Goal: Task Accomplishment & Management: Manage account settings

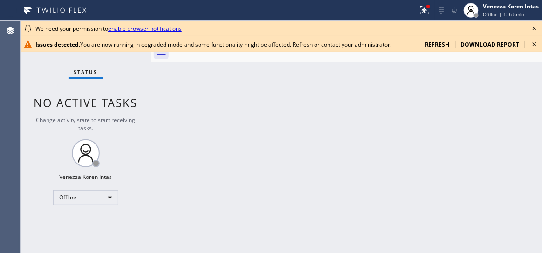
click at [536, 28] on icon at bounding box center [534, 28] width 11 height 11
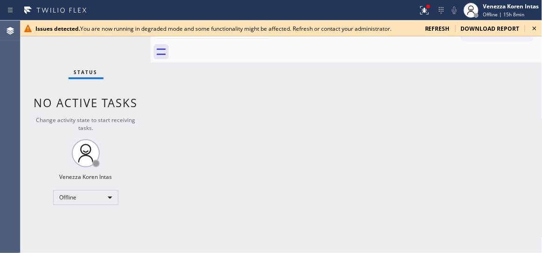
click at [536, 28] on icon at bounding box center [534, 28] width 11 height 11
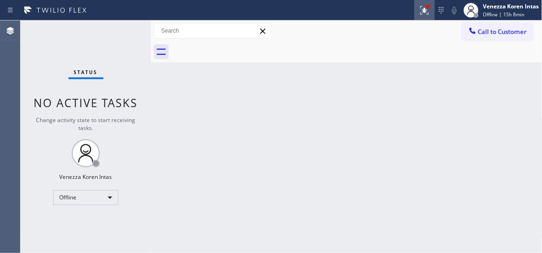
click at [432, 15] on div at bounding box center [424, 10] width 21 height 11
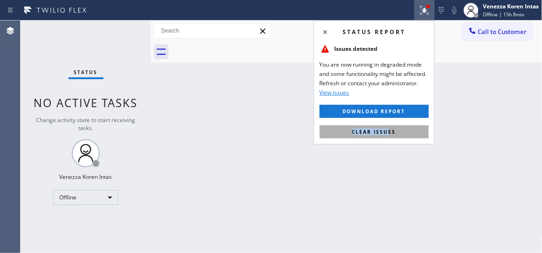
drag, startPoint x: 393, startPoint y: 124, endPoint x: 389, endPoint y: 138, distance: 14.5
click at [389, 138] on div "Status report Issues detected You are now running in degraded mode and some fun…" at bounding box center [374, 83] width 121 height 124
click at [389, 138] on button "Clear issues" at bounding box center [374, 131] width 109 height 13
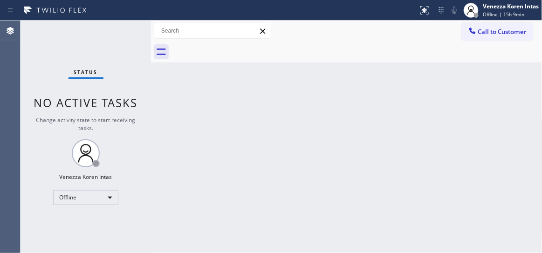
click at [389, 138] on div "Back to Dashboard Change Sender ID Customers Technicians Select a contact Outbo…" at bounding box center [347, 137] width 392 height 233
click at [498, 15] on span "Offline | 15h 9min" at bounding box center [503, 14] width 41 height 7
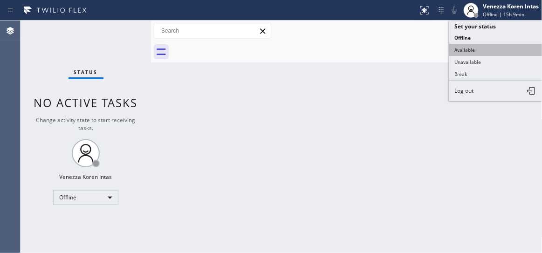
click at [479, 50] on button "Available" at bounding box center [495, 50] width 93 height 12
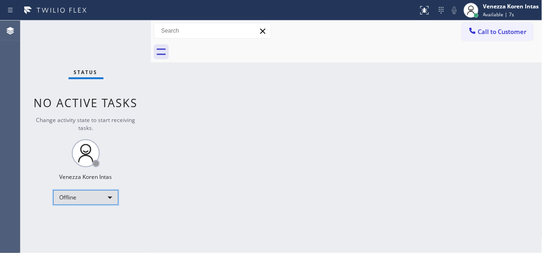
click at [109, 197] on div "Offline" at bounding box center [85, 197] width 65 height 15
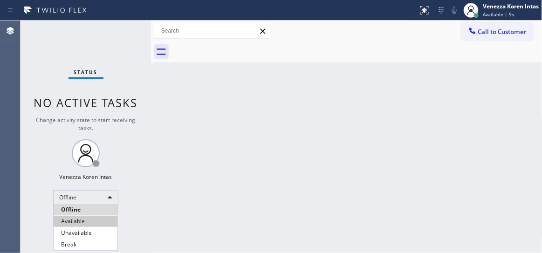
click at [96, 219] on li "Available" at bounding box center [86, 221] width 64 height 11
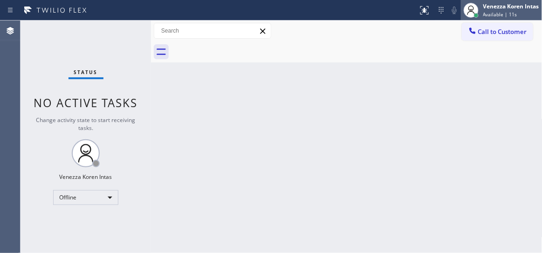
click at [498, 7] on div "Venezza Koren Intas" at bounding box center [511, 6] width 56 height 8
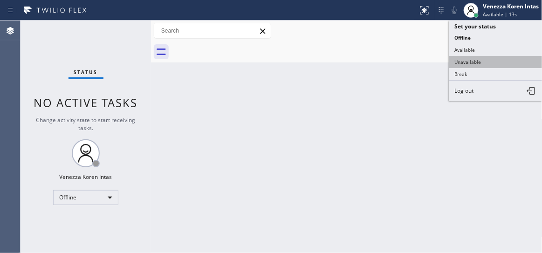
click at [462, 57] on button "Unavailable" at bounding box center [495, 62] width 93 height 12
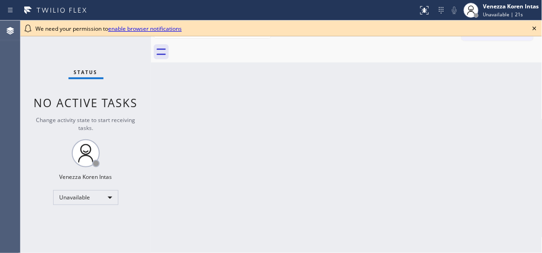
click at [156, 158] on div "Back to Dashboard Change Sender ID Customers Technicians Select a contact Outbo…" at bounding box center [347, 137] width 392 height 233
click at [533, 30] on icon at bounding box center [534, 28] width 11 height 11
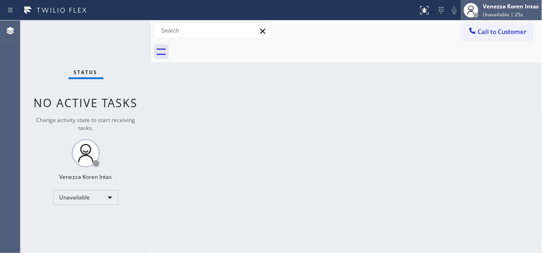
click at [529, 9] on div "Venezza Koren Intas" at bounding box center [511, 6] width 56 height 8
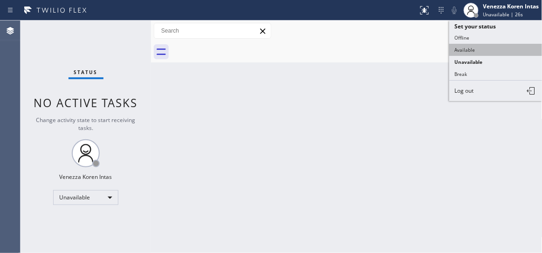
click at [482, 47] on button "Available" at bounding box center [495, 50] width 93 height 12
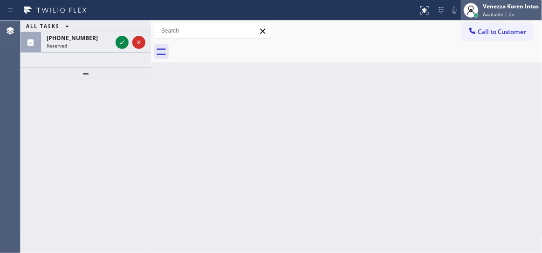
click at [515, 10] on div "Venezza Koren Intas" at bounding box center [511, 6] width 56 height 8
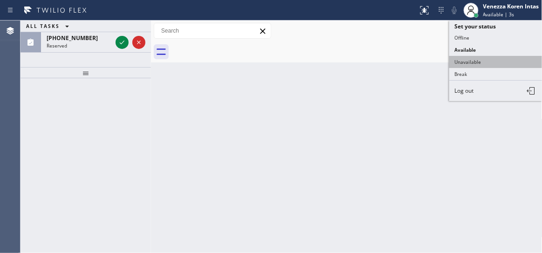
click at [483, 61] on button "Unavailable" at bounding box center [495, 62] width 93 height 12
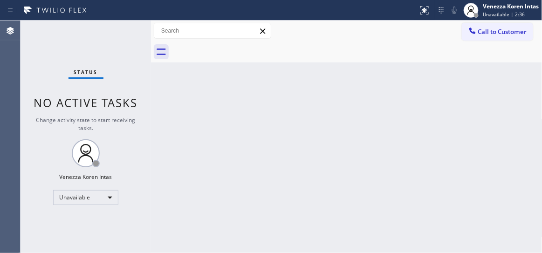
click at [116, 86] on div "Status No active tasks Change activity state to start receiving tasks. Venezza …" at bounding box center [86, 137] width 131 height 233
click at [499, 7] on div "Venezza Koren Intas" at bounding box center [511, 6] width 56 height 8
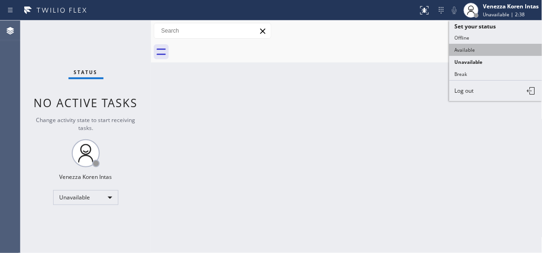
click at [484, 51] on button "Available" at bounding box center [495, 50] width 93 height 12
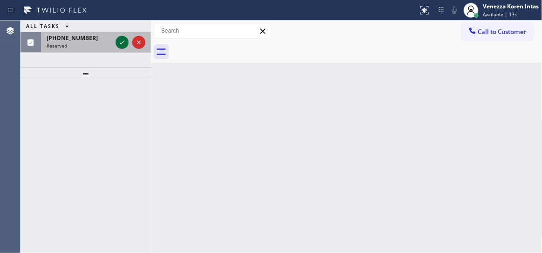
click at [122, 43] on icon at bounding box center [122, 42] width 11 height 11
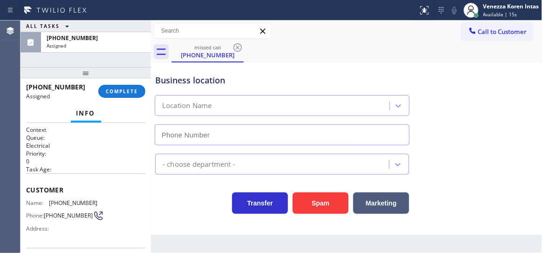
click at [118, 105] on div "Info" at bounding box center [85, 113] width 119 height 19
type input "[PHONE_NUMBER]"
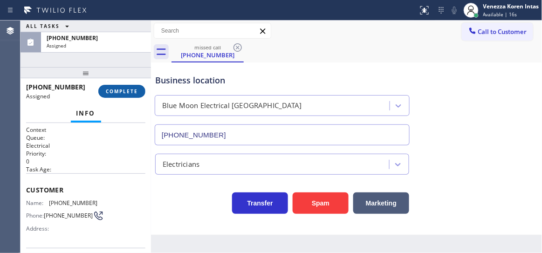
click at [122, 90] on span "COMPLETE" at bounding box center [122, 91] width 32 height 7
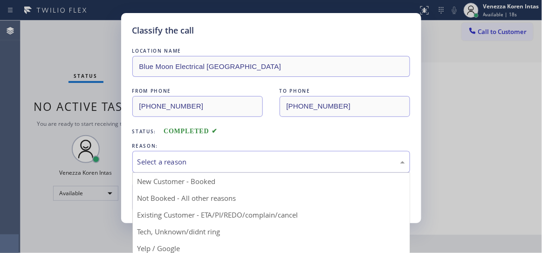
click at [249, 166] on div "Select a reason" at bounding box center [272, 162] width 268 height 11
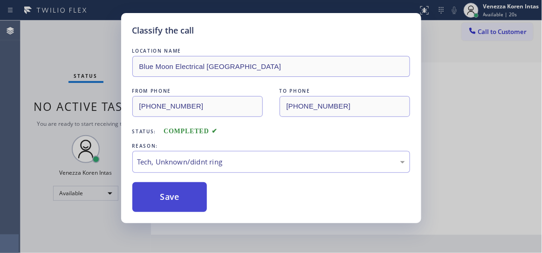
click at [188, 195] on button "Save" at bounding box center [169, 197] width 75 height 30
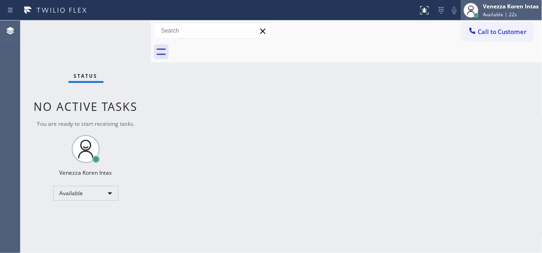
click at [491, 9] on div "Venezza Koren Intas" at bounding box center [511, 6] width 56 height 8
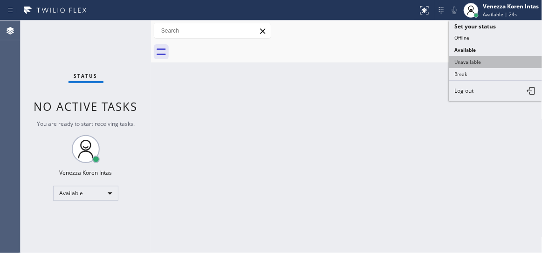
click at [478, 60] on button "Unavailable" at bounding box center [495, 62] width 93 height 12
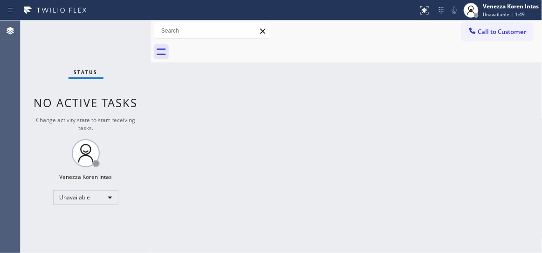
click at [260, 57] on div at bounding box center [357, 51] width 371 height 21
drag, startPoint x: 129, startPoint y: 63, endPoint x: 127, endPoint y: 48, distance: 15.4
click at [129, 62] on div "Status No active tasks Change activity state to start receiving tasks. Venezza …" at bounding box center [86, 137] width 131 height 233
click at [127, 46] on div "Status No active tasks Change activity state to start receiving tasks. Venezza …" at bounding box center [86, 137] width 131 height 233
click at [126, 42] on div "Status No active tasks Change activity state to start receiving tasks. Venezza …" at bounding box center [86, 137] width 131 height 233
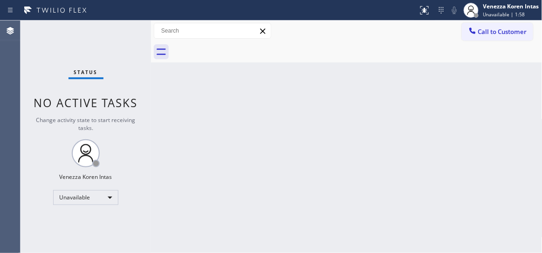
click at [125, 40] on div "Status No active tasks Change activity state to start receiving tasks. Venezza …" at bounding box center [86, 137] width 131 height 233
click at [125, 39] on div "Status No active tasks Change activity state to start receiving tasks. Venezza …" at bounding box center [86, 137] width 131 height 233
click at [125, 37] on div "Status No active tasks Change activity state to start receiving tasks. Venezza …" at bounding box center [86, 137] width 131 height 233
click at [101, 194] on div "Unavailable" at bounding box center [85, 197] width 65 height 15
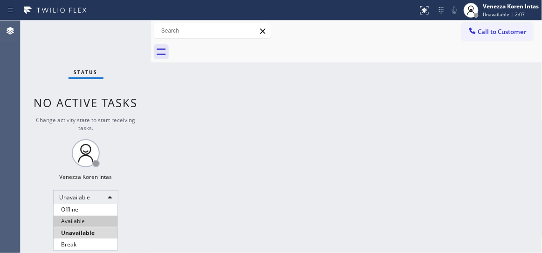
click at [87, 217] on li "Available" at bounding box center [86, 221] width 64 height 11
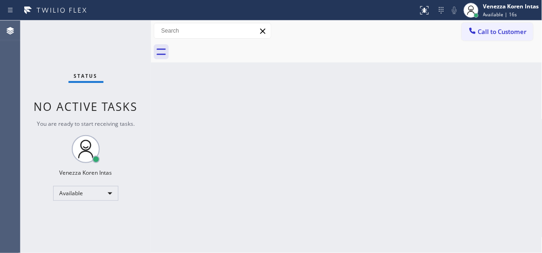
drag, startPoint x: 358, startPoint y: 211, endPoint x: 330, endPoint y: 195, distance: 33.0
click at [358, 211] on div "Back to Dashboard Change Sender ID Customers Technicians Select a contact Outbo…" at bounding box center [347, 137] width 392 height 233
click at [90, 100] on span "No active tasks" at bounding box center [86, 106] width 104 height 15
drag, startPoint x: 172, startPoint y: 123, endPoint x: 176, endPoint y: 153, distance: 30.5
click at [172, 123] on div "Back to Dashboard Change Sender ID Customers Technicians Select a contact Outbo…" at bounding box center [347, 137] width 392 height 233
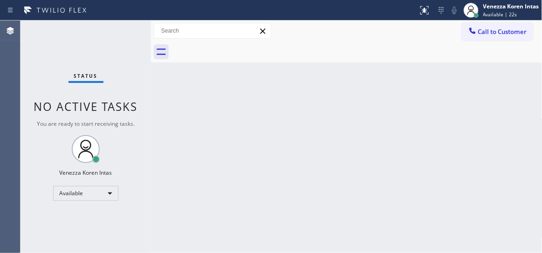
click at [387, 181] on div "Back to Dashboard Change Sender ID Customers Technicians Select a contact Outbo…" at bounding box center [347, 137] width 392 height 233
click at [387, 178] on div "Back to Dashboard Change Sender ID Customers Technicians Select a contact Outbo…" at bounding box center [347, 137] width 392 height 233
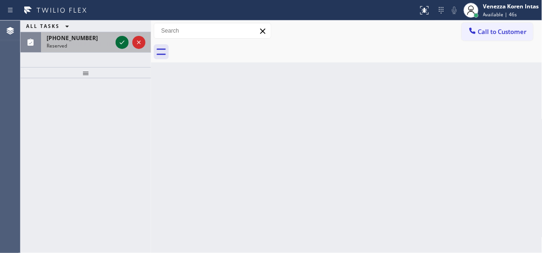
click at [123, 45] on icon at bounding box center [122, 42] width 11 height 11
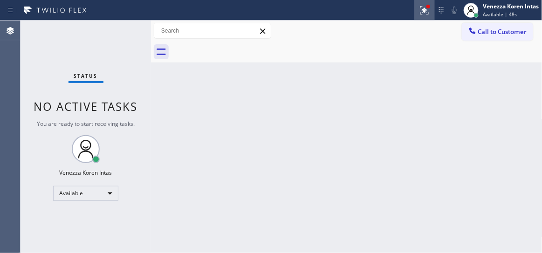
click at [425, 10] on icon at bounding box center [423, 9] width 6 height 7
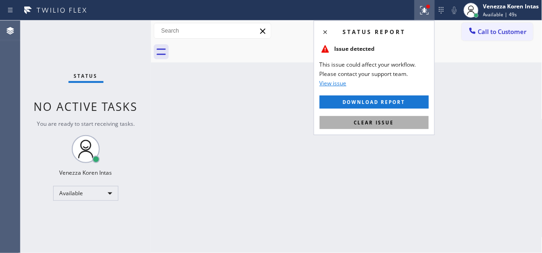
click at [393, 123] on button "Clear issue" at bounding box center [374, 122] width 109 height 13
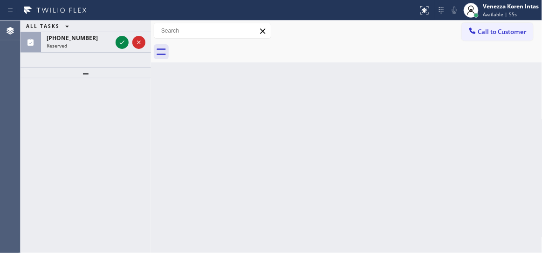
drag, startPoint x: 120, startPoint y: 42, endPoint x: 117, endPoint y: 54, distance: 12.1
click at [120, 43] on icon at bounding box center [122, 43] width 5 height 4
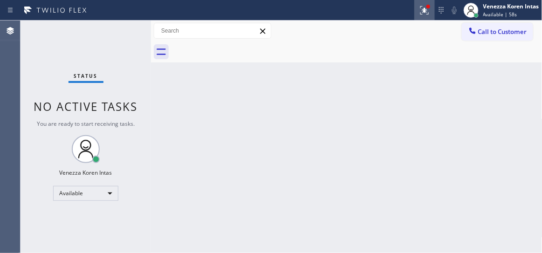
click at [426, 13] on icon at bounding box center [424, 10] width 11 height 11
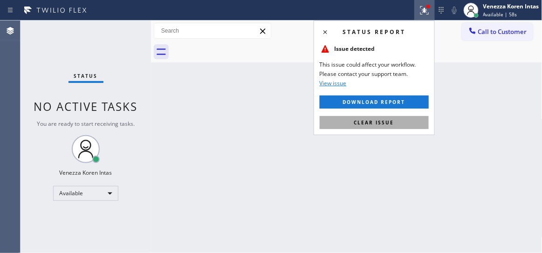
click at [386, 121] on span "Clear issue" at bounding box center [374, 122] width 40 height 7
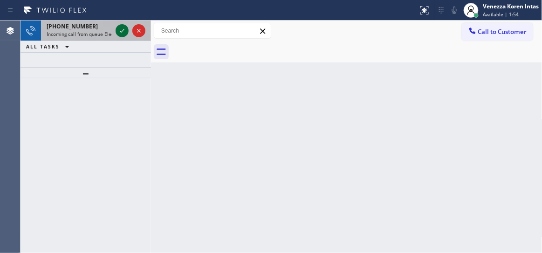
click at [122, 32] on icon at bounding box center [122, 31] width 5 height 4
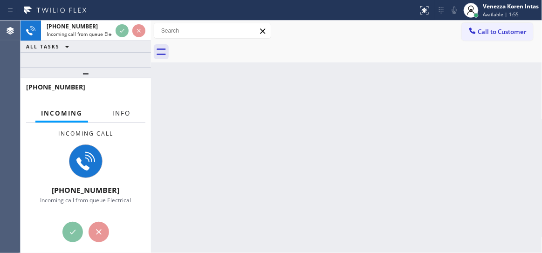
click at [116, 117] on span "Info" at bounding box center [121, 113] width 18 height 8
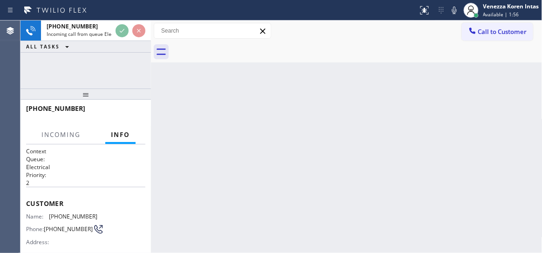
drag, startPoint x: 90, startPoint y: 73, endPoint x: 89, endPoint y: 95, distance: 21.9
click at [89, 95] on div at bounding box center [86, 94] width 131 height 11
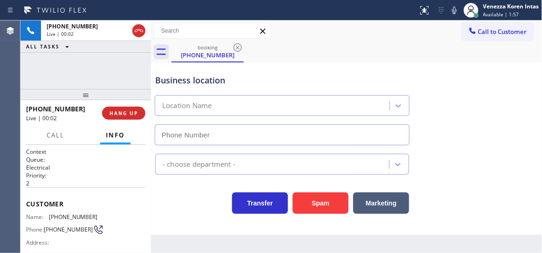
type input "[PHONE_NUMBER]"
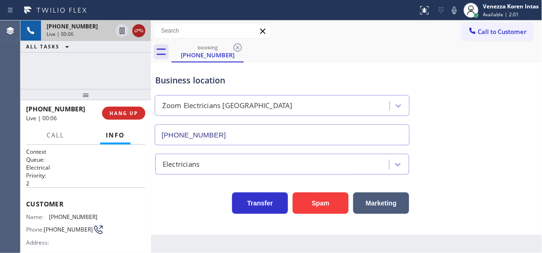
click at [136, 32] on icon at bounding box center [139, 30] width 8 height 3
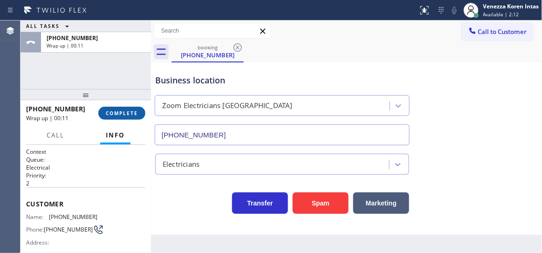
drag, startPoint x: 129, startPoint y: 114, endPoint x: 143, endPoint y: 110, distance: 14.6
click at [129, 114] on span "COMPLETE" at bounding box center [122, 113] width 32 height 7
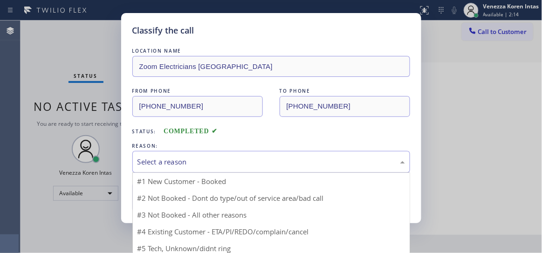
click at [215, 157] on div "Select a reason" at bounding box center [272, 162] width 268 height 11
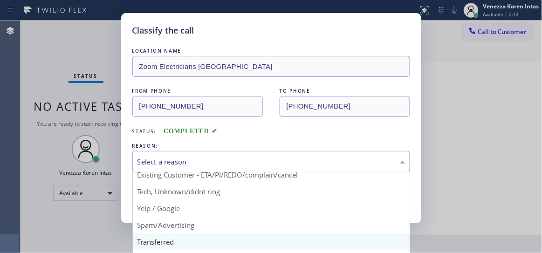
scroll to position [58, 0]
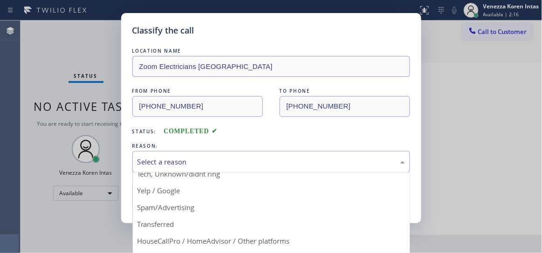
drag, startPoint x: 180, startPoint y: 192, endPoint x: 186, endPoint y: 192, distance: 6.1
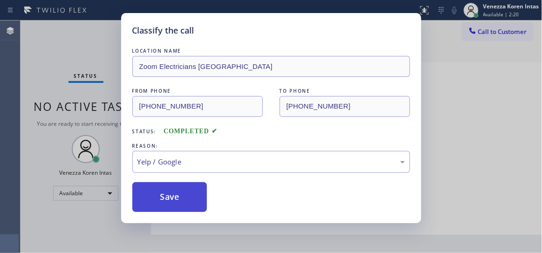
click at [194, 191] on button "Save" at bounding box center [169, 197] width 75 height 30
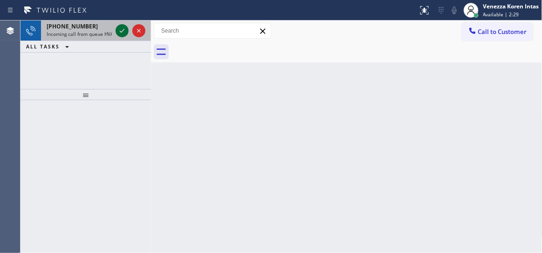
click at [123, 35] on icon at bounding box center [122, 30] width 11 height 11
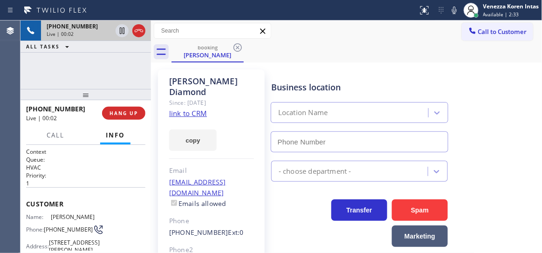
type input "[PHONE_NUMBER]"
click at [200, 109] on link "link to CRM" at bounding box center [188, 113] width 38 height 9
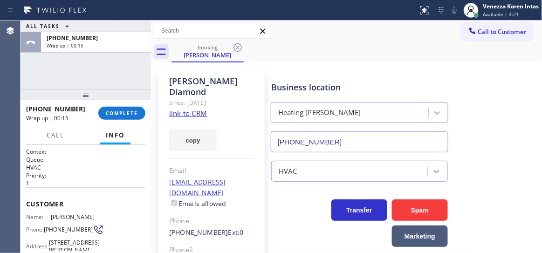
click at [309, 41] on div "booking [PERSON_NAME]" at bounding box center [357, 51] width 371 height 21
drag, startPoint x: 502, startPoint y: 11, endPoint x: 500, endPoint y: 16, distance: 4.9
click at [502, 11] on span "Available | 6:10" at bounding box center [501, 14] width 36 height 7
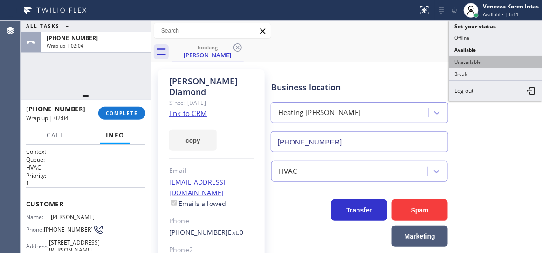
click at [479, 59] on button "Unavailable" at bounding box center [495, 62] width 93 height 12
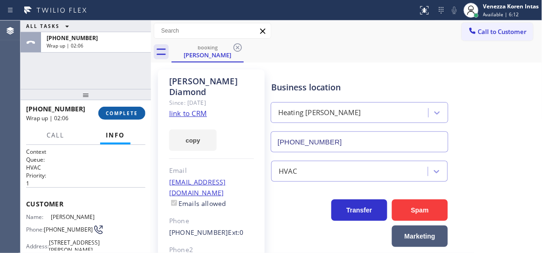
click at [125, 112] on span "COMPLETE" at bounding box center [122, 113] width 32 height 7
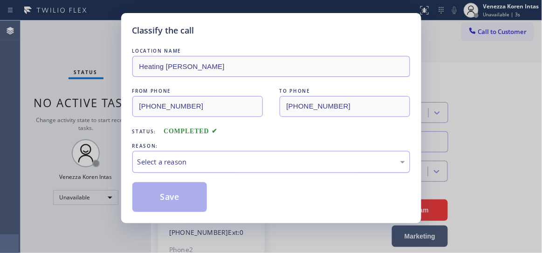
click at [235, 158] on div "Select a reason" at bounding box center [272, 162] width 268 height 11
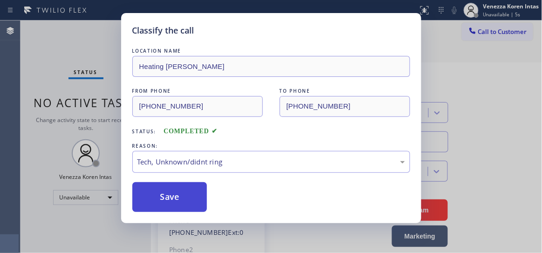
click at [198, 205] on button "Save" at bounding box center [169, 197] width 75 height 30
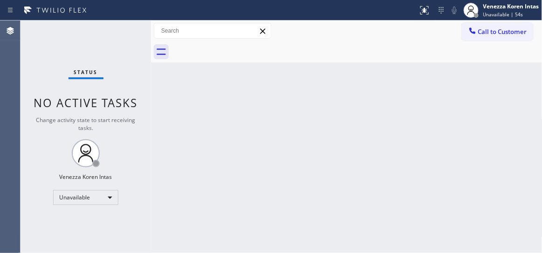
click at [261, 69] on div "Back to Dashboard Change Sender ID Customers Technicians Select a contact Outbo…" at bounding box center [347, 137] width 392 height 233
click at [480, 32] on span "Call to Customer" at bounding box center [502, 32] width 49 height 8
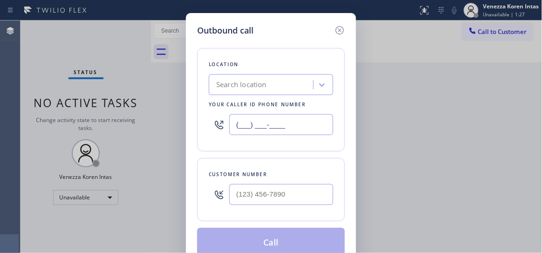
click at [287, 122] on input "(___) ___-____" at bounding box center [281, 124] width 104 height 21
paste input "424) 206-6795"
type input "[PHONE_NUMBER]"
click at [264, 193] on input "text" at bounding box center [281, 194] width 104 height 21
type input "(___) ___-____"
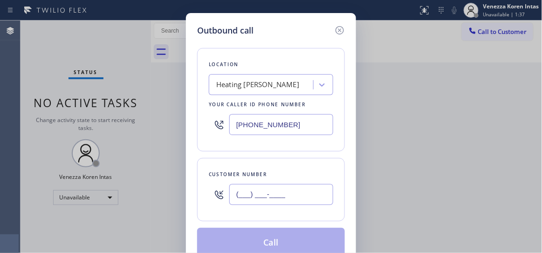
paste input "973) 902-4141"
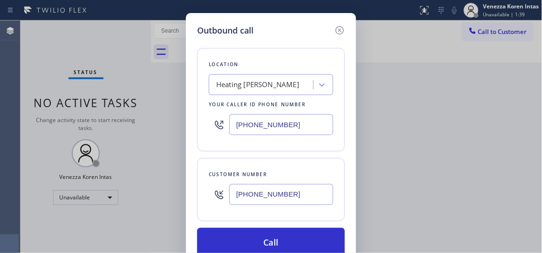
type input "[PHONE_NUMBER]"
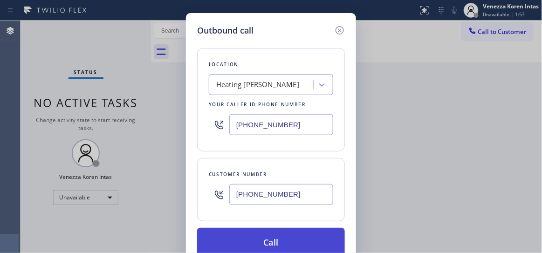
click at [233, 235] on button "Call" at bounding box center [271, 243] width 148 height 30
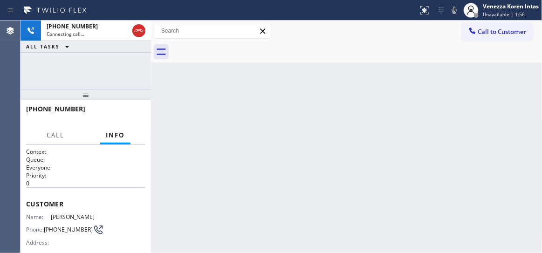
scroll to position [127, 0]
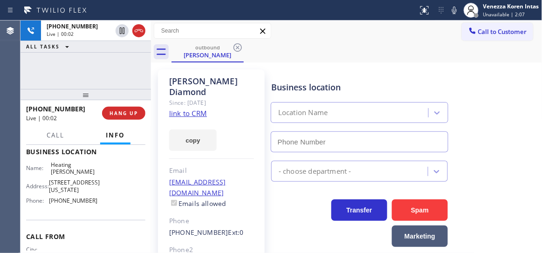
type input "[PHONE_NUMBER]"
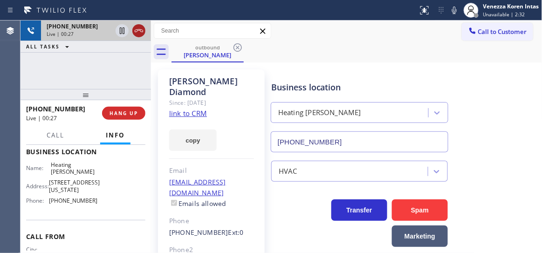
click at [137, 34] on icon at bounding box center [138, 30] width 11 height 11
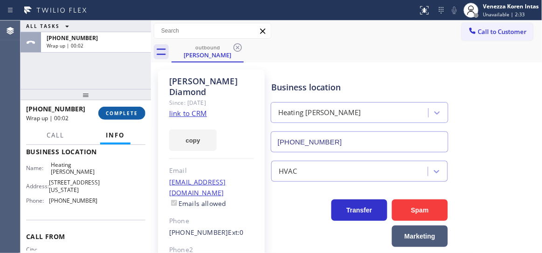
click at [128, 111] on span "COMPLETE" at bounding box center [122, 113] width 32 height 7
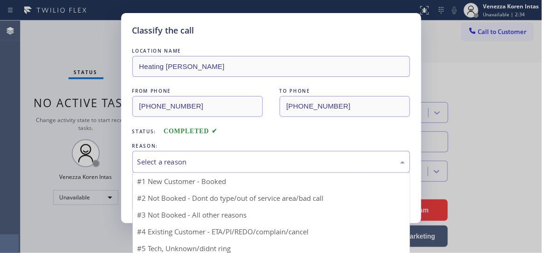
click at [185, 158] on div "Select a reason" at bounding box center [272, 162] width 268 height 11
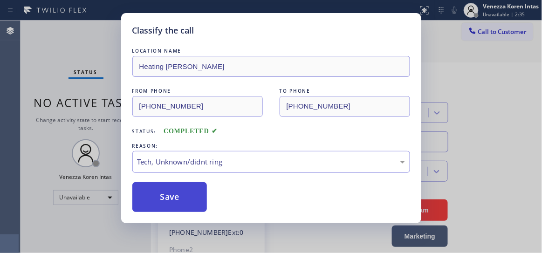
click at [187, 199] on button "Save" at bounding box center [169, 197] width 75 height 30
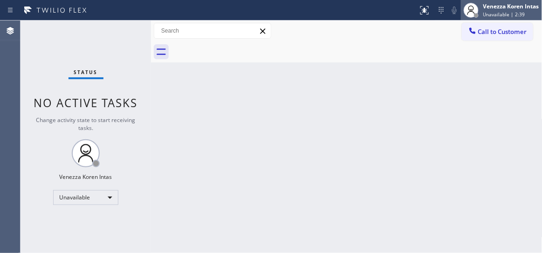
click at [493, 14] on span "Unavailable | 2:39" at bounding box center [504, 14] width 42 height 7
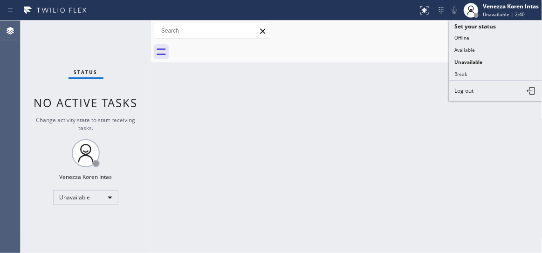
click at [248, 211] on div "Back to Dashboard Change Sender ID Customers Technicians Select a contact Outbo…" at bounding box center [347, 137] width 392 height 233
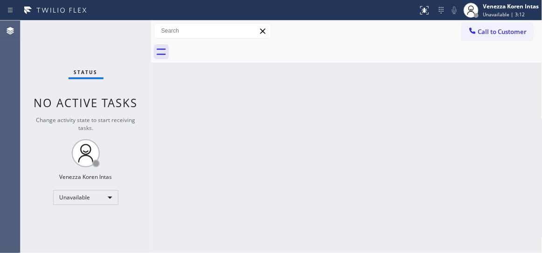
drag, startPoint x: 172, startPoint y: 105, endPoint x: 167, endPoint y: 97, distance: 9.6
click at [172, 105] on div "Back to Dashboard Change Sender ID Customers Technicians Select a contact Outbo…" at bounding box center [347, 137] width 392 height 233
click at [508, 10] on div "Venezza Koren Intas Unavailable | 3:14" at bounding box center [511, 10] width 61 height 16
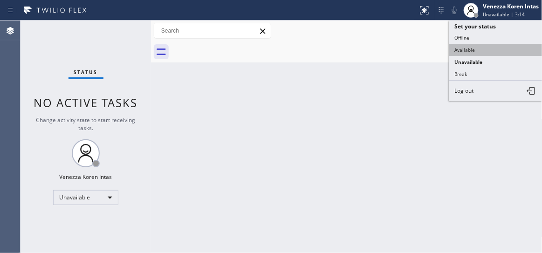
click at [483, 46] on button "Available" at bounding box center [495, 50] width 93 height 12
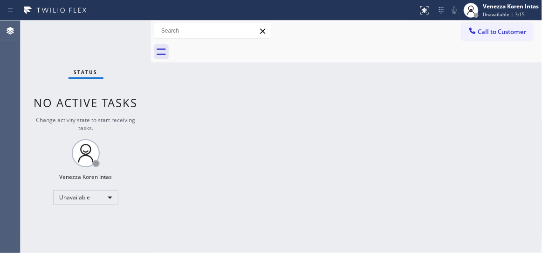
click at [343, 72] on div "Back to Dashboard Change Sender ID Customers Technicians Select a contact Outbo…" at bounding box center [347, 137] width 392 height 233
click at [125, 39] on div "Status No active tasks Change activity state to start receiving tasks. Venezza …" at bounding box center [86, 137] width 131 height 233
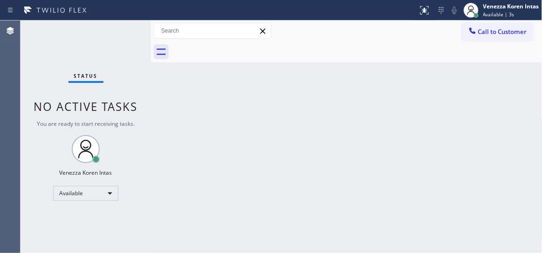
click at [119, 37] on div "Status No active tasks You are ready to start receiving tasks. Venezza Koren In…" at bounding box center [86, 137] width 131 height 233
click at [129, 32] on div "Status No active tasks You are ready to start receiving tasks. Venezza Koren In…" at bounding box center [86, 137] width 131 height 233
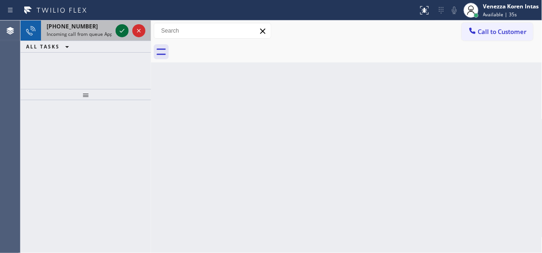
click at [121, 32] on icon at bounding box center [122, 30] width 11 height 11
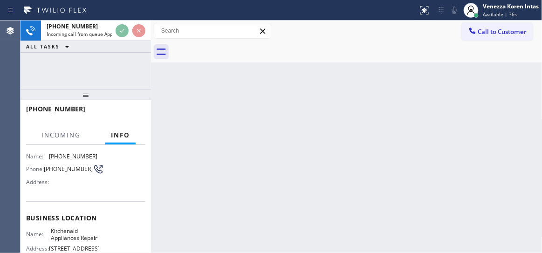
scroll to position [84, 0]
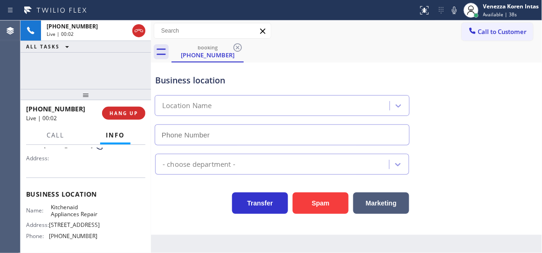
type input "[PHONE_NUMBER]"
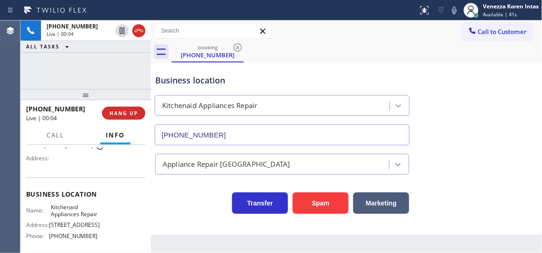
click at [106, 89] on div at bounding box center [86, 94] width 131 height 11
drag, startPoint x: 211, startPoint y: 85, endPoint x: 222, endPoint y: 83, distance: 11.9
click at [211, 85] on div "Business location" at bounding box center [282, 80] width 254 height 13
click at [277, 65] on div "Business location Kitchenaid Appliances Repair [PHONE_NUMBER]" at bounding box center [282, 105] width 258 height 81
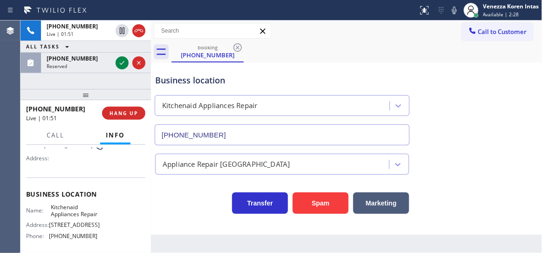
drag, startPoint x: 68, startPoint y: 74, endPoint x: 78, endPoint y: 76, distance: 10.3
click at [68, 74] on div "[PHONE_NUMBER] Live | 01:51 ALL TASKS ALL TASKS ACTIVE TASKS TASKS IN WRAP UP […" at bounding box center [86, 55] width 131 height 69
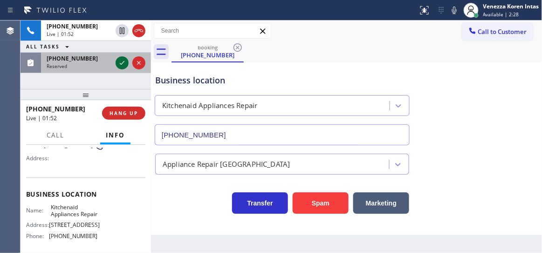
click at [123, 65] on icon at bounding box center [122, 62] width 11 height 11
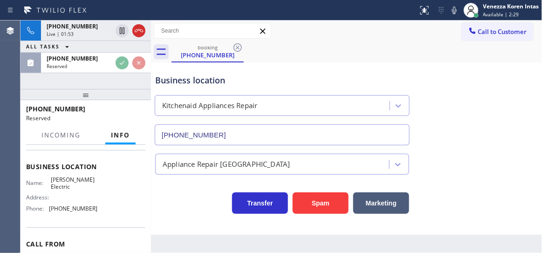
scroll to position [168, 0]
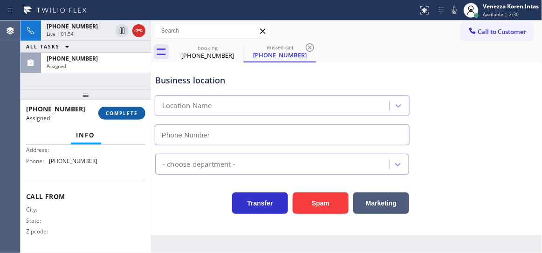
click at [124, 116] on span "COMPLETE" at bounding box center [122, 113] width 32 height 7
type input "[PHONE_NUMBER]"
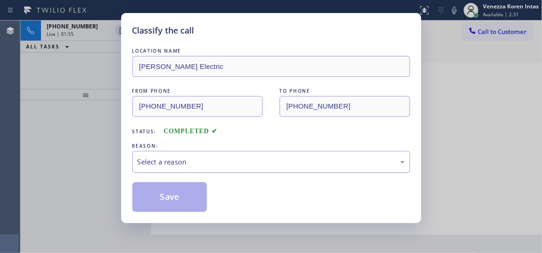
click at [189, 158] on div "Select a reason" at bounding box center [272, 162] width 268 height 11
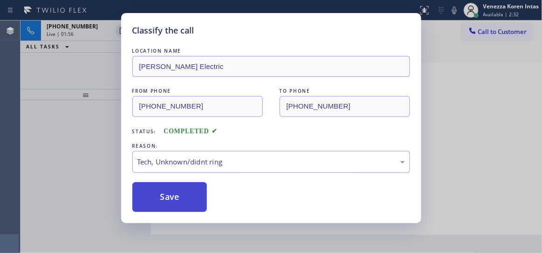
click at [180, 196] on button "Save" at bounding box center [169, 197] width 75 height 30
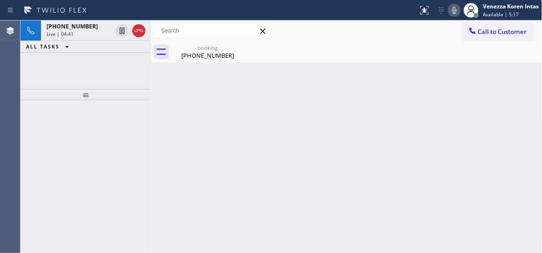
click at [454, 7] on icon at bounding box center [454, 10] width 11 height 11
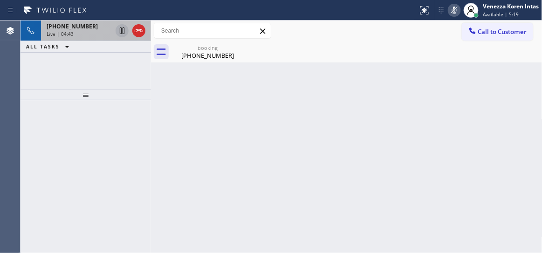
click at [125, 31] on icon at bounding box center [122, 30] width 11 height 11
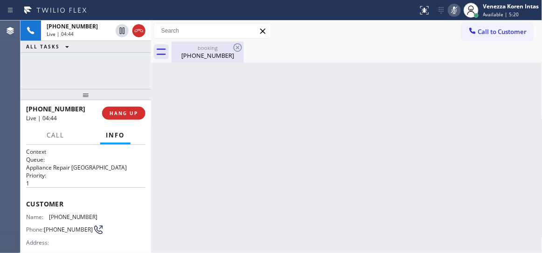
click at [191, 52] on div "[PHONE_NUMBER]" at bounding box center [207, 55] width 70 height 8
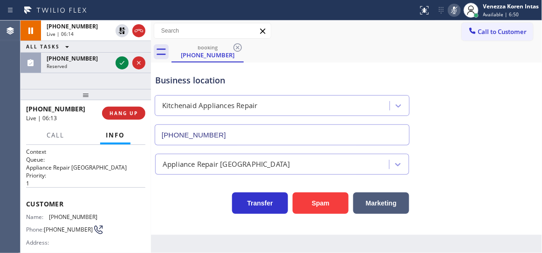
click at [455, 10] on icon at bounding box center [454, 10] width 11 height 11
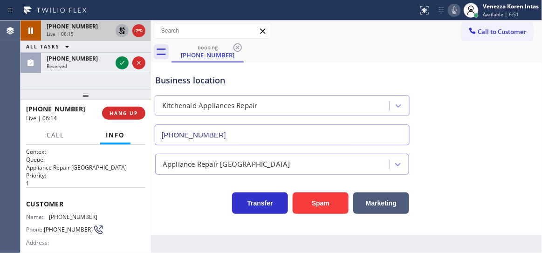
click at [118, 31] on icon at bounding box center [122, 30] width 11 height 11
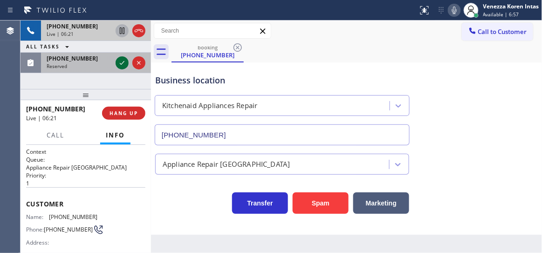
click at [122, 64] on icon at bounding box center [122, 62] width 11 height 11
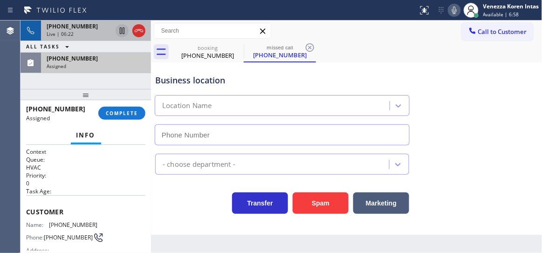
type input "[PHONE_NUMBER]"
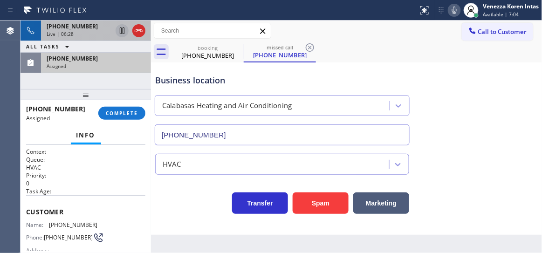
click at [108, 67] on div "Assigned" at bounding box center [96, 66] width 99 height 7
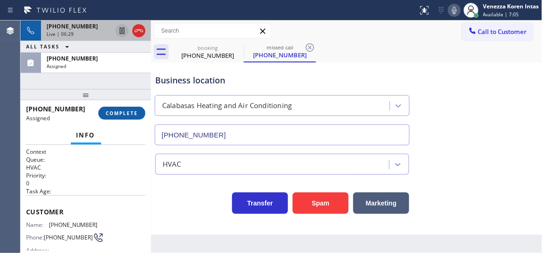
click at [130, 117] on button "COMPLETE" at bounding box center [121, 113] width 47 height 13
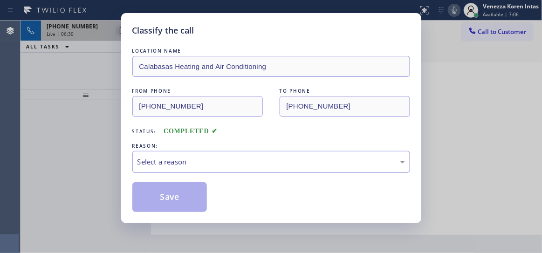
click at [221, 156] on div "Select a reason" at bounding box center [271, 162] width 278 height 22
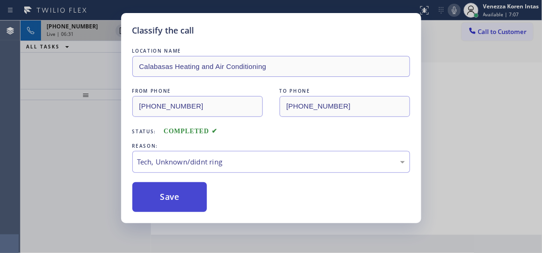
click at [201, 203] on button "Save" at bounding box center [169, 197] width 75 height 30
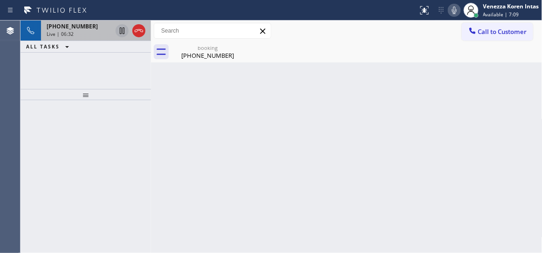
click at [460, 170] on div "Back to Dashboard Change Sender ID Customers Technicians Select a contact Outbo…" at bounding box center [347, 137] width 392 height 233
click at [224, 59] on div "[PHONE_NUMBER]" at bounding box center [207, 55] width 70 height 8
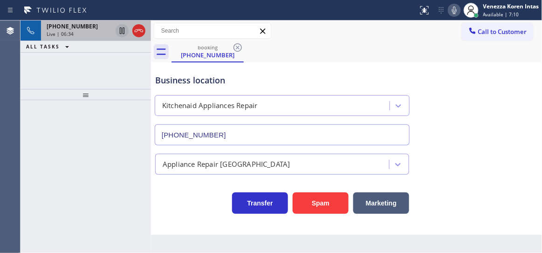
click at [80, 30] on div "[PHONE_NUMBER] Live | 06:34" at bounding box center [77, 31] width 73 height 21
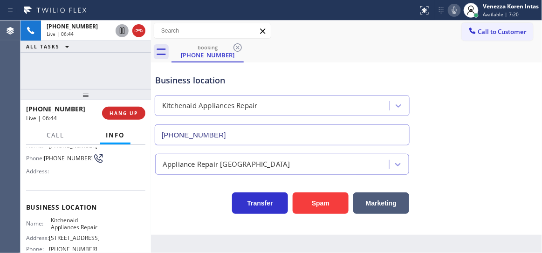
scroll to position [84, 0]
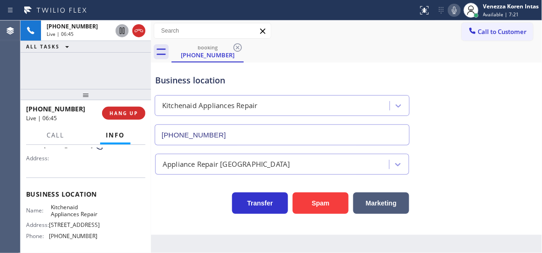
click at [51, 205] on span "Kitchenaid Appliances Repair" at bounding box center [74, 211] width 47 height 14
drag, startPoint x: 48, startPoint y: 205, endPoint x: 72, endPoint y: 222, distance: 29.0
click at [72, 218] on div "Name: Kitchenaid Appliances Repair" at bounding box center [62, 211] width 72 height 14
copy span "Kitchenaid Appliances Repair"
click at [452, 16] on button at bounding box center [454, 10] width 13 height 13
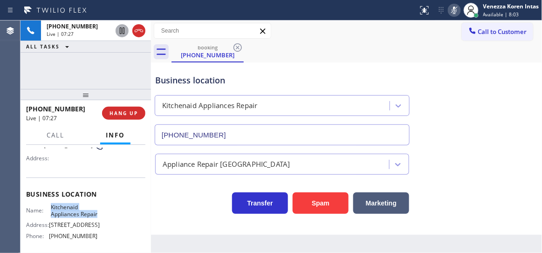
click at [452, 16] on button at bounding box center [454, 10] width 13 height 13
click at [283, 74] on div "Business location" at bounding box center [282, 80] width 254 height 13
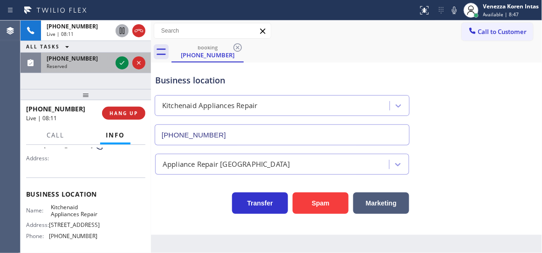
drag, startPoint x: 63, startPoint y: 68, endPoint x: 94, endPoint y: 71, distance: 30.5
click at [63, 68] on span "Reserved" at bounding box center [57, 66] width 21 height 7
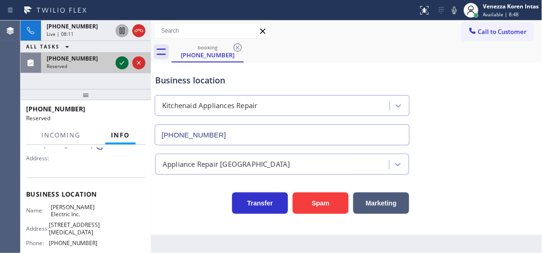
click at [122, 62] on icon at bounding box center [122, 62] width 11 height 11
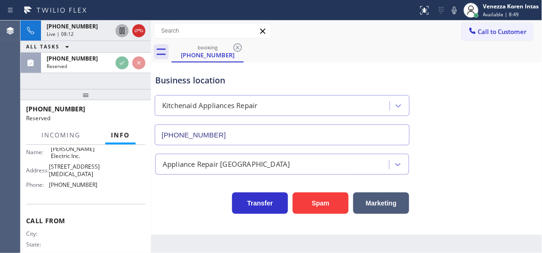
scroll to position [177, 0]
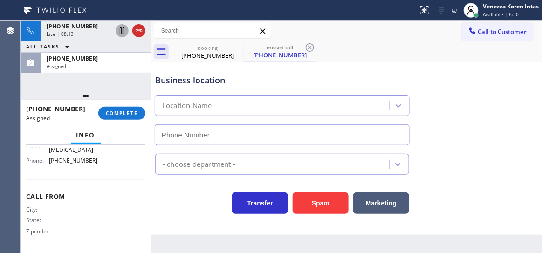
type input "[PHONE_NUMBER]"
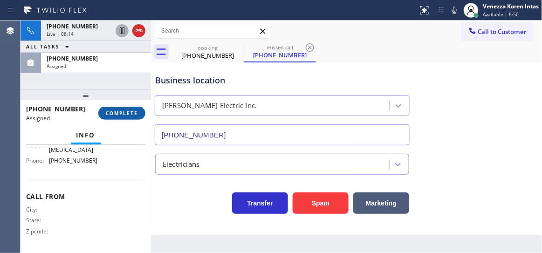
click at [131, 115] on span "COMPLETE" at bounding box center [122, 113] width 32 height 7
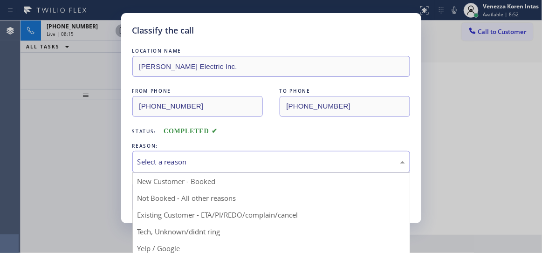
click at [204, 166] on div "Select a reason" at bounding box center [272, 162] width 268 height 11
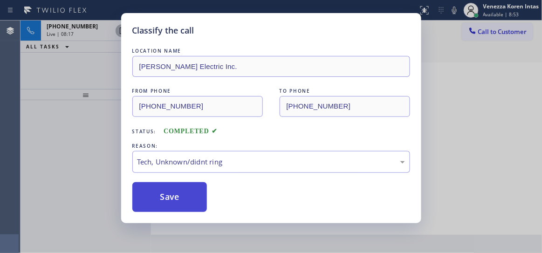
click at [185, 204] on button "Save" at bounding box center [169, 197] width 75 height 30
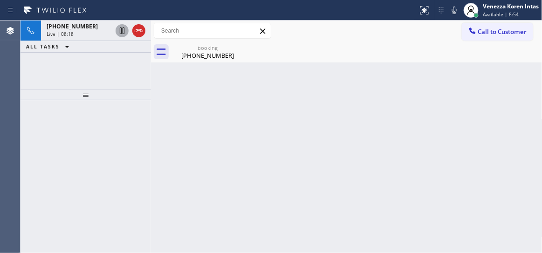
click at [283, 245] on div "Back to Dashboard Change Sender ID Customers Technicians Select a contact Outbo…" at bounding box center [347, 137] width 392 height 233
click at [204, 63] on div "Back to Dashboard Change Sender ID Customers Technicians Select a contact Outbo…" at bounding box center [347, 137] width 392 height 233
click at [206, 57] on div "[PHONE_NUMBER]" at bounding box center [207, 55] width 70 height 8
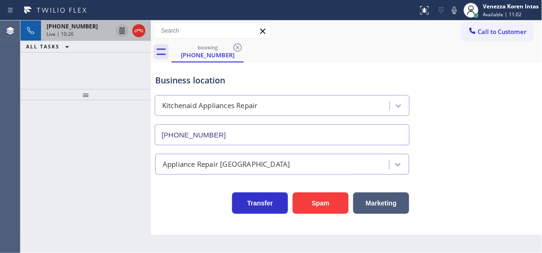
click at [87, 39] on div "[PHONE_NUMBER] Live | 10:26" at bounding box center [77, 31] width 73 height 21
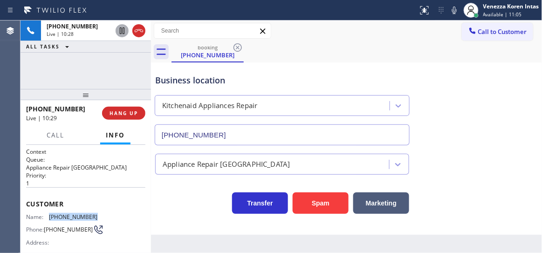
drag, startPoint x: 96, startPoint y: 216, endPoint x: 48, endPoint y: 216, distance: 48.5
click at [48, 216] on div "Name: [PHONE_NUMBER] Phone: [PHONE_NUMBER] Address:" at bounding box center [85, 231] width 119 height 37
copy div "[PHONE_NUMBER]"
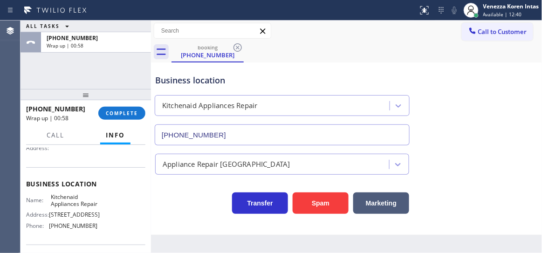
scroll to position [127, 0]
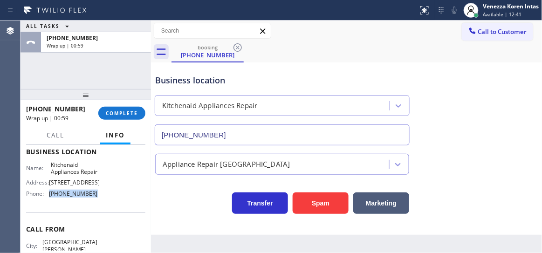
drag, startPoint x: 102, startPoint y: 202, endPoint x: 51, endPoint y: 202, distance: 50.8
click at [46, 201] on div "Name: Kitchenaid Appliances Repair Address: [STREET_ADDRESS] Phone: [PHONE_NUMB…" at bounding box center [85, 181] width 119 height 40
copy div "[PHONE_NUMBER]"
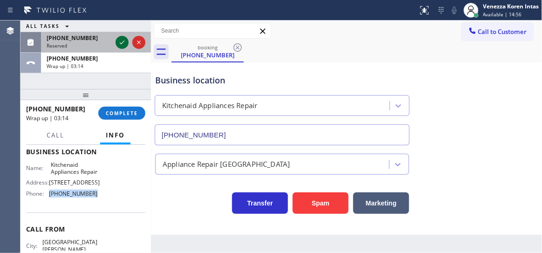
click at [121, 42] on icon at bounding box center [122, 42] width 11 height 11
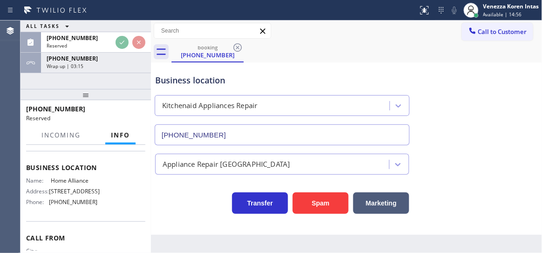
scroll to position [142, 0]
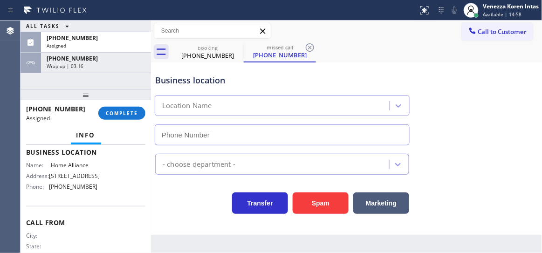
type input "[PHONE_NUMBER]"
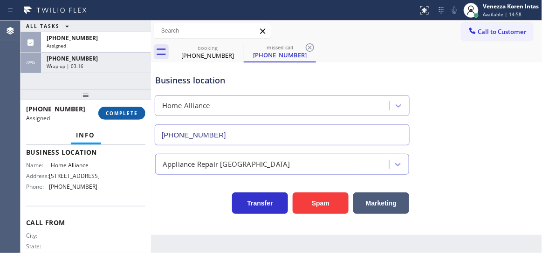
click at [126, 116] on span "COMPLETE" at bounding box center [122, 113] width 32 height 7
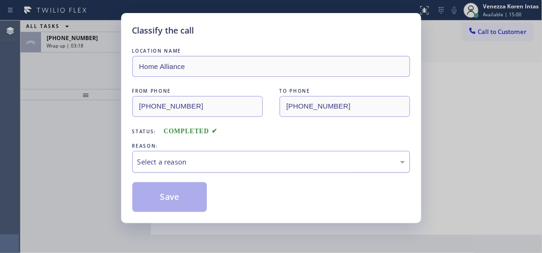
click at [229, 153] on div "Select a reason" at bounding box center [271, 162] width 278 height 22
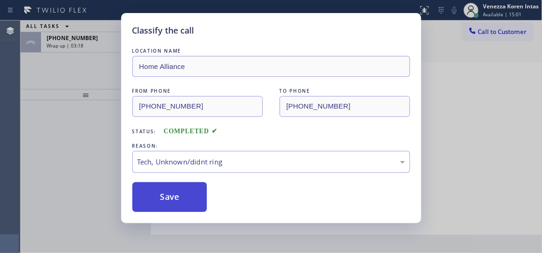
click at [197, 201] on button "Save" at bounding box center [169, 197] width 75 height 30
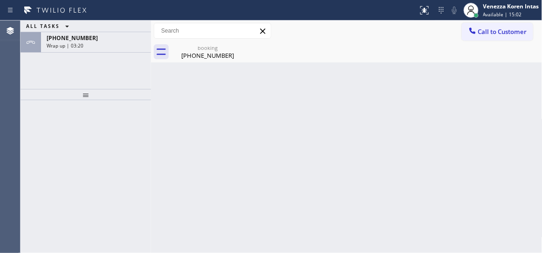
click at [81, 41] on span "[PHONE_NUMBER]" at bounding box center [72, 38] width 51 height 8
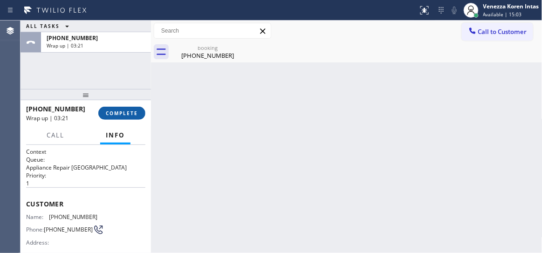
click at [123, 114] on span "COMPLETE" at bounding box center [122, 113] width 32 height 7
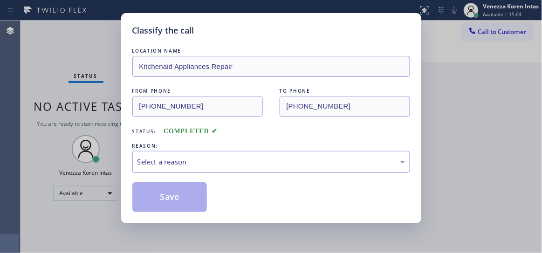
click at [228, 152] on div "Select a reason" at bounding box center [271, 162] width 278 height 22
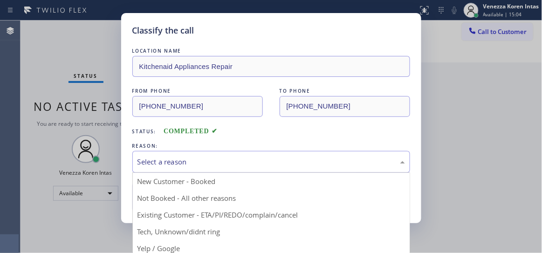
drag, startPoint x: 209, startPoint y: 187, endPoint x: 202, endPoint y: 186, distance: 7.6
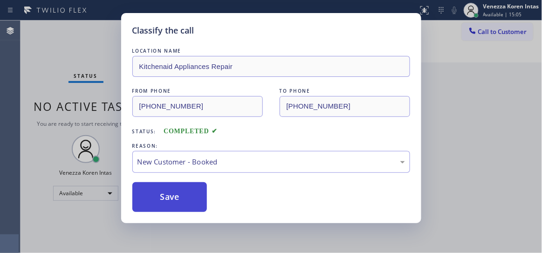
click at [194, 186] on button "Save" at bounding box center [169, 197] width 75 height 30
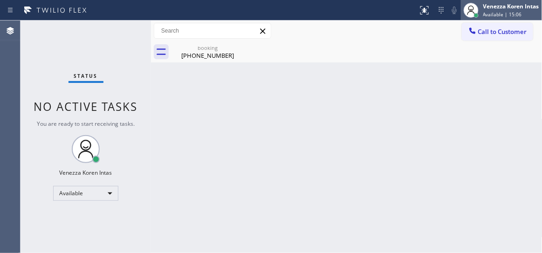
click at [513, 12] on span "Available | 15:06" at bounding box center [502, 14] width 39 height 7
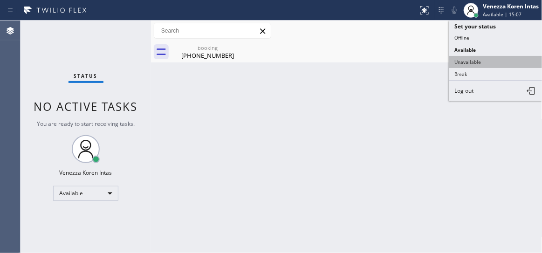
click at [492, 63] on button "Unavailable" at bounding box center [495, 62] width 93 height 12
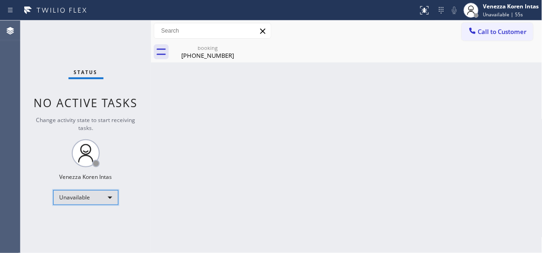
click at [100, 200] on div "Unavailable" at bounding box center [85, 197] width 65 height 15
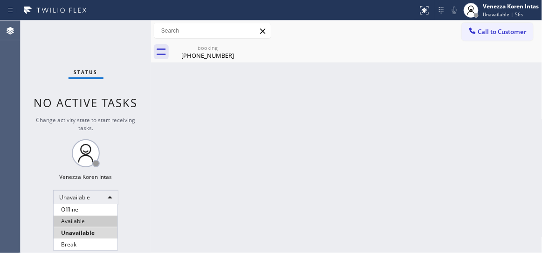
click at [92, 220] on li "Available" at bounding box center [86, 221] width 64 height 11
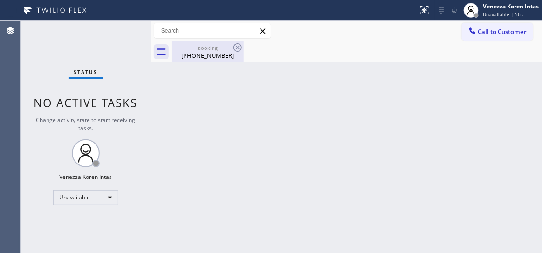
click at [220, 62] on div "Back to Dashboard Change Sender ID Customers Technicians Select a contact Outbo…" at bounding box center [347, 137] width 392 height 233
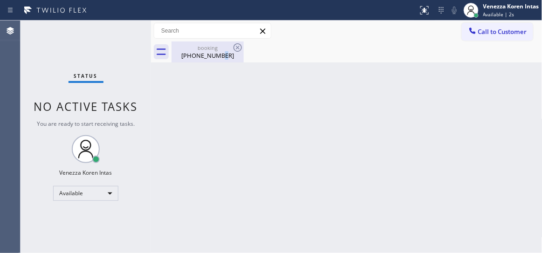
click at [223, 57] on div "[PHONE_NUMBER]" at bounding box center [207, 55] width 70 height 8
click at [121, 30] on div "Status No active tasks You are ready to start receiving tasks. Venezza Koren In…" at bounding box center [86, 137] width 131 height 233
click at [33, 91] on div "Status No active tasks You are ready to start receiving tasks. Venezza Koren In…" at bounding box center [86, 137] width 131 height 233
click at [93, 55] on div "Status No active tasks You are ready to start receiving tasks. Venezza Koren In…" at bounding box center [86, 137] width 131 height 233
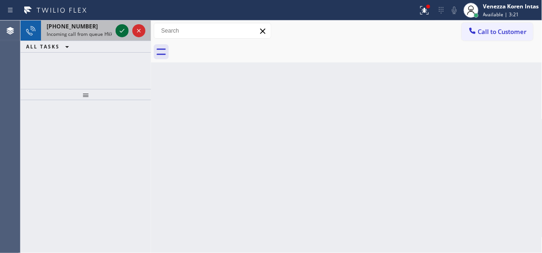
click at [123, 31] on icon at bounding box center [122, 30] width 11 height 11
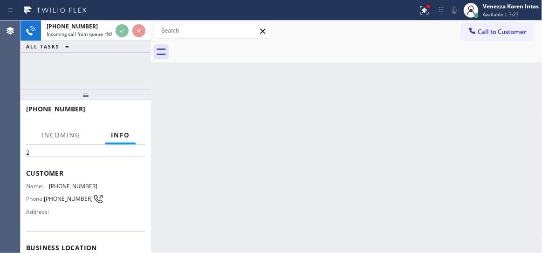
scroll to position [42, 0]
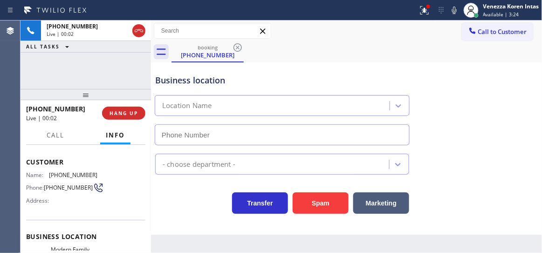
type input "[PHONE_NUMBER]"
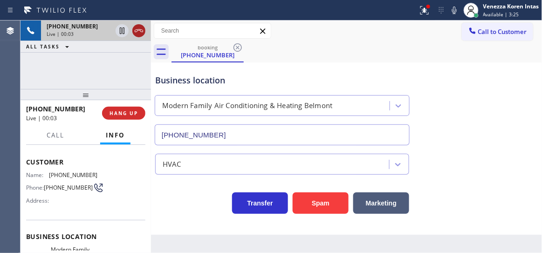
click at [133, 32] on icon at bounding box center [138, 30] width 11 height 11
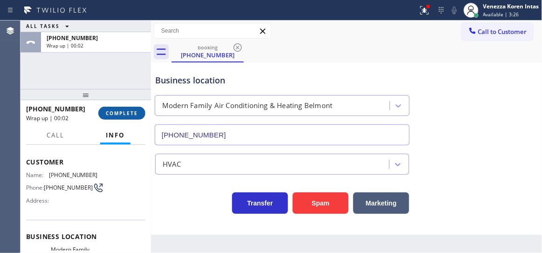
click at [131, 111] on span "COMPLETE" at bounding box center [122, 113] width 32 height 7
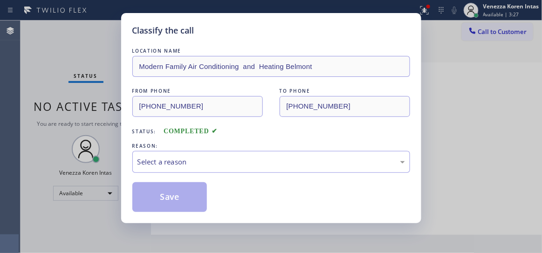
click at [203, 141] on div "REASON:" at bounding box center [271, 146] width 278 height 10
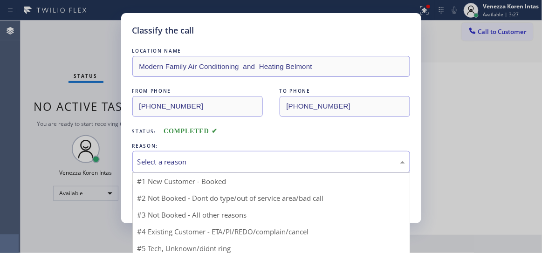
click at [199, 160] on div "Select a reason" at bounding box center [272, 162] width 268 height 11
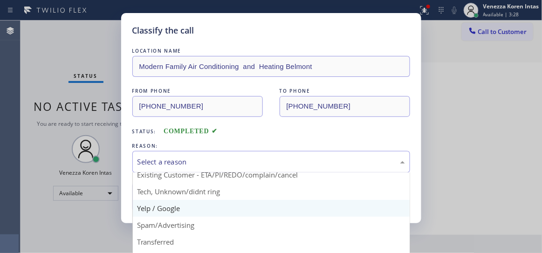
scroll to position [42, 0]
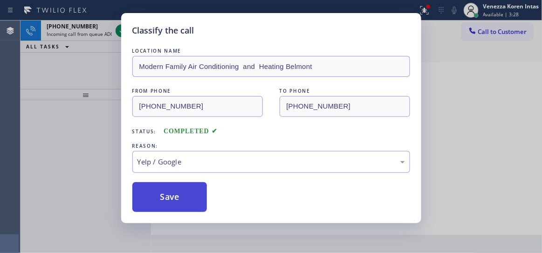
click at [169, 185] on button "Save" at bounding box center [169, 197] width 75 height 30
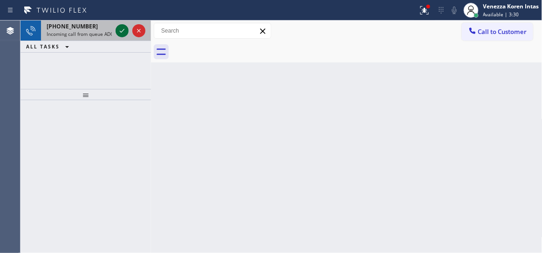
click at [121, 34] on icon at bounding box center [122, 30] width 11 height 11
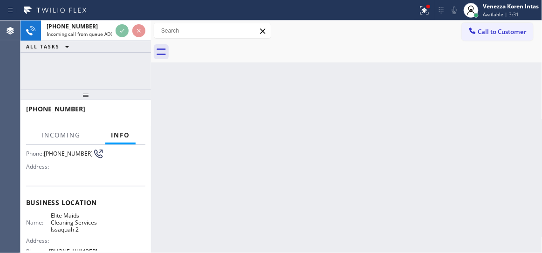
scroll to position [127, 0]
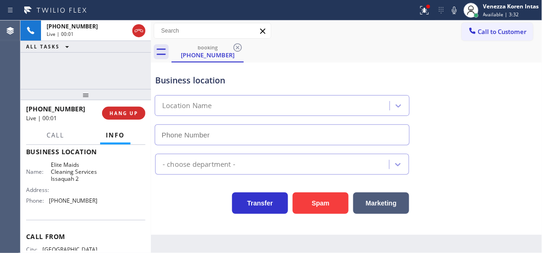
type input "[PHONE_NUMBER]"
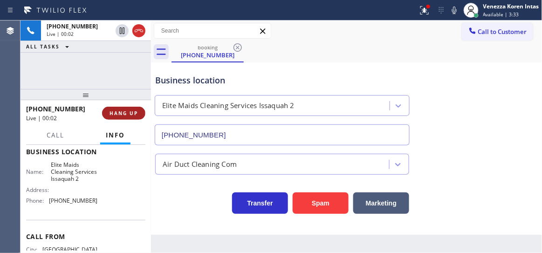
click at [119, 116] on button "HANG UP" at bounding box center [123, 113] width 43 height 13
click at [127, 113] on span "HANG UP" at bounding box center [124, 113] width 28 height 7
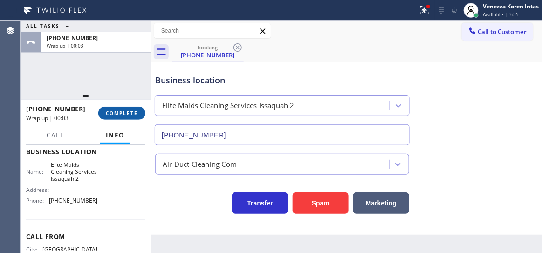
click at [143, 118] on button "COMPLETE" at bounding box center [121, 113] width 47 height 13
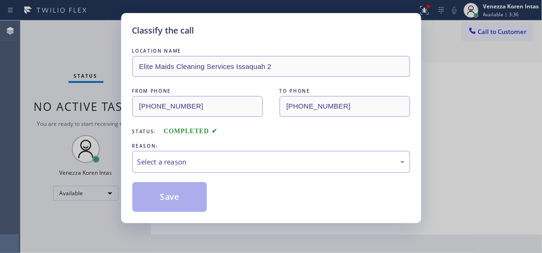
click at [227, 152] on div "Select a reason" at bounding box center [271, 162] width 278 height 22
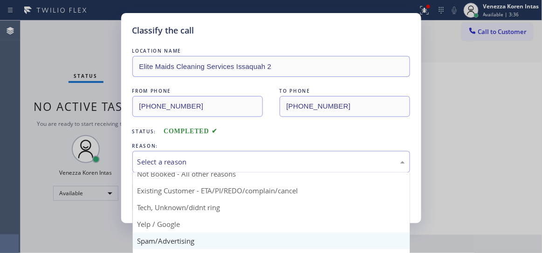
scroll to position [42, 0]
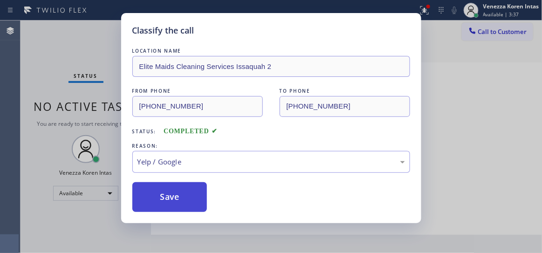
click at [178, 196] on button "Save" at bounding box center [169, 197] width 75 height 30
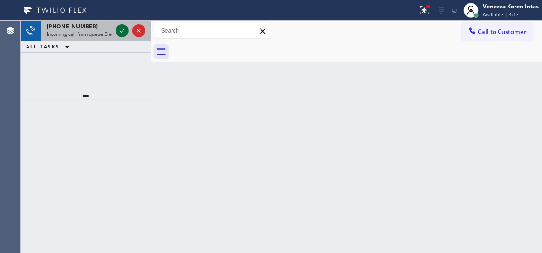
click at [123, 34] on icon at bounding box center [122, 30] width 11 height 11
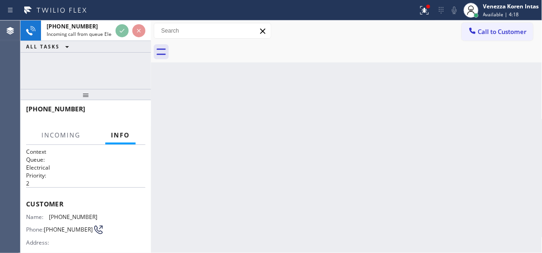
scroll to position [84, 0]
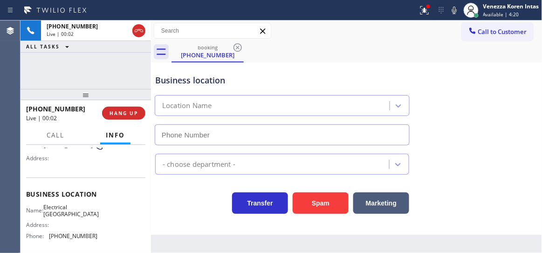
type input "[PHONE_NUMBER]"
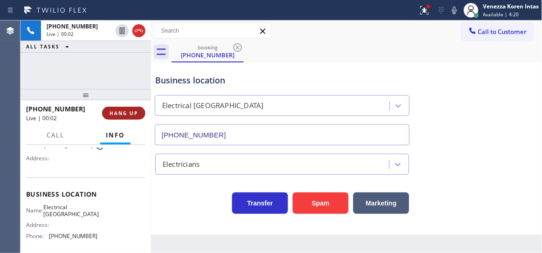
click at [131, 119] on button "HANG UP" at bounding box center [123, 113] width 43 height 13
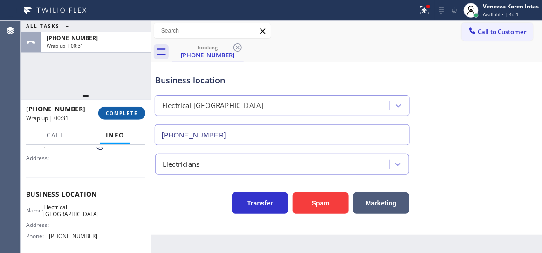
click at [130, 116] on span "COMPLETE" at bounding box center [122, 113] width 32 height 7
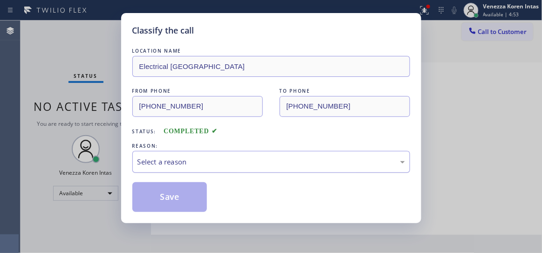
click at [241, 168] on div "Select a reason" at bounding box center [271, 162] width 278 height 22
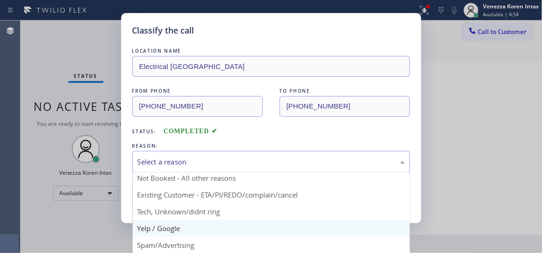
scroll to position [25, 0]
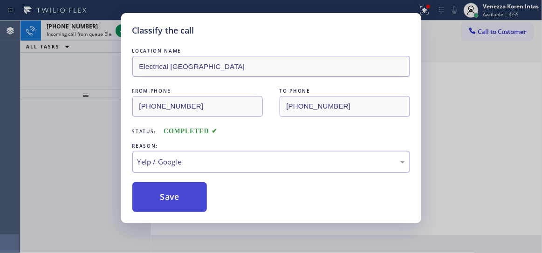
click at [179, 204] on button "Save" at bounding box center [169, 197] width 75 height 30
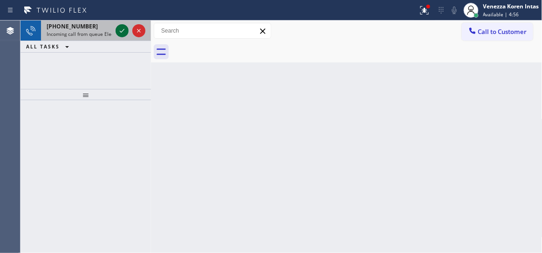
click at [120, 32] on icon at bounding box center [122, 30] width 11 height 11
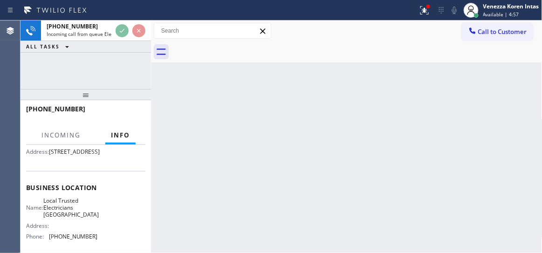
scroll to position [127, 0]
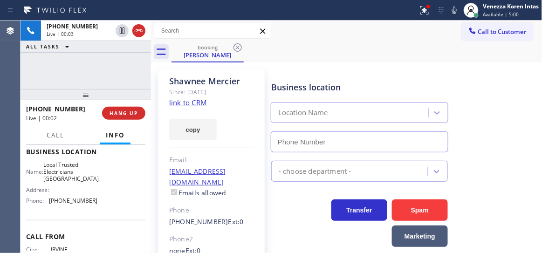
type input "[PHONE_NUMBER]"
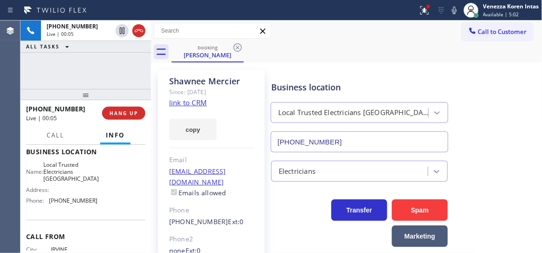
click at [193, 96] on div "Since: [DATE]" at bounding box center [211, 92] width 85 height 11
click at [193, 101] on link "link to CRM" at bounding box center [188, 102] width 38 height 9
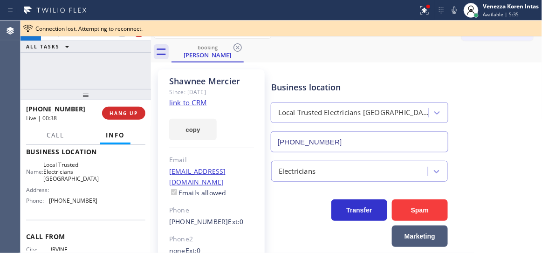
click at [100, 77] on div "[PHONE_NUMBER] Live | 00:38 ALL TASKS ALL TASKS ACTIVE TASKS TASKS IN WRAP UP" at bounding box center [86, 55] width 131 height 69
click at [419, 10] on icon at bounding box center [424, 10] width 11 height 11
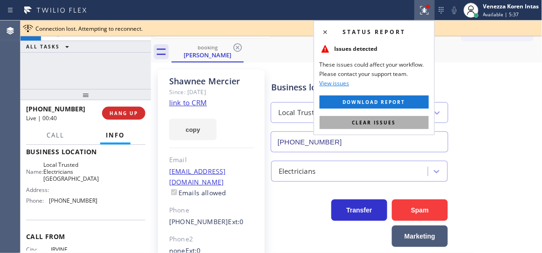
click at [394, 124] on span "Clear issues" at bounding box center [374, 122] width 44 height 7
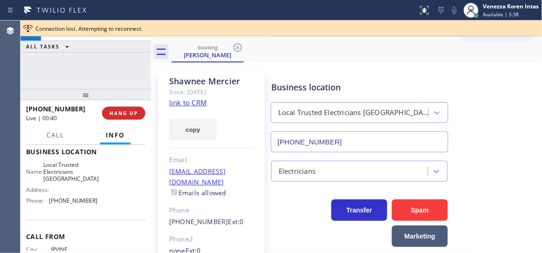
click at [109, 65] on div "[PHONE_NUMBER] Live | 00:40 ALL TASKS ALL TASKS ACTIVE TASKS TASKS IN WRAP UP" at bounding box center [86, 55] width 131 height 69
click at [311, 44] on div "booking [PERSON_NAME]" at bounding box center [357, 51] width 371 height 21
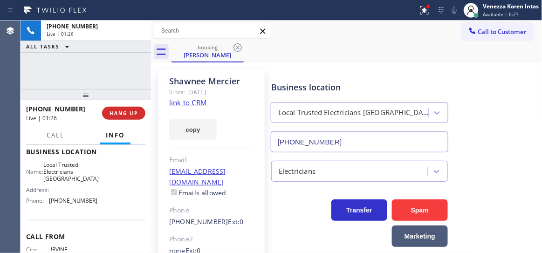
drag, startPoint x: 130, startPoint y: 57, endPoint x: 200, endPoint y: 98, distance: 81.7
click at [130, 57] on div "[PHONE_NUMBER] Live | 01:26 ALL TASKS ALL TASKS ACTIVE TASKS TASKS IN WRAP UP" at bounding box center [86, 55] width 131 height 69
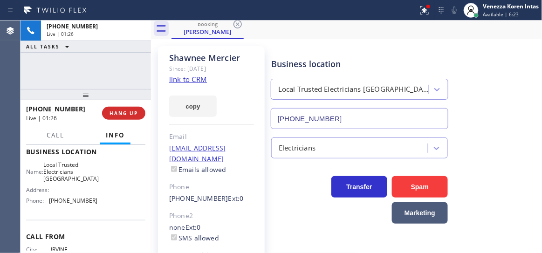
scroll to position [42, 0]
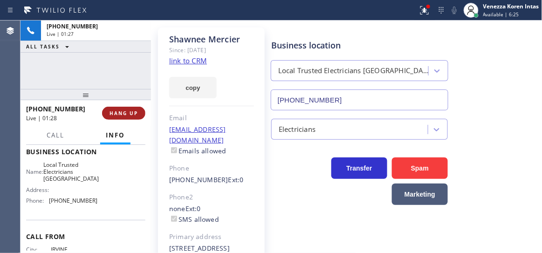
click at [132, 117] on button "HANG UP" at bounding box center [123, 113] width 43 height 13
click at [422, 12] on icon at bounding box center [424, 10] width 8 height 8
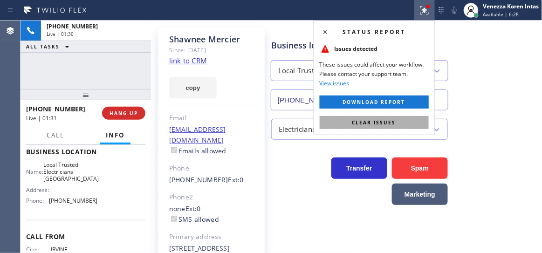
click at [399, 123] on button "Clear issues" at bounding box center [374, 122] width 109 height 13
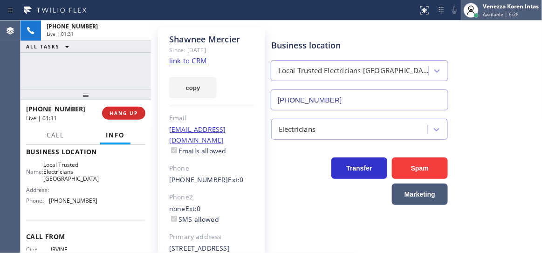
click at [489, 13] on span "Available | 6:28" at bounding box center [501, 14] width 36 height 7
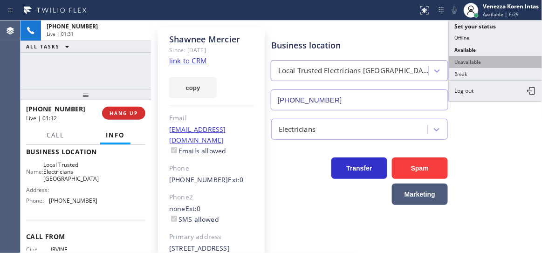
click at [481, 62] on button "Unavailable" at bounding box center [495, 62] width 93 height 12
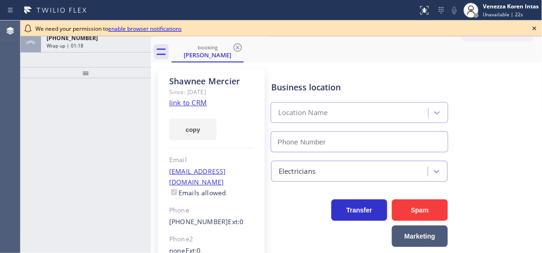
type input "[PHONE_NUMBER]"
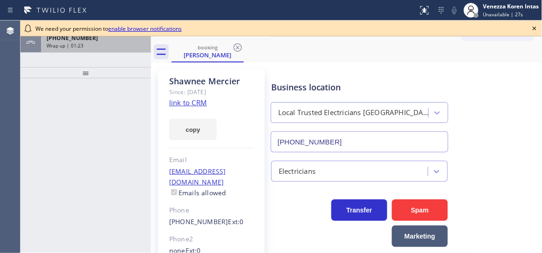
click at [113, 46] on div "Wrap up | 01:23" at bounding box center [96, 45] width 99 height 7
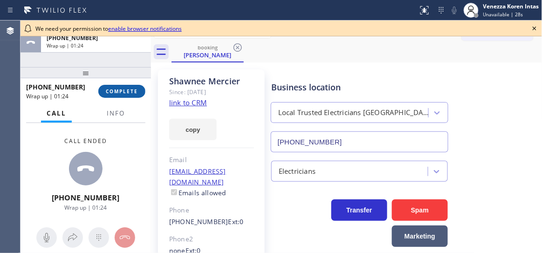
click at [125, 91] on span "COMPLETE" at bounding box center [122, 91] width 32 height 7
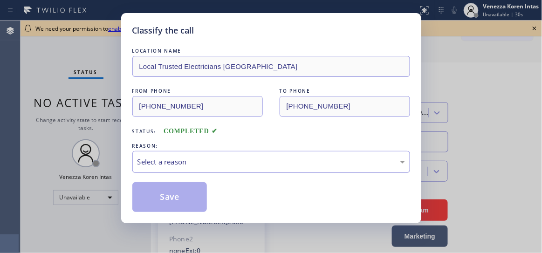
click at [248, 153] on div "Select a reason" at bounding box center [271, 162] width 278 height 22
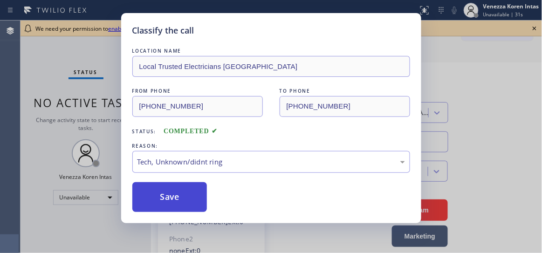
click at [198, 197] on button "Save" at bounding box center [169, 197] width 75 height 30
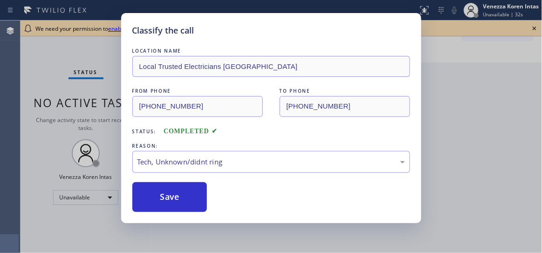
click at [92, 105] on div "Classify the call LOCATION NAME Local Trusted Electricians Laguna Niguel FROM P…" at bounding box center [271, 126] width 542 height 253
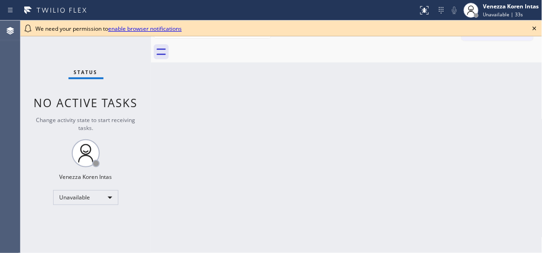
click at [533, 29] on icon at bounding box center [534, 28] width 11 height 11
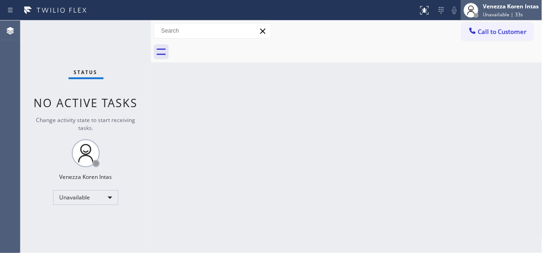
click at [502, 7] on div "Venezza Koren Intas" at bounding box center [511, 6] width 56 height 8
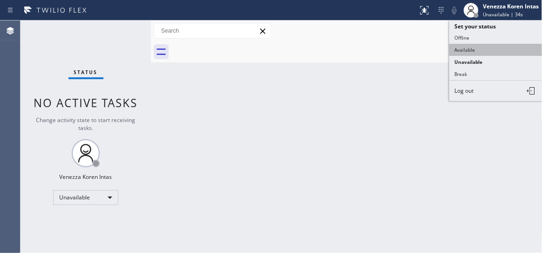
click at [469, 50] on button "Available" at bounding box center [495, 50] width 93 height 12
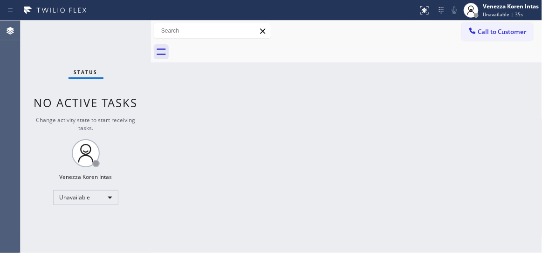
click at [115, 34] on div "Status No active tasks Change activity state to start receiving tasks. Venezza …" at bounding box center [86, 137] width 131 height 233
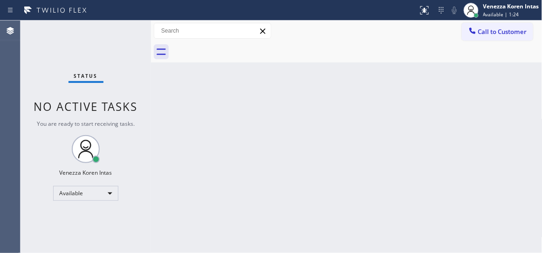
click at [256, 181] on div "Back to Dashboard Change Sender ID Customers Technicians Select a contact Outbo…" at bounding box center [347, 137] width 392 height 233
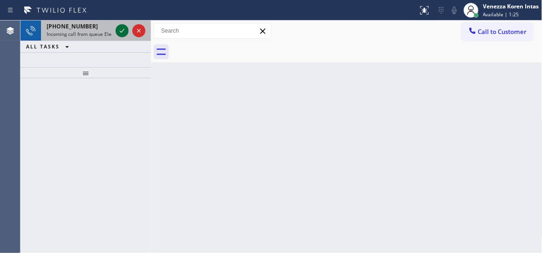
click at [123, 30] on icon at bounding box center [122, 31] width 5 height 4
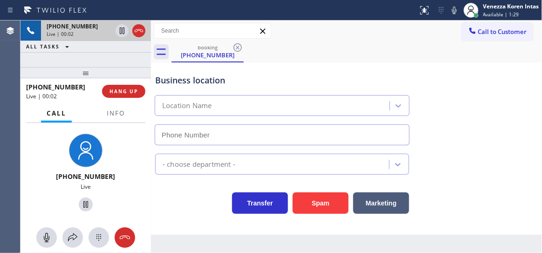
type input "(805) 464-3703"
click at [116, 115] on span "Info" at bounding box center [116, 113] width 18 height 8
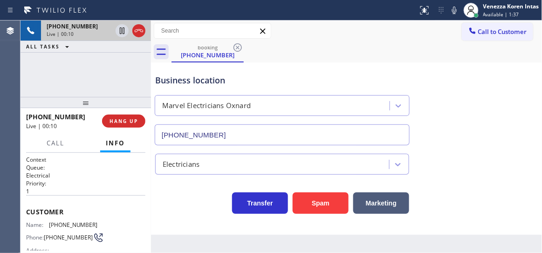
drag, startPoint x: 90, startPoint y: 83, endPoint x: 90, endPoint y: 117, distance: 33.6
click at [90, 108] on div at bounding box center [86, 102] width 131 height 11
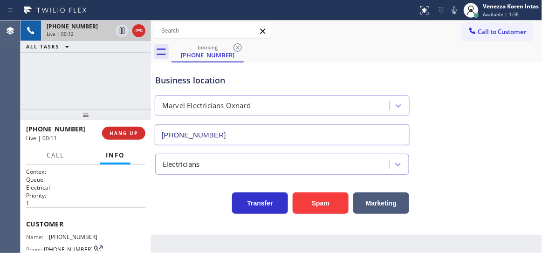
drag, startPoint x: 244, startPoint y: 80, endPoint x: 311, endPoint y: 64, distance: 69.1
click at [245, 80] on div "Business location" at bounding box center [282, 80] width 254 height 13
click at [513, 126] on div "Business location Marvel Electricians Oxnard (805) 464-3703" at bounding box center [346, 103] width 387 height 84
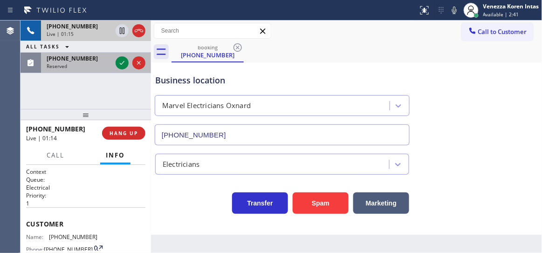
click at [61, 68] on span "Reserved" at bounding box center [57, 66] width 21 height 7
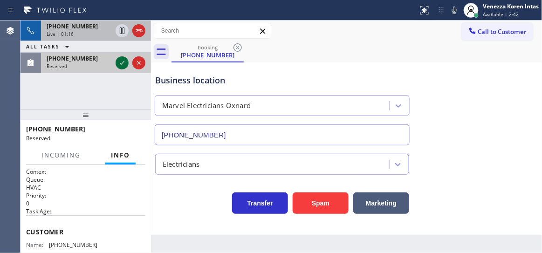
click at [124, 68] on icon at bounding box center [122, 62] width 11 height 11
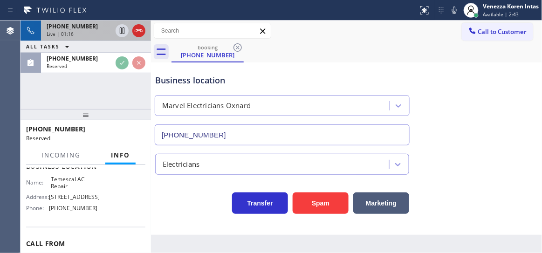
scroll to position [169, 0]
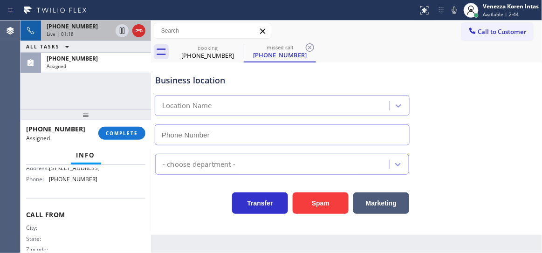
type input "(925) 204-2744"
click at [107, 75] on div "+16692725880 Live | 01:19 ALL TASKS ALL TASKS ACTIVE TASKS TASKS IN WRAP UP (92…" at bounding box center [86, 65] width 131 height 89
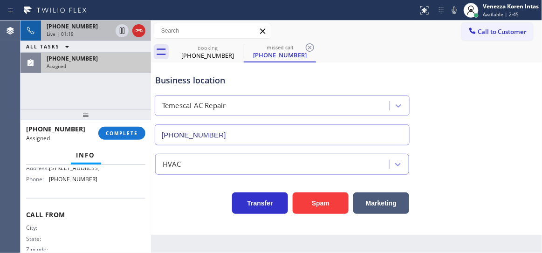
click at [115, 61] on div "(925) 683-5919" at bounding box center [96, 59] width 99 height 8
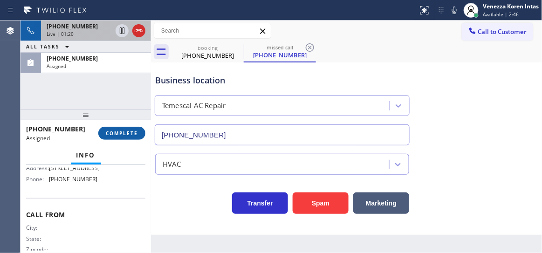
click at [133, 131] on span "COMPLETE" at bounding box center [122, 133] width 32 height 7
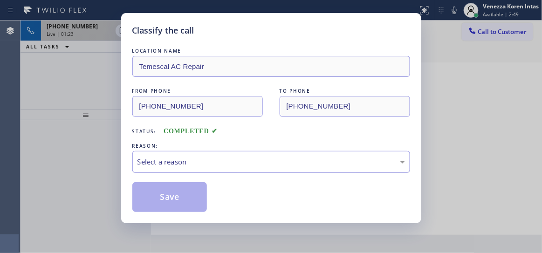
click at [246, 163] on div "Select a reason" at bounding box center [272, 162] width 268 height 11
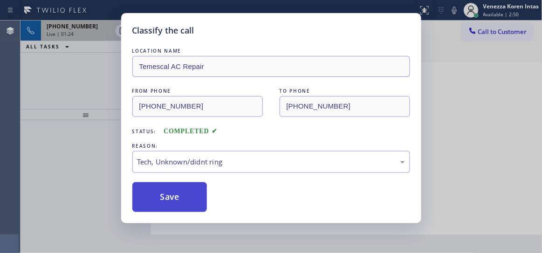
click at [189, 201] on button "Save" at bounding box center [169, 197] width 75 height 30
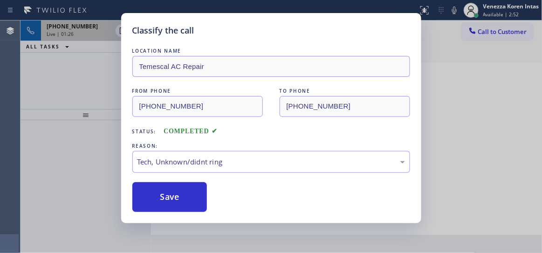
click at [499, 12] on div "Classify the call LOCATION NAME Temescal AC Repair FROM PHONE (925) 683-5919 TO…" at bounding box center [271, 126] width 542 height 253
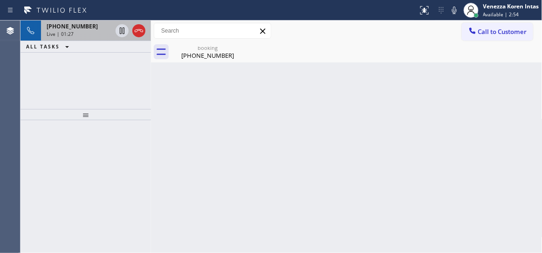
click at [188, 199] on div "Back to Dashboard Change Sender ID Customers Technicians Select a contact Outbo…" at bounding box center [347, 137] width 392 height 233
click at [506, 8] on div "Venezza Koren Intas" at bounding box center [511, 6] width 56 height 8
click at [496, 14] on span "Available | 2:57" at bounding box center [501, 14] width 36 height 7
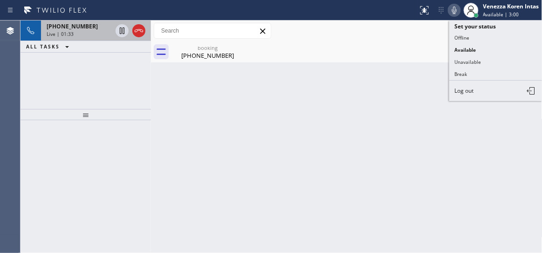
click at [450, 12] on icon at bounding box center [454, 10] width 11 height 11
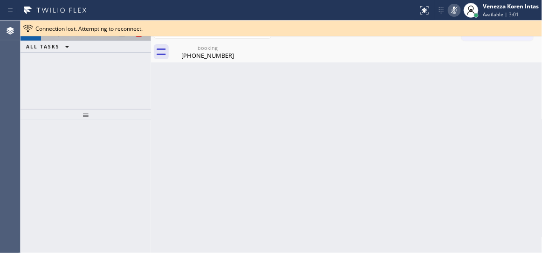
click at [125, 30] on span "Connection lost. Attempting to reconnect." at bounding box center [88, 29] width 107 height 8
drag, startPoint x: 189, startPoint y: 56, endPoint x: 183, endPoint y: 61, distance: 7.9
click at [189, 56] on div "(669) 272-5880" at bounding box center [207, 55] width 70 height 8
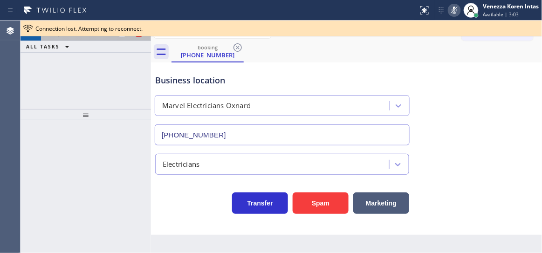
click at [84, 40] on div "+16692725880 Live | 01:37" at bounding box center [77, 31] width 73 height 21
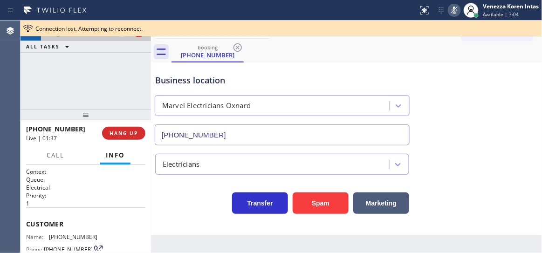
click at [122, 37] on div at bounding box center [131, 31] width 34 height 21
click at [121, 36] on button at bounding box center [122, 30] width 13 height 13
click at [426, 7] on div at bounding box center [429, 7] width 6 height 6
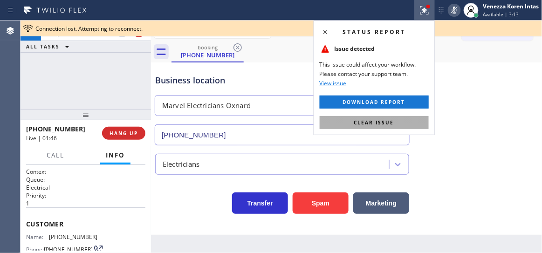
click at [383, 123] on span "Clear issue" at bounding box center [374, 122] width 40 height 7
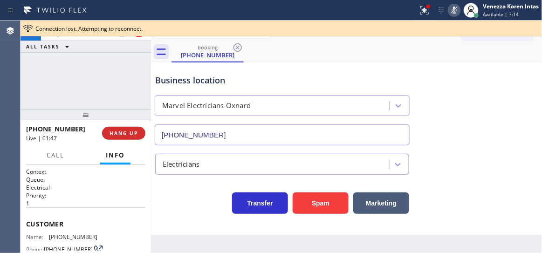
click at [444, 89] on div "Business location Marvel Electricians Oxnard (805) 464-3703" at bounding box center [346, 103] width 387 height 84
click at [364, 81] on div "Business location" at bounding box center [282, 80] width 254 height 13
click at [430, 11] on div at bounding box center [424, 10] width 21 height 11
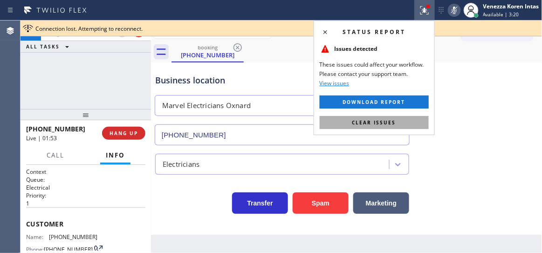
click at [385, 123] on span "Clear issues" at bounding box center [374, 122] width 44 height 7
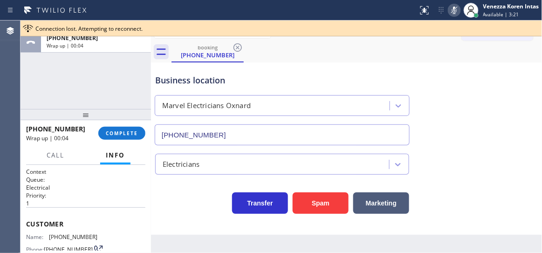
click at [480, 89] on div "Business location Marvel Electricians Oxnard (805) 464-3703" at bounding box center [346, 103] width 387 height 84
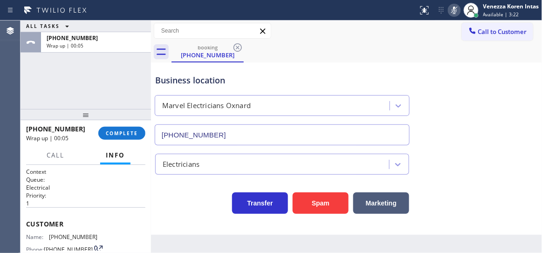
click at [126, 67] on div "ALL TASKS ALL TASKS ACTIVE TASKS TASKS IN WRAP UP +16692725880 Wrap up | 00:05" at bounding box center [86, 65] width 131 height 89
click at [137, 77] on div "ALL TASKS ALL TASKS ACTIVE TASKS TASKS IN WRAP UP +16692725880 Wrap up | 00:07" at bounding box center [86, 65] width 131 height 89
click at [478, 10] on div at bounding box center [471, 10] width 15 height 15
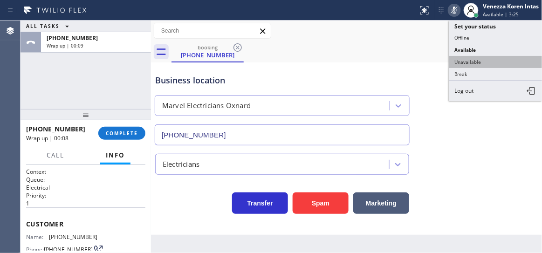
click at [492, 62] on button "Unavailable" at bounding box center [495, 62] width 93 height 12
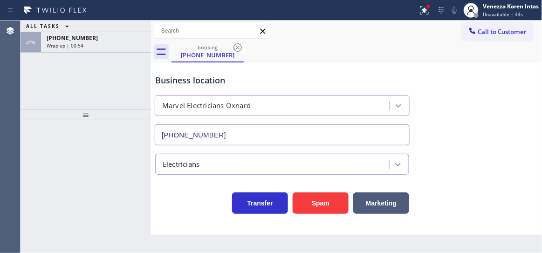
click at [484, 63] on div "Business location Marvel Electricians Oxnard (805) 464-3703" at bounding box center [346, 103] width 387 height 84
click at [431, 10] on div at bounding box center [424, 10] width 21 height 11
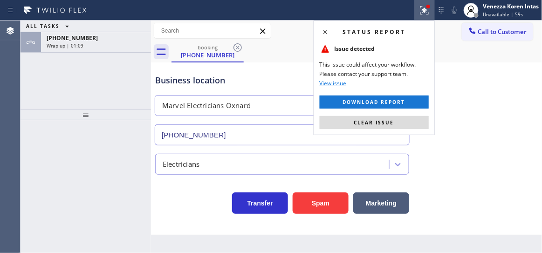
click at [408, 125] on button "Clear issue" at bounding box center [374, 122] width 109 height 13
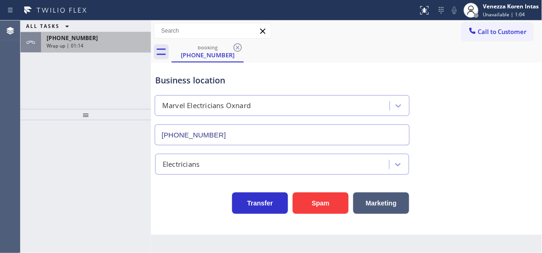
click at [107, 48] on div "+16692725880 Wrap up | 01:14" at bounding box center [94, 42] width 106 height 21
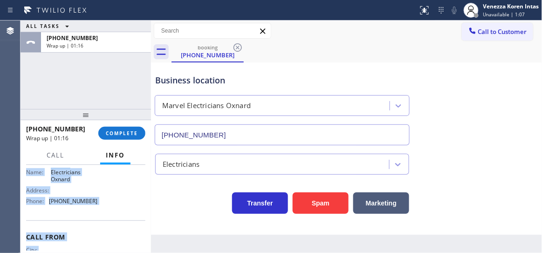
scroll to position [185, 0]
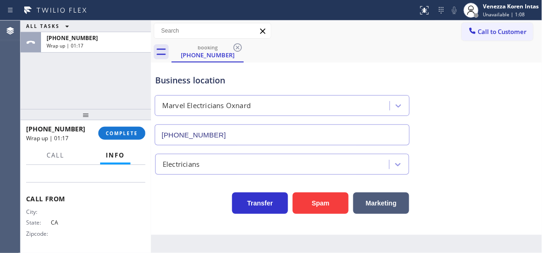
drag, startPoint x: 26, startPoint y: 177, endPoint x: 93, endPoint y: 179, distance: 67.2
click at [93, 179] on div "Context Queue: Electrical Priority: 1 Customer Name: (669) 272-5880 Phone: (669…" at bounding box center [85, 118] width 119 height 270
copy div "Customer Name: (669) 272-5880 Phone: (669) 272-5880 Address: Business location …"
click at [67, 152] on button "Call" at bounding box center [55, 155] width 29 height 18
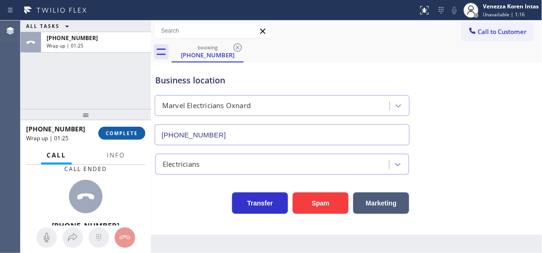
click at [109, 129] on button "COMPLETE" at bounding box center [121, 133] width 47 height 13
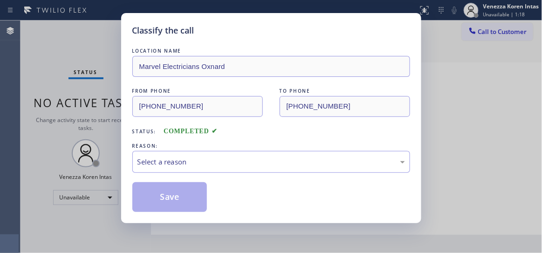
click at [247, 161] on div "Select a reason" at bounding box center [272, 162] width 268 height 11
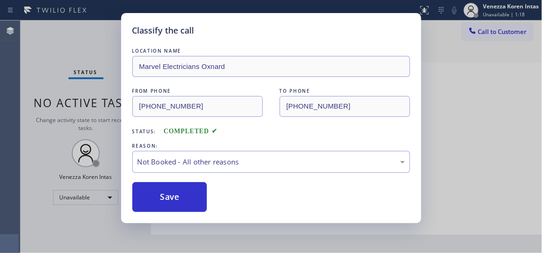
drag, startPoint x: 213, startPoint y: 205, endPoint x: 195, endPoint y: 206, distance: 18.3
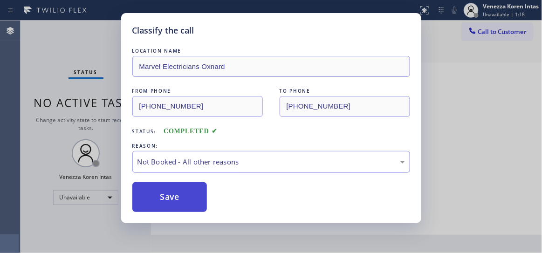
click at [212, 205] on div "Save" at bounding box center [271, 197] width 278 height 30
click at [195, 206] on button "Save" at bounding box center [169, 197] width 75 height 30
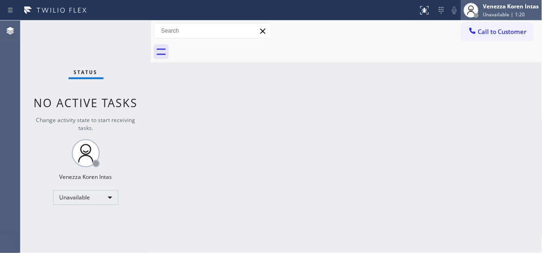
click at [481, 13] on div "Venezza Koren Intas Unavailable | 1:20" at bounding box center [511, 10] width 61 height 16
click at [63, 105] on span "No active tasks" at bounding box center [86, 102] width 104 height 15
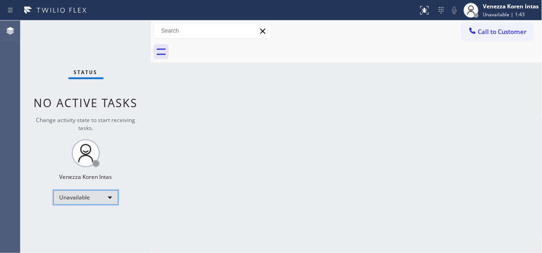
click at [97, 201] on div "Unavailable" at bounding box center [85, 197] width 65 height 15
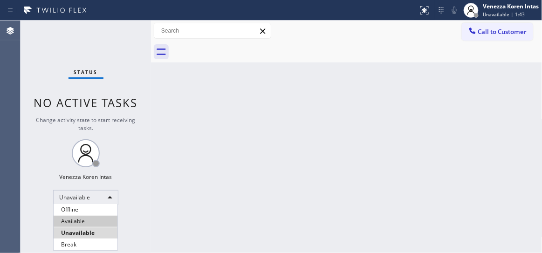
click at [100, 220] on li "Available" at bounding box center [86, 221] width 64 height 11
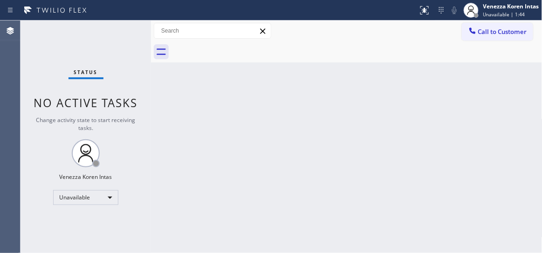
click at [211, 156] on div "Back to Dashboard Change Sender ID Customers Technicians Select a contact Outbo…" at bounding box center [347, 137] width 392 height 233
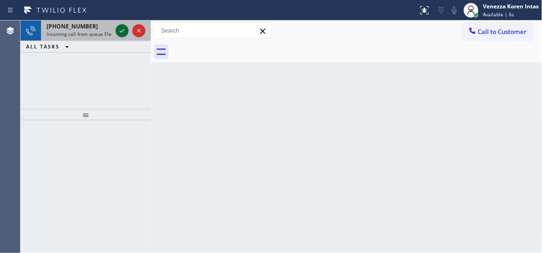
click at [123, 33] on icon at bounding box center [122, 30] width 11 height 11
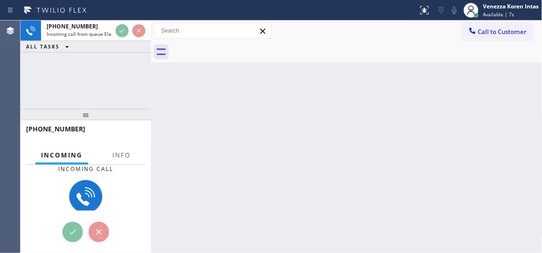
click at [126, 163] on div at bounding box center [121, 164] width 29 height 2
click at [120, 156] on span "Info" at bounding box center [121, 155] width 18 height 8
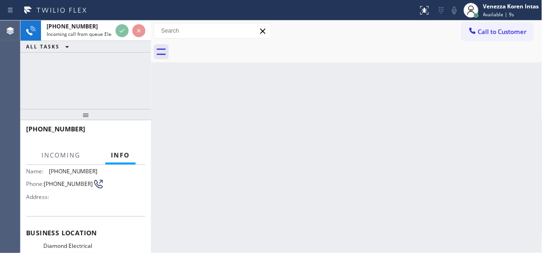
scroll to position [84, 0]
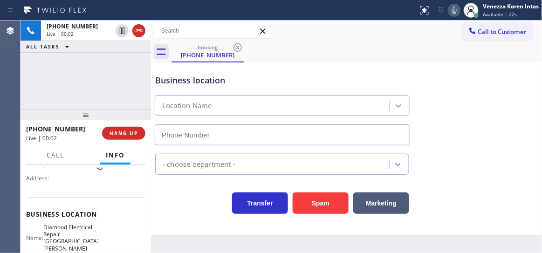
type input "(669) 273-1926"
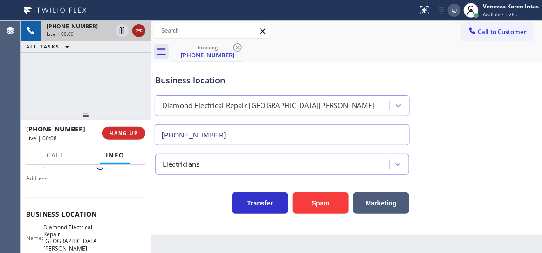
click at [143, 33] on icon at bounding box center [138, 30] width 11 height 11
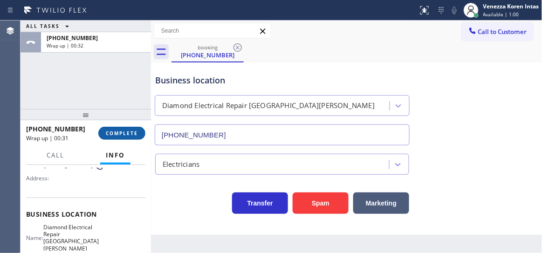
click at [120, 138] on button "COMPLETE" at bounding box center [121, 133] width 47 height 13
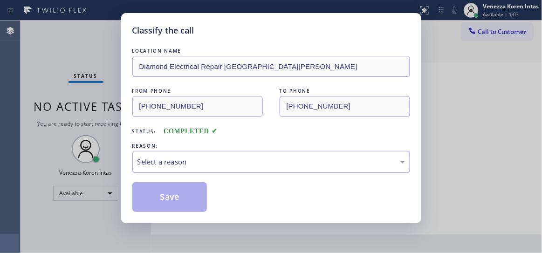
click at [225, 162] on div "Select a reason" at bounding box center [272, 162] width 268 height 11
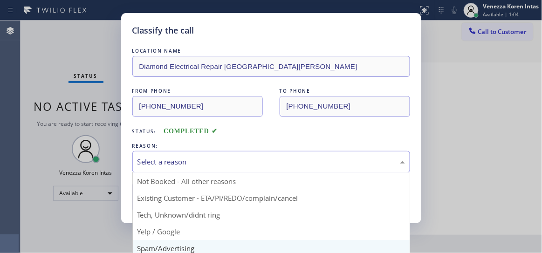
scroll to position [25, 0]
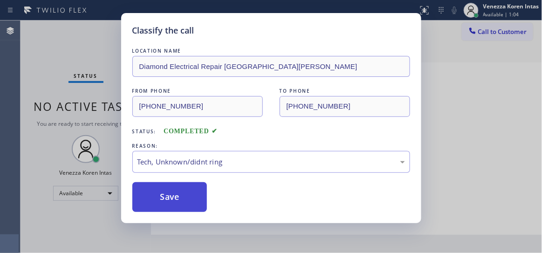
click at [184, 193] on button "Save" at bounding box center [169, 197] width 75 height 30
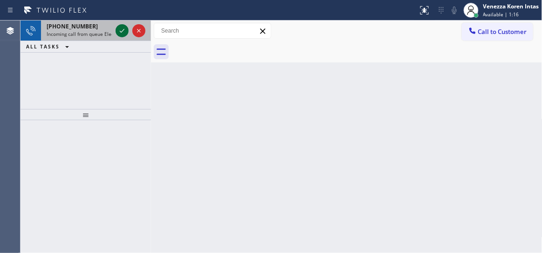
click at [125, 31] on icon at bounding box center [122, 30] width 11 height 11
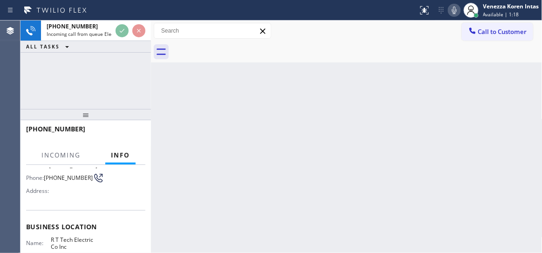
scroll to position [84, 0]
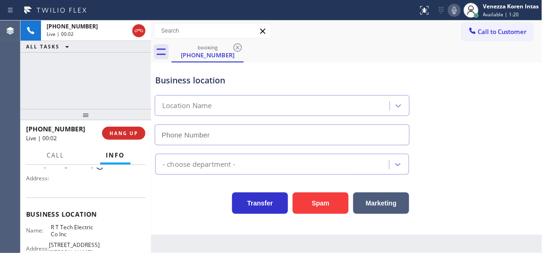
type input "(908) 824-6720"
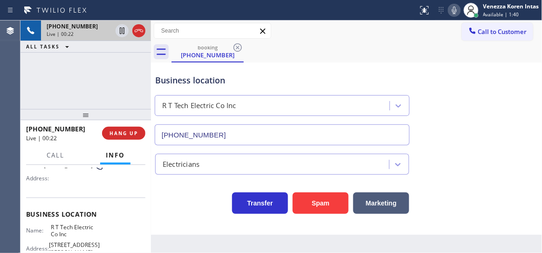
click at [141, 34] on icon at bounding box center [138, 30] width 11 height 11
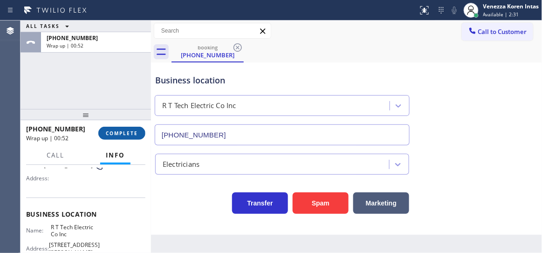
click at [113, 133] on span "COMPLETE" at bounding box center [122, 133] width 32 height 7
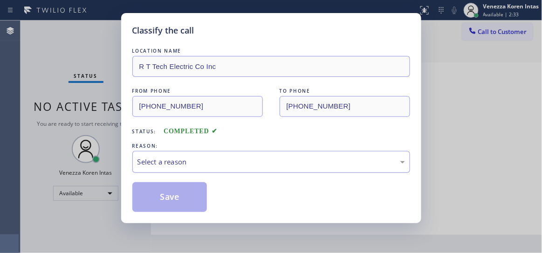
click at [221, 169] on div "Select a reason" at bounding box center [271, 162] width 278 height 22
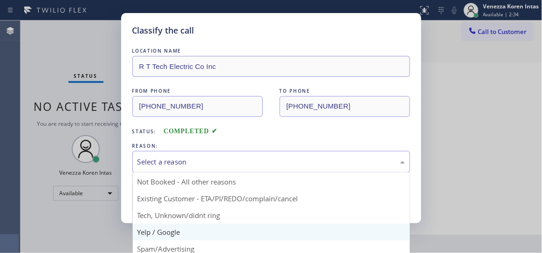
scroll to position [25, 0]
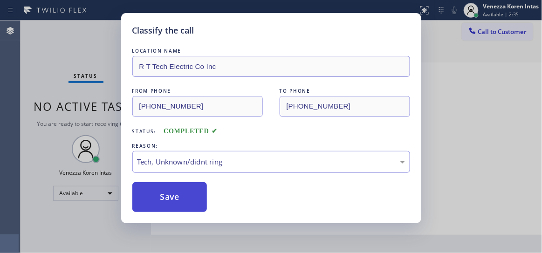
click at [188, 189] on button "Save" at bounding box center [169, 197] width 75 height 30
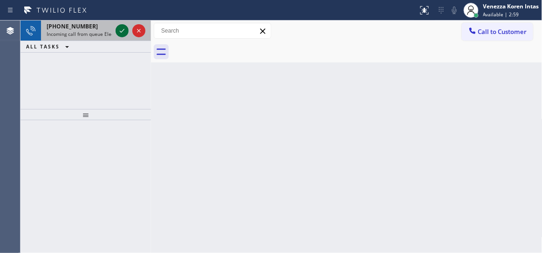
click at [121, 33] on icon at bounding box center [122, 30] width 11 height 11
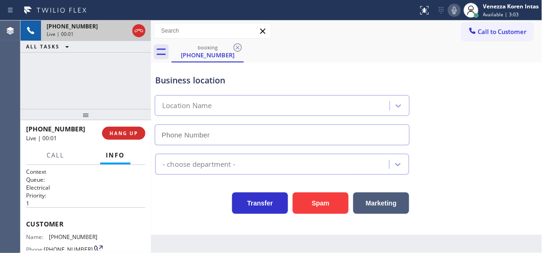
type input "(805) 914-0405"
click at [461, 141] on div "Business location Electrical Garage Oxnard (805) 914-0405" at bounding box center [346, 103] width 387 height 84
click at [491, 150] on div "Electricians" at bounding box center [346, 162] width 387 height 25
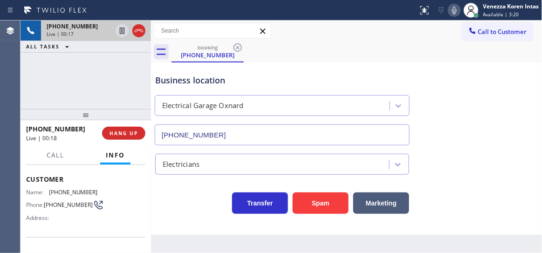
scroll to position [84, 0]
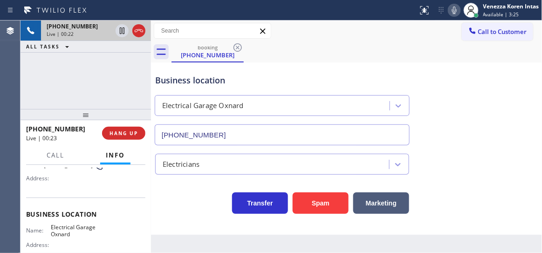
click at [75, 109] on div at bounding box center [86, 114] width 131 height 11
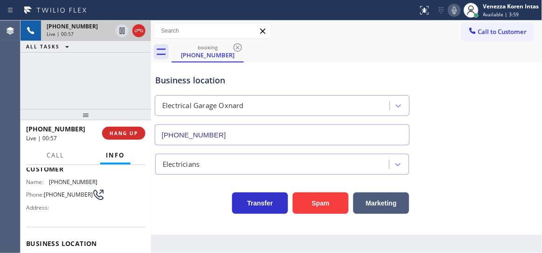
scroll to position [42, 0]
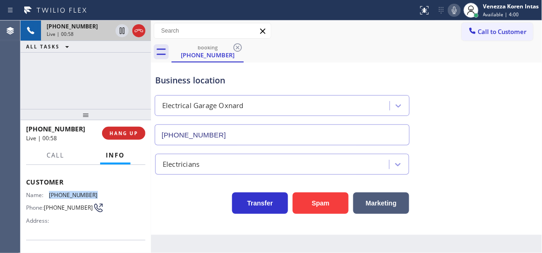
drag, startPoint x: 90, startPoint y: 196, endPoint x: 49, endPoint y: 197, distance: 41.0
click at [49, 197] on div "Name: (669) 272-5880 Phone: (669) 272-5880 Address:" at bounding box center [62, 210] width 72 height 37
copy span "(669) 272-5880"
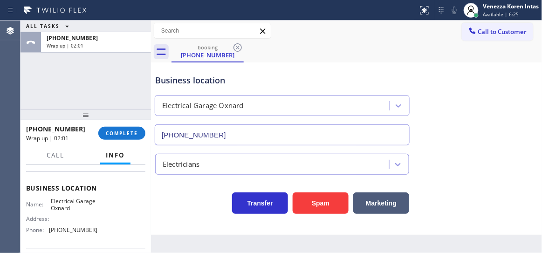
scroll to position [127, 0]
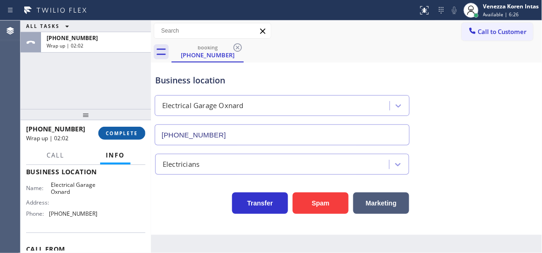
click at [129, 138] on button "COMPLETE" at bounding box center [121, 133] width 47 height 13
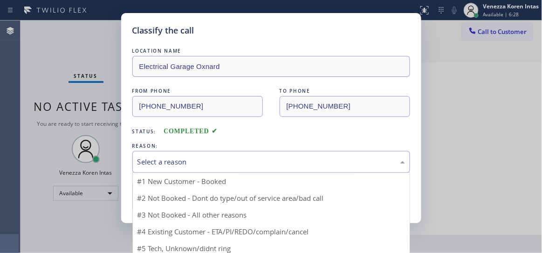
click at [225, 165] on div "Select a reason" at bounding box center [272, 162] width 268 height 11
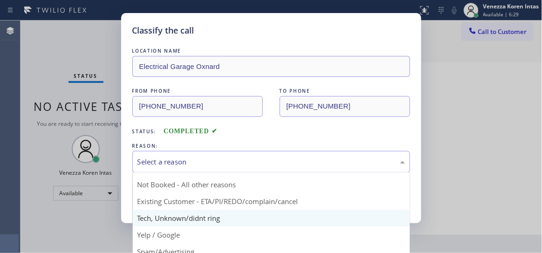
scroll to position [25, 0]
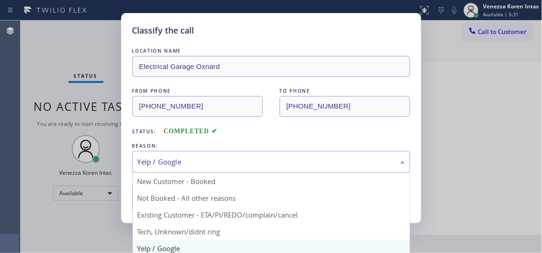
click at [207, 172] on div "Yelp / Google" at bounding box center [271, 162] width 278 height 22
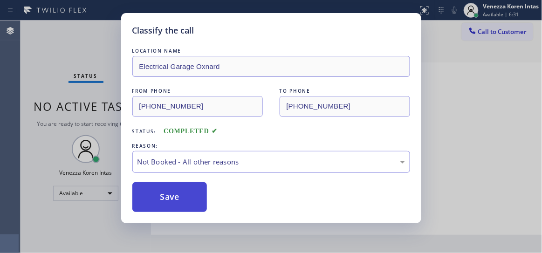
click at [184, 200] on button "Save" at bounding box center [169, 197] width 75 height 30
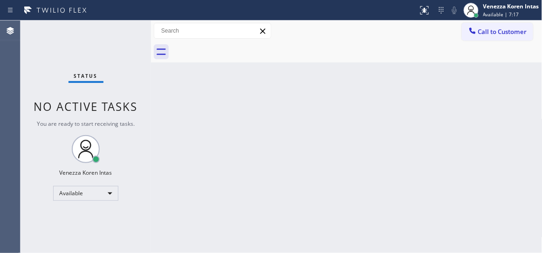
drag, startPoint x: 161, startPoint y: 125, endPoint x: 168, endPoint y: 120, distance: 8.6
click at [161, 125] on div "Back to Dashboard Change Sender ID Customers Technicians Select a contact Outbo…" at bounding box center [347, 137] width 392 height 233
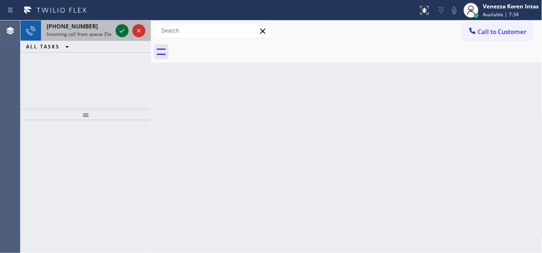
click at [120, 29] on icon at bounding box center [122, 30] width 11 height 11
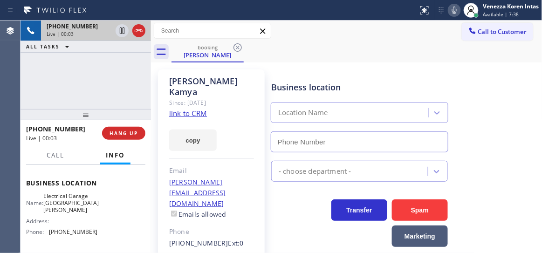
scroll to position [127, 0]
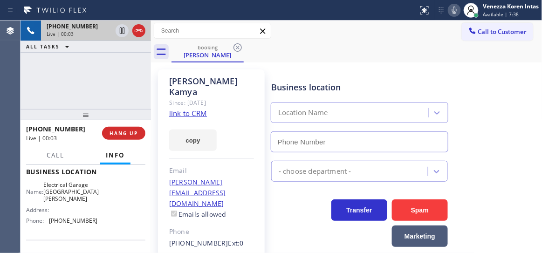
type input "(805) 360-3434"
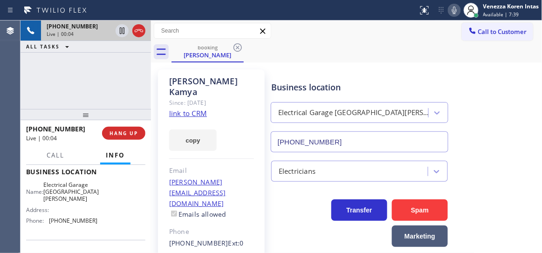
click at [181, 109] on link "link to CRM" at bounding box center [188, 113] width 38 height 9
click at [455, 13] on icon at bounding box center [454, 10] width 11 height 11
click at [123, 32] on icon at bounding box center [122, 30] width 11 height 11
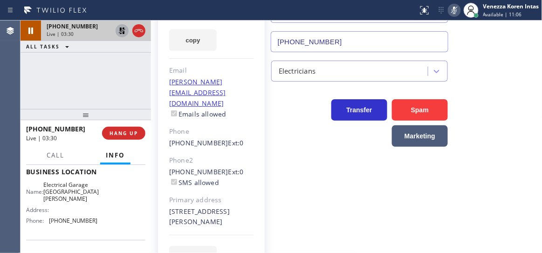
drag, startPoint x: 119, startPoint y: 31, endPoint x: 124, endPoint y: 32, distance: 5.2
click at [119, 31] on icon at bounding box center [122, 30] width 11 height 11
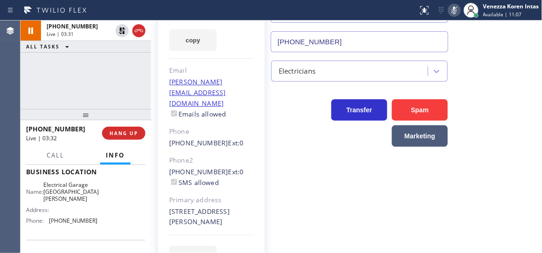
click at [456, 14] on icon at bounding box center [454, 10] width 11 height 11
click at [121, 69] on div "+12022805443 Live | 04:08 ALL TASKS ALL TASKS ACTIVE TASKS TASKS IN WRAP UP" at bounding box center [86, 65] width 131 height 89
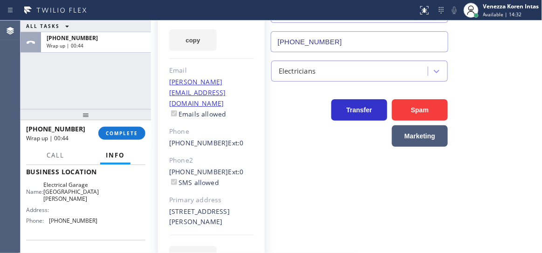
drag, startPoint x: 131, startPoint y: 129, endPoint x: 152, endPoint y: 136, distance: 22.0
click at [131, 129] on button "COMPLETE" at bounding box center [121, 133] width 47 height 13
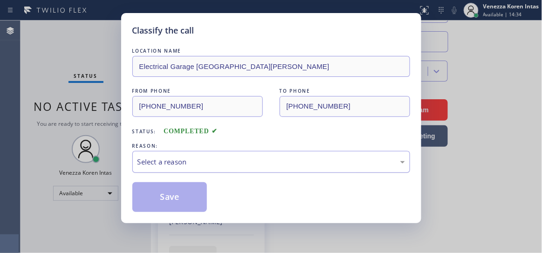
click at [221, 163] on div "Select a reason" at bounding box center [272, 162] width 268 height 11
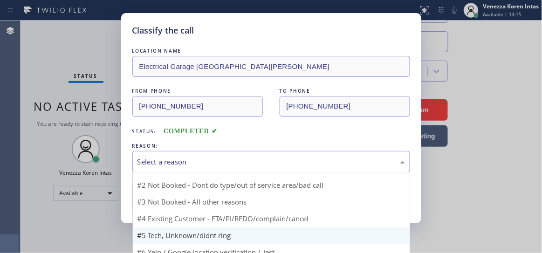
scroll to position [25, 0]
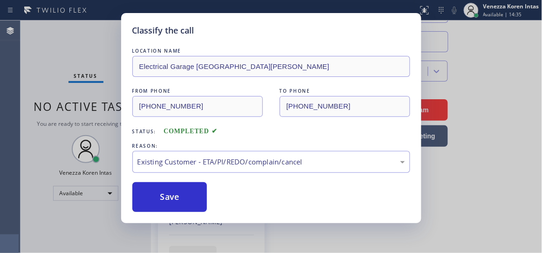
click at [208, 188] on div "Save" at bounding box center [271, 197] width 278 height 30
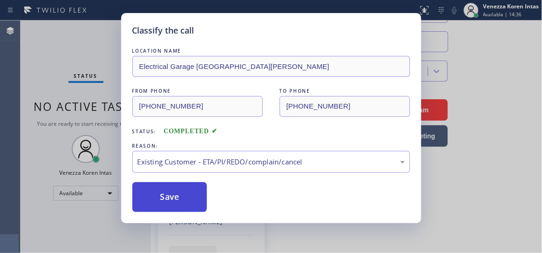
click at [199, 202] on button "Save" at bounding box center [169, 197] width 75 height 30
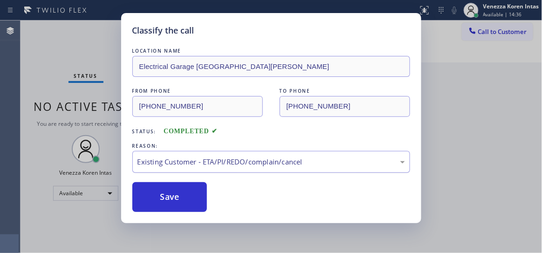
scroll to position [0, 0]
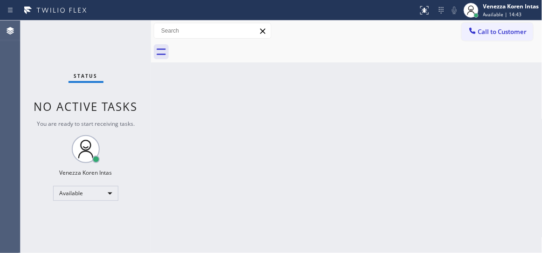
click at [107, 37] on div "Status No active tasks You are ready to start receiving tasks. Venezza Koren In…" at bounding box center [86, 137] width 131 height 233
drag, startPoint x: 107, startPoint y: 46, endPoint x: 120, endPoint y: 57, distance: 17.2
click at [107, 46] on div "Status No active tasks You are ready to start receiving tasks. Venezza Koren In…" at bounding box center [86, 137] width 131 height 233
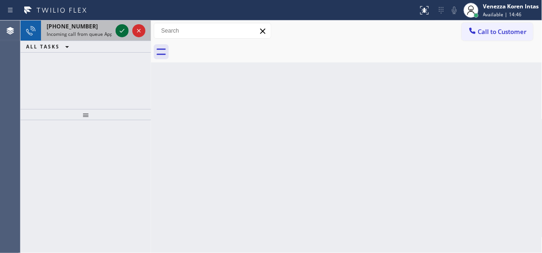
click at [122, 32] on icon at bounding box center [122, 31] width 5 height 4
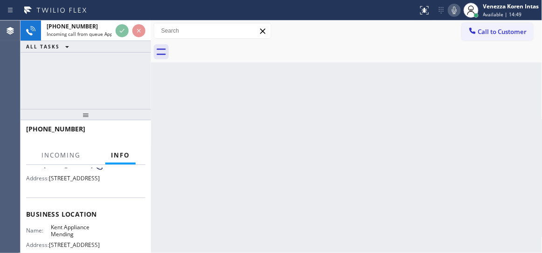
scroll to position [127, 0]
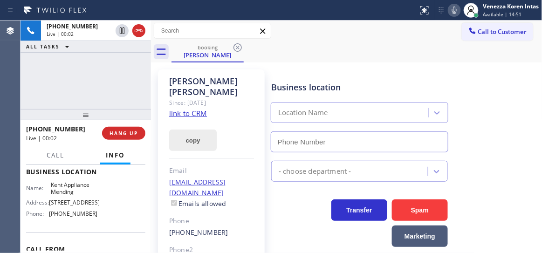
type input "(206) 202-1006"
click at [192, 109] on link "link to CRM" at bounding box center [188, 113] width 38 height 9
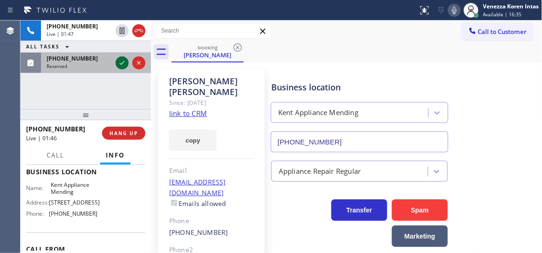
click at [124, 62] on icon at bounding box center [122, 62] width 11 height 11
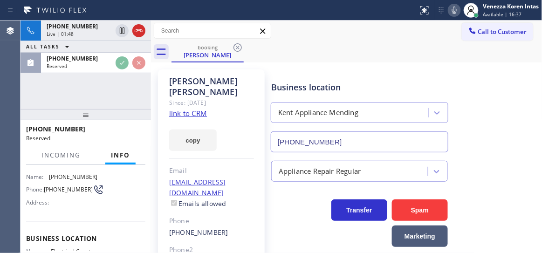
scroll to position [50, 0]
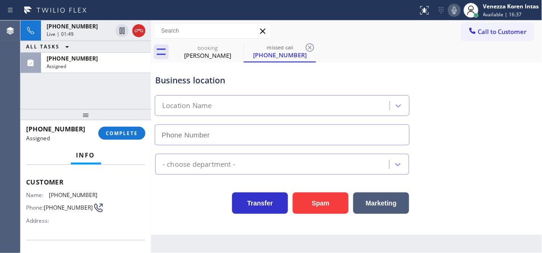
type input "(720) 605-2691"
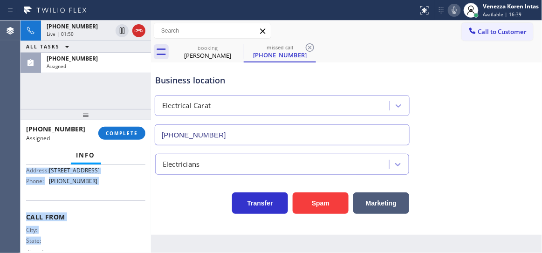
scroll to position [165, 0]
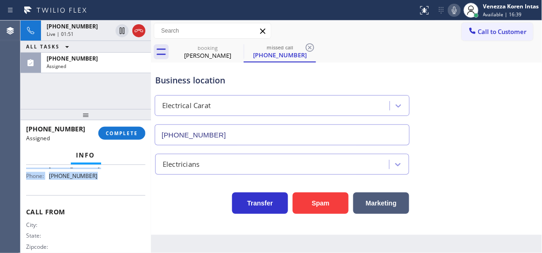
drag, startPoint x: 25, startPoint y: 177, endPoint x: 107, endPoint y: 187, distance: 82.7
click at [107, 187] on div "Context Queue: Electrical Priority: 0 Task Age: Customer Name: (720) 254-6743 P…" at bounding box center [86, 209] width 131 height 89
copy div "Customer Name: (720) 254-6743 Phone: (720) 254-6743 Address: Business location …"
click at [120, 134] on span "COMPLETE" at bounding box center [122, 133] width 32 height 7
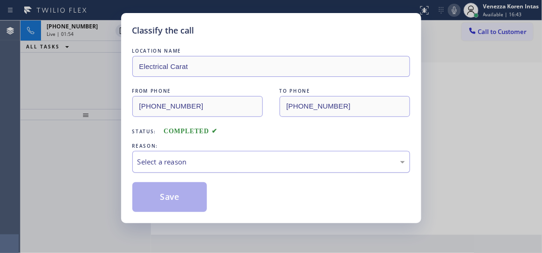
click at [284, 157] on div "Select a reason" at bounding box center [272, 162] width 268 height 11
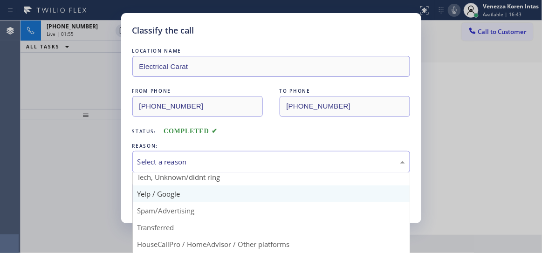
scroll to position [58, 0]
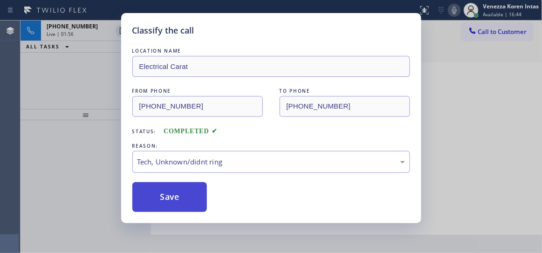
click at [186, 193] on button "Save" at bounding box center [169, 197] width 75 height 30
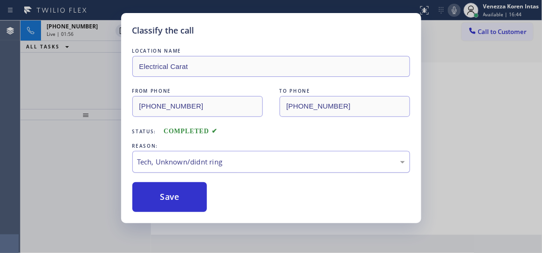
type input "(206) 202-1006"
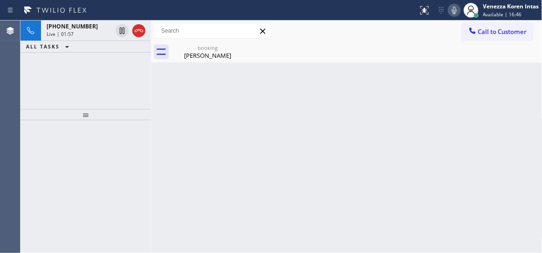
click at [456, 14] on icon at bounding box center [454, 10] width 11 height 11
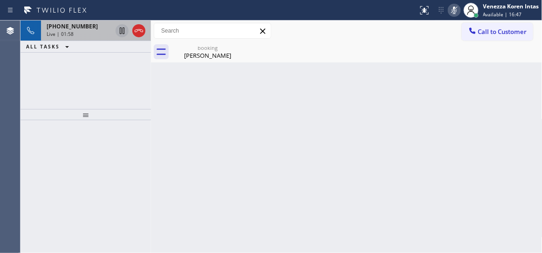
click at [123, 29] on icon at bounding box center [122, 31] width 5 height 7
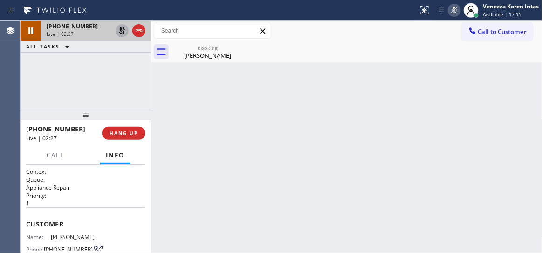
click at [171, 74] on div "Back to Dashboard Change Sender ID Customers Technicians Select a contact Outbo…" at bounding box center [347, 137] width 392 height 233
click at [119, 31] on icon at bounding box center [122, 30] width 11 height 11
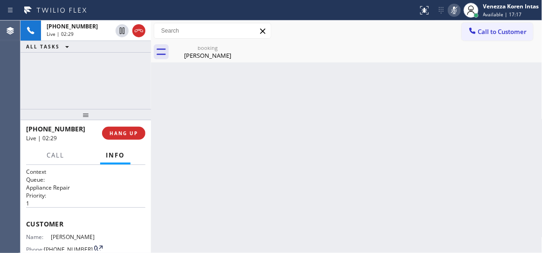
click at [454, 17] on div "Status report No issues detected If you experience an issue, please download th…" at bounding box center [478, 10] width 128 height 21
click at [455, 12] on icon at bounding box center [454, 10] width 5 height 7
click at [219, 47] on div "booking" at bounding box center [207, 47] width 70 height 7
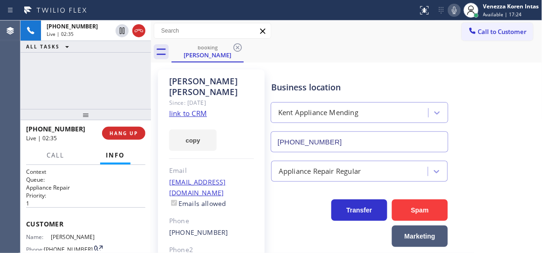
click at [115, 92] on div "+16504077521 Live | 02:35 ALL TASKS ALL TASKS ACTIVE TASKS TASKS IN WRAP UP" at bounding box center [86, 65] width 131 height 89
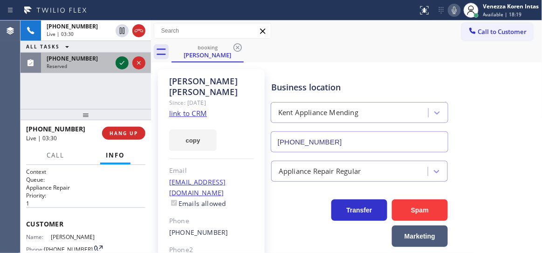
click at [124, 65] on icon at bounding box center [122, 62] width 11 height 11
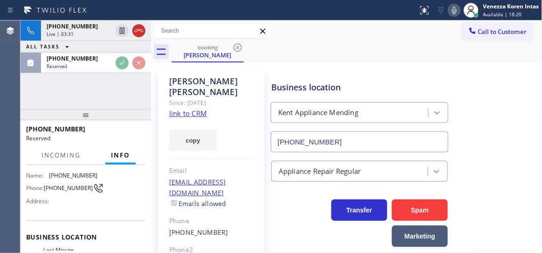
scroll to position [127, 0]
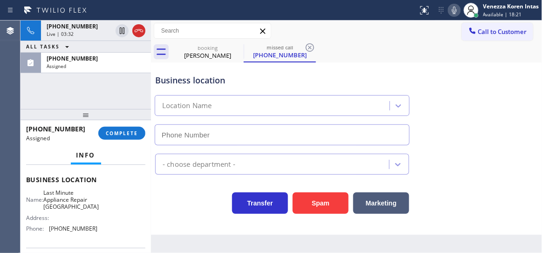
type input "(708) 578-5444"
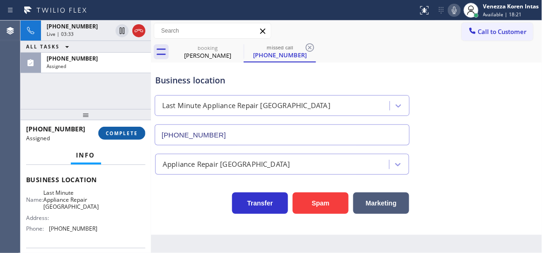
click at [135, 137] on button "COMPLETE" at bounding box center [121, 133] width 47 height 13
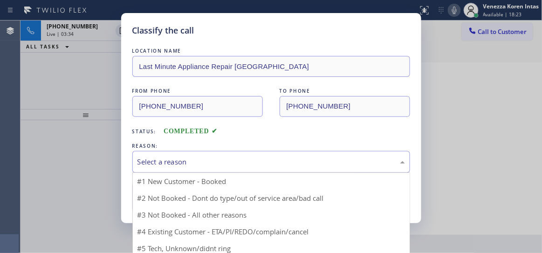
click at [220, 166] on div "Select a reason" at bounding box center [272, 162] width 268 height 11
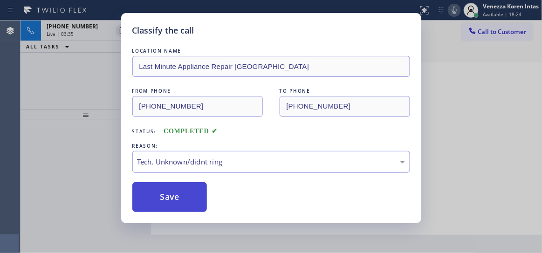
click at [201, 203] on button "Save" at bounding box center [169, 197] width 75 height 30
type input "(206) 202-1006"
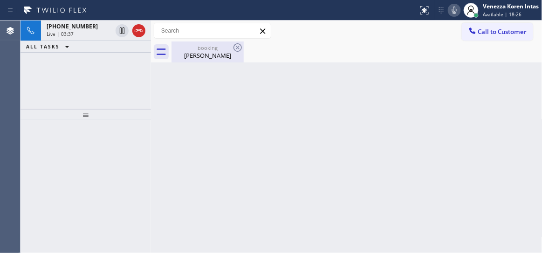
click at [191, 54] on div "Nikeeta Brijwasi" at bounding box center [207, 55] width 70 height 8
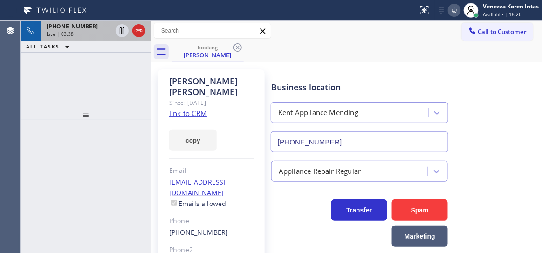
click at [74, 31] on div "Live | 03:38" at bounding box center [79, 34] width 65 height 7
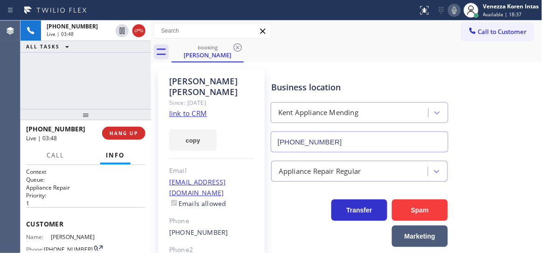
drag, startPoint x: 119, startPoint y: 83, endPoint x: 160, endPoint y: 111, distance: 49.3
click at [119, 83] on div "+16504077521 Live | 03:48 ALL TASKS ALL TASKS ACTIVE TASKS TASKS IN WRAP UP" at bounding box center [86, 65] width 131 height 89
click at [295, 73] on div "Business location Kent Appliance Mending (206) 202-1006" at bounding box center [359, 112] width 180 height 81
click at [87, 85] on div "+16504077521 Live | 03:54 ALL TASKS ALL TASKS ACTIVE TASKS TASKS IN WRAP UP" at bounding box center [86, 65] width 131 height 89
click at [192, 109] on link "link to CRM" at bounding box center [188, 113] width 38 height 9
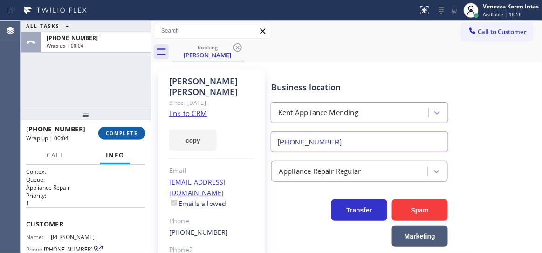
click at [124, 128] on button "COMPLETE" at bounding box center [121, 133] width 47 height 13
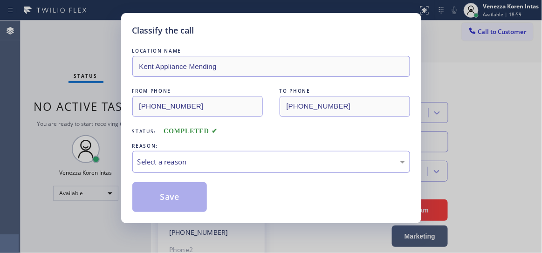
click at [261, 162] on div "Select a reason" at bounding box center [272, 162] width 268 height 11
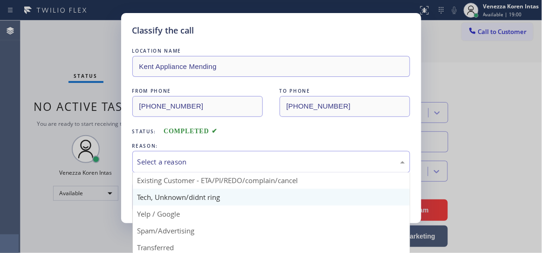
scroll to position [42, 0]
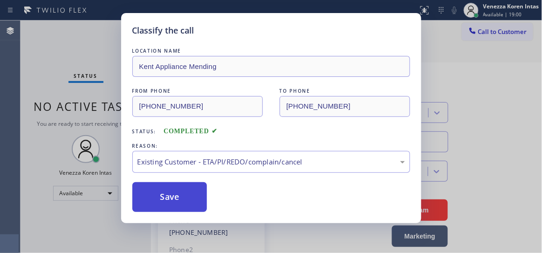
click at [185, 203] on button "Save" at bounding box center [169, 197] width 75 height 30
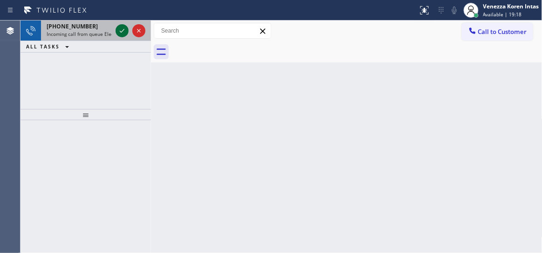
click at [117, 34] on icon at bounding box center [122, 30] width 11 height 11
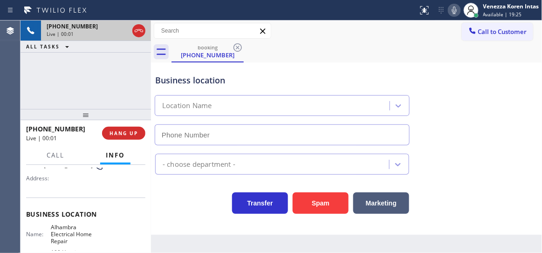
scroll to position [127, 0]
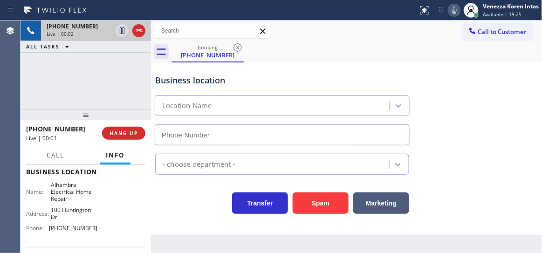
type input "(626) 551-4139"
click at [176, 30] on input "text" at bounding box center [212, 30] width 117 height 15
click at [140, 30] on icon at bounding box center [138, 30] width 11 height 11
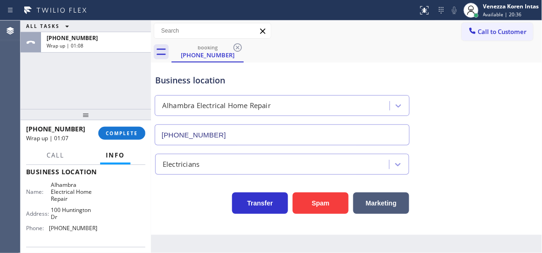
click at [79, 78] on div "ALL TASKS ALL TASKS ACTIVE TASKS TASKS IN WRAP UP +17786558719 Wrap up | 01:08" at bounding box center [86, 65] width 131 height 89
click at [121, 138] on button "COMPLETE" at bounding box center [121, 133] width 47 height 13
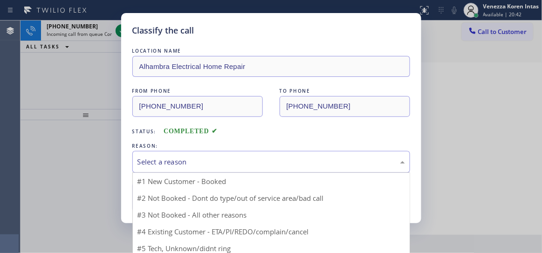
click at [243, 165] on div "Select a reason" at bounding box center [272, 162] width 268 height 11
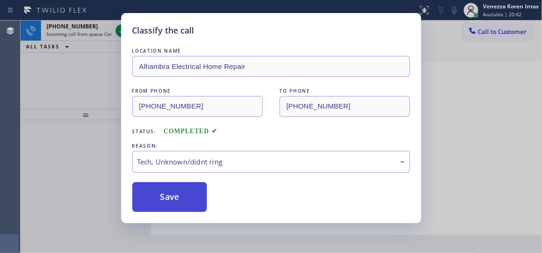
click at [205, 194] on button "Save" at bounding box center [169, 197] width 75 height 30
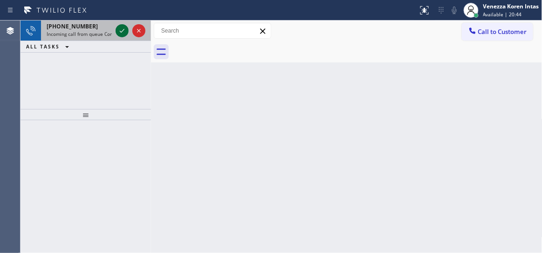
click at [121, 32] on icon at bounding box center [122, 31] width 5 height 4
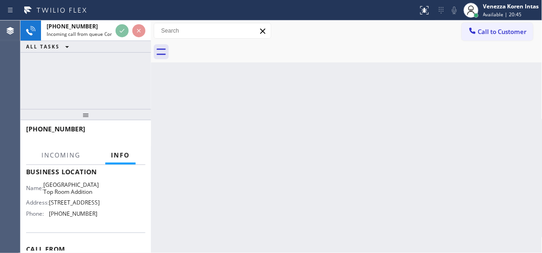
scroll to position [127, 0]
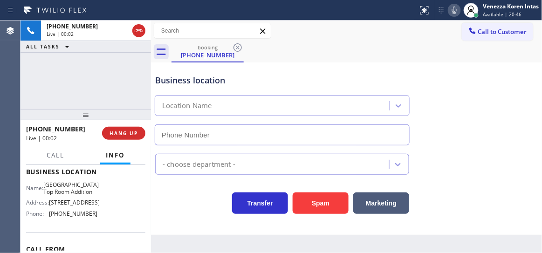
type input "(213) 279-5203"
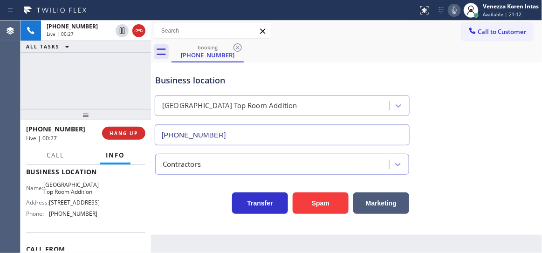
click at [119, 74] on div "+15308899049 Live | 00:27 ALL TASKS ALL TASKS ACTIVE TASKS TASKS IN WRAP UP" at bounding box center [86, 65] width 131 height 89
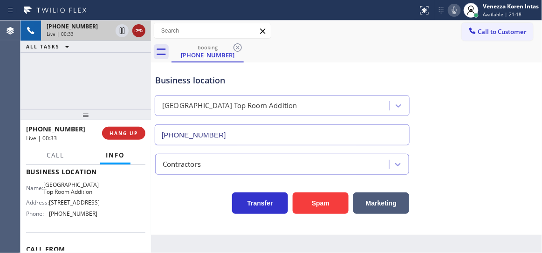
drag, startPoint x: 142, startPoint y: 28, endPoint x: 146, endPoint y: 45, distance: 17.3
click at [142, 28] on icon at bounding box center [138, 30] width 11 height 11
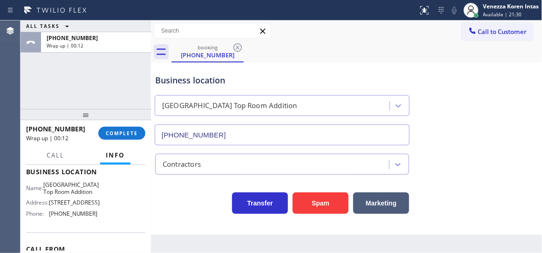
click at [185, 121] on div "(213) 279-5203" at bounding box center [282, 133] width 259 height 25
click at [130, 132] on span "COMPLETE" at bounding box center [122, 133] width 32 height 7
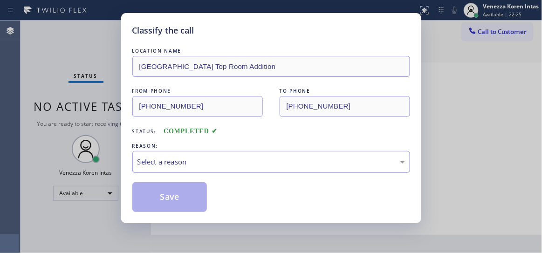
click at [293, 163] on div "Select a reason" at bounding box center [272, 162] width 268 height 11
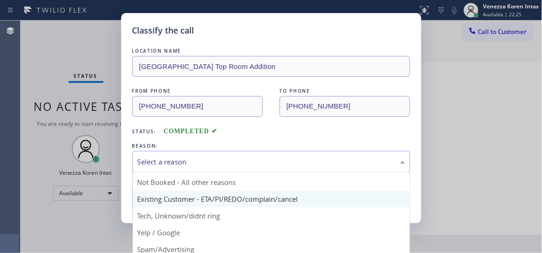
scroll to position [7, 0]
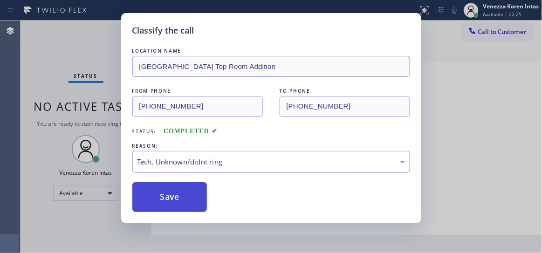
click at [199, 187] on button "Save" at bounding box center [169, 197] width 75 height 30
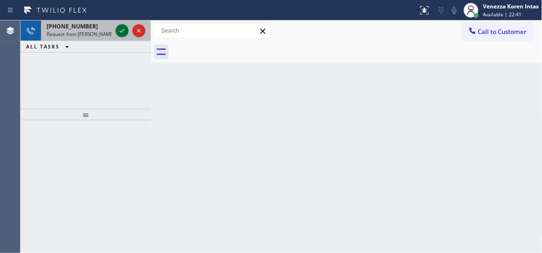
click at [124, 28] on icon at bounding box center [122, 30] width 11 height 11
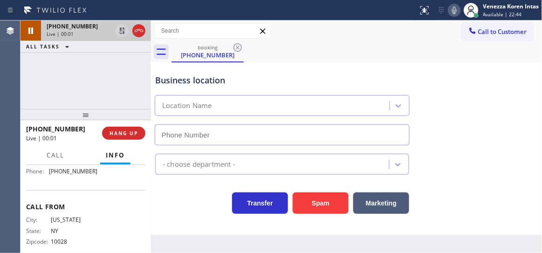
scroll to position [84, 0]
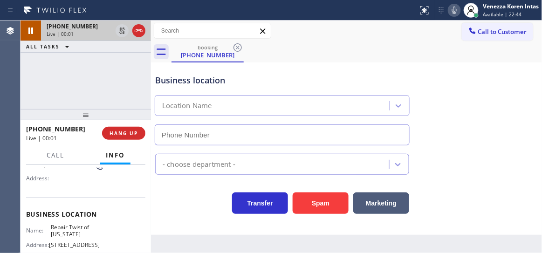
type input "(347) 284-6179"
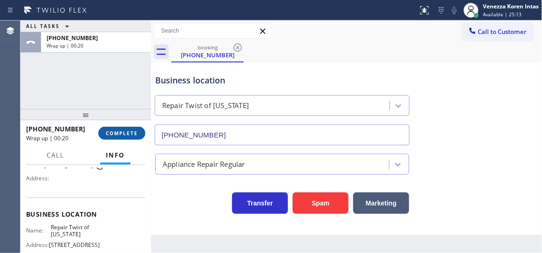
click at [131, 132] on span "COMPLETE" at bounding box center [122, 133] width 32 height 7
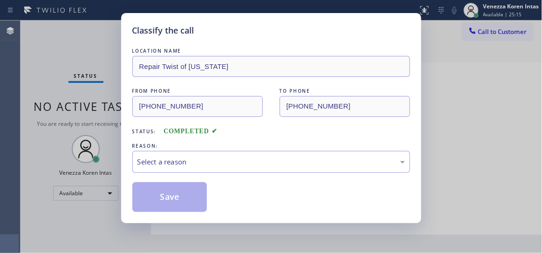
click at [223, 162] on div "Select a reason" at bounding box center [272, 162] width 268 height 11
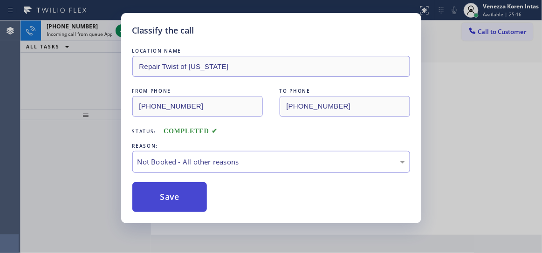
click at [190, 197] on button "Save" at bounding box center [169, 197] width 75 height 30
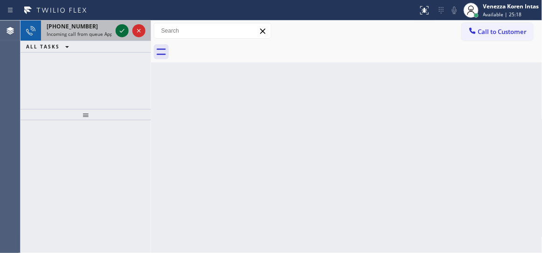
click at [122, 32] on icon at bounding box center [122, 31] width 5 height 4
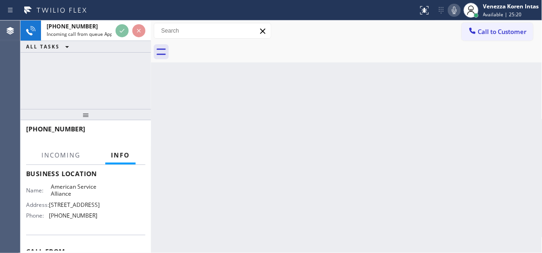
scroll to position [127, 0]
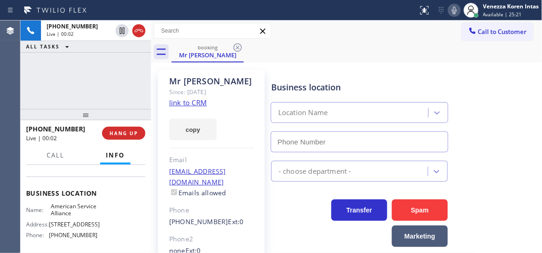
type input "(888) 859-4448"
click at [205, 102] on link "link to CRM" at bounding box center [188, 102] width 38 height 9
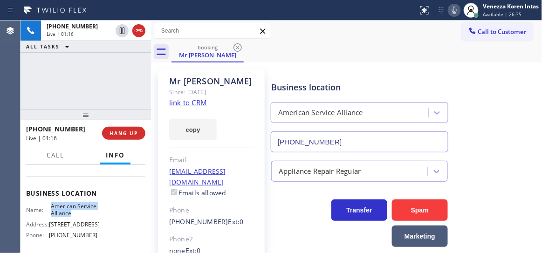
drag, startPoint x: 74, startPoint y: 205, endPoint x: 89, endPoint y: 209, distance: 16.4
click at [89, 209] on div "Name: American Service Alliance" at bounding box center [62, 210] width 72 height 14
copy div "American Service Alliance"
drag, startPoint x: 454, startPoint y: 8, endPoint x: 378, endPoint y: 53, distance: 88.2
click at [454, 8] on icon at bounding box center [454, 10] width 11 height 11
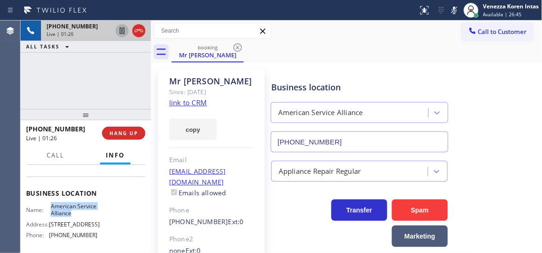
click at [127, 28] on icon at bounding box center [122, 30] width 11 height 11
drag, startPoint x: 449, startPoint y: 7, endPoint x: 423, endPoint y: 34, distance: 37.9
click at [450, 7] on icon at bounding box center [454, 10] width 11 height 11
click at [121, 29] on icon at bounding box center [122, 31] width 7 height 7
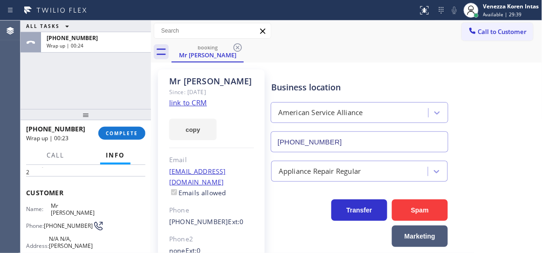
scroll to position [0, 0]
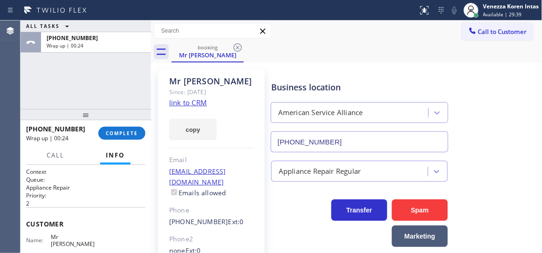
click at [83, 234] on span "Mr Robert" at bounding box center [74, 241] width 47 height 14
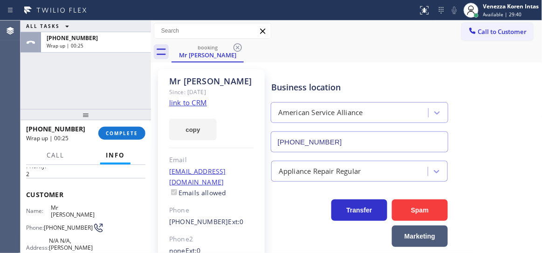
scroll to position [42, 0]
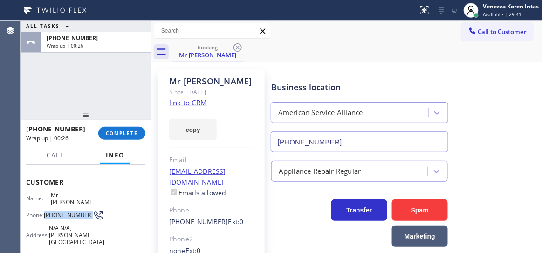
drag, startPoint x: 68, startPoint y: 211, endPoint x: 45, endPoint y: 201, distance: 24.8
click at [45, 210] on div "Phone: (626) 727-1090" at bounding box center [62, 215] width 72 height 11
copy span "(626) 727-1090"
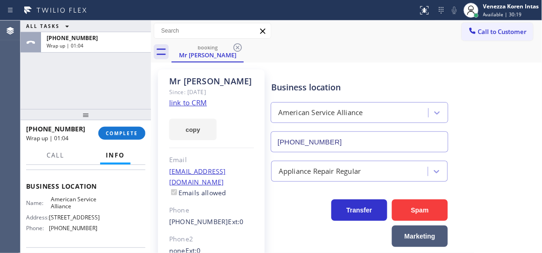
scroll to position [169, 0]
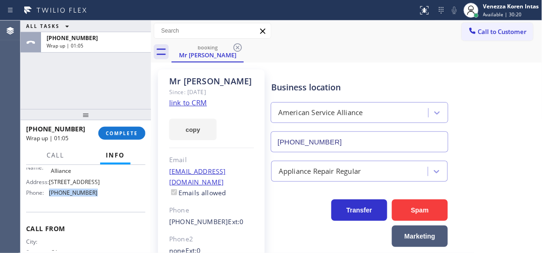
drag, startPoint x: 94, startPoint y: 196, endPoint x: 49, endPoint y: 198, distance: 44.3
click at [49, 198] on div "Name: American Service Alliance Address: 1423 S Grand Ave Phone: (888) 859-4448" at bounding box center [85, 180] width 119 height 40
copy div "(888) 859-4448"
click at [124, 135] on span "COMPLETE" at bounding box center [122, 133] width 32 height 7
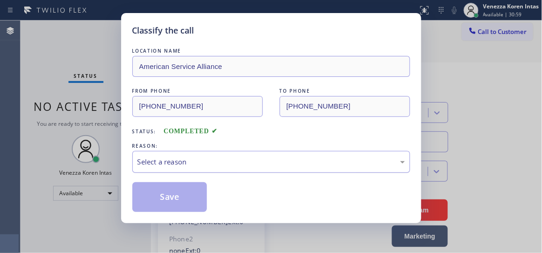
click at [218, 165] on div "Select a reason" at bounding box center [272, 162] width 268 height 11
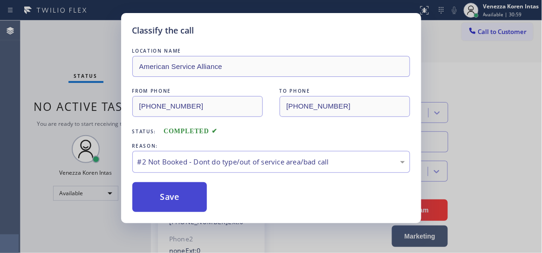
click at [195, 194] on button "Save" at bounding box center [169, 197] width 75 height 30
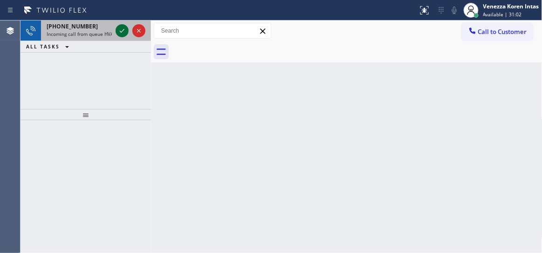
click at [123, 33] on icon at bounding box center [122, 30] width 11 height 11
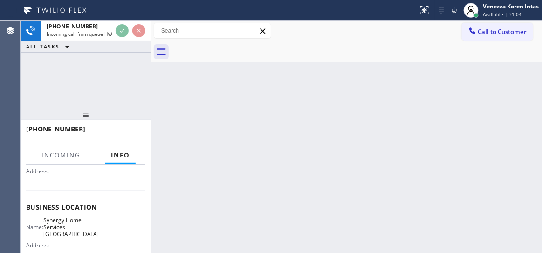
scroll to position [127, 0]
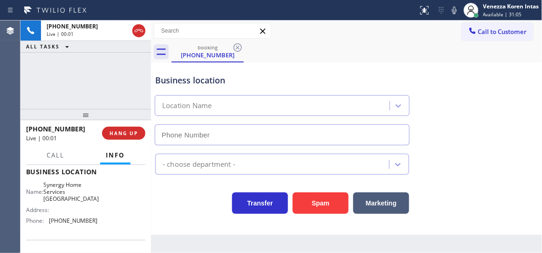
type input "(669) 239-2739"
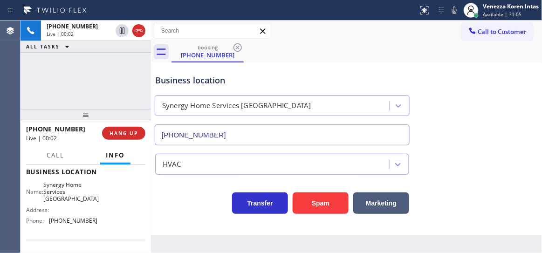
click at [134, 125] on div "+16692016254 Live | 00:02 HANG UP" at bounding box center [85, 133] width 119 height 24
click at [138, 138] on button "HANG UP" at bounding box center [123, 133] width 43 height 13
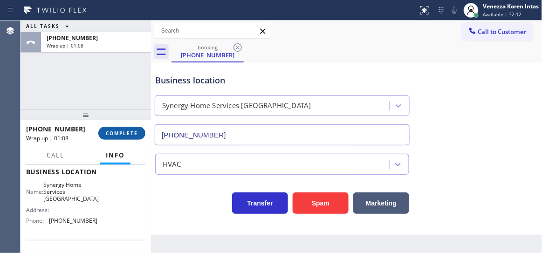
click at [127, 135] on span "COMPLETE" at bounding box center [122, 133] width 32 height 7
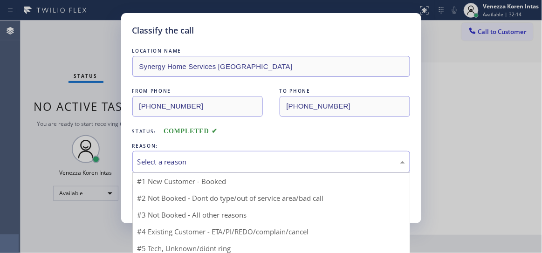
click at [251, 165] on div "Select a reason" at bounding box center [272, 162] width 268 height 11
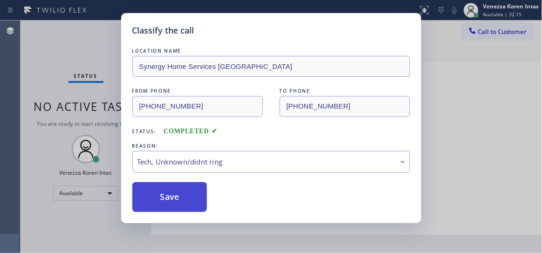
click at [192, 212] on button "Save" at bounding box center [169, 197] width 75 height 30
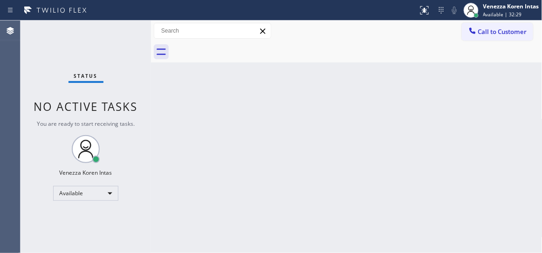
click at [135, 23] on div "Status No active tasks You are ready to start receiving tasks. Venezza Koren In…" at bounding box center [86, 137] width 131 height 233
click at [127, 27] on div "Status No active tasks You are ready to start receiving tasks. Venezza Koren In…" at bounding box center [86, 137] width 131 height 233
click at [123, 43] on div "Status No active tasks You are ready to start receiving tasks. Venezza Koren In…" at bounding box center [86, 137] width 131 height 233
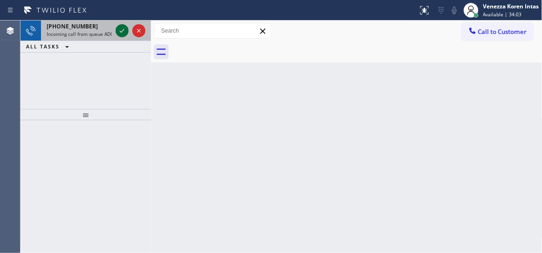
click at [121, 25] on icon at bounding box center [122, 30] width 11 height 11
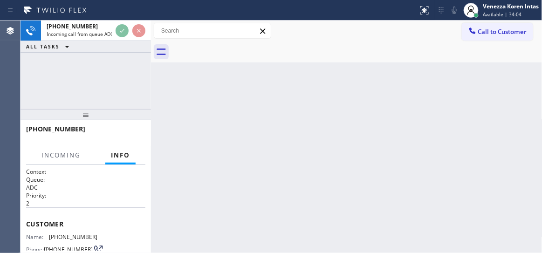
scroll to position [127, 0]
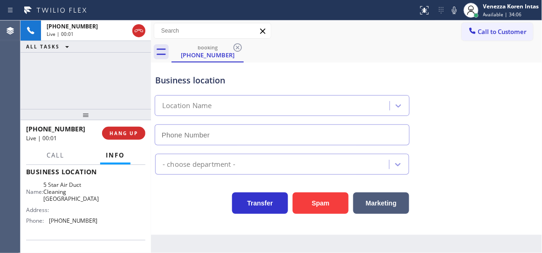
type input "(562) 262-9197"
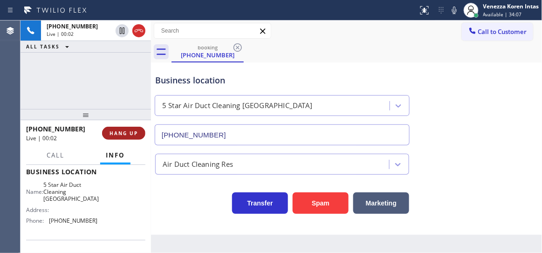
click at [134, 132] on span "HANG UP" at bounding box center [124, 133] width 28 height 7
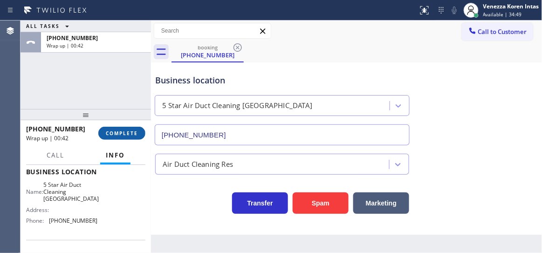
click at [120, 138] on button "COMPLETE" at bounding box center [121, 133] width 47 height 13
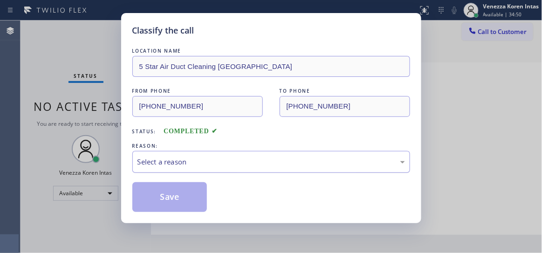
click at [307, 168] on div "Select a reason" at bounding box center [271, 162] width 278 height 22
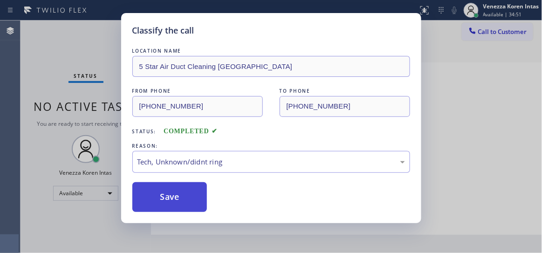
drag, startPoint x: 197, startPoint y: 213, endPoint x: 196, endPoint y: 206, distance: 6.5
click at [196, 206] on div "Classify the call LOCATION NAME 5 Star Air Duct Cleaning Long Beach FROM PHONE …" at bounding box center [271, 118] width 300 height 210
click at [196, 206] on button "Save" at bounding box center [169, 197] width 75 height 30
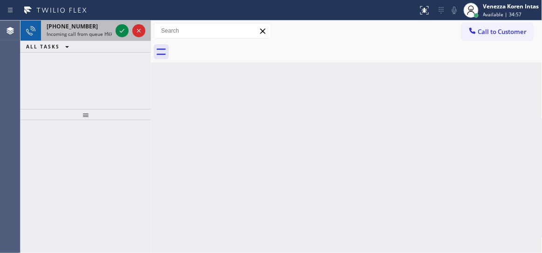
click at [117, 25] on div at bounding box center [131, 31] width 34 height 21
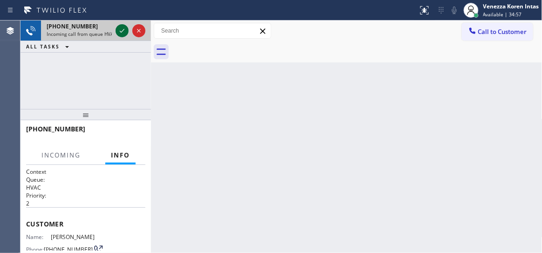
click at [120, 28] on icon at bounding box center [122, 30] width 11 height 11
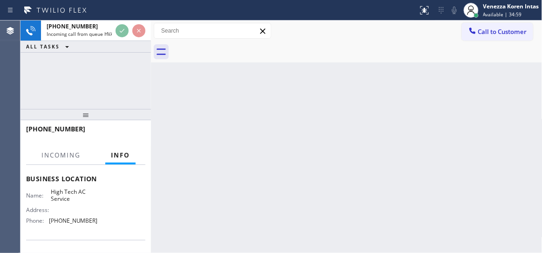
scroll to position [42, 0]
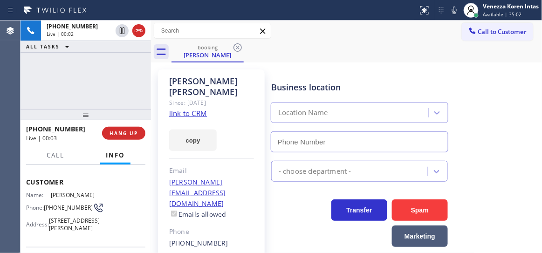
type input "(949) 273-4557"
click at [193, 109] on link "link to CRM" at bounding box center [188, 113] width 38 height 9
click at [451, 12] on icon at bounding box center [454, 10] width 11 height 11
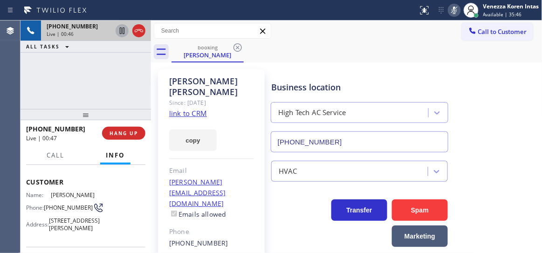
click at [123, 32] on icon at bounding box center [122, 30] width 11 height 11
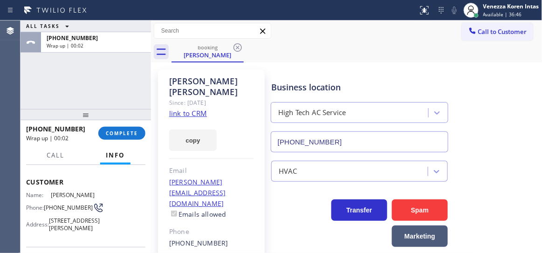
click at [117, 64] on div "ALL TASKS ALL TASKS ACTIVE TASKS TASKS IN WRAP UP +19496789926 Wrap up | 00:02" at bounding box center [86, 65] width 131 height 89
click at [122, 74] on div "ALL TASKS ALL TASKS ACTIVE TASKS TASKS IN WRAP UP +19496789926 Wrap up | 00:24" at bounding box center [86, 65] width 131 height 89
click at [116, 69] on div "ALL TASKS ALL TASKS ACTIVE TASKS TASKS IN WRAP UP +19496789926 Wrap up | 01:01" at bounding box center [86, 65] width 131 height 89
click at [126, 135] on span "COMPLETE" at bounding box center [122, 133] width 32 height 7
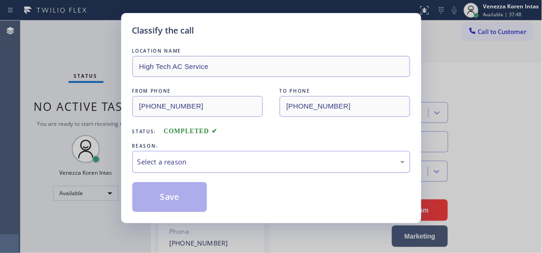
click at [218, 165] on div "Select a reason" at bounding box center [272, 162] width 268 height 11
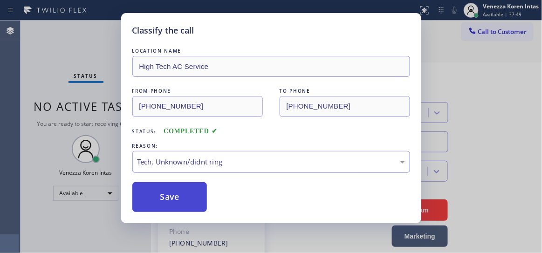
click at [196, 201] on button "Save" at bounding box center [169, 197] width 75 height 30
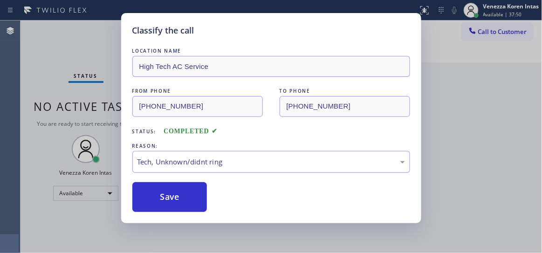
click at [92, 90] on div "Classify the call LOCATION NAME High Tech AC Service FROM PHONE (949) 678-9926 …" at bounding box center [271, 126] width 542 height 253
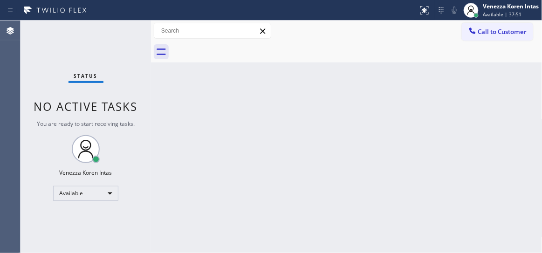
click at [84, 43] on div "Status No active tasks You are ready to start receiving tasks. Venezza Koren In…" at bounding box center [86, 137] width 131 height 233
click at [146, 96] on div "Status No active tasks You are ready to start receiving tasks. Venezza Koren In…" at bounding box center [86, 137] width 131 height 233
click at [113, 33] on div "Status No active tasks You are ready to start receiving tasks. Venezza Koren In…" at bounding box center [86, 137] width 131 height 233
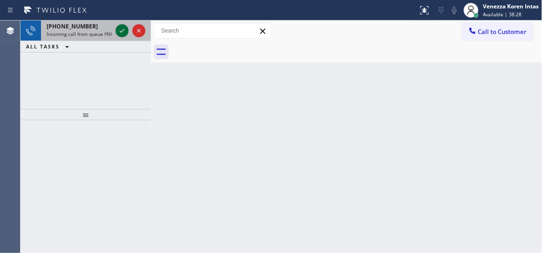
click at [123, 34] on icon at bounding box center [122, 30] width 11 height 11
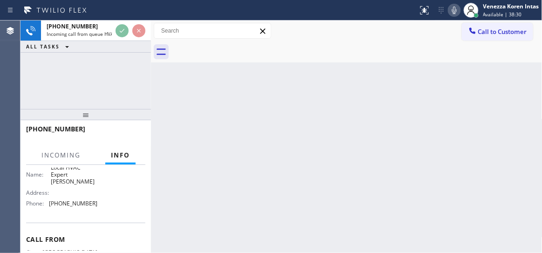
scroll to position [96, 0]
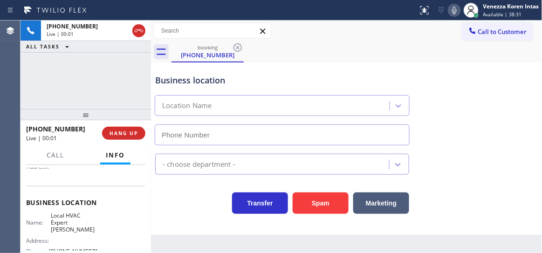
type input "(480) 660-0988"
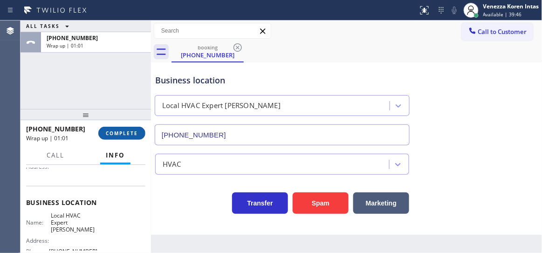
click at [127, 137] on button "COMPLETE" at bounding box center [121, 133] width 47 height 13
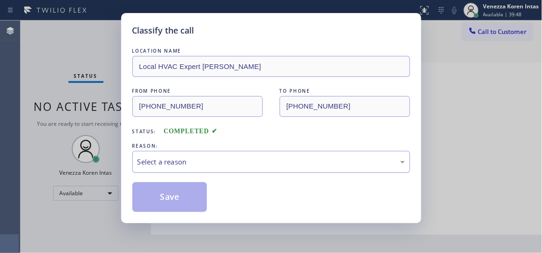
click at [237, 162] on div "Select a reason" at bounding box center [272, 162] width 268 height 11
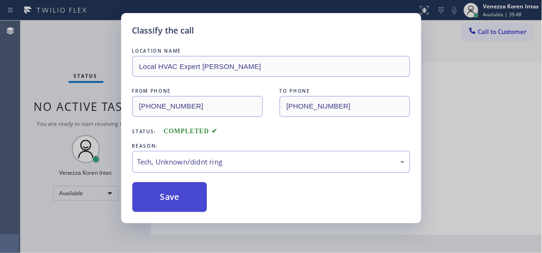
click at [198, 199] on button "Save" at bounding box center [169, 197] width 75 height 30
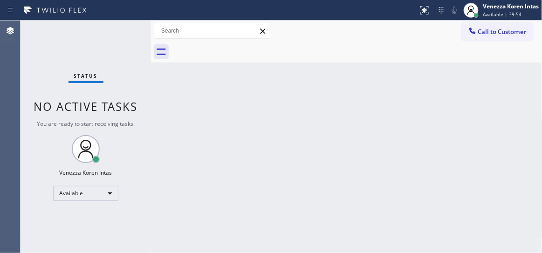
click at [125, 36] on div "Status No active tasks You are ready to start receiving tasks. Venezza Koren In…" at bounding box center [86, 137] width 131 height 233
click at [117, 30] on div "Status No active tasks You are ready to start receiving tasks. Venezza Koren In…" at bounding box center [86, 137] width 131 height 233
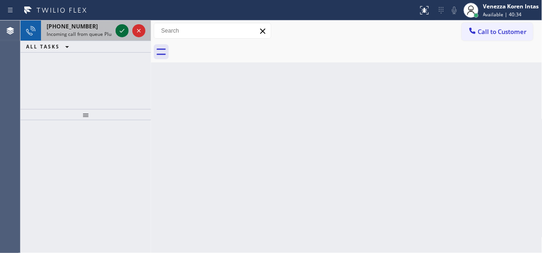
click at [123, 31] on icon at bounding box center [122, 30] width 11 height 11
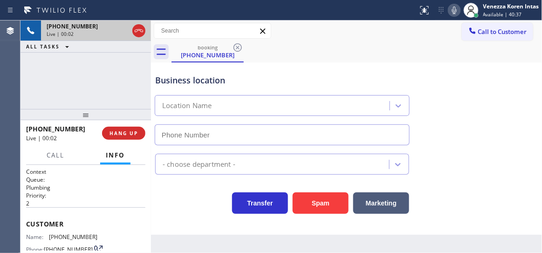
type input "(213) 444-7988"
click at [138, 31] on icon at bounding box center [138, 30] width 11 height 11
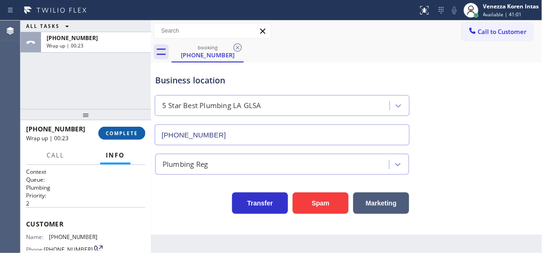
click at [113, 128] on button "COMPLETE" at bounding box center [121, 133] width 47 height 13
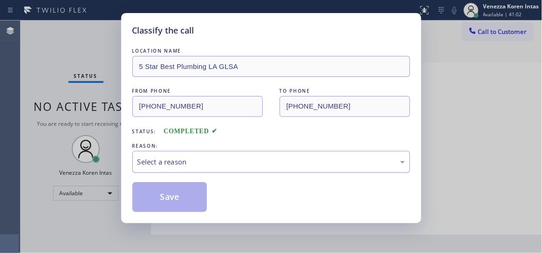
click at [225, 168] on div "Select a reason" at bounding box center [271, 162] width 278 height 22
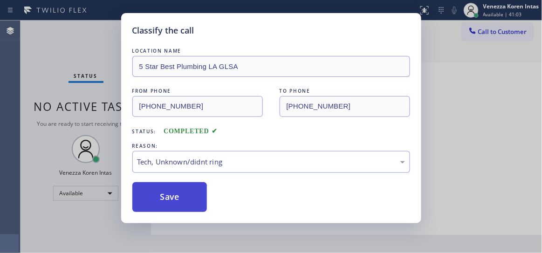
drag, startPoint x: 192, startPoint y: 196, endPoint x: 203, endPoint y: 208, distance: 16.5
click at [193, 196] on button "Save" at bounding box center [169, 197] width 75 height 30
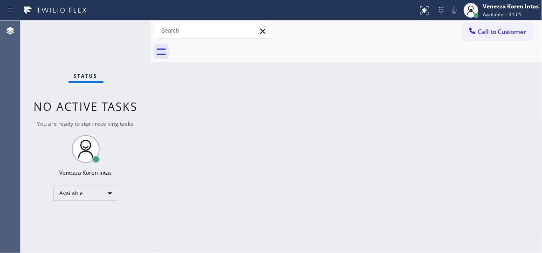
click at [120, 42] on div "Status No active tasks You are ready to start receiving tasks. Venezza Koren In…" at bounding box center [86, 137] width 131 height 233
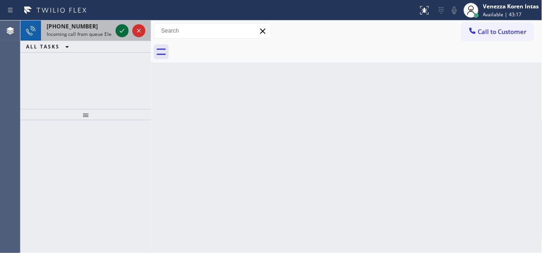
click at [122, 30] on icon at bounding box center [122, 30] width 11 height 11
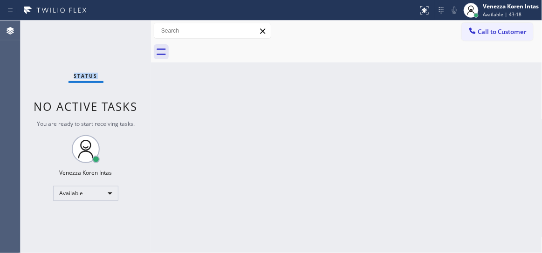
click at [122, 30] on div "Status No active tasks You are ready to start receiving tasks. Venezza Koren In…" at bounding box center [86, 137] width 131 height 233
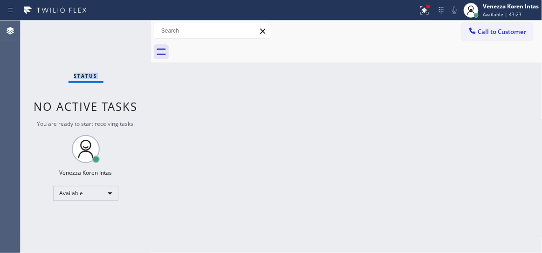
drag, startPoint x: 423, startPoint y: 17, endPoint x: 417, endPoint y: 48, distance: 32.2
click at [423, 16] on button at bounding box center [424, 10] width 21 height 21
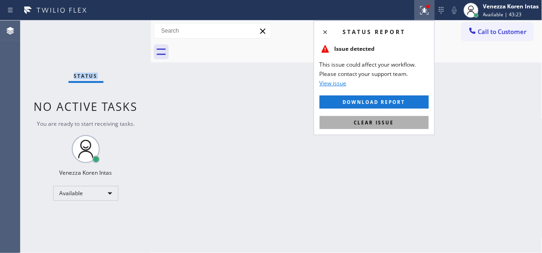
click at [399, 119] on button "Clear issue" at bounding box center [374, 122] width 109 height 13
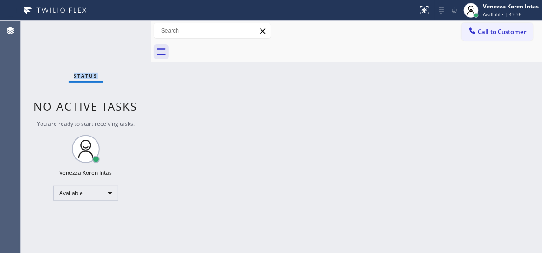
click at [167, 96] on div "Back to Dashboard Change Sender ID Customers Technicians Select a contact Outbo…" at bounding box center [347, 137] width 392 height 233
drag, startPoint x: 144, startPoint y: 74, endPoint x: 126, endPoint y: 49, distance: 31.0
click at [144, 73] on div "Status No active tasks You are ready to start receiving tasks. Venezza Koren In…" at bounding box center [86, 137] width 131 height 233
click at [124, 46] on div "Status No active tasks You are ready to start receiving tasks. Venezza Koren In…" at bounding box center [86, 137] width 131 height 233
click at [79, 44] on div "Status No active tasks You are ready to start receiving tasks. Venezza Koren In…" at bounding box center [86, 137] width 131 height 233
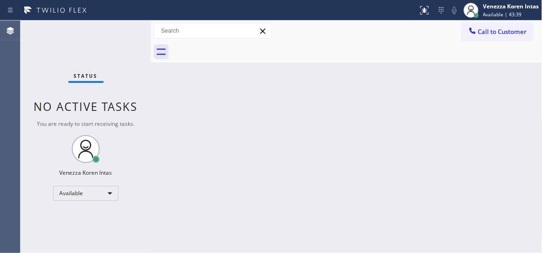
click at [89, 47] on div "Status No active tasks You are ready to start receiving tasks. Venezza Koren In…" at bounding box center [86, 137] width 131 height 233
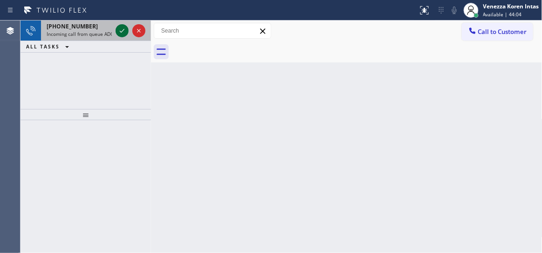
click at [119, 29] on icon at bounding box center [122, 30] width 11 height 11
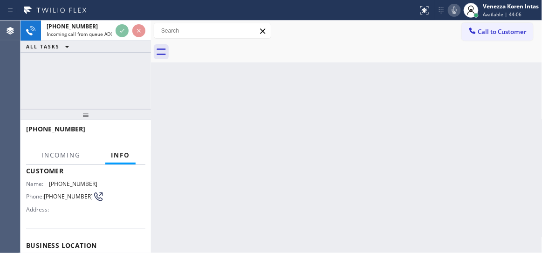
scroll to position [127, 0]
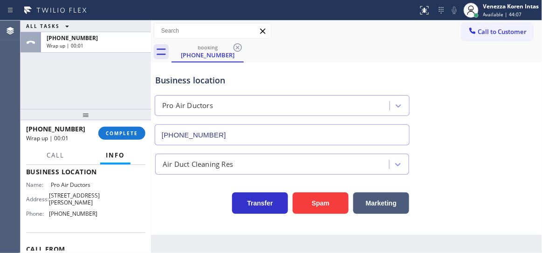
type input "(949) 716-9486"
click at [131, 133] on span "COMPLETE" at bounding box center [122, 133] width 32 height 7
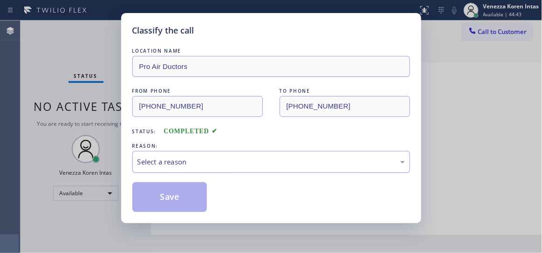
click at [242, 168] on div "Select a reason" at bounding box center [271, 162] width 278 height 22
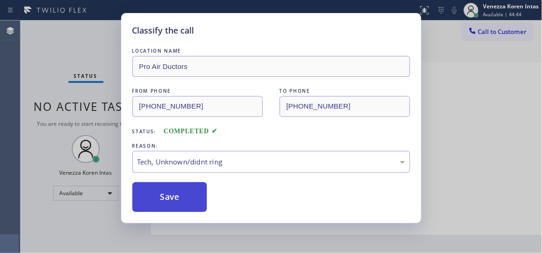
click at [193, 206] on button "Save" at bounding box center [169, 197] width 75 height 30
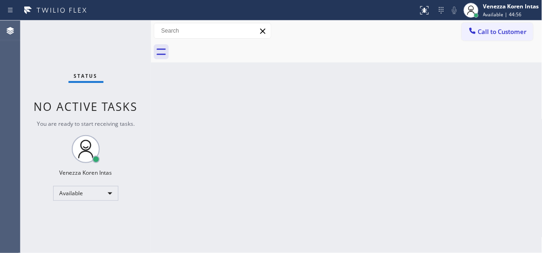
click at [126, 33] on div "Status No active tasks You are ready to start receiving tasks. Venezza Koren In…" at bounding box center [86, 137] width 131 height 233
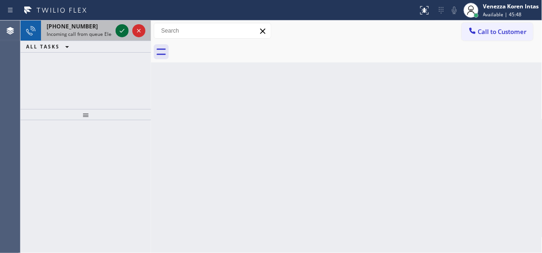
click at [117, 30] on icon at bounding box center [122, 30] width 11 height 11
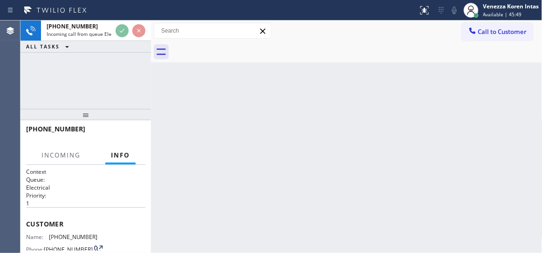
scroll to position [84, 0]
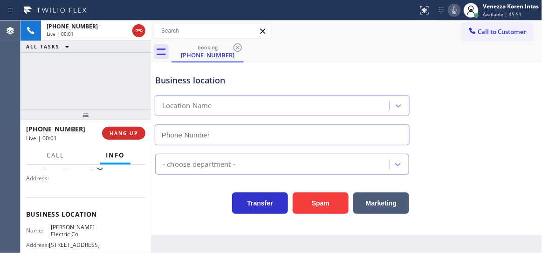
type input "(561) 767-8595"
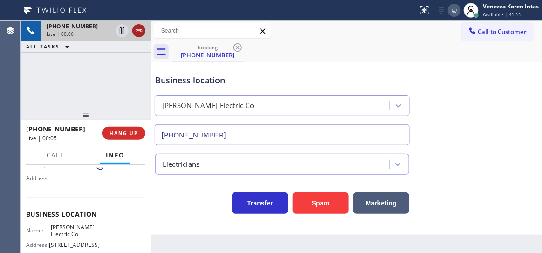
click at [136, 29] on icon at bounding box center [139, 30] width 8 height 3
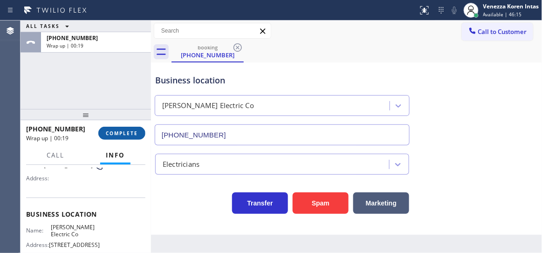
click at [112, 131] on span "COMPLETE" at bounding box center [122, 133] width 32 height 7
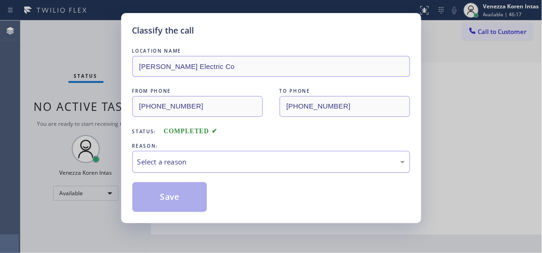
click at [226, 153] on div "Select a reason" at bounding box center [271, 162] width 278 height 22
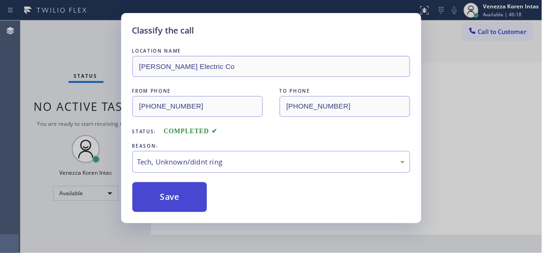
click at [199, 202] on button "Save" at bounding box center [169, 197] width 75 height 30
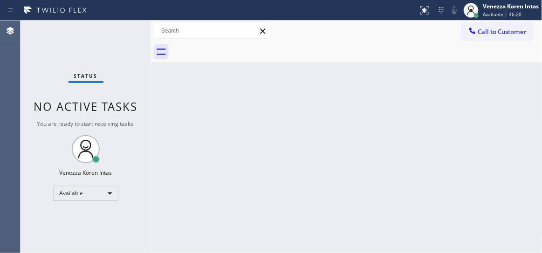
click at [125, 34] on div "Status No active tasks You are ready to start receiving tasks. Venezza Koren In…" at bounding box center [86, 137] width 131 height 233
click at [108, 39] on div "Status No active tasks You are ready to start receiving tasks. Venezza Koren In…" at bounding box center [86, 137] width 131 height 233
click at [133, 29] on div "Status No active tasks You are ready to start receiving tasks. Venezza Koren In…" at bounding box center [86, 137] width 131 height 233
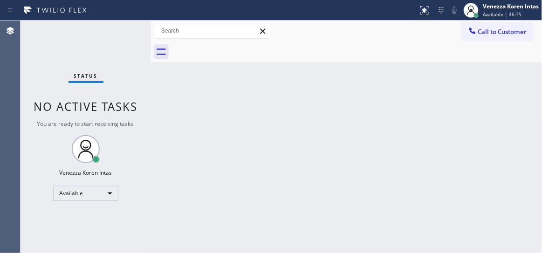
click at [133, 29] on div "Status No active tasks You are ready to start receiving tasks. Venezza Koren In…" at bounding box center [86, 137] width 131 height 233
click at [123, 25] on div "Status No active tasks You are ready to start receiving tasks. Venezza Koren In…" at bounding box center [86, 137] width 131 height 233
click at [129, 31] on div "Status No active tasks You are ready to start receiving tasks. Venezza Koren In…" at bounding box center [86, 137] width 131 height 233
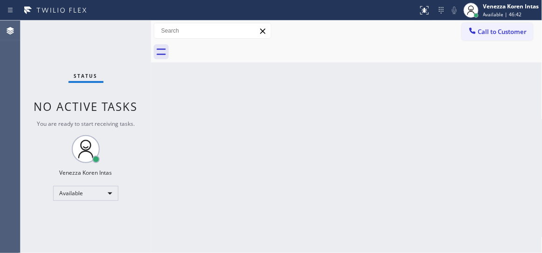
click at [113, 29] on div "Status No active tasks You are ready to start receiving tasks. Venezza Koren In…" at bounding box center [86, 137] width 131 height 233
click at [117, 31] on div "Status No active tasks You are ready to start receiving tasks. Venezza Koren In…" at bounding box center [86, 137] width 131 height 233
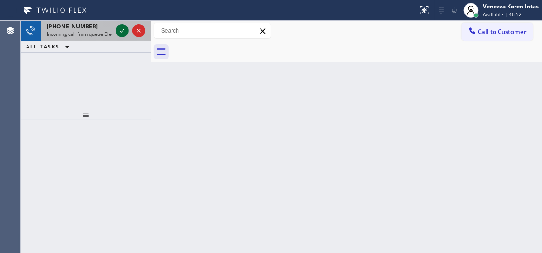
click at [117, 31] on icon at bounding box center [122, 30] width 11 height 11
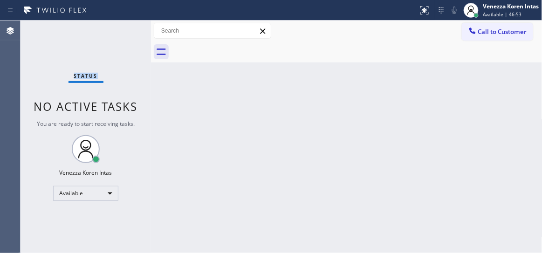
click at [118, 32] on div "Status No active tasks You are ready to start receiving tasks. Venezza Koren In…" at bounding box center [86, 137] width 131 height 233
click at [119, 32] on div "Status No active tasks You are ready to start receiving tasks. Venezza Koren In…" at bounding box center [86, 137] width 131 height 233
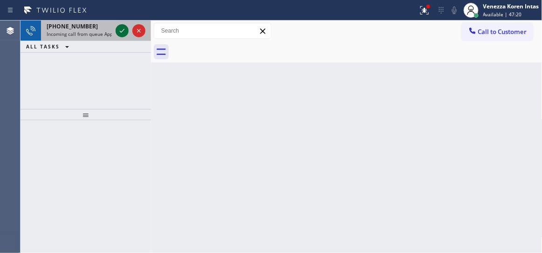
click at [119, 32] on icon at bounding box center [122, 30] width 11 height 11
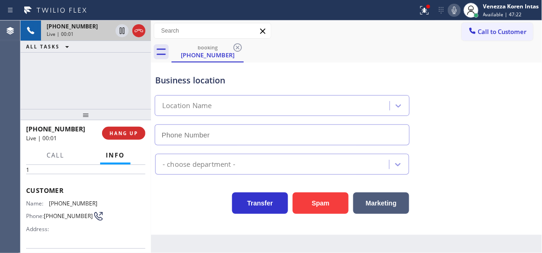
scroll to position [84, 0]
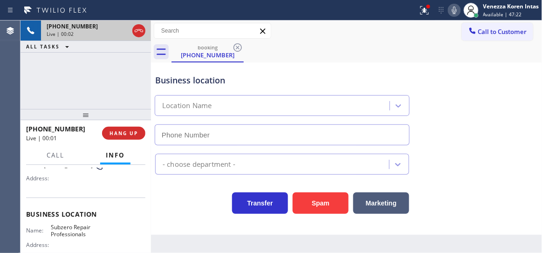
type input "(602) 691-7988"
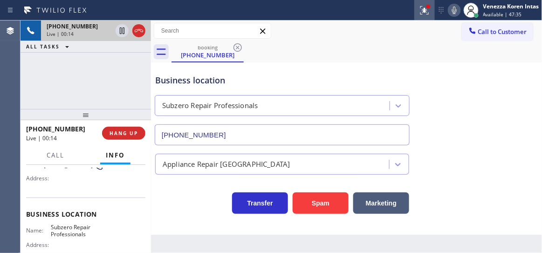
click at [421, 9] on icon at bounding box center [424, 10] width 11 height 11
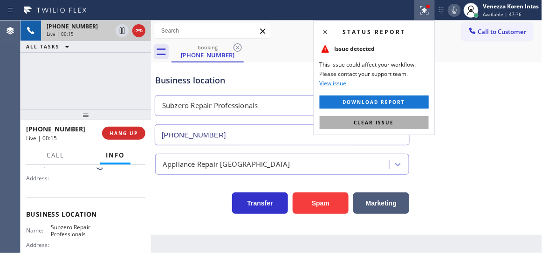
click at [391, 122] on span "Clear issue" at bounding box center [374, 122] width 40 height 7
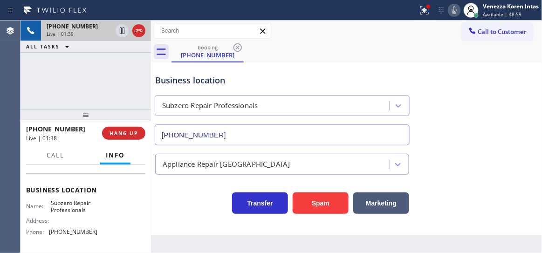
scroll to position [127, 0]
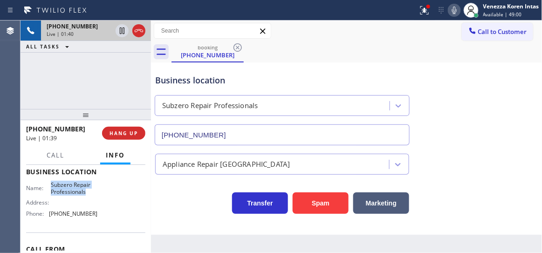
drag, startPoint x: 50, startPoint y: 184, endPoint x: 85, endPoint y: 196, distance: 37.4
click at [85, 196] on span "Subzero Repair Professionals" at bounding box center [74, 188] width 47 height 14
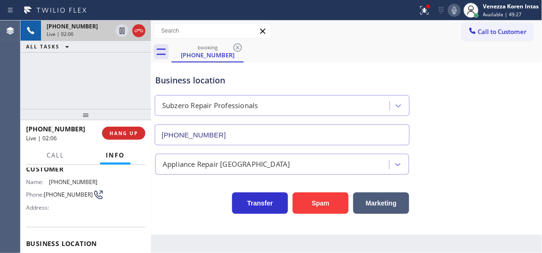
scroll to position [42, 0]
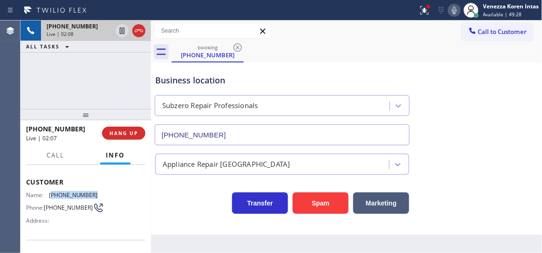
drag, startPoint x: 94, startPoint y: 192, endPoint x: 52, endPoint y: 193, distance: 41.5
click at [52, 193] on span "(480) 518-2417" at bounding box center [73, 195] width 49 height 7
copy span "480) 518-2417"
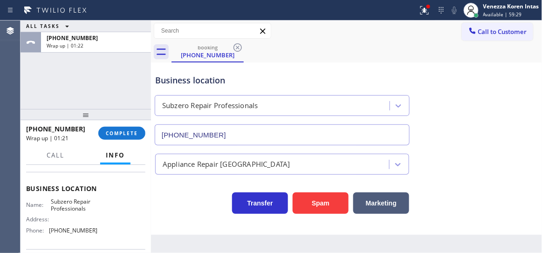
scroll to position [127, 0]
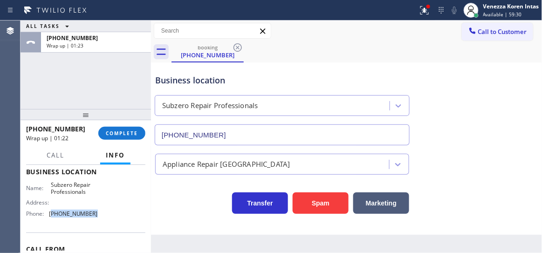
drag, startPoint x: 90, startPoint y: 214, endPoint x: 51, endPoint y: 213, distance: 39.6
click at [51, 213] on span "(602) 691-7988" at bounding box center [73, 213] width 49 height 7
copy span "602) 691-7988"
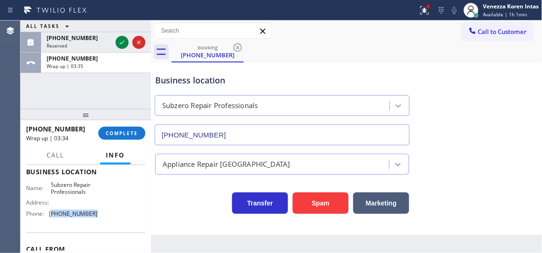
drag, startPoint x: 122, startPoint y: 44, endPoint x: 141, endPoint y: 89, distance: 49.1
click at [122, 43] on icon at bounding box center [122, 42] width 11 height 11
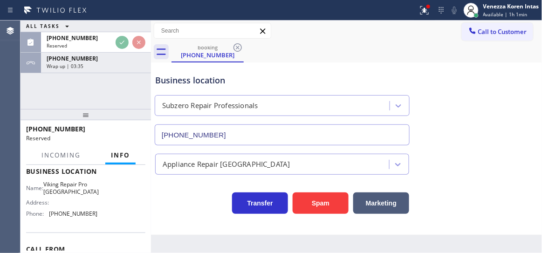
scroll to position [142, 0]
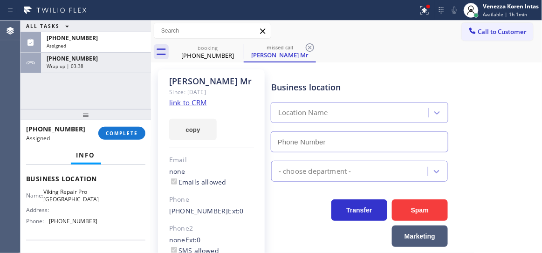
type input "(475) 323-6688"
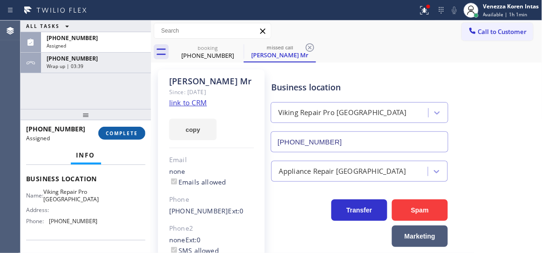
click at [130, 135] on span "COMPLETE" at bounding box center [122, 133] width 32 height 7
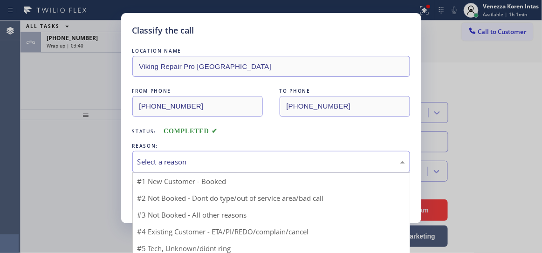
click at [235, 163] on div "Select a reason" at bounding box center [272, 162] width 268 height 11
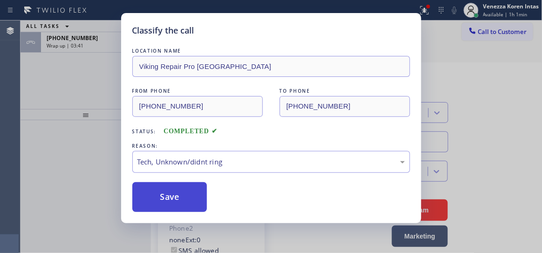
click at [192, 200] on button "Save" at bounding box center [169, 197] width 75 height 30
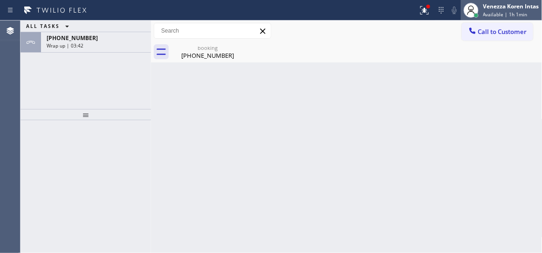
click at [483, 14] on span "Available | 1h 1min" at bounding box center [505, 14] width 44 height 7
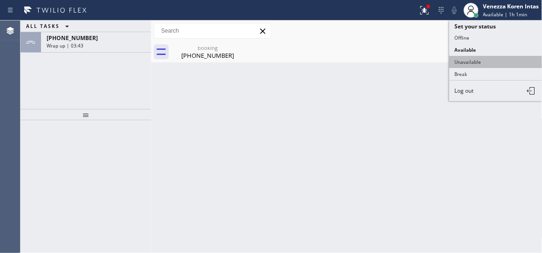
click at [478, 62] on button "Unavailable" at bounding box center [495, 62] width 93 height 12
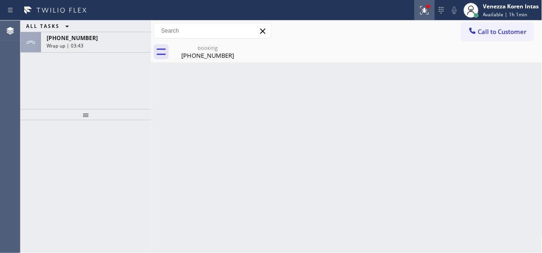
click at [424, 14] on icon at bounding box center [424, 10] width 11 height 11
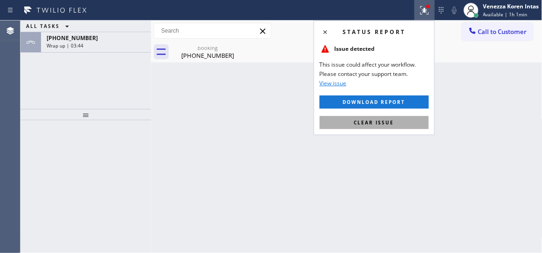
click at [395, 118] on button "Clear issue" at bounding box center [374, 122] width 109 height 13
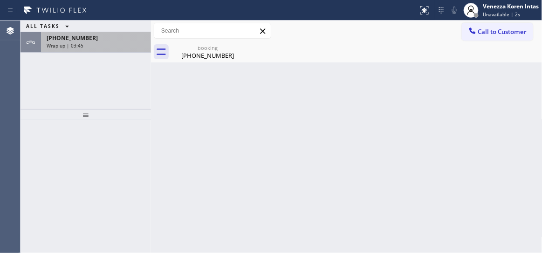
click at [124, 49] on div "+14805182417 Wrap up | 03:45" at bounding box center [94, 42] width 106 height 21
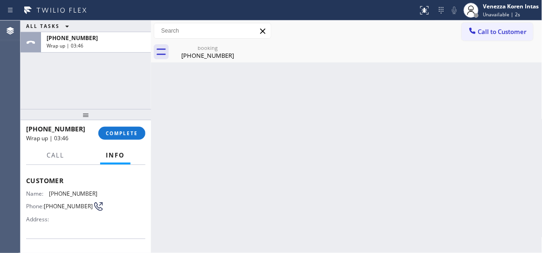
scroll to position [42, 0]
drag, startPoint x: 99, startPoint y: 195, endPoint x: 45, endPoint y: 194, distance: 53.6
click at [45, 194] on div "Name: (480) 518-2417 Phone: (480) 518-2417 Address:" at bounding box center [85, 210] width 119 height 37
copy div "(480) 518-2417"
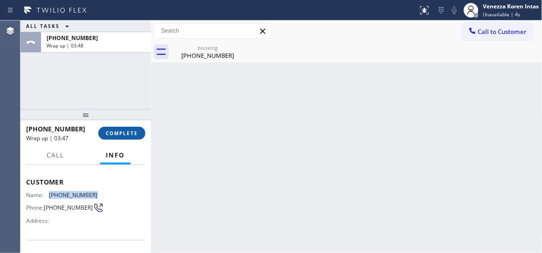
click at [132, 135] on span "COMPLETE" at bounding box center [122, 133] width 32 height 7
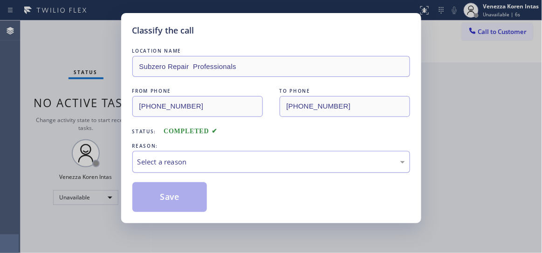
click at [232, 157] on div "Select a reason" at bounding box center [272, 162] width 268 height 11
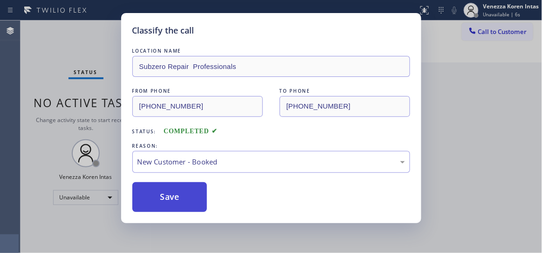
click at [196, 192] on button "Save" at bounding box center [169, 197] width 75 height 30
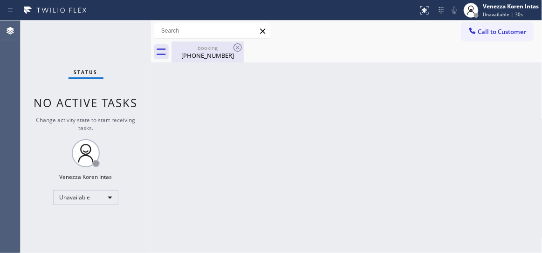
click at [221, 49] on div "booking" at bounding box center [207, 47] width 70 height 7
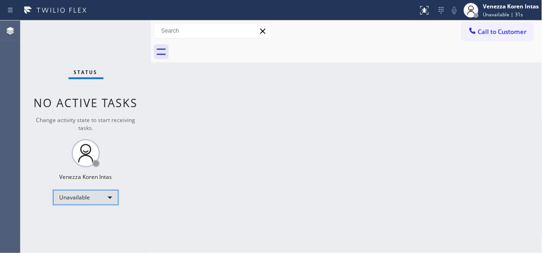
click at [112, 198] on div "Unavailable" at bounding box center [85, 197] width 65 height 15
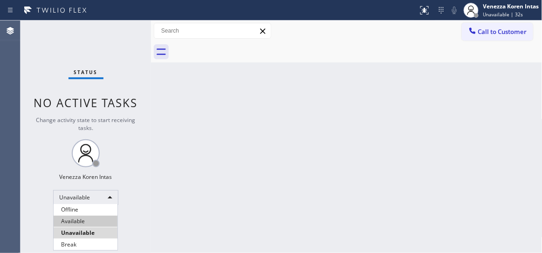
click at [97, 222] on li "Available" at bounding box center [86, 221] width 64 height 11
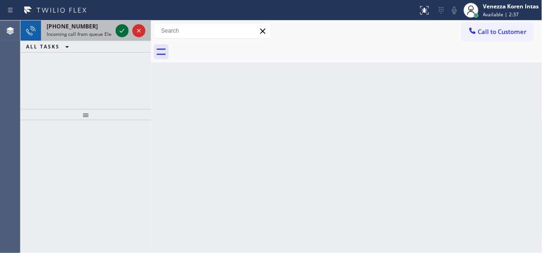
click at [119, 30] on icon at bounding box center [122, 30] width 11 height 11
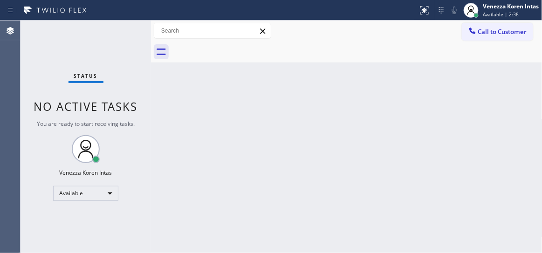
click at [120, 30] on div "Status No active tasks You are ready to start receiving tasks. Venezza Koren In…" at bounding box center [86, 137] width 131 height 233
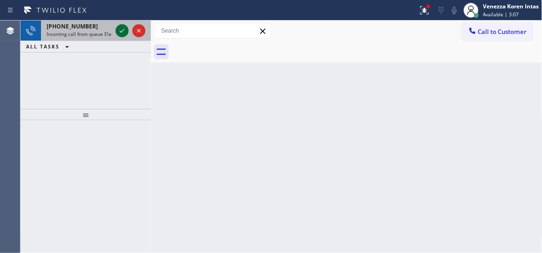
click at [122, 28] on icon at bounding box center [122, 30] width 11 height 11
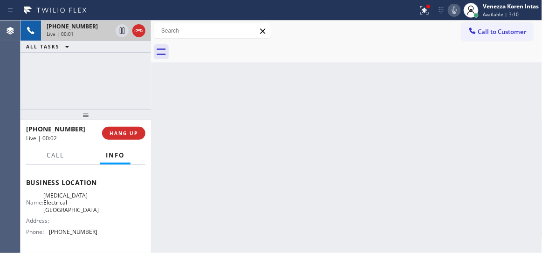
scroll to position [127, 0]
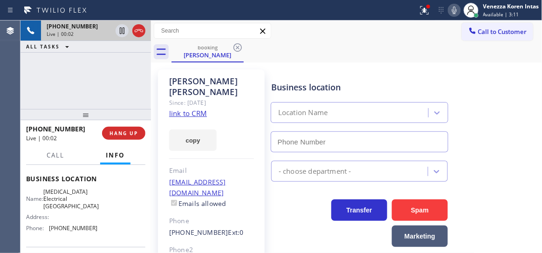
type input "(760) 388-9800"
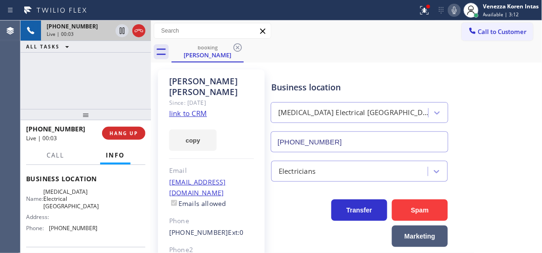
click at [189, 109] on link "link to CRM" at bounding box center [188, 113] width 38 height 9
click at [452, 10] on icon at bounding box center [454, 10] width 11 height 11
click at [120, 30] on icon at bounding box center [122, 31] width 5 height 7
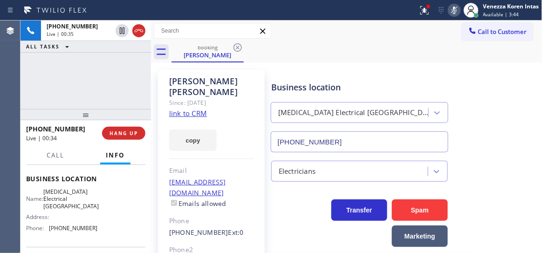
click at [424, 12] on icon at bounding box center [423, 9] width 6 height 7
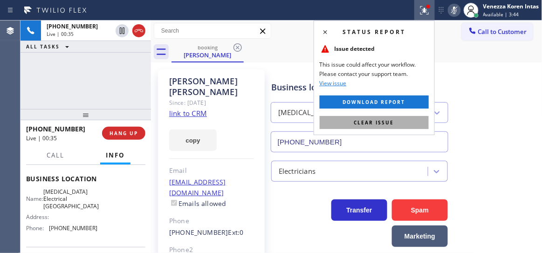
click at [409, 121] on button "Clear issue" at bounding box center [374, 122] width 109 height 13
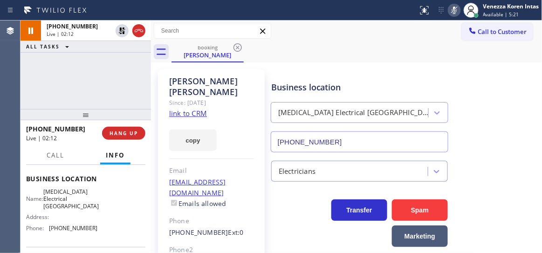
click at [108, 73] on div "+17608804768 Live | 02:12 ALL TASKS ALL TASKS ACTIVE TASKS TASKS IN WRAP UP" at bounding box center [86, 65] width 131 height 89
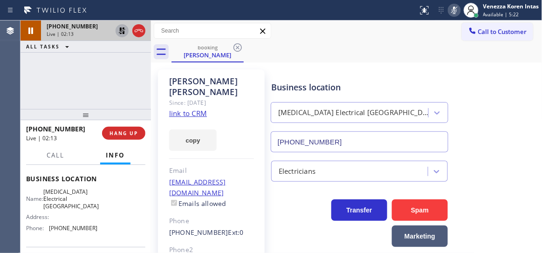
click at [119, 34] on icon at bounding box center [122, 30] width 11 height 11
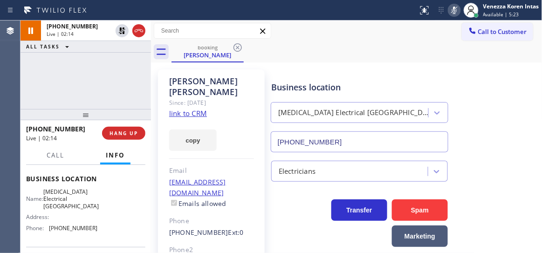
click at [456, 12] on icon at bounding box center [454, 10] width 11 height 11
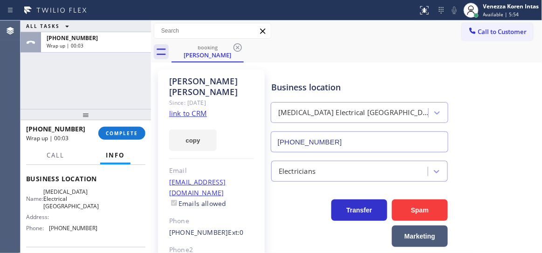
click at [137, 80] on div "ALL TASKS ALL TASKS ACTIVE TASKS TASKS IN WRAP UP +17608804768 Wrap up | 00:03" at bounding box center [86, 65] width 131 height 89
click at [480, 19] on div at bounding box center [471, 10] width 21 height 21
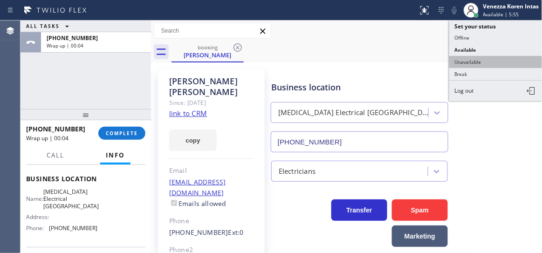
click at [476, 60] on button "Unavailable" at bounding box center [495, 62] width 93 height 12
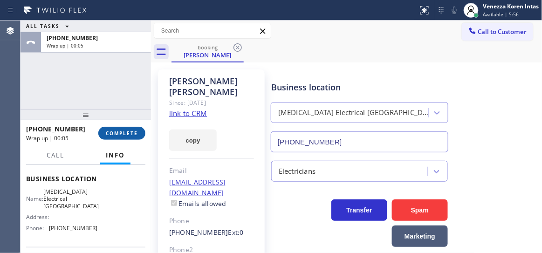
click at [137, 132] on span "COMPLETE" at bounding box center [122, 133] width 32 height 7
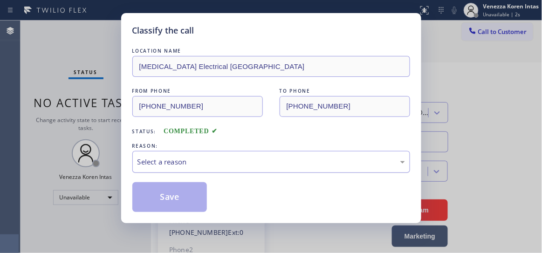
click at [265, 152] on div "Select a reason" at bounding box center [271, 162] width 278 height 22
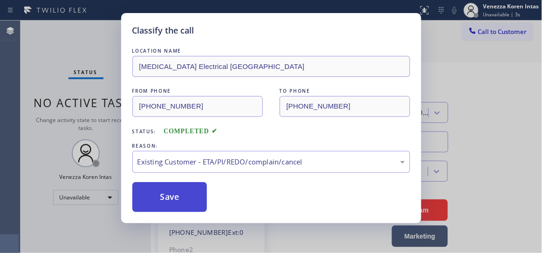
click at [187, 203] on button "Save" at bounding box center [169, 197] width 75 height 30
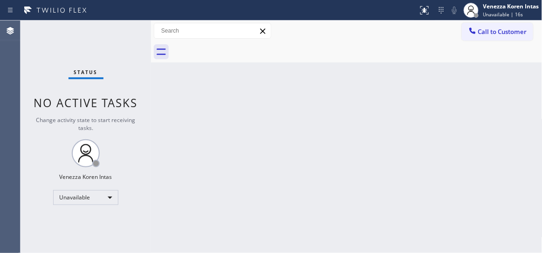
click at [179, 95] on div "Back to Dashboard Change Sender ID Customers Technicians Select a contact Outbo…" at bounding box center [347, 137] width 392 height 233
click at [495, 37] on button "Call to Customer" at bounding box center [497, 32] width 71 height 18
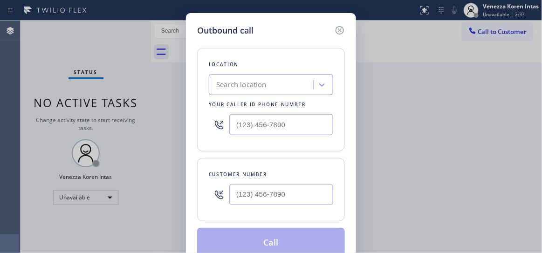
click at [190, 113] on div "Outbound call Location Search location Your caller id phone number Customer num…" at bounding box center [271, 141] width 170 height 256
click at [316, 134] on input "text" at bounding box center [281, 124] width 104 height 21
paste input "475) 323-6688"
type input "(475) 323-6688"
click at [195, 146] on div "Outbound call Location Viking Repair Pro Stamford Your caller id phone number (…" at bounding box center [271, 141] width 170 height 256
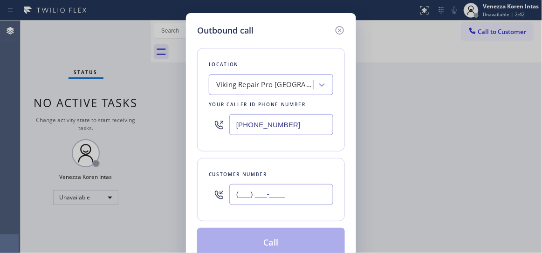
click at [260, 197] on input "(___) ___-____" at bounding box center [281, 194] width 104 height 21
paste input "203) 246-6331"
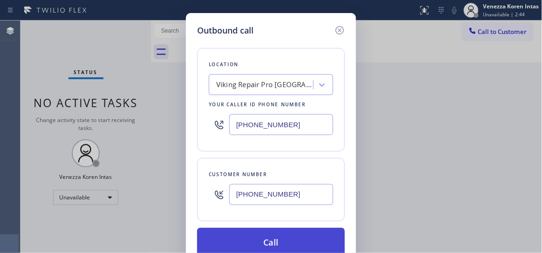
type input "(203) 246-6331"
click at [263, 230] on button "Call" at bounding box center [271, 243] width 148 height 30
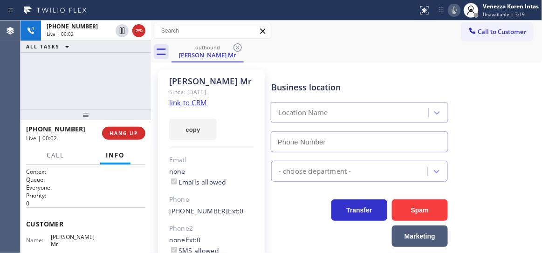
type input "(475) 323-6688"
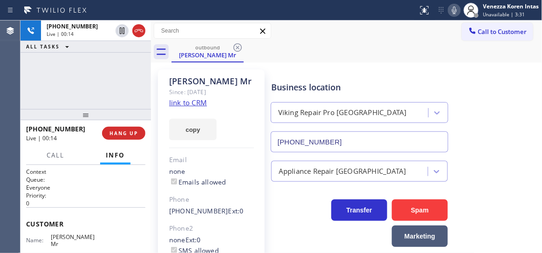
drag, startPoint x: 144, startPoint y: 76, endPoint x: 155, endPoint y: 77, distance: 11.7
click at [144, 76] on div "+12032466331 Live | 00:14 ALL TASKS ALL TASKS ACTIVE TASKS TASKS IN WRAP UP" at bounding box center [86, 65] width 131 height 89
click at [195, 101] on link "link to CRM" at bounding box center [188, 102] width 38 height 9
drag, startPoint x: 116, startPoint y: 65, endPoint x: 124, endPoint y: 66, distance: 8.0
click at [116, 65] on div "+12032466331 Live | 04:53 ALL TASKS ALL TASKS ACTIVE TASKS TASKS IN WRAP UP" at bounding box center [86, 65] width 131 height 89
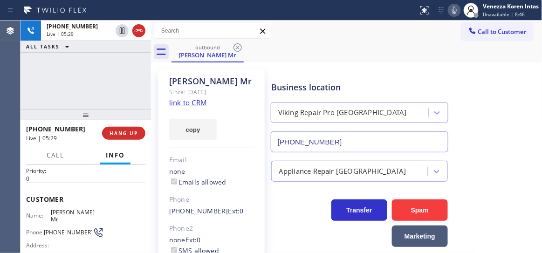
scroll to position [42, 0]
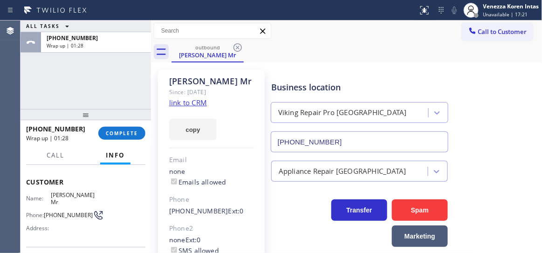
click at [118, 125] on div "+12032466331 Wrap up | 01:28 COMPLETE" at bounding box center [85, 133] width 119 height 24
click at [140, 136] on button "COMPLETE" at bounding box center [121, 133] width 47 height 13
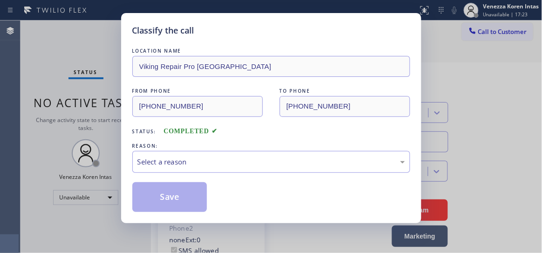
click at [231, 145] on div "REASON:" at bounding box center [271, 146] width 278 height 10
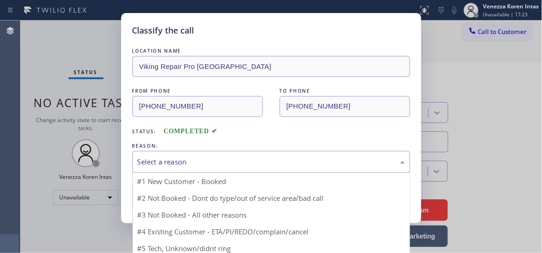
click at [227, 161] on div "Select a reason" at bounding box center [272, 162] width 268 height 11
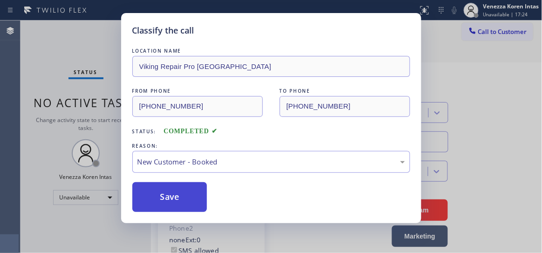
click at [202, 189] on button "Save" at bounding box center [169, 197] width 75 height 30
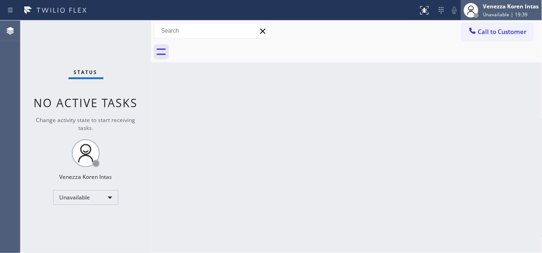
click at [506, 17] on span "Unavailable | 19:39" at bounding box center [505, 14] width 45 height 7
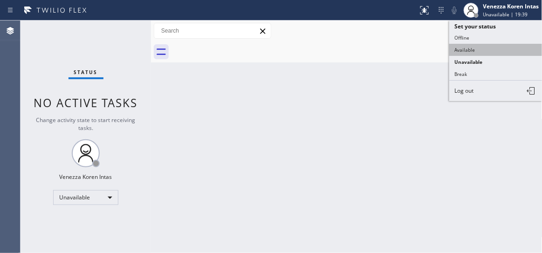
click at [471, 47] on button "Available" at bounding box center [495, 50] width 93 height 12
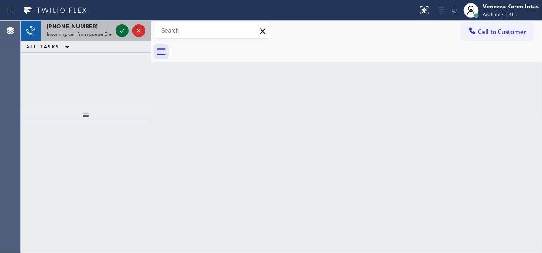
click at [119, 33] on icon at bounding box center [122, 30] width 11 height 11
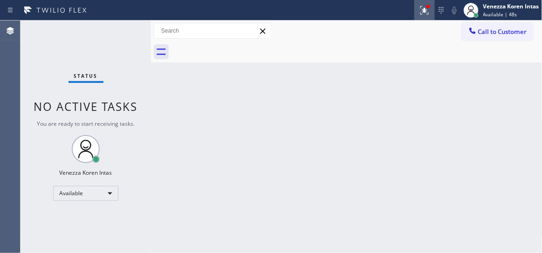
click at [415, 6] on div at bounding box center [424, 10] width 21 height 11
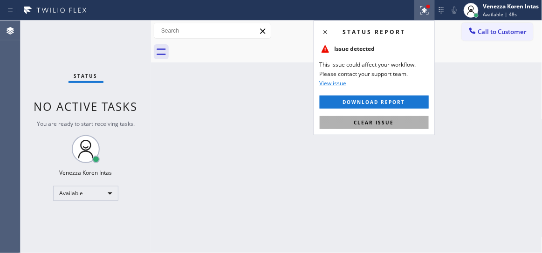
drag, startPoint x: 399, startPoint y: 125, endPoint x: 446, endPoint y: 66, distance: 75.9
click at [399, 125] on button "Clear issue" at bounding box center [374, 122] width 109 height 13
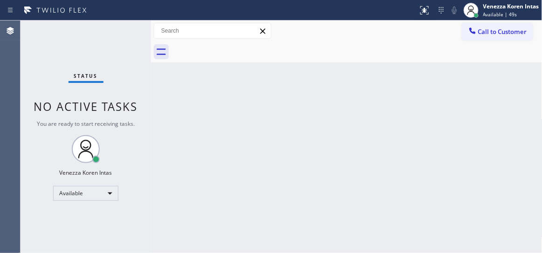
drag, startPoint x: 497, startPoint y: 7, endPoint x: 488, endPoint y: 40, distance: 35.0
click at [498, 7] on div "Venezza Koren Intas" at bounding box center [511, 6] width 56 height 8
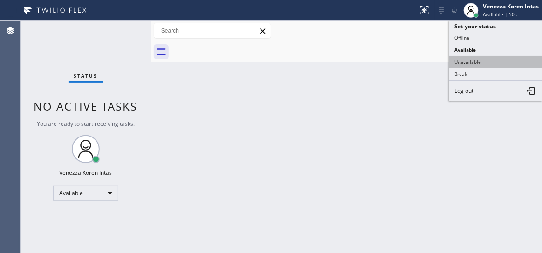
click at [479, 58] on button "Unavailable" at bounding box center [495, 62] width 93 height 12
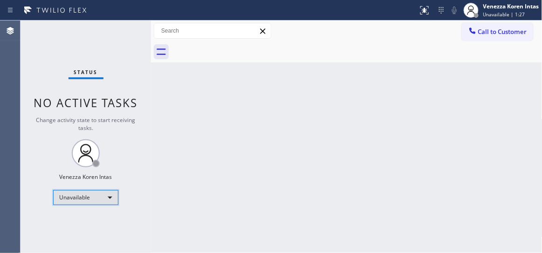
click at [87, 198] on div "Unavailable" at bounding box center [85, 197] width 65 height 15
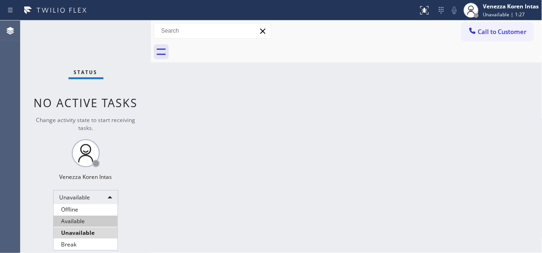
click at [88, 220] on li "Available" at bounding box center [86, 221] width 64 height 11
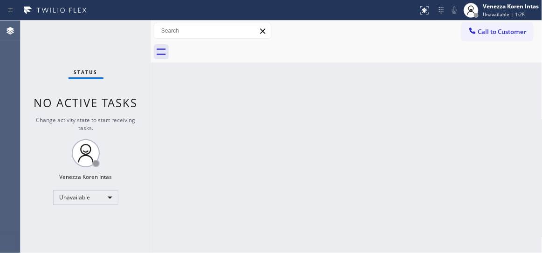
click at [353, 124] on div "Back to Dashboard Change Sender ID Customers Technicians Select a contact Outbo…" at bounding box center [347, 137] width 392 height 233
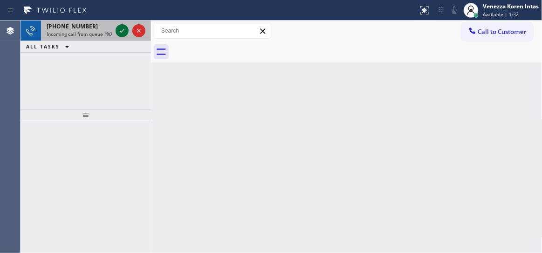
click at [120, 27] on icon at bounding box center [122, 30] width 11 height 11
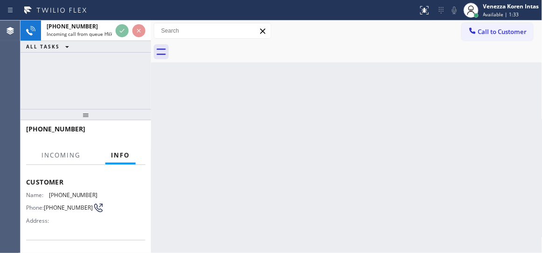
scroll to position [127, 0]
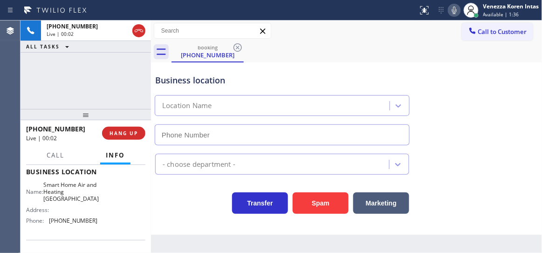
type input "(602) 671-3355"
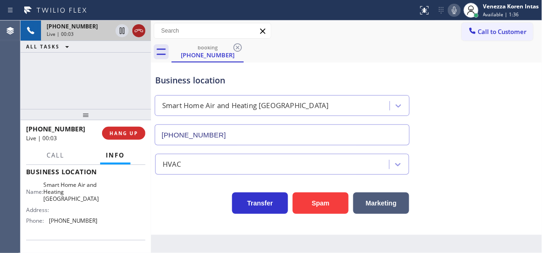
click at [136, 32] on icon at bounding box center [139, 30] width 8 height 3
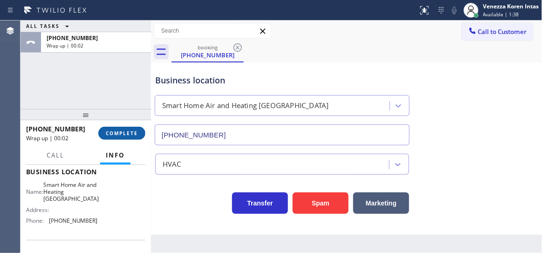
click at [125, 139] on button "COMPLETE" at bounding box center [121, 133] width 47 height 13
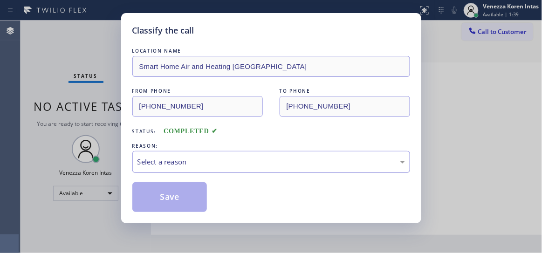
drag, startPoint x: 239, startPoint y: 164, endPoint x: 239, endPoint y: 170, distance: 6.5
click at [239, 164] on div "Select a reason" at bounding box center [272, 162] width 268 height 11
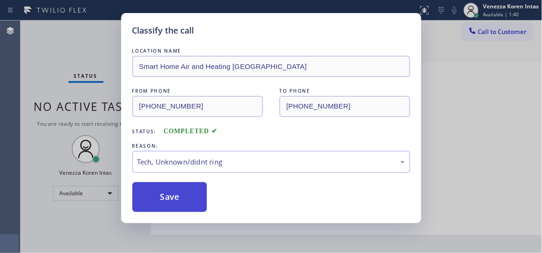
click at [193, 196] on button "Save" at bounding box center [169, 197] width 75 height 30
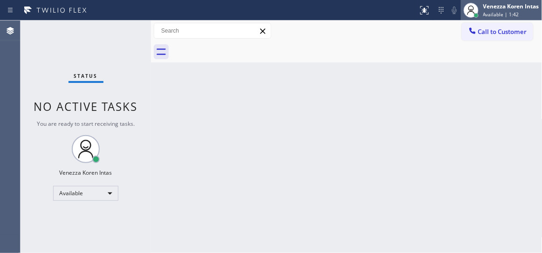
click at [505, 14] on span "Available | 1:42" at bounding box center [501, 14] width 36 height 7
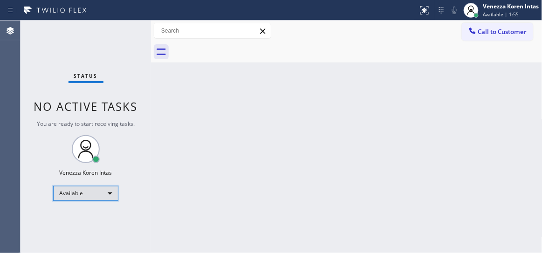
click at [91, 196] on div "Available" at bounding box center [85, 193] width 65 height 15
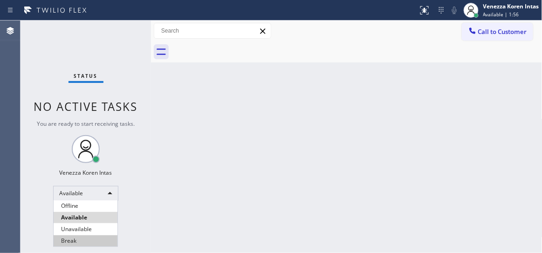
click at [94, 236] on li "Break" at bounding box center [86, 240] width 64 height 11
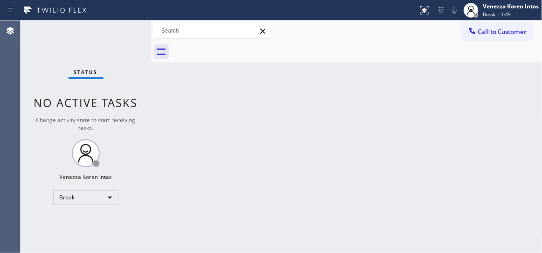
click at [117, 32] on div "Status No active tasks Change activity state to start receiving tasks. Venezza …" at bounding box center [86, 137] width 131 height 233
click at [127, 103] on span "No active tasks" at bounding box center [86, 102] width 104 height 15
click at [329, 88] on div "Back to Dashboard Change Sender ID Customers Technicians Select a contact Outbo…" at bounding box center [347, 137] width 392 height 233
click at [350, 98] on div "Back to Dashboard Change Sender ID Customers Technicians Select a contact Outbo…" at bounding box center [347, 137] width 392 height 233
click at [338, 75] on div "Back to Dashboard Change Sender ID Customers Technicians Select a contact Outbo…" at bounding box center [347, 137] width 392 height 233
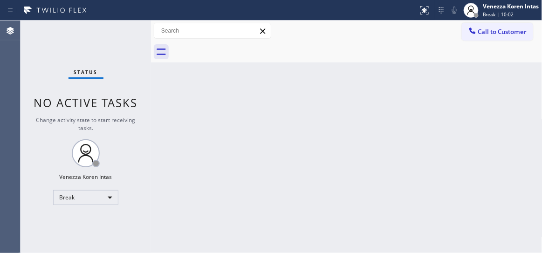
click at [119, 39] on div "Status No active tasks Change activity state to start receiving tasks. Venezza …" at bounding box center [86, 137] width 131 height 233
click at [111, 41] on div "Status No active tasks Change activity state to start receiving tasks. Venezza …" at bounding box center [86, 137] width 131 height 233
click at [142, 66] on div "Status No active tasks Change activity state to start receiving tasks. Venezza …" at bounding box center [86, 137] width 131 height 233
click at [129, 89] on div "Status No active tasks Change activity state to start receiving tasks. Venezza …" at bounding box center [86, 137] width 131 height 233
click at [495, 15] on span "Break | 14:49" at bounding box center [498, 14] width 31 height 7
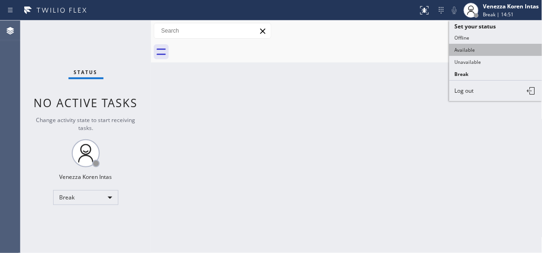
click at [480, 49] on button "Available" at bounding box center [495, 50] width 93 height 12
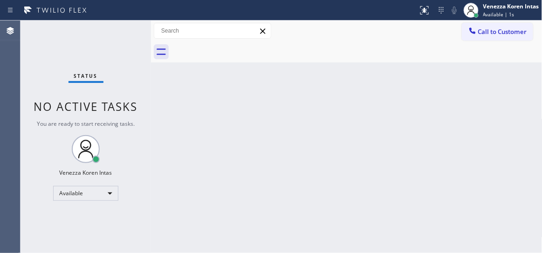
click at [250, 121] on div "Back to Dashboard Change Sender ID Customers Technicians Select a contact Outbo…" at bounding box center [347, 137] width 392 height 233
drag, startPoint x: 116, startPoint y: 116, endPoint x: 21, endPoint y: 77, distance: 102.7
click at [116, 116] on div "Status No active tasks You are ready to start receiving tasks. Venezza Koren In…" at bounding box center [86, 137] width 131 height 233
click at [134, 44] on div "Status No active tasks You are ready to start receiving tasks. Venezza Koren In…" at bounding box center [86, 137] width 131 height 233
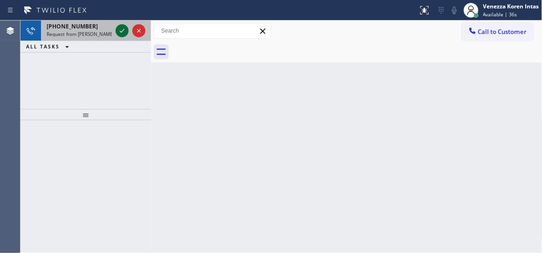
click at [121, 28] on icon at bounding box center [122, 30] width 11 height 11
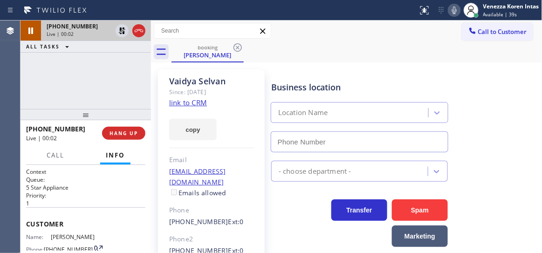
type input "(855) 731-4952"
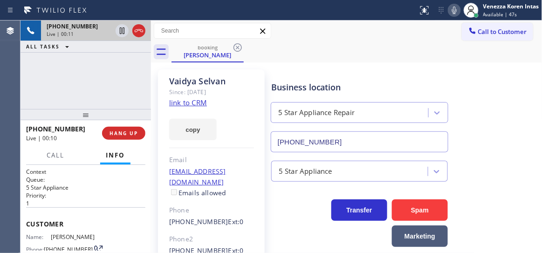
click at [191, 104] on link "link to CRM" at bounding box center [188, 102] width 38 height 9
click at [453, 11] on icon at bounding box center [454, 10] width 5 height 7
click at [457, 8] on icon at bounding box center [454, 10] width 11 height 11
drag, startPoint x: 130, startPoint y: 87, endPoint x: 149, endPoint y: 85, distance: 19.7
click at [130, 87] on div "+17328874755 Live | 00:50 ALL TASKS ALL TASKS ACTIVE TASKS TASKS IN WRAP UP" at bounding box center [86, 65] width 131 height 89
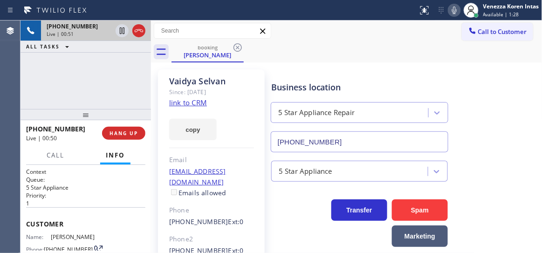
click at [458, 10] on icon at bounding box center [454, 10] width 11 height 11
click at [122, 28] on icon at bounding box center [122, 30] width 11 height 11
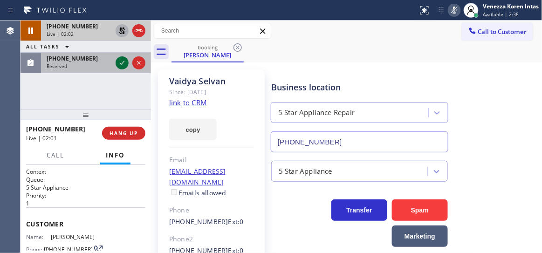
drag, startPoint x: 121, startPoint y: 60, endPoint x: 153, endPoint y: 118, distance: 66.8
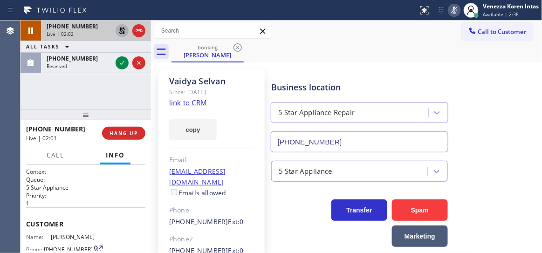
click at [121, 60] on icon at bounding box center [122, 62] width 11 height 11
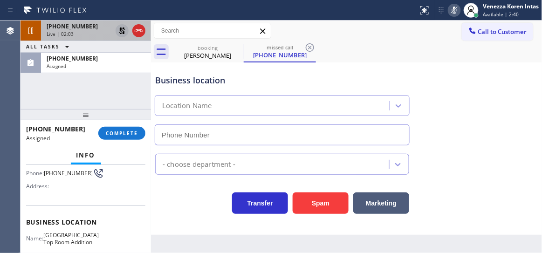
scroll to position [127, 0]
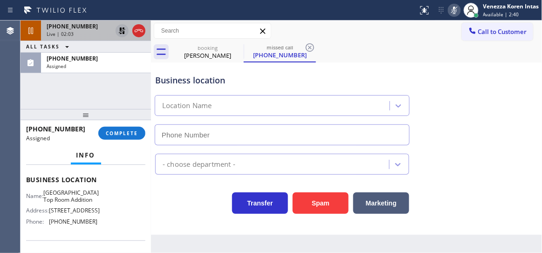
type input "(213) 279-5203"
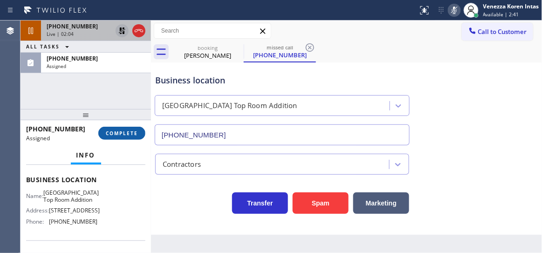
click at [127, 138] on button "COMPLETE" at bounding box center [121, 133] width 47 height 13
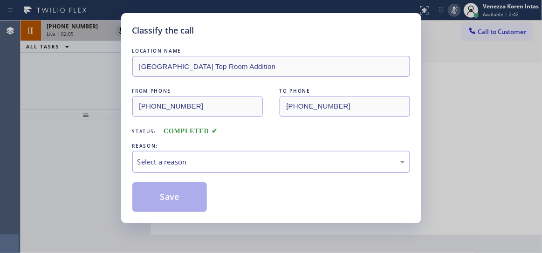
click at [318, 165] on div "Select a reason" at bounding box center [272, 162] width 268 height 11
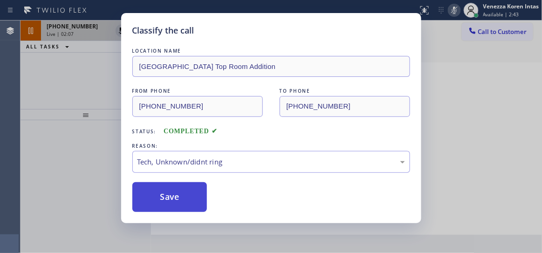
click at [201, 194] on button "Save" at bounding box center [169, 197] width 75 height 30
type input "(855) 731-4952"
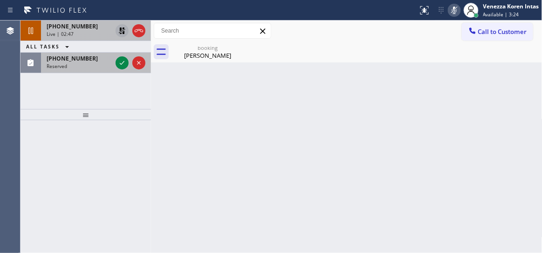
click at [125, 60] on icon at bounding box center [122, 62] width 11 height 11
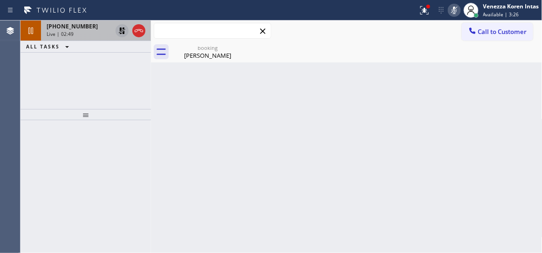
click at [220, 30] on input "text" at bounding box center [212, 30] width 117 height 15
drag, startPoint x: 216, startPoint y: 46, endPoint x: 118, endPoint y: 49, distance: 97.9
click at [216, 46] on div "booking" at bounding box center [207, 47] width 70 height 7
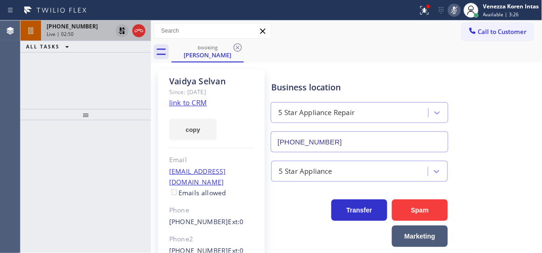
click at [55, 32] on span "Live | 02:50" at bounding box center [60, 34] width 27 height 7
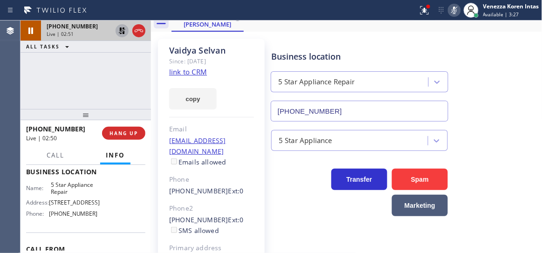
scroll to position [42, 0]
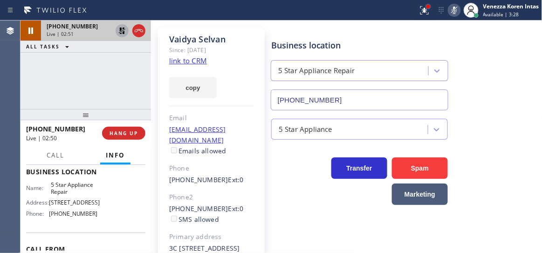
click at [429, 6] on div at bounding box center [428, 7] width 4 height 4
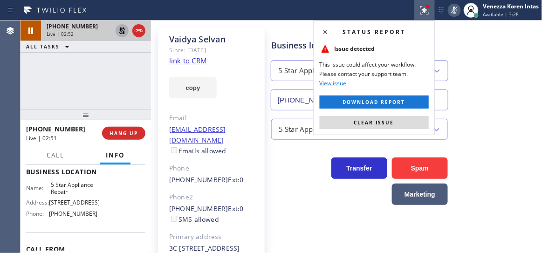
click at [380, 124] on span "Clear issue" at bounding box center [374, 122] width 40 height 7
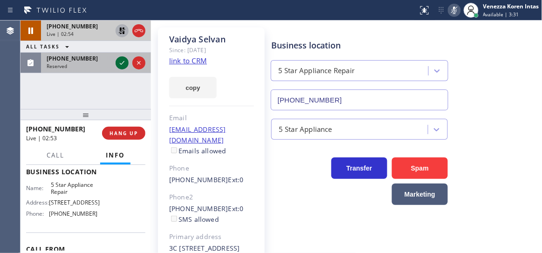
drag, startPoint x: 121, startPoint y: 61, endPoint x: 126, endPoint y: 128, distance: 66.8
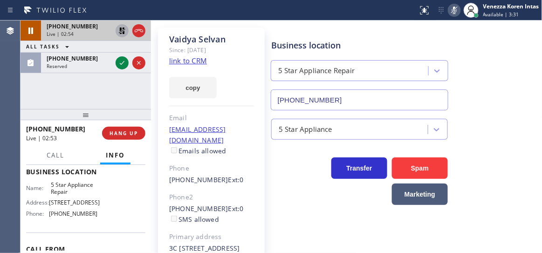
click at [121, 61] on icon at bounding box center [122, 62] width 11 height 11
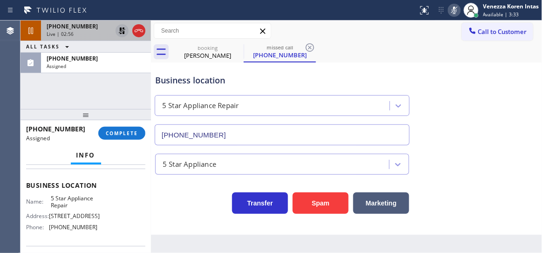
type input "(855) 731-4952"
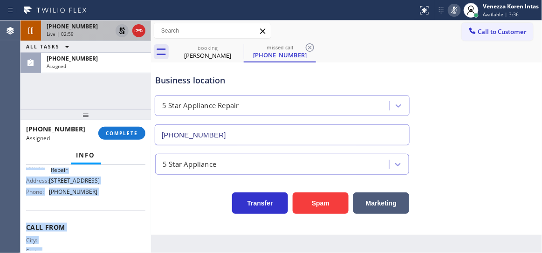
scroll to position [188, 0]
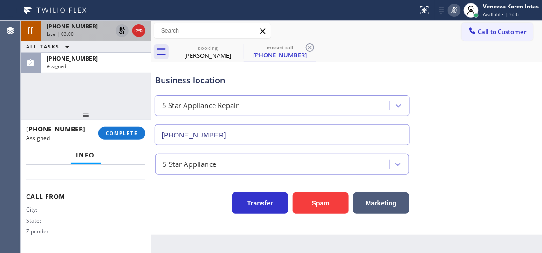
drag, startPoint x: 26, startPoint y: 169, endPoint x: 103, endPoint y: 174, distance: 77.0
click at [103, 174] on div "Context Queue: 5 Star Appliance Priority: 0 Task Age: Customer Name: (516) 351-…" at bounding box center [85, 115] width 119 height 270
copy div "Customer Name: (516) 351-3725 Phone: (516) 351-3725 Address: Business location …"
click at [136, 129] on button "COMPLETE" at bounding box center [121, 133] width 47 height 13
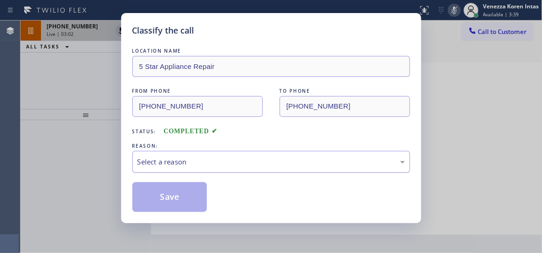
click at [231, 166] on div "Select a reason" at bounding box center [272, 162] width 268 height 11
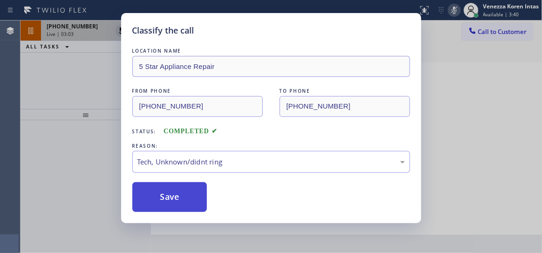
click at [196, 193] on button "Save" at bounding box center [169, 197] width 75 height 30
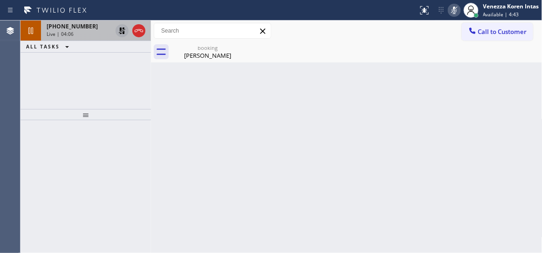
click at [111, 120] on div at bounding box center [86, 114] width 131 height 11
click at [122, 30] on icon at bounding box center [122, 30] width 11 height 11
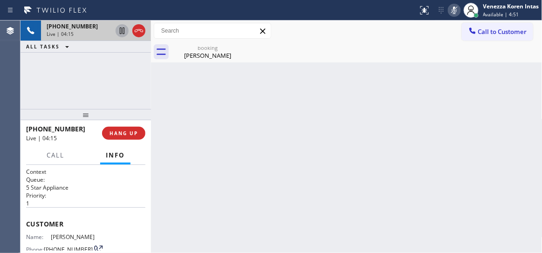
click at [460, 7] on icon at bounding box center [454, 10] width 11 height 11
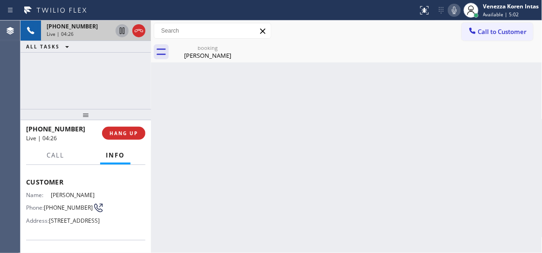
drag, startPoint x: 179, startPoint y: 82, endPoint x: 234, endPoint y: 10, distance: 90.3
click at [179, 82] on div "Back to Dashboard Change Sender ID Customers Technicians Select a contact Outbo…" at bounding box center [347, 137] width 392 height 233
click at [199, 63] on div "Back to Dashboard Change Sender ID Customers Technicians Select a contact Outbo…" at bounding box center [347, 137] width 392 height 233
drag, startPoint x: 203, startPoint y: 37, endPoint x: 216, endPoint y: 69, distance: 34.0
click at [203, 37] on input "text" at bounding box center [212, 30] width 117 height 15
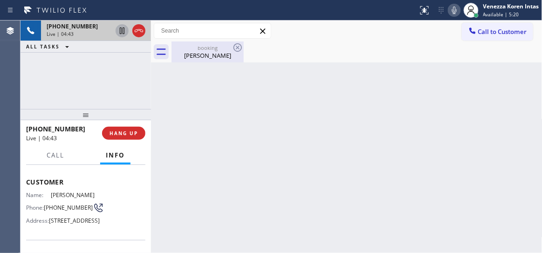
click at [198, 54] on div "Vaidya Selvan" at bounding box center [207, 55] width 70 height 8
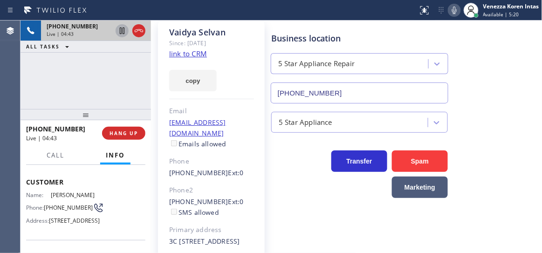
scroll to position [100, 0]
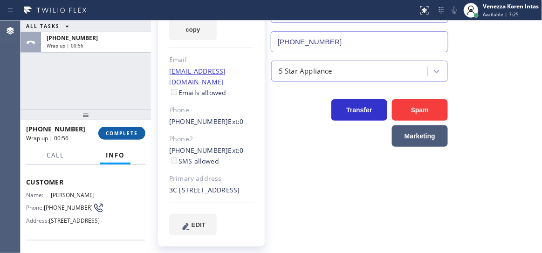
drag, startPoint x: 124, startPoint y: 137, endPoint x: 131, endPoint y: 138, distance: 7.7
click at [124, 137] on button "COMPLETE" at bounding box center [121, 133] width 47 height 13
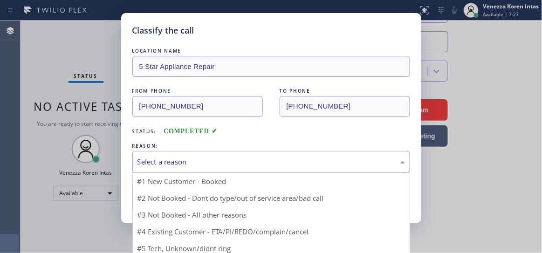
click at [274, 161] on div "Select a reason" at bounding box center [272, 162] width 268 height 11
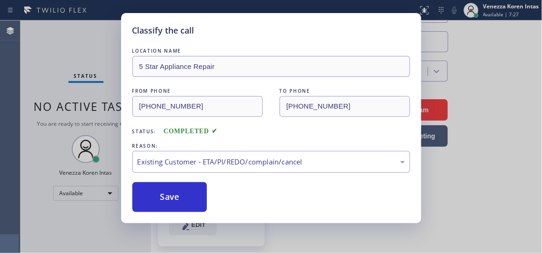
drag, startPoint x: 266, startPoint y: 218, endPoint x: 217, endPoint y: 204, distance: 50.5
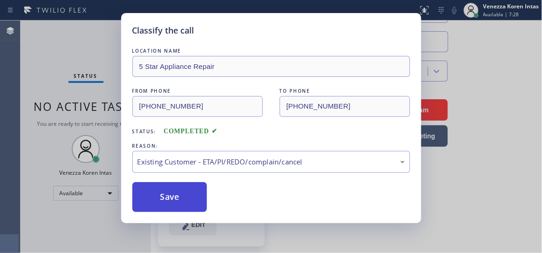
click at [201, 198] on button "Save" at bounding box center [169, 197] width 75 height 30
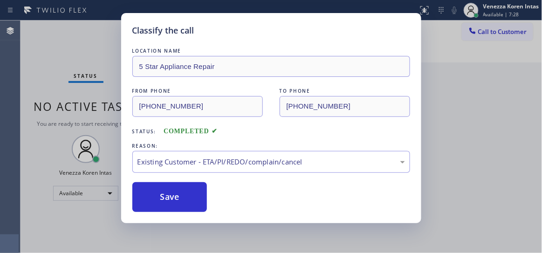
click at [519, 181] on div "Classify the call LOCATION NAME 5 Star Appliance Repair FROM PHONE (732) 887-47…" at bounding box center [271, 126] width 542 height 253
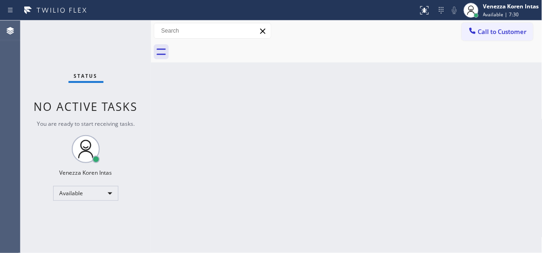
click at [416, 101] on div "Back to Dashboard Change Sender ID Customers Technicians Select a contact Outbo…" at bounding box center [347, 137] width 392 height 233
click at [227, 105] on div "Back to Dashboard Change Sender ID Customers Technicians Select a contact Outbo…" at bounding box center [347, 137] width 392 height 233
click at [130, 52] on div "Status No active tasks You are ready to start receiving tasks. Venezza Koren In…" at bounding box center [86, 137] width 131 height 233
click at [115, 35] on div "Status No active tasks You are ready to start receiving tasks. Venezza Koren In…" at bounding box center [86, 137] width 131 height 233
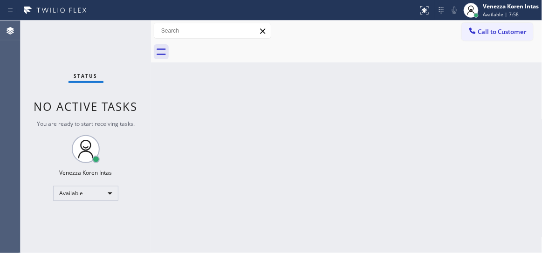
click at [116, 35] on div "Status No active tasks You are ready to start receiving tasks. Venezza Koren In…" at bounding box center [86, 137] width 131 height 233
click at [120, 34] on div "Status No active tasks You are ready to start receiving tasks. Venezza Koren In…" at bounding box center [86, 137] width 131 height 233
click at [128, 39] on div "Status No active tasks You are ready to start receiving tasks. Venezza Koren In…" at bounding box center [86, 137] width 131 height 233
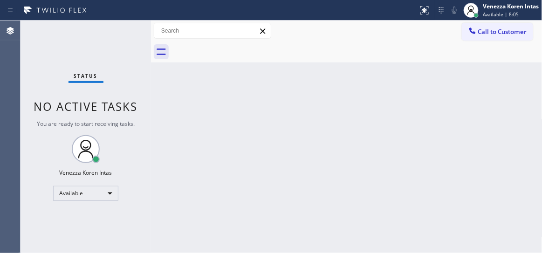
click at [122, 35] on div "Status No active tasks You are ready to start receiving tasks. Venezza Koren In…" at bounding box center [86, 137] width 131 height 233
click at [143, 32] on div "Status No active tasks You are ready to start receiving tasks. Venezza Koren In…" at bounding box center [86, 137] width 131 height 233
click at [114, 41] on div "Status No active tasks You are ready to start receiving tasks. Venezza Koren In…" at bounding box center [86, 137] width 131 height 233
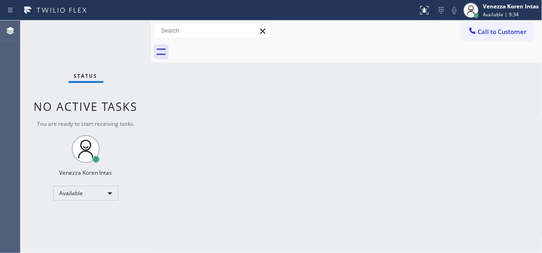
click at [151, 33] on div at bounding box center [151, 137] width 0 height 233
click at [117, 28] on div "Status No active tasks You are ready to start receiving tasks. Venezza Koren In…" at bounding box center [85, 137] width 129 height 233
click at [118, 31] on div "Status No active tasks You are ready to start receiving tasks. Venezza Koren In…" at bounding box center [85, 137] width 129 height 233
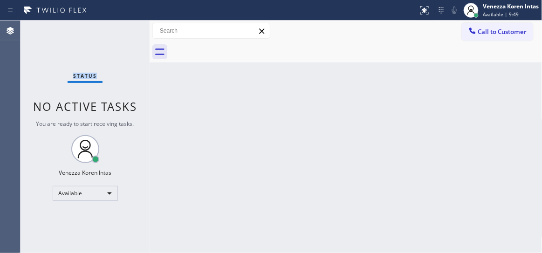
click at [118, 31] on div "Status No active tasks You are ready to start receiving tasks. Venezza Koren In…" at bounding box center [85, 137] width 129 height 233
click at [118, 36] on div "Status No active tasks You are ready to start receiving tasks. Venezza Koren In…" at bounding box center [85, 137] width 129 height 233
click at [116, 37] on div "Status No active tasks You are ready to start receiving tasks. Venezza Koren In…" at bounding box center [85, 137] width 129 height 233
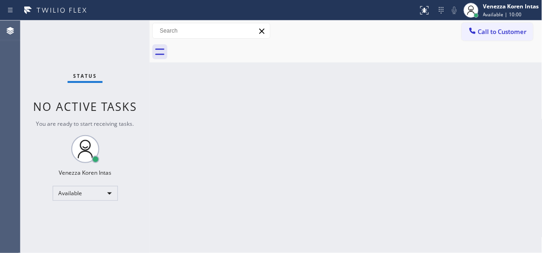
click at [116, 37] on div "Status No active tasks You are ready to start receiving tasks. Venezza Koren In…" at bounding box center [85, 137] width 129 height 233
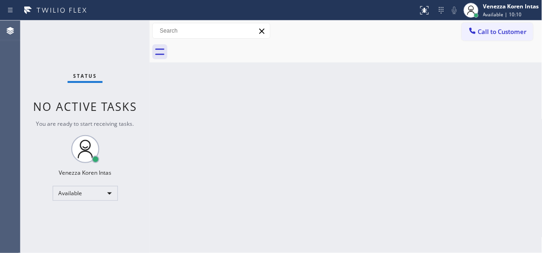
click at [116, 37] on div "Status No active tasks You are ready to start receiving tasks. Venezza Koren In…" at bounding box center [85, 137] width 129 height 233
click at [113, 26] on div "Status No active tasks You are ready to start receiving tasks. Venezza Koren In…" at bounding box center [85, 137] width 129 height 233
click at [115, 39] on div "Status No active tasks You are ready to start receiving tasks. Venezza Koren In…" at bounding box center [85, 137] width 129 height 233
click at [130, 39] on div "Status No active tasks You are ready to start receiving tasks. Venezza Koren In…" at bounding box center [85, 137] width 129 height 233
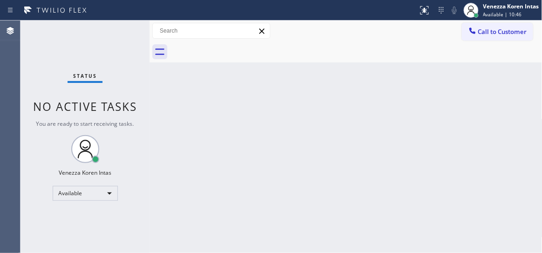
click at [130, 39] on div "Status No active tasks You are ready to start receiving tasks. Venezza Koren In…" at bounding box center [85, 137] width 129 height 233
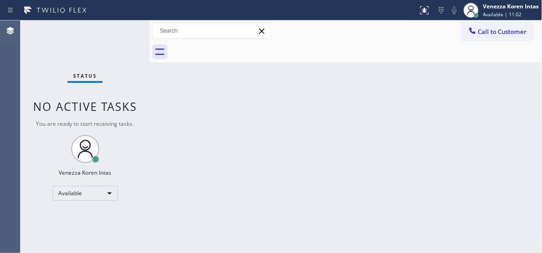
drag, startPoint x: 137, startPoint y: 28, endPoint x: 15, endPoint y: 81, distance: 132.8
click at [136, 28] on div "Status No active tasks You are ready to start receiving tasks. Venezza Koren In…" at bounding box center [85, 137] width 129 height 233
click at [132, 34] on div "Status No active tasks You are ready to start receiving tasks. Venezza Koren In…" at bounding box center [85, 137] width 129 height 233
click at [124, 37] on div "Status No active tasks You are ready to start receiving tasks. Venezza Koren In…" at bounding box center [85, 137] width 129 height 233
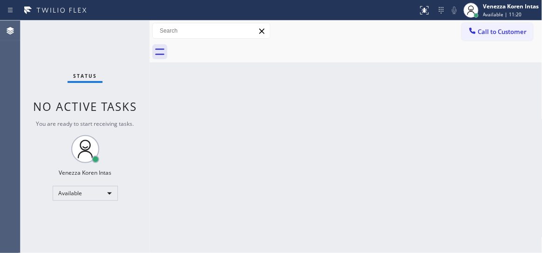
click at [124, 37] on div "Status No active tasks You are ready to start receiving tasks. Venezza Koren In…" at bounding box center [85, 137] width 129 height 233
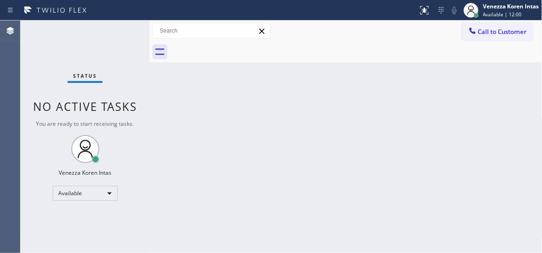
click at [129, 34] on div "Status No active tasks You are ready to start receiving tasks. Venezza Koren In…" at bounding box center [85, 137] width 129 height 233
click at [266, 18] on div "Status report No issues detected If you experience an issue, please download th…" at bounding box center [271, 10] width 542 height 21
click at [276, 33] on div "Call to Customer Outbound call Location Viking Repair Pro Stamford Your caller …" at bounding box center [346, 31] width 393 height 16
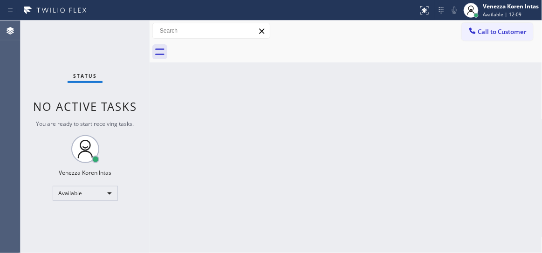
click at [508, 87] on div "Back to Dashboard Change Sender ID Customers Technicians Select a contact Outbo…" at bounding box center [346, 137] width 393 height 233
click at [193, 101] on div "Back to Dashboard Change Sender ID Customers Technicians Select a contact Outbo…" at bounding box center [346, 137] width 393 height 233
drag, startPoint x: 171, startPoint y: 97, endPoint x: 135, endPoint y: 62, distance: 50.4
click at [171, 97] on div "Back to Dashboard Change Sender ID Customers Technicians Select a contact Outbo…" at bounding box center [346, 137] width 393 height 233
click at [120, 43] on div "Status No active tasks You are ready to start receiving tasks. Venezza Koren In…" at bounding box center [85, 137] width 129 height 233
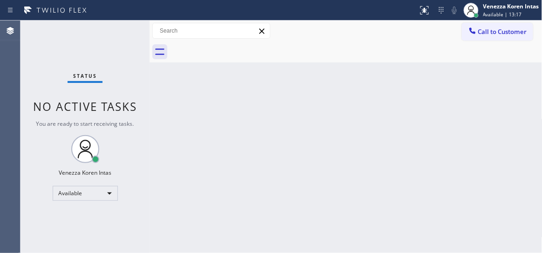
click at [120, 43] on div "Status No active tasks You are ready to start receiving tasks. Venezza Koren In…" at bounding box center [85, 137] width 129 height 233
click at [130, 36] on div "Status No active tasks You are ready to start receiving tasks. Venezza Koren In…" at bounding box center [85, 137] width 129 height 233
click at [120, 27] on div "Status No active tasks You are ready to start receiving tasks. Venezza Koren In…" at bounding box center [85, 137] width 129 height 233
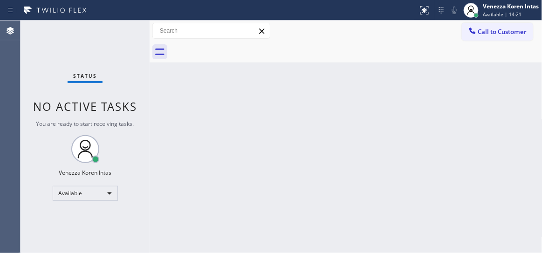
click at [120, 27] on div "Status No active tasks You are ready to start receiving tasks. Venezza Koren In…" at bounding box center [85, 137] width 129 height 233
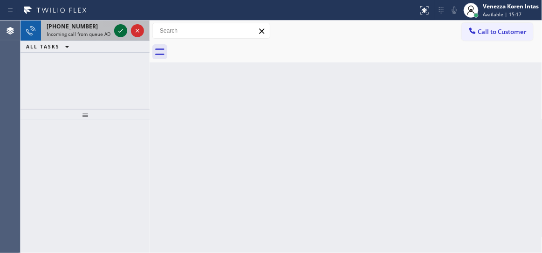
click at [118, 31] on icon at bounding box center [120, 30] width 11 height 11
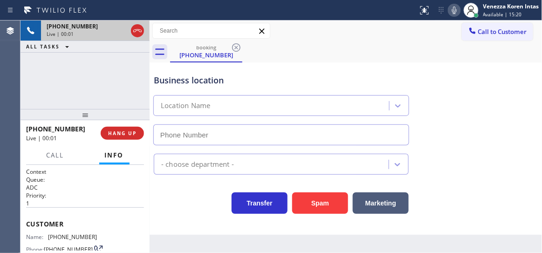
type input "(626) 548-3326"
click at [135, 27] on icon at bounding box center [137, 30] width 11 height 11
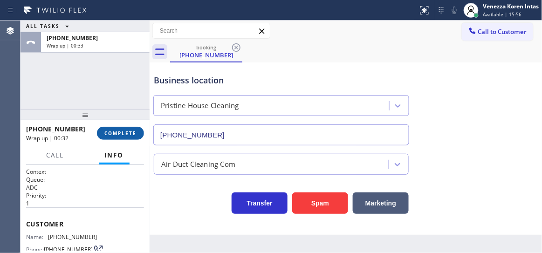
drag, startPoint x: 128, startPoint y: 136, endPoint x: 212, endPoint y: 142, distance: 83.7
click at [128, 136] on span "COMPLETE" at bounding box center [120, 133] width 32 height 7
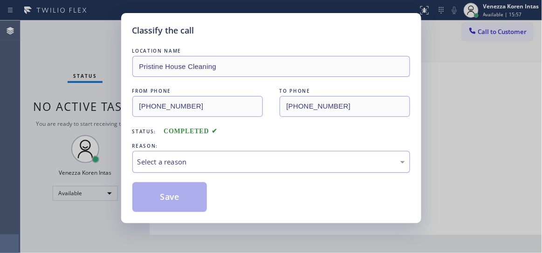
click at [243, 157] on div "Select a reason" at bounding box center [271, 162] width 278 height 22
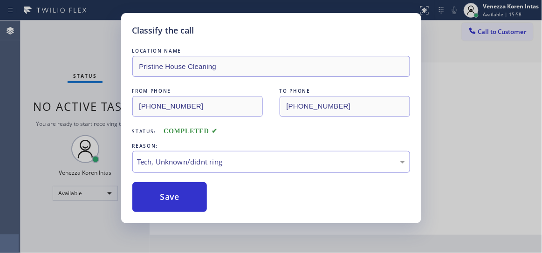
click at [208, 197] on div "Save" at bounding box center [271, 197] width 278 height 30
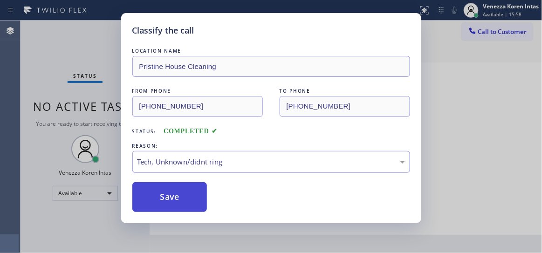
click at [194, 196] on button "Save" at bounding box center [169, 197] width 75 height 30
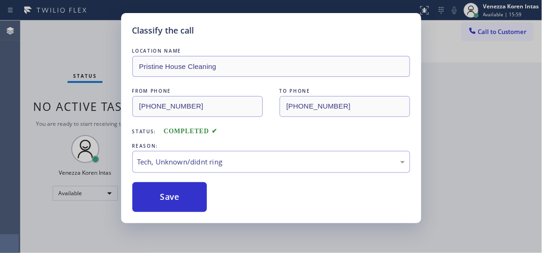
click at [487, 131] on div "Classify the call LOCATION NAME Pristine House Cleaning FROM PHONE (323) 895-85…" at bounding box center [271, 126] width 542 height 253
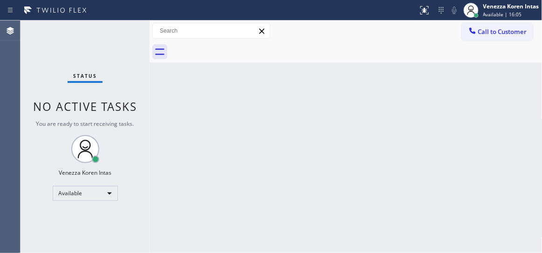
click at [316, 135] on div "Back to Dashboard Change Sender ID Customers Technicians Select a contact Outbo…" at bounding box center [346, 137] width 393 height 233
click at [124, 28] on div "Status No active tasks You are ready to start receiving tasks. Venezza Koren In…" at bounding box center [85, 137] width 129 height 233
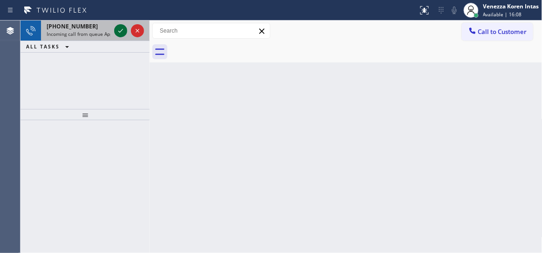
click at [124, 28] on icon at bounding box center [120, 30] width 11 height 11
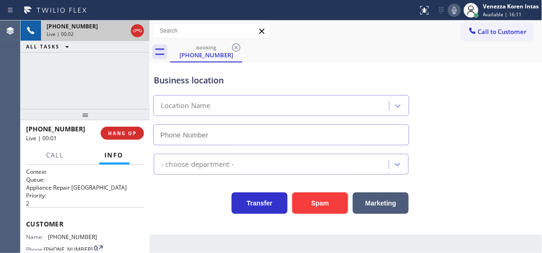
type input "(332) 456-0495"
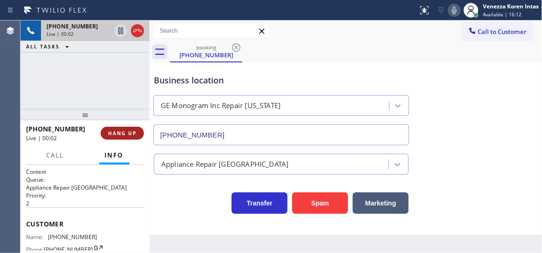
click at [111, 128] on button "HANG UP" at bounding box center [122, 133] width 43 height 13
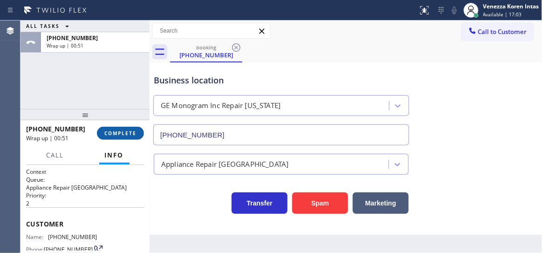
click at [110, 129] on button "COMPLETE" at bounding box center [120, 133] width 47 height 13
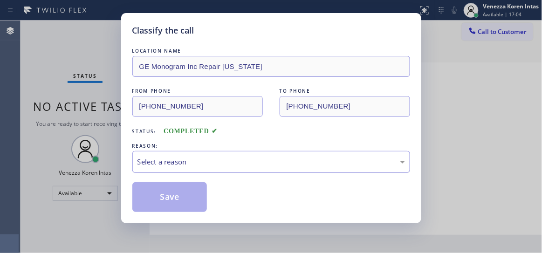
drag, startPoint x: 223, startPoint y: 158, endPoint x: 225, endPoint y: 166, distance: 8.0
click at [223, 158] on div "Select a reason" at bounding box center [272, 162] width 268 height 11
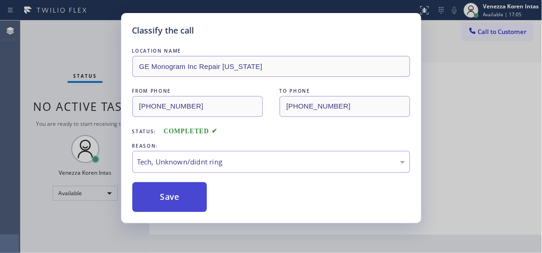
click at [188, 193] on button "Save" at bounding box center [169, 197] width 75 height 30
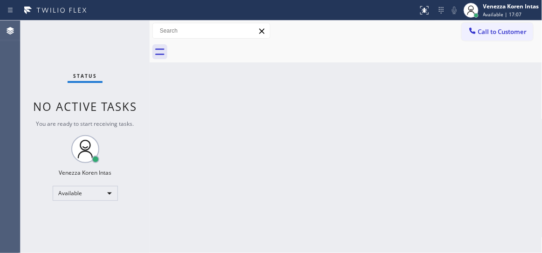
click at [123, 40] on div "Status No active tasks You are ready to start receiving tasks. Venezza Koren In…" at bounding box center [85, 137] width 129 height 233
click at [115, 32] on div "Status No active tasks You are ready to start receiving tasks. Venezza Koren In…" at bounding box center [85, 137] width 129 height 233
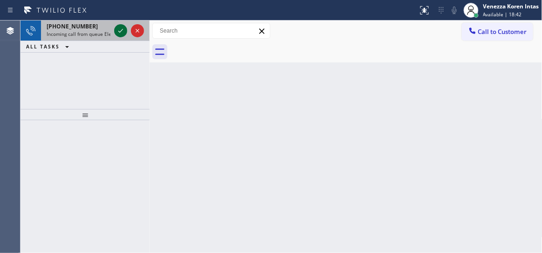
click at [122, 27] on icon at bounding box center [120, 30] width 11 height 11
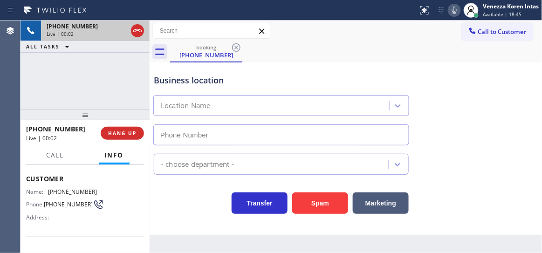
type input "(817) 710-8433"
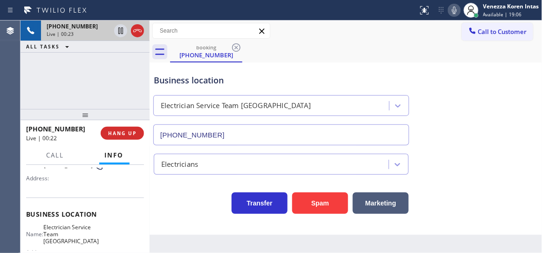
click at [110, 34] on div "Live | 00:23" at bounding box center [79, 34] width 64 height 7
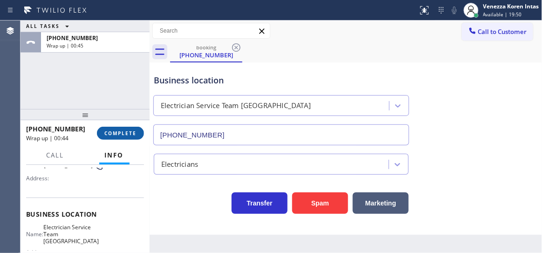
drag, startPoint x: 124, startPoint y: 133, endPoint x: 272, endPoint y: 158, distance: 150.4
click at [124, 133] on span "COMPLETE" at bounding box center [120, 133] width 32 height 7
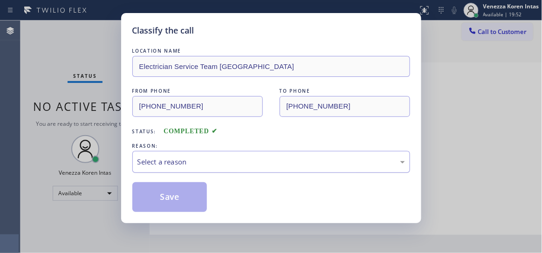
click at [243, 163] on div "Select a reason" at bounding box center [272, 162] width 268 height 11
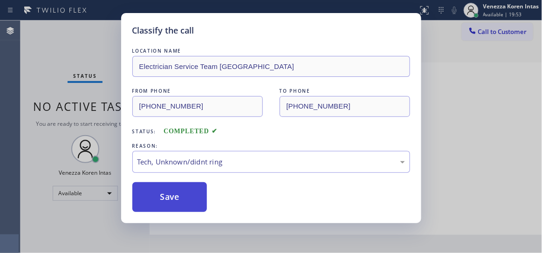
click at [197, 198] on button "Save" at bounding box center [169, 197] width 75 height 30
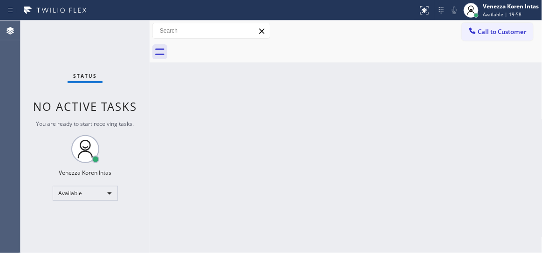
click at [203, 75] on div "Back to Dashboard Change Sender ID Customers Technicians Select a contact Outbo…" at bounding box center [346, 137] width 393 height 233
click at [105, 31] on div "Status No active tasks You are ready to start receiving tasks. Venezza Koren In…" at bounding box center [85, 137] width 129 height 233
click at [130, 29] on div "Status No active tasks You are ready to start receiving tasks. Venezza Koren In…" at bounding box center [85, 137] width 129 height 233
click at [125, 39] on div "Status No active tasks You are ready to start receiving tasks. Venezza Koren In…" at bounding box center [85, 137] width 129 height 233
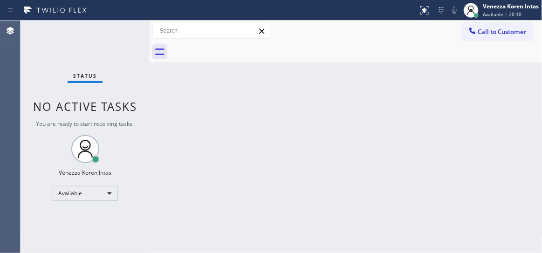
click at [125, 39] on div "Status No active tasks You are ready to start receiving tasks. Venezza Koren In…" at bounding box center [85, 137] width 129 height 233
click at [123, 31] on div "Status No active tasks You are ready to start receiving tasks. Venezza Koren In…" at bounding box center [85, 137] width 129 height 233
click at [126, 38] on div "Status No active tasks You are ready to start receiving tasks. Venezza Koren In…" at bounding box center [85, 137] width 129 height 233
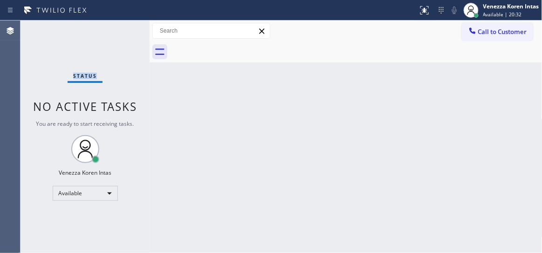
click at [126, 37] on div "Status No active tasks You are ready to start receiving tasks. Venezza Koren In…" at bounding box center [85, 137] width 129 height 233
click at [128, 33] on div "Status No active tasks You are ready to start receiving tasks. Venezza Koren In…" at bounding box center [85, 137] width 129 height 233
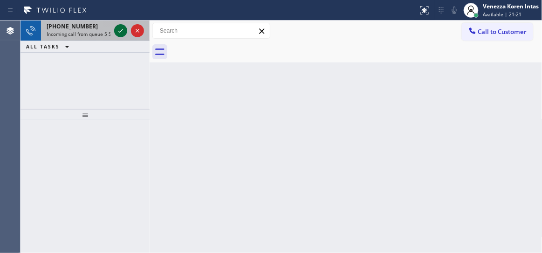
click at [121, 33] on icon at bounding box center [120, 30] width 11 height 11
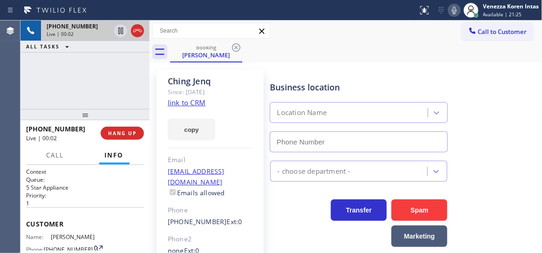
type input "(855) 731-4952"
click at [197, 105] on link "link to CRM" at bounding box center [187, 102] width 38 height 9
drag, startPoint x: 86, startPoint y: 85, endPoint x: 163, endPoint y: 110, distance: 80.8
click at [86, 85] on div "+16508688627 Live | 00:36 ALL TASKS ALL TASKS ACTIVE TASKS TASKS IN WRAP UP" at bounding box center [85, 65] width 129 height 89
drag, startPoint x: 456, startPoint y: 15, endPoint x: 449, endPoint y: 20, distance: 7.8
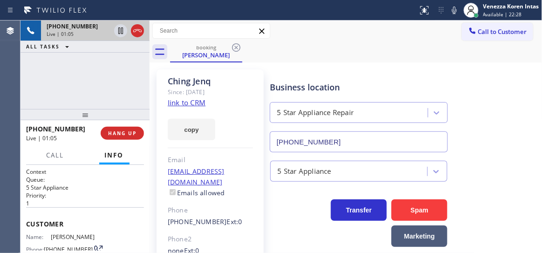
click at [456, 15] on icon at bounding box center [454, 10] width 11 height 11
click at [119, 32] on icon at bounding box center [120, 30] width 11 height 11
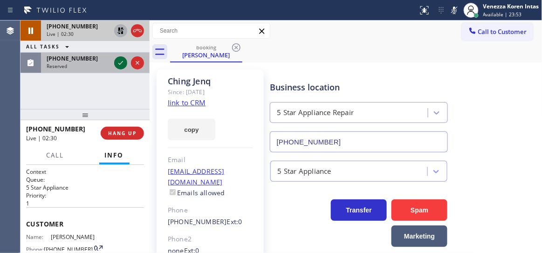
click at [118, 63] on icon at bounding box center [120, 62] width 11 height 11
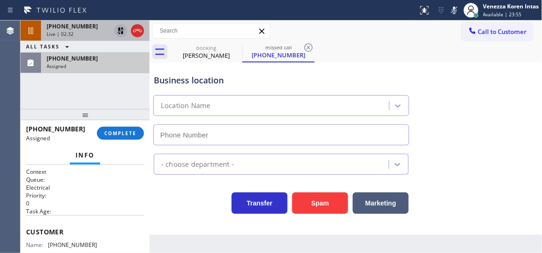
type input "(310) 553-3300"
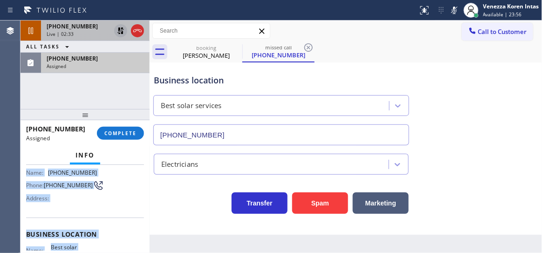
scroll to position [166, 0]
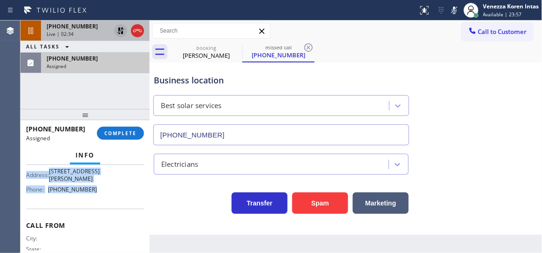
drag, startPoint x: 24, startPoint y: 227, endPoint x: 106, endPoint y: 195, distance: 87.8
click at [106, 195] on div "Context Queue: Electrical Priority: 0 Task Age: Customer Name: (934) 210-7807 P…" at bounding box center [85, 209] width 129 height 89
click at [125, 131] on span "COMPLETE" at bounding box center [120, 133] width 32 height 7
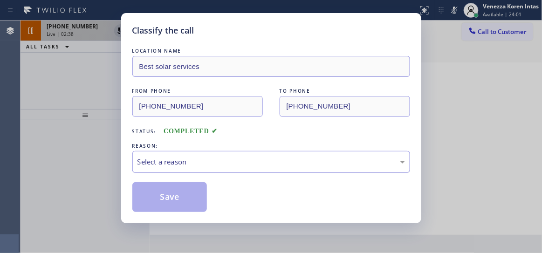
click at [230, 162] on div "Select a reason" at bounding box center [272, 162] width 268 height 11
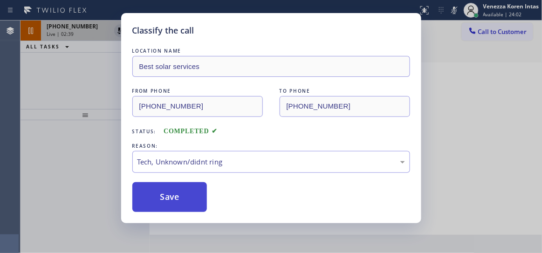
click at [189, 185] on button "Save" at bounding box center [169, 197] width 75 height 30
type input "(855) 731-4952"
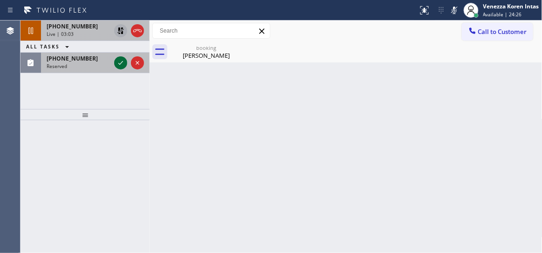
click at [122, 64] on icon at bounding box center [120, 62] width 11 height 11
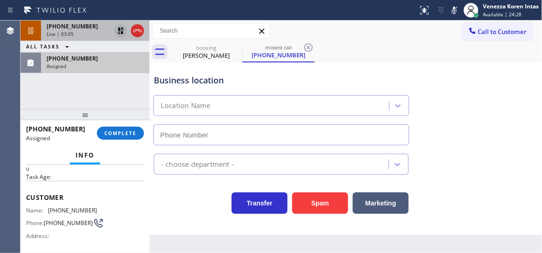
type input "(213) 320-7349"
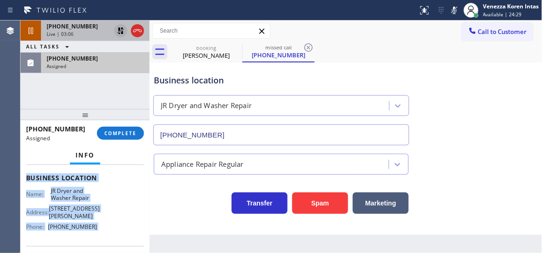
scroll to position [196, 0]
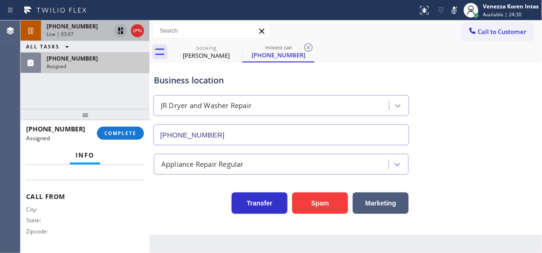
drag, startPoint x: 26, startPoint y: 197, endPoint x: 103, endPoint y: 174, distance: 80.4
click at [103, 174] on div "Context Queue: Appliance Repair Priority: 0 Task Age: Customer Name: (213) 264-…" at bounding box center [85, 209] width 129 height 89
drag, startPoint x: 109, startPoint y: 64, endPoint x: 114, endPoint y: 113, distance: 49.6
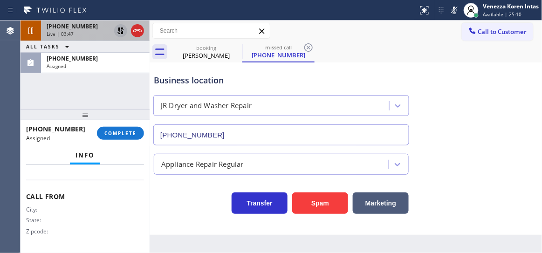
click at [109, 64] on div "Assigned" at bounding box center [95, 66] width 97 height 7
click at [119, 137] on button "COMPLETE" at bounding box center [120, 133] width 47 height 13
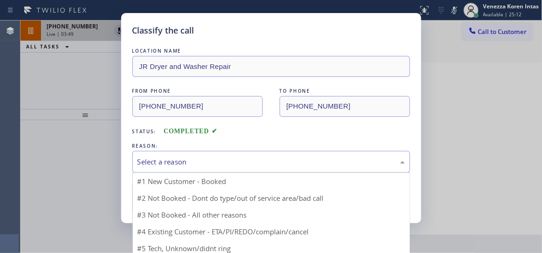
click at [222, 162] on div "Select a reason" at bounding box center [272, 162] width 268 height 11
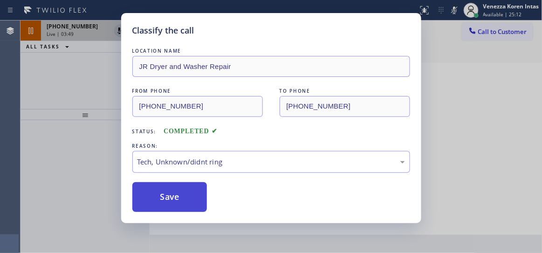
click at [191, 195] on button "Save" at bounding box center [169, 197] width 75 height 30
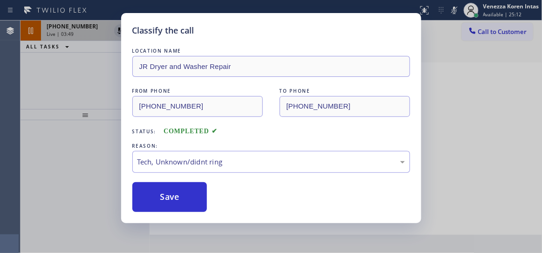
type input "(855) 731-4952"
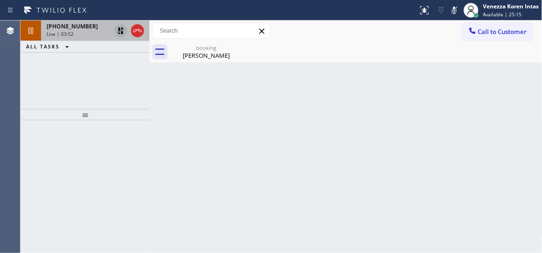
click at [184, 134] on div "Back to Dashboard Change Sender ID Customers Technicians Select a contact Outbo…" at bounding box center [346, 137] width 393 height 233
click at [194, 46] on div "booking" at bounding box center [206, 47] width 70 height 7
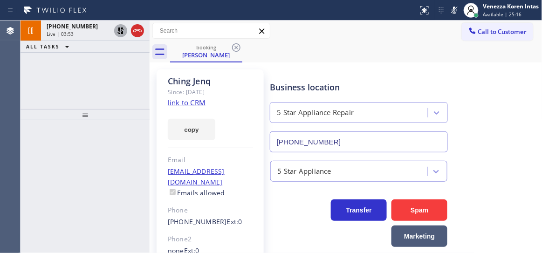
drag, startPoint x: 75, startPoint y: 29, endPoint x: 111, endPoint y: 101, distance: 79.8
click at [75, 29] on span "+16508688627" at bounding box center [72, 26] width 51 height 8
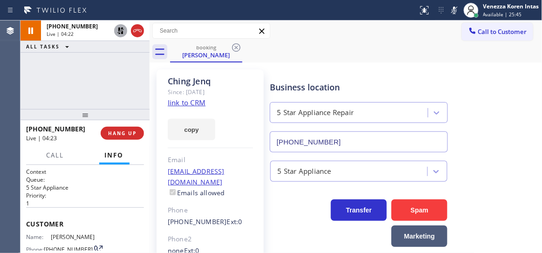
click at [138, 73] on div "+16508688627 Live | 04:22 ALL TASKS ALL TASKS ACTIVE TASKS TASKS IN WRAP UP" at bounding box center [85, 65] width 129 height 89
click at [120, 34] on icon at bounding box center [120, 31] width 7 height 7
click at [448, 9] on div at bounding box center [454, 10] width 13 height 11
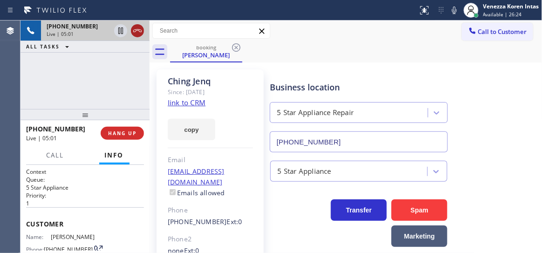
click at [137, 31] on icon at bounding box center [137, 30] width 11 height 11
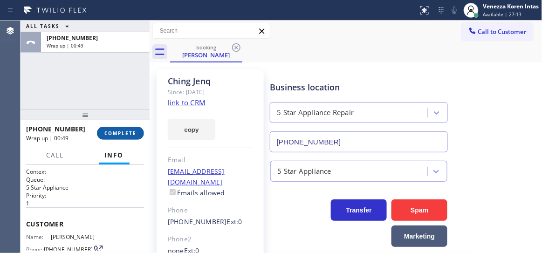
click at [133, 138] on button "COMPLETE" at bounding box center [120, 133] width 47 height 13
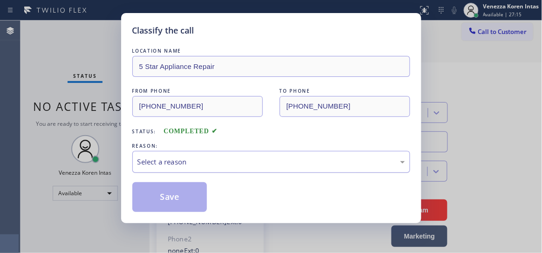
click at [297, 166] on div "Select a reason" at bounding box center [272, 162] width 268 height 11
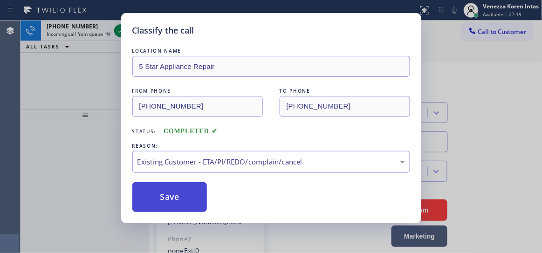
click at [196, 199] on button "Save" at bounding box center [169, 197] width 75 height 30
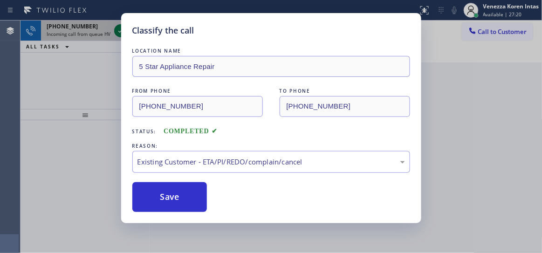
click at [120, 28] on icon at bounding box center [120, 30] width 11 height 11
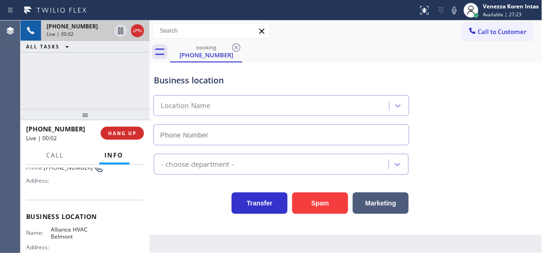
scroll to position [84, 0]
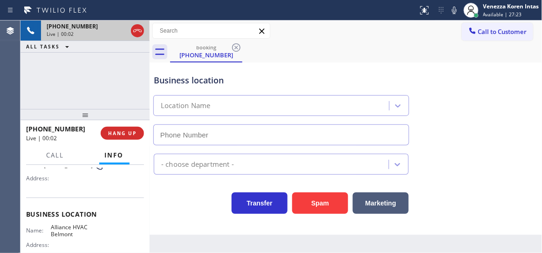
type input "(650) 761-9445"
click at [140, 27] on icon at bounding box center [137, 30] width 11 height 11
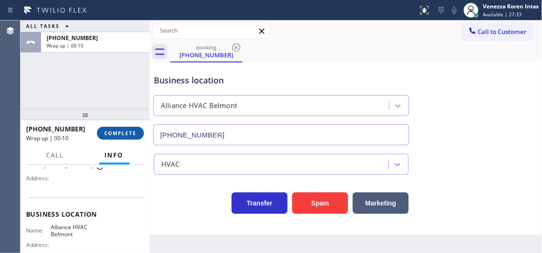
click at [109, 136] on span "COMPLETE" at bounding box center [120, 133] width 32 height 7
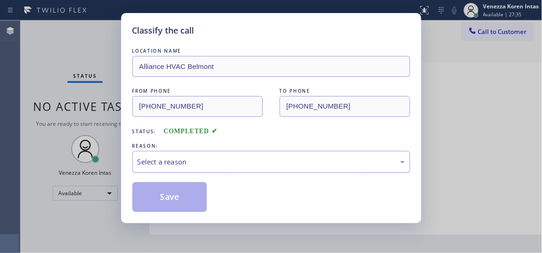
click at [244, 160] on div "Select a reason" at bounding box center [272, 162] width 268 height 11
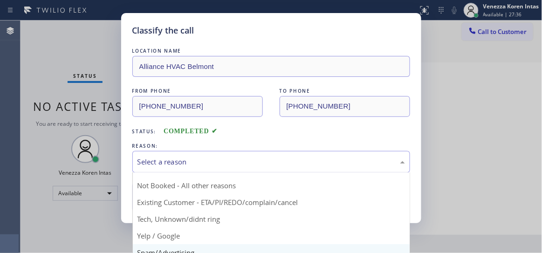
scroll to position [25, 0]
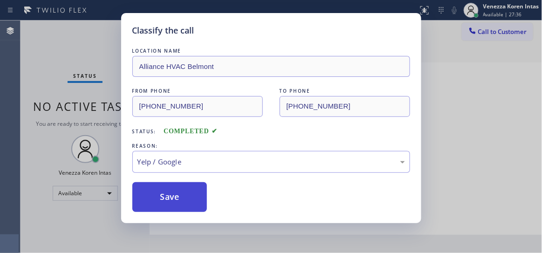
click at [188, 184] on button "Save" at bounding box center [169, 197] width 75 height 30
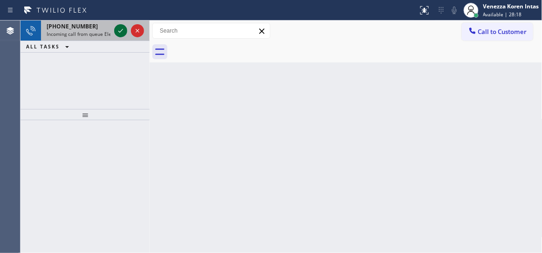
click at [122, 30] on icon at bounding box center [120, 31] width 5 height 4
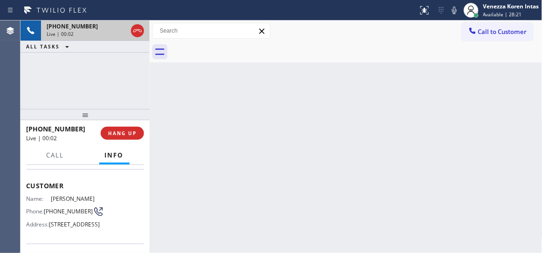
scroll to position [84, 0]
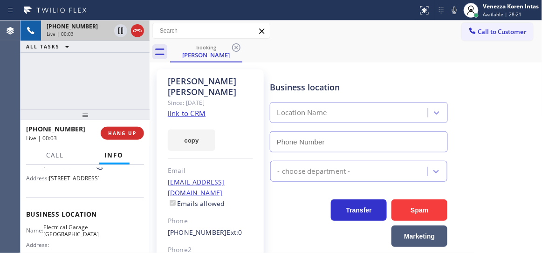
type input "(323) 403-0320"
click at [193, 109] on link "link to CRM" at bounding box center [187, 113] width 38 height 9
click at [195, 109] on link "link to CRM" at bounding box center [187, 113] width 38 height 9
drag, startPoint x: 457, startPoint y: 14, endPoint x: 330, endPoint y: 68, distance: 137.8
click at [456, 14] on icon at bounding box center [454, 10] width 11 height 11
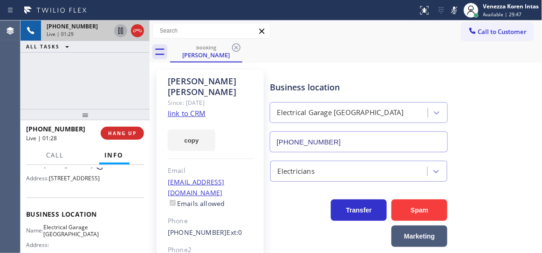
click at [121, 33] on icon at bounding box center [120, 30] width 11 height 11
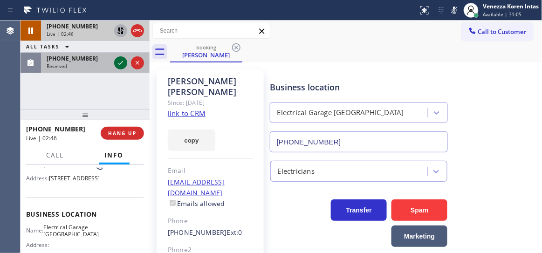
drag, startPoint x: 118, startPoint y: 63, endPoint x: 117, endPoint y: 76, distance: 13.1
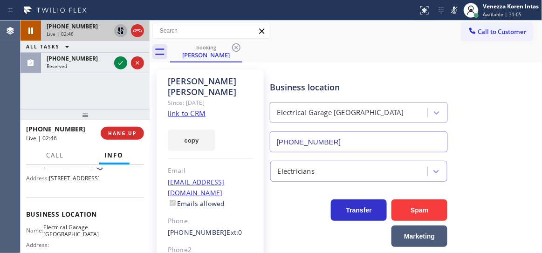
click at [119, 63] on icon at bounding box center [120, 63] width 5 height 4
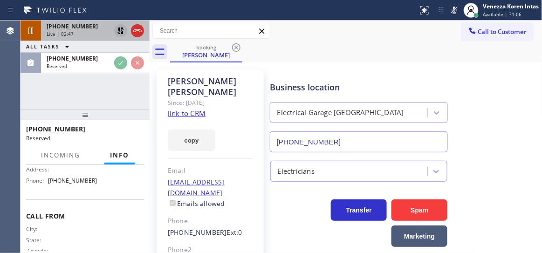
scroll to position [170, 0]
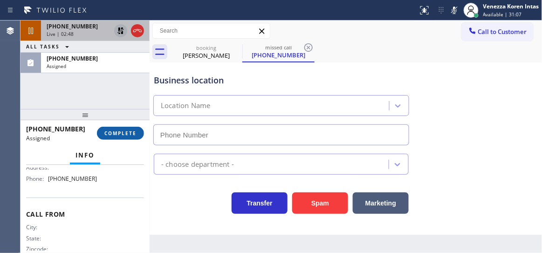
click at [132, 132] on span "COMPLETE" at bounding box center [120, 133] width 32 height 7
type input "(714) 477-7303"
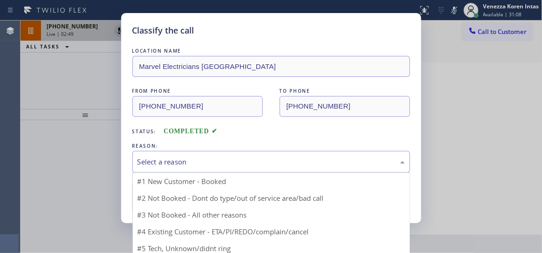
click at [214, 162] on div "Select a reason" at bounding box center [272, 162] width 268 height 11
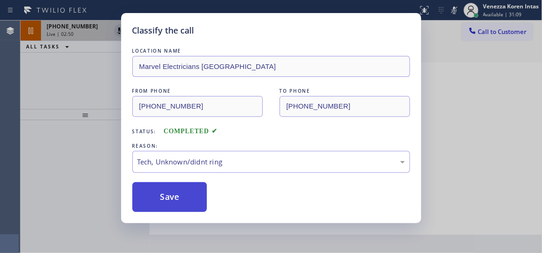
click at [192, 212] on button "Save" at bounding box center [169, 197] width 75 height 30
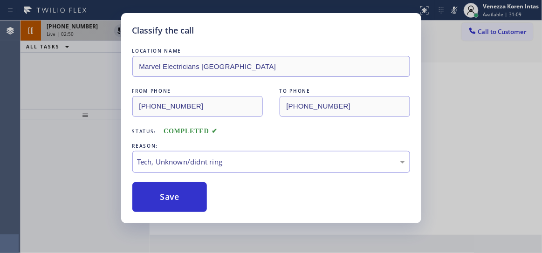
type input "(323) 403-0320"
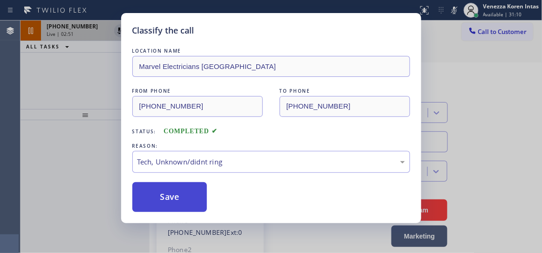
click at [206, 197] on button "Save" at bounding box center [169, 197] width 75 height 30
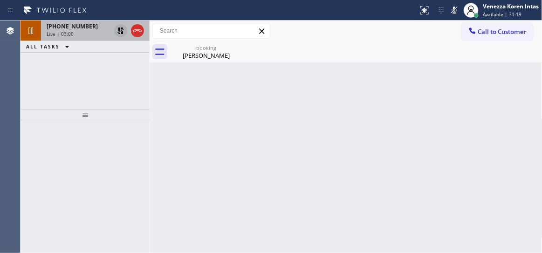
drag, startPoint x: 182, startPoint y: 52, endPoint x: 187, endPoint y: 95, distance: 42.7
click at [182, 52] on div "John Mc Dermott" at bounding box center [206, 55] width 70 height 8
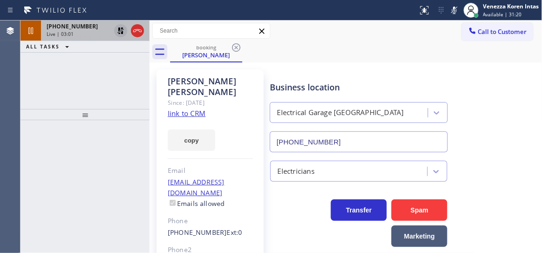
click at [79, 32] on div "Live | 03:01" at bounding box center [79, 34] width 64 height 7
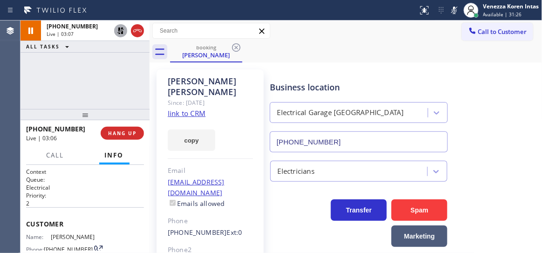
drag, startPoint x: 125, startPoint y: 77, endPoint x: 119, endPoint y: 32, distance: 45.2
click at [125, 76] on div "+18186419974 Live | 03:07 ALL TASKS ALL TASKS ACTIVE TASKS TASKS IN WRAP UP" at bounding box center [85, 65] width 129 height 89
click at [118, 30] on icon at bounding box center [120, 30] width 11 height 11
click at [459, 11] on icon at bounding box center [454, 10] width 11 height 11
click at [133, 84] on div "+18186419974 Live | 04:47 ALL TASKS ALL TASKS ACTIVE TASKS TASKS IN WRAP UP" at bounding box center [85, 65] width 129 height 89
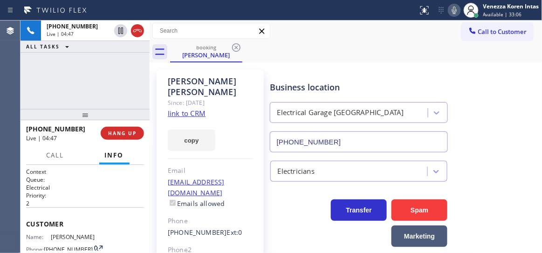
click at [323, 73] on div "Business location Electrical Garage Studio City (323) 403-0320" at bounding box center [358, 112] width 181 height 81
drag, startPoint x: 127, startPoint y: 86, endPoint x: 337, endPoint y: 103, distance: 210.9
click at [127, 86] on div "+18186419974 Live | 05:18 ALL TASKS ALL TASKS ACTIVE TASKS TASKS IN WRAP UP" at bounding box center [85, 65] width 129 height 89
click at [454, 13] on icon at bounding box center [454, 10] width 11 height 11
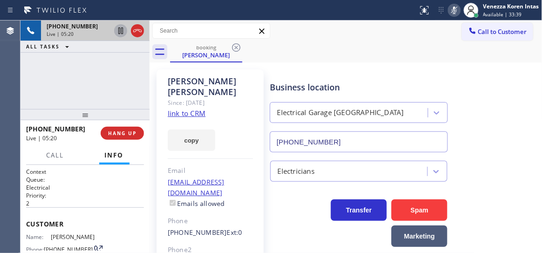
click at [119, 30] on icon at bounding box center [120, 30] width 11 height 11
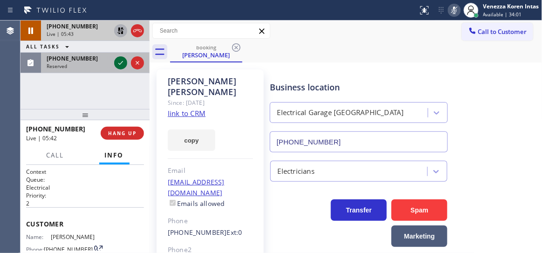
drag, startPoint x: 120, startPoint y: 60, endPoint x: 120, endPoint y: 91, distance: 31.7
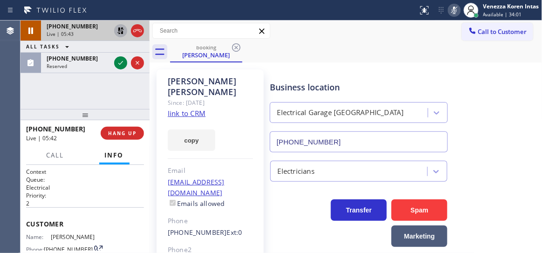
click at [120, 60] on icon at bounding box center [120, 62] width 11 height 11
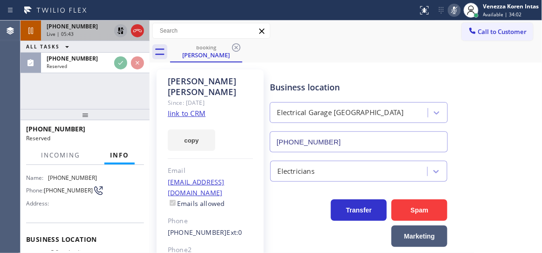
scroll to position [127, 0]
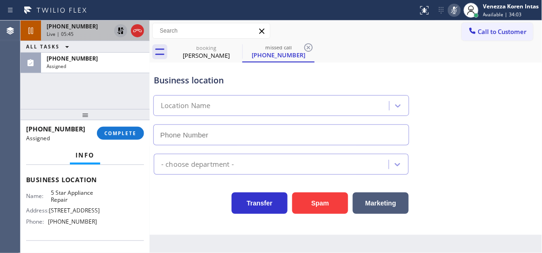
type input "(855) 731-4952"
click at [134, 131] on span "COMPLETE" at bounding box center [120, 133] width 32 height 7
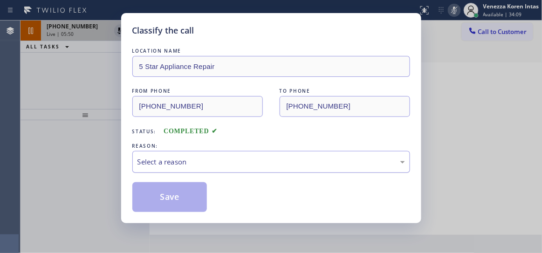
click at [248, 162] on div "Select a reason" at bounding box center [272, 162] width 268 height 11
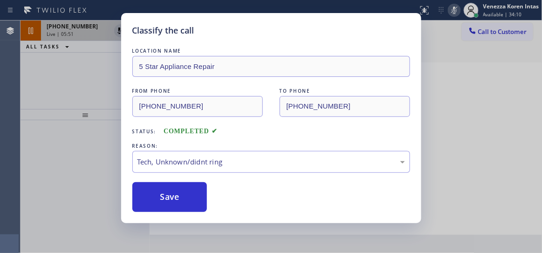
click at [190, 203] on button "Save" at bounding box center [169, 197] width 75 height 30
type input "(323) 403-0320"
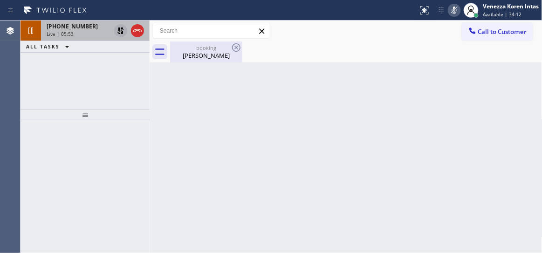
click at [213, 50] on div "booking" at bounding box center [206, 47] width 70 height 7
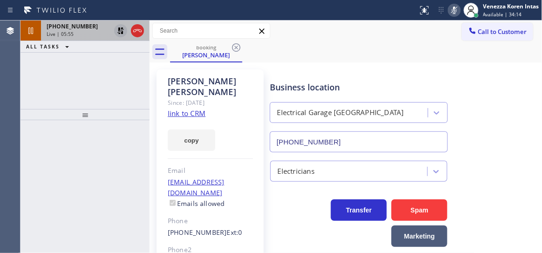
click at [75, 34] on div "Live | 05:55" at bounding box center [79, 34] width 64 height 7
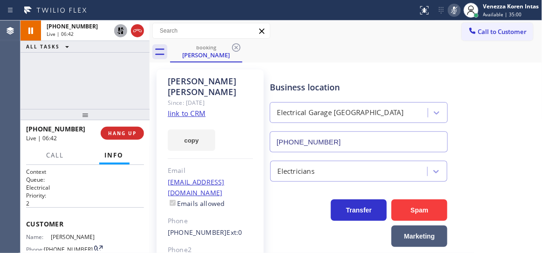
click at [130, 84] on div "+18186419974 Live | 06:42 ALL TASKS ALL TASKS ACTIVE TASKS TASKS IN WRAP UP" at bounding box center [85, 65] width 129 height 89
click at [117, 59] on div "+18186419974 Live | 08:39 ALL TASKS ALL TASKS ACTIVE TASKS TASKS IN WRAP UP" at bounding box center [85, 65] width 129 height 89
click at [452, 8] on icon at bounding box center [454, 10] width 11 height 11
click at [119, 27] on icon at bounding box center [120, 30] width 11 height 11
click at [144, 83] on div "+18186419974 Live | 09:21 ALL TASKS ALL TASKS ACTIVE TASKS TASKS IN WRAP UP" at bounding box center [85, 65] width 129 height 89
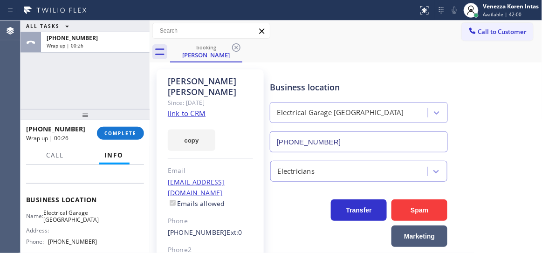
scroll to position [127, 0]
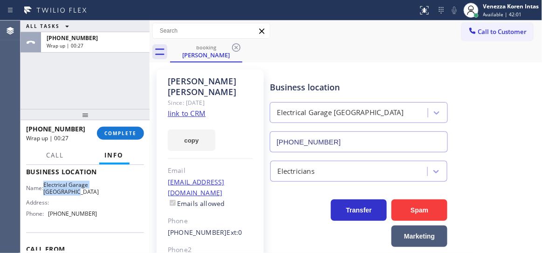
drag, startPoint x: 46, startPoint y: 206, endPoint x: 91, endPoint y: 216, distance: 45.9
click at [91, 196] on div "Name: Electrical Garage Studio City" at bounding box center [61, 188] width 71 height 14
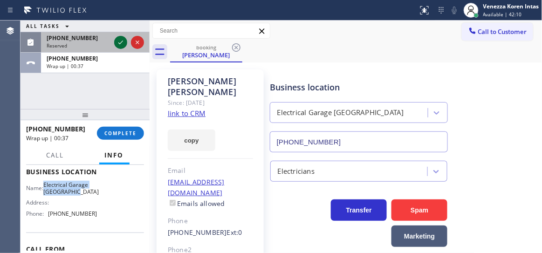
click at [120, 43] on icon at bounding box center [120, 43] width 5 height 4
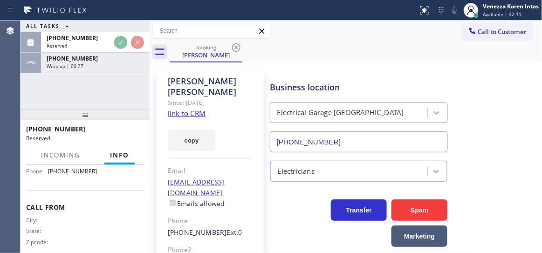
scroll to position [203, 0]
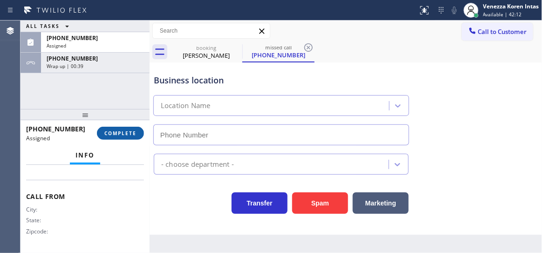
type input "(818) 926-4987"
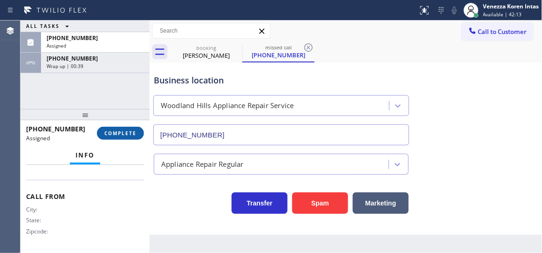
click at [119, 137] on button "COMPLETE" at bounding box center [120, 133] width 47 height 13
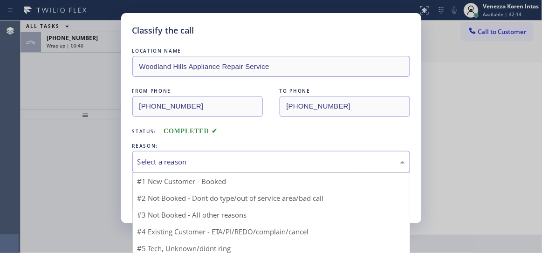
click at [225, 159] on div "Select a reason" at bounding box center [272, 162] width 268 height 11
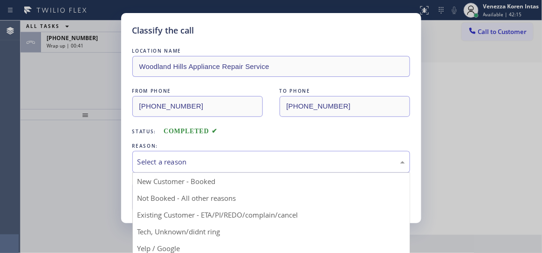
drag, startPoint x: 223, startPoint y: 226, endPoint x: 177, endPoint y: 208, distance: 50.0
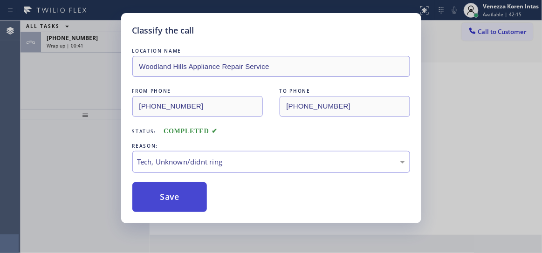
click at [174, 207] on button "Save" at bounding box center [169, 197] width 75 height 30
type input "(323) 403-0320"
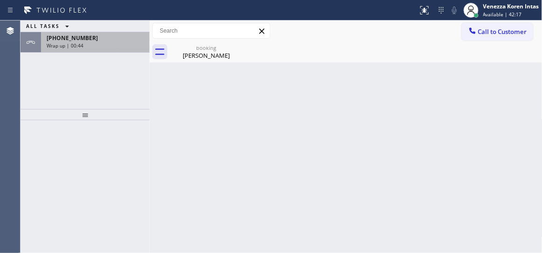
click at [71, 46] on span "Wrap up | 00:44" at bounding box center [65, 45] width 37 height 7
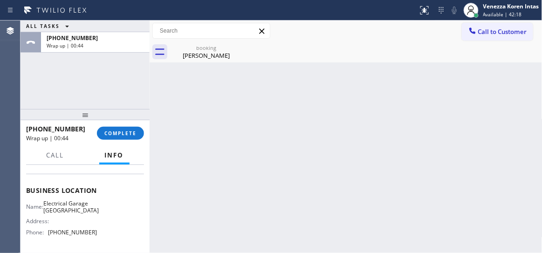
scroll to position [127, 0]
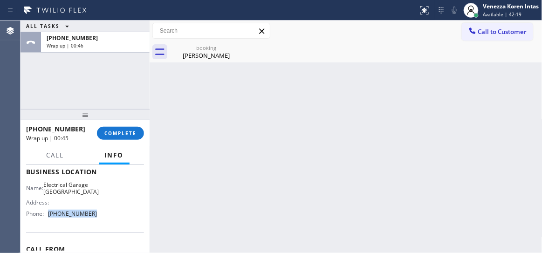
drag, startPoint x: 82, startPoint y: 236, endPoint x: 46, endPoint y: 233, distance: 36.5
click at [46, 221] on div "Name: Electrical Garage Studio City Address: Phone: (323) 403-0320" at bounding box center [85, 201] width 118 height 40
click at [135, 127] on button "COMPLETE" at bounding box center [120, 133] width 47 height 13
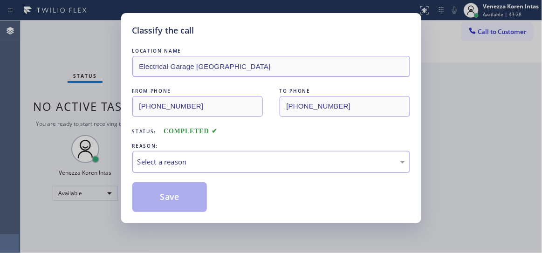
click at [237, 171] on div "Select a reason" at bounding box center [271, 162] width 278 height 22
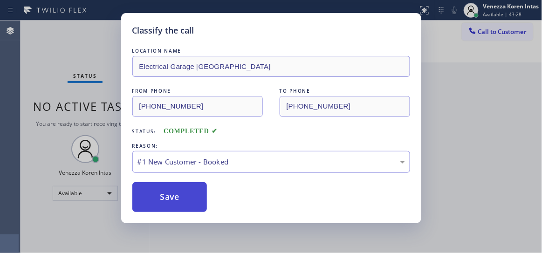
drag, startPoint x: 230, startPoint y: 182, endPoint x: 204, endPoint y: 196, distance: 29.8
click at [204, 196] on button "Save" at bounding box center [169, 197] width 75 height 30
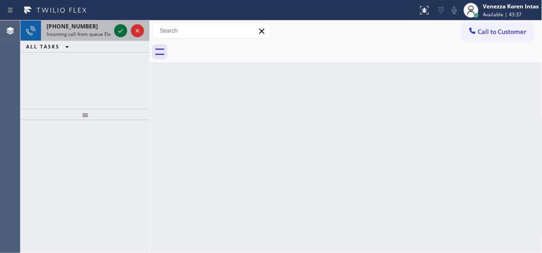
click at [120, 29] on icon at bounding box center [120, 30] width 11 height 11
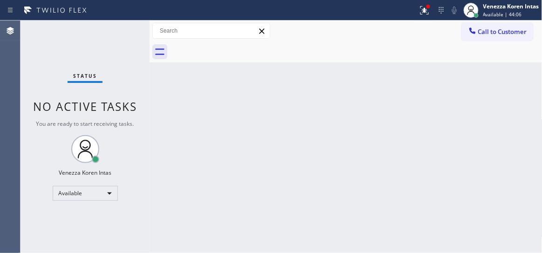
click at [102, 58] on div "Status No active tasks You are ready to start receiving tasks. Venezza Koren In…" at bounding box center [85, 137] width 129 height 233
click at [433, 15] on div at bounding box center [424, 10] width 21 height 11
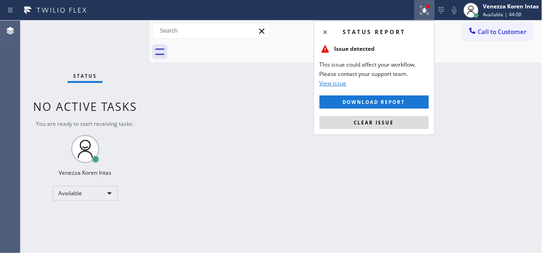
drag, startPoint x: 396, startPoint y: 119, endPoint x: 344, endPoint y: 163, distance: 67.1
click at [395, 120] on button "Clear issue" at bounding box center [374, 122] width 109 height 13
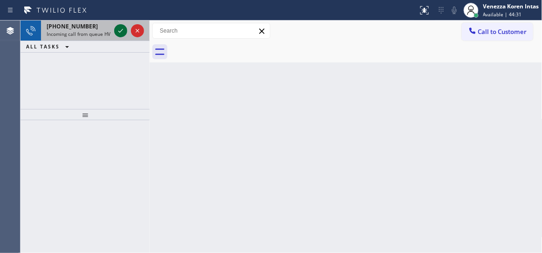
click at [123, 35] on icon at bounding box center [120, 30] width 11 height 11
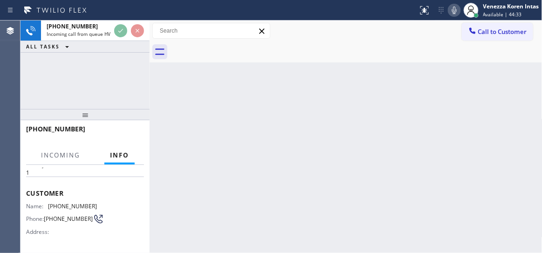
scroll to position [84, 0]
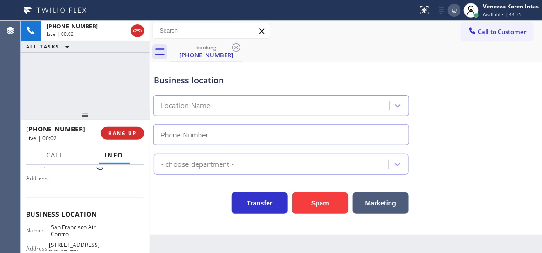
type input "(415) 510-2760"
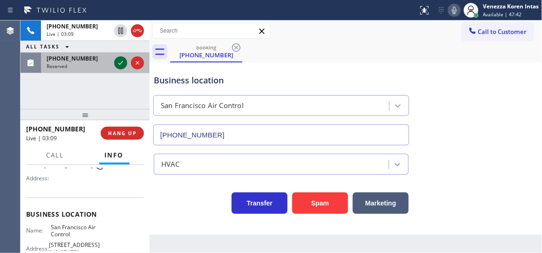
drag, startPoint x: 119, startPoint y: 62, endPoint x: 119, endPoint y: 100, distance: 37.3
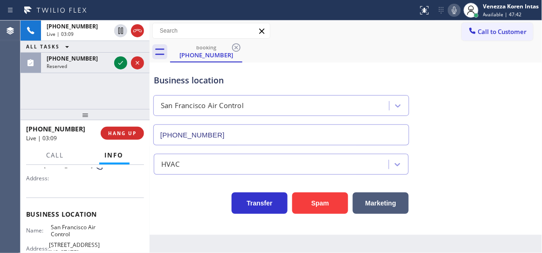
click at [119, 62] on icon at bounding box center [120, 62] width 11 height 11
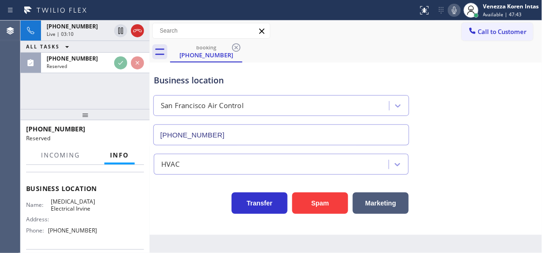
scroll to position [177, 0]
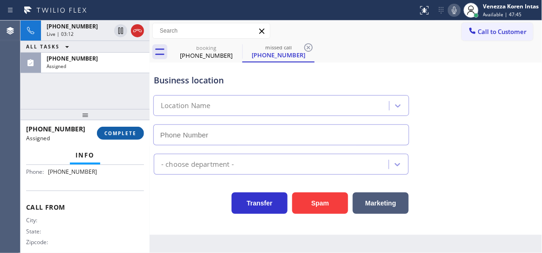
click at [132, 128] on button "COMPLETE" at bounding box center [120, 133] width 47 height 13
type input "(949) 647-5193"
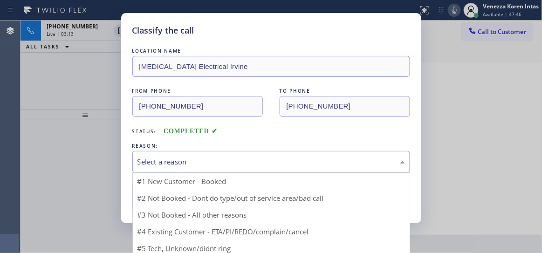
click at [223, 166] on div "Select a reason" at bounding box center [272, 162] width 268 height 11
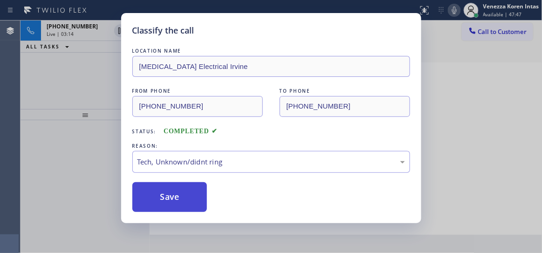
drag, startPoint x: 210, startPoint y: 231, endPoint x: 193, endPoint y: 200, distance: 35.7
click at [193, 200] on button "Save" at bounding box center [169, 197] width 75 height 30
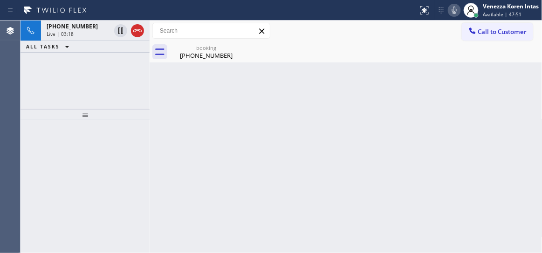
drag, startPoint x: 124, startPoint y: 95, endPoint x: 306, endPoint y: 52, distance: 186.7
click at [124, 95] on div "+16282135657 Live | 03:18 ALL TASKS ALL TASKS ACTIVE TASKS TASKS IN WRAP UP" at bounding box center [85, 65] width 129 height 89
click at [454, 12] on icon at bounding box center [454, 10] width 11 height 11
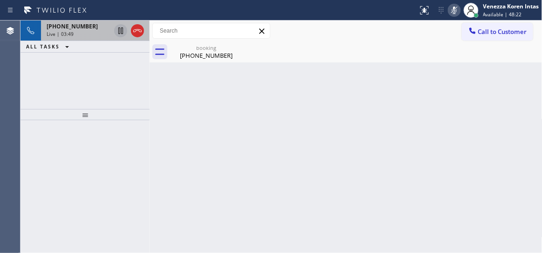
click at [123, 28] on icon at bounding box center [120, 31] width 5 height 7
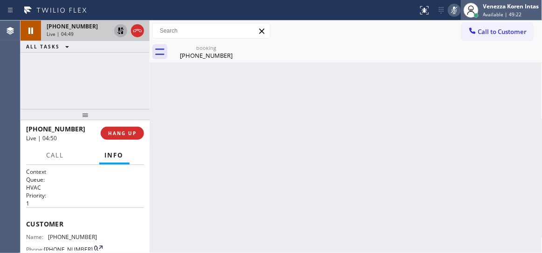
drag, startPoint x: 174, startPoint y: 74, endPoint x: 497, endPoint y: 0, distance: 331.4
click at [173, 74] on div "Back to Dashboard Change Sender ID Customers Technicians Select a contact Outbo…" at bounding box center [346, 137] width 393 height 233
click at [457, 9] on icon at bounding box center [454, 10] width 11 height 11
click at [120, 31] on icon at bounding box center [120, 30] width 11 height 11
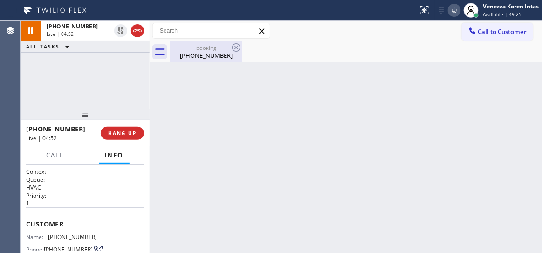
click at [187, 56] on div "(628) 213-5657" at bounding box center [206, 55] width 70 height 8
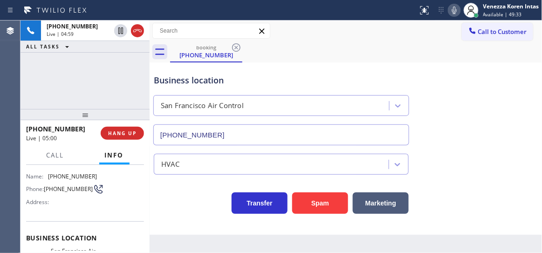
scroll to position [42, 0]
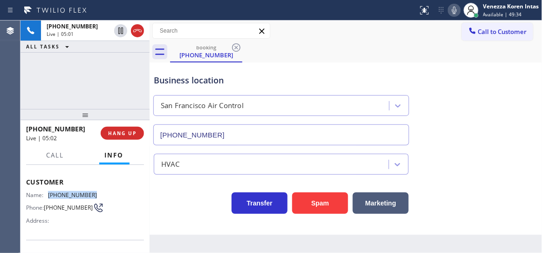
drag, startPoint x: 89, startPoint y: 191, endPoint x: 48, endPoint y: 192, distance: 41.0
click at [48, 192] on div "Name: (628) 213-5657" at bounding box center [61, 195] width 71 height 7
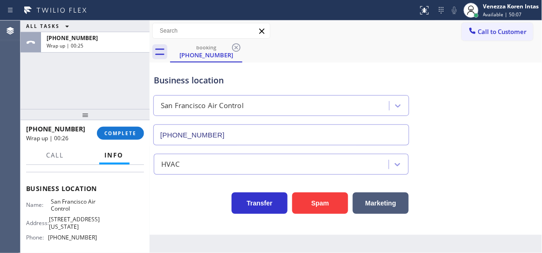
scroll to position [127, 0]
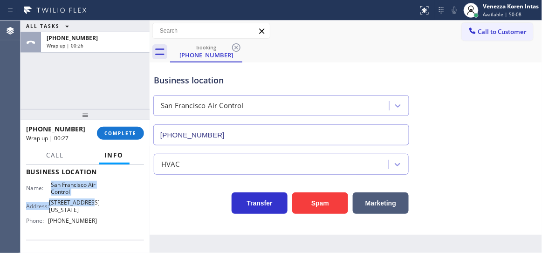
drag, startPoint x: 49, startPoint y: 180, endPoint x: 98, endPoint y: 199, distance: 52.2
click at [98, 199] on div "Business location Name: San Francisco Air Control Address: 433 California St, P…" at bounding box center [85, 197] width 118 height 85
click at [74, 192] on span "San Francisco Air Control" at bounding box center [74, 188] width 46 height 14
drag, startPoint x: 51, startPoint y: 185, endPoint x: 96, endPoint y: 195, distance: 45.5
click at [96, 195] on div "Name: San Francisco Air Control Address: 433 California St, Phone: (415) 510-27…" at bounding box center [85, 204] width 118 height 47
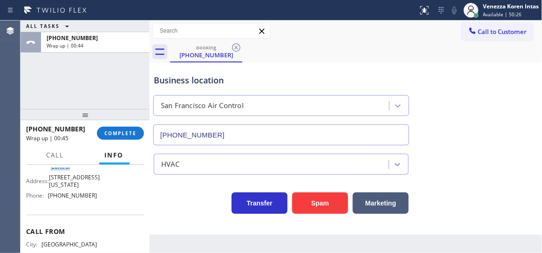
scroll to position [146, 0]
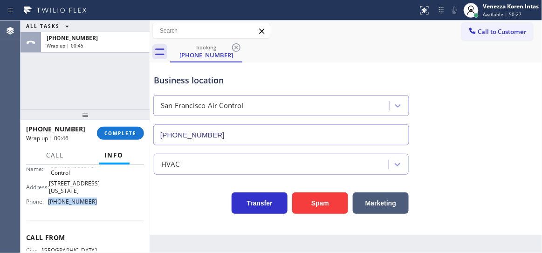
drag, startPoint x: 94, startPoint y: 201, endPoint x: 48, endPoint y: 205, distance: 45.9
click at [48, 205] on div "Name: San Francisco Air Control Address: 433 California St, Phone: (415) 510-27…" at bounding box center [85, 185] width 118 height 47
click at [131, 119] on div at bounding box center [85, 114] width 129 height 11
click at [133, 132] on span "COMPLETE" at bounding box center [120, 133] width 32 height 7
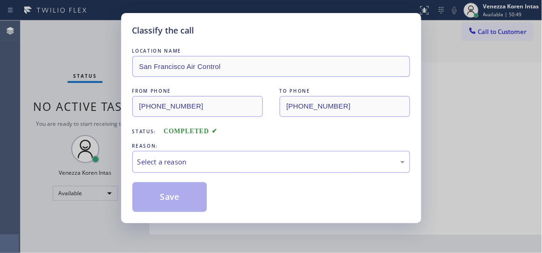
click at [207, 149] on div "REASON:" at bounding box center [271, 146] width 278 height 10
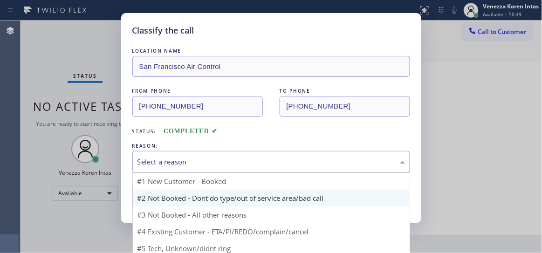
drag, startPoint x: 213, startPoint y: 165, endPoint x: 203, endPoint y: 192, distance: 29.2
click at [213, 164] on div "Select a reason" at bounding box center [272, 162] width 268 height 11
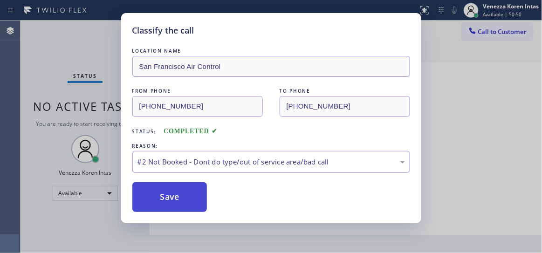
click at [199, 196] on button "Save" at bounding box center [169, 197] width 75 height 30
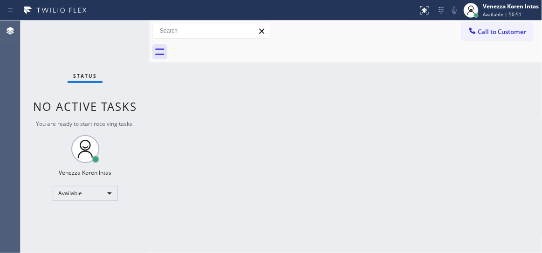
click at [118, 32] on div "Status No active tasks You are ready to start receiving tasks. Venezza Koren In…" at bounding box center [85, 137] width 129 height 233
click at [138, 32] on div "Status No active tasks You are ready to start receiving tasks. Venezza Koren In…" at bounding box center [85, 137] width 129 height 233
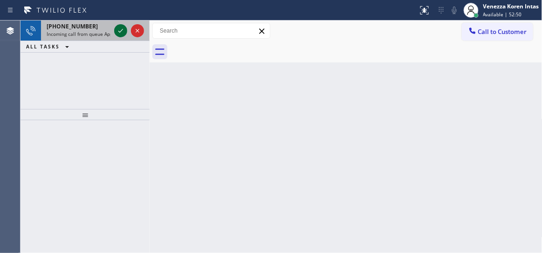
click at [121, 31] on icon at bounding box center [120, 31] width 5 height 4
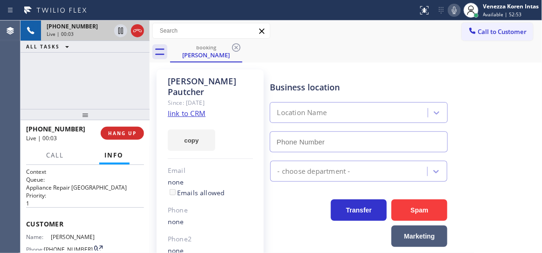
type input "(564) 444-6736"
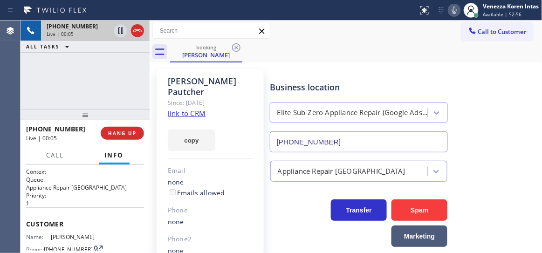
click at [199, 109] on link "link to CRM" at bounding box center [187, 113] width 38 height 9
click at [300, 48] on div "booking Susan Pautcher" at bounding box center [356, 51] width 372 height 21
click at [324, 60] on div "booking Susan Pautcher" at bounding box center [356, 51] width 372 height 21
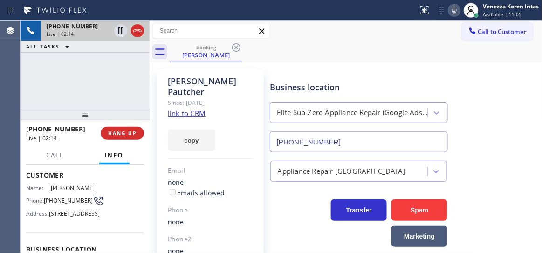
scroll to position [42, 0]
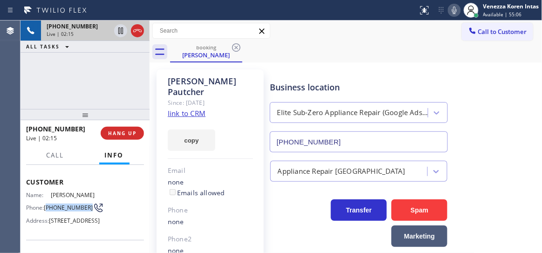
drag, startPoint x: 62, startPoint y: 211, endPoint x: 47, endPoint y: 204, distance: 15.9
click at [47, 204] on span "(253) 537-0231" at bounding box center [68, 207] width 49 height 7
click at [144, 71] on div "+12535370231 Live | 02:21 ALL TASKS ALL TASKS ACTIVE TASKS TASKS IN WRAP UP" at bounding box center [85, 65] width 129 height 89
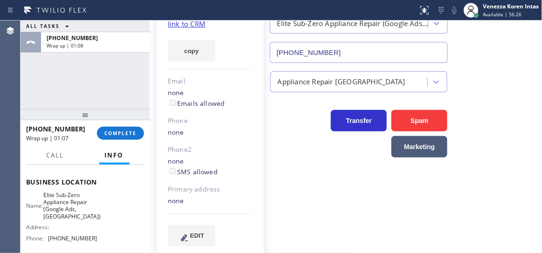
scroll to position [127, 0]
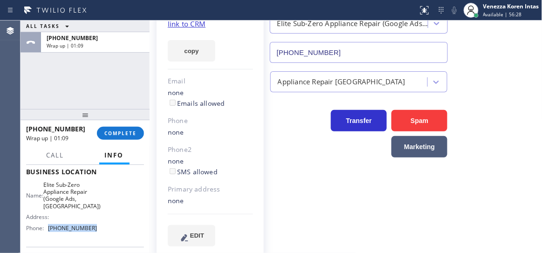
drag, startPoint x: 92, startPoint y: 242, endPoint x: 105, endPoint y: 245, distance: 13.3
click at [49, 232] on span "(564) 444-6736" at bounding box center [72, 228] width 49 height 7
click at [131, 123] on div "+12535370231 Wrap up | 01:43 COMPLETE" at bounding box center [85, 133] width 118 height 24
click at [134, 141] on div "+12535370231 Wrap up | 01:43 COMPLETE" at bounding box center [85, 133] width 118 height 24
drag, startPoint x: 133, startPoint y: 131, endPoint x: 224, endPoint y: 151, distance: 92.4
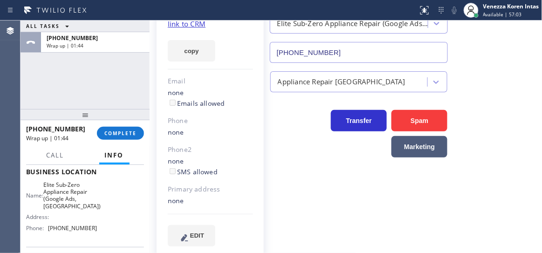
click at [134, 131] on span "COMPLETE" at bounding box center [120, 133] width 32 height 7
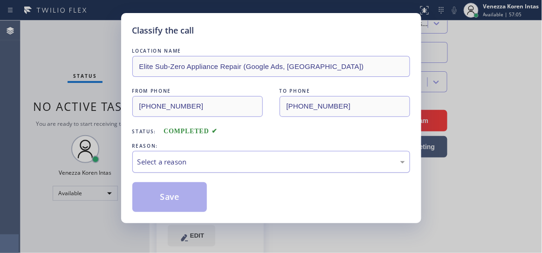
click at [224, 165] on div "Select a reason" at bounding box center [272, 162] width 268 height 11
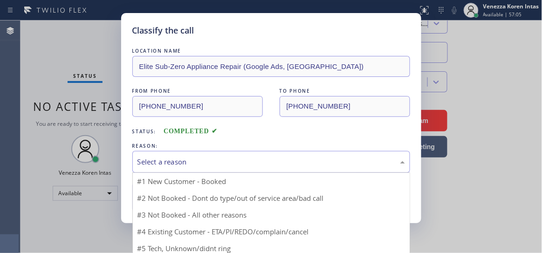
drag, startPoint x: 199, startPoint y: 202, endPoint x: 190, endPoint y: 200, distance: 9.5
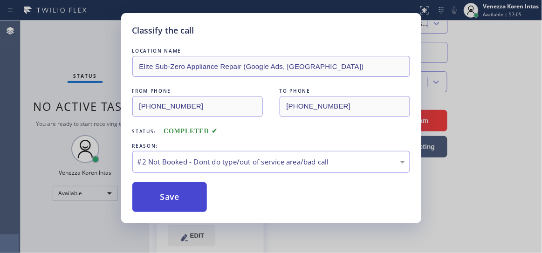
click at [189, 200] on button "Save" at bounding box center [169, 197] width 75 height 30
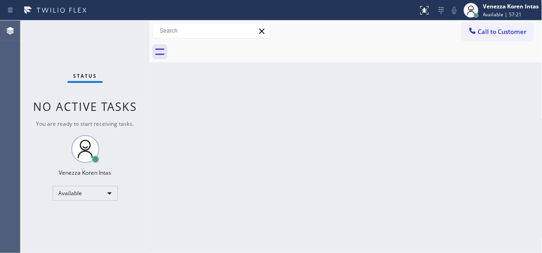
click at [229, 79] on div "Back to Dashboard Change Sender ID Customers Technicians Select a contact Outbo…" at bounding box center [346, 137] width 393 height 233
drag, startPoint x: 117, startPoint y: 36, endPoint x: 141, endPoint y: 55, distance: 31.2
click at [117, 36] on div "Status No active tasks You are ready to start receiving tasks. Venezza Koren In…" at bounding box center [85, 137] width 129 height 233
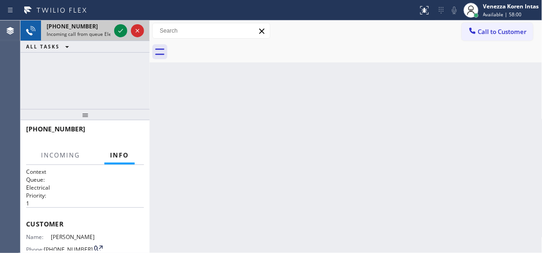
click at [122, 23] on div at bounding box center [129, 31] width 34 height 21
click at [121, 26] on icon at bounding box center [120, 30] width 11 height 11
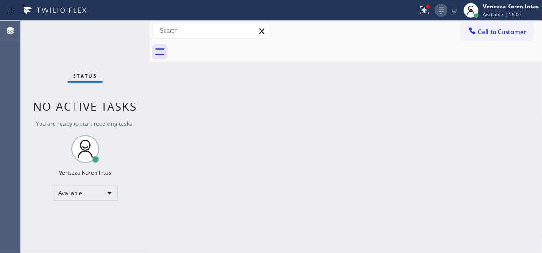
click at [435, 12] on div at bounding box center [441, 10] width 13 height 11
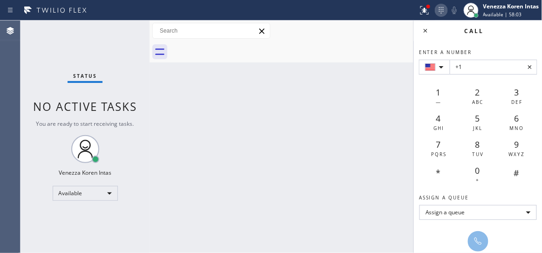
click at [437, 5] on icon at bounding box center [441, 10] width 11 height 11
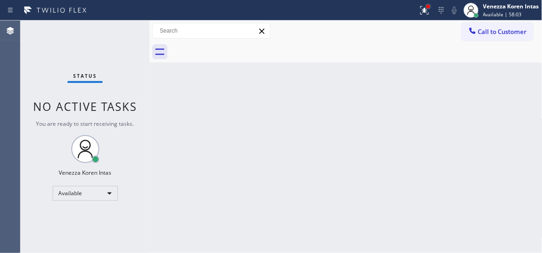
click at [426, 5] on div at bounding box center [428, 7] width 4 height 4
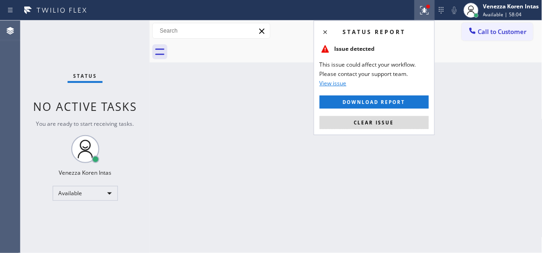
click at [398, 129] on button "Clear issue" at bounding box center [374, 122] width 109 height 13
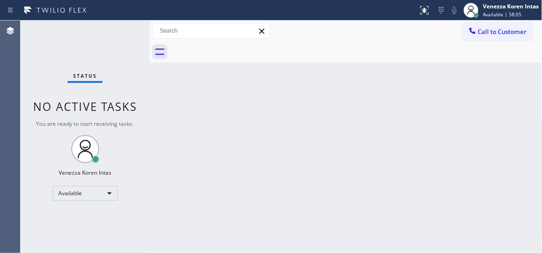
click at [122, 37] on div "Status No active tasks You are ready to start receiving tasks. Venezza Koren In…" at bounding box center [85, 137] width 129 height 233
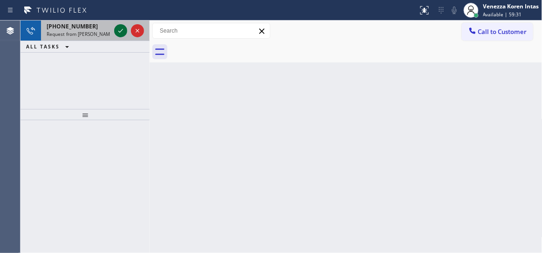
click at [117, 30] on icon at bounding box center [120, 30] width 11 height 11
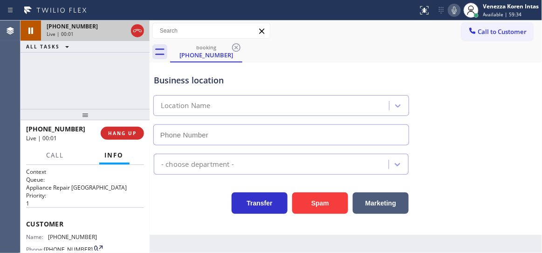
type input "(315) 818-3574"
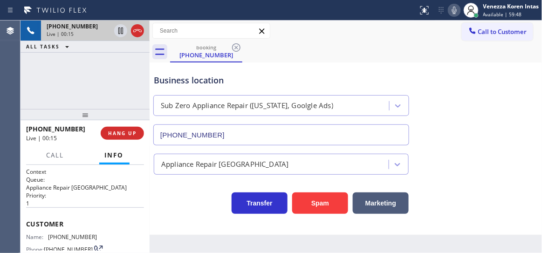
click at [158, 84] on div "Business location" at bounding box center [281, 80] width 255 height 13
click at [136, 29] on icon at bounding box center [137, 30] width 8 height 3
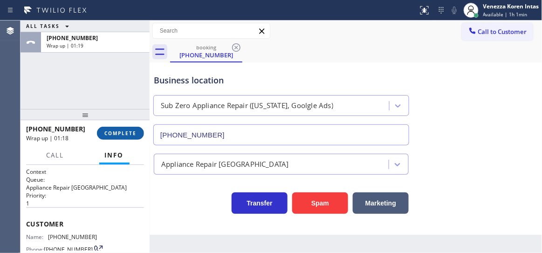
click at [127, 132] on span "COMPLETE" at bounding box center [120, 133] width 32 height 7
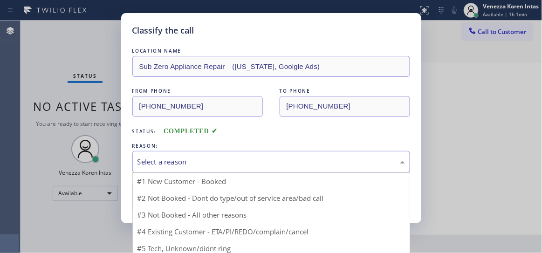
drag, startPoint x: 244, startPoint y: 161, endPoint x: 229, endPoint y: 229, distance: 70.0
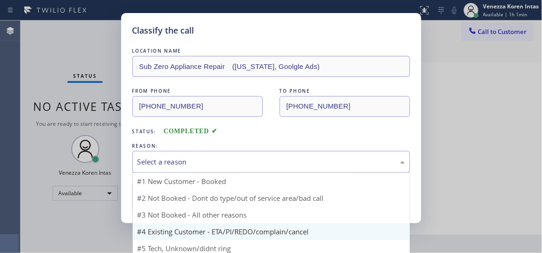
click at [244, 161] on div "Select a reason" at bounding box center [272, 162] width 268 height 11
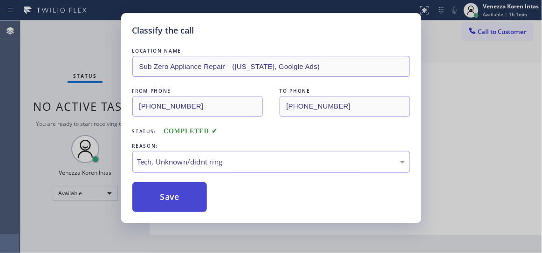
click at [186, 191] on button "Save" at bounding box center [169, 197] width 75 height 30
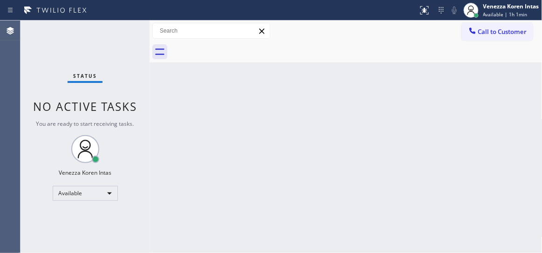
drag, startPoint x: 148, startPoint y: 86, endPoint x: 135, endPoint y: 55, distance: 32.8
click at [150, 86] on div at bounding box center [150, 137] width 0 height 233
drag, startPoint x: 135, startPoint y: 54, endPoint x: 134, endPoint y: 43, distance: 10.8
click at [135, 52] on div "Status No active tasks You are ready to start receiving tasks. Venezza Koren In…" at bounding box center [85, 137] width 129 height 233
click at [130, 34] on div "Status No active tasks You are ready to start receiving tasks. Venezza Koren In…" at bounding box center [85, 137] width 129 height 233
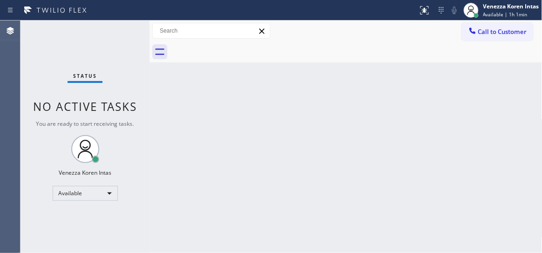
click at [127, 44] on div "Status No active tasks You are ready to start receiving tasks. Venezza Koren In…" at bounding box center [85, 137] width 129 height 233
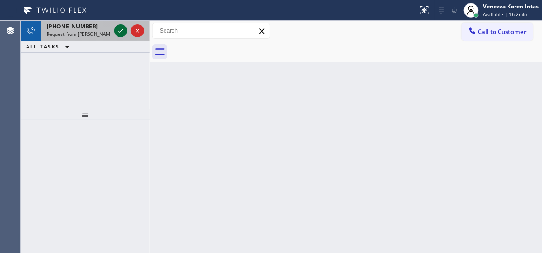
click at [123, 31] on icon at bounding box center [120, 30] width 11 height 11
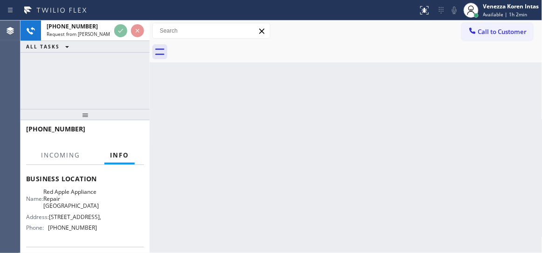
scroll to position [127, 0]
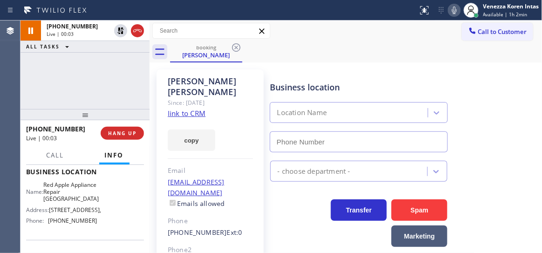
type input "(631) 402-9345"
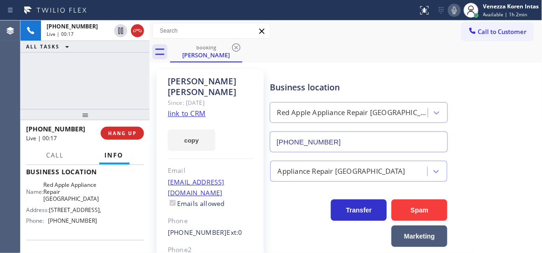
drag, startPoint x: 119, startPoint y: 60, endPoint x: 171, endPoint y: 89, distance: 59.5
click at [119, 60] on div "+13473981106 Live | 00:17 ALL TASKS ALL TASKS ACTIVE TASKS TASKS IN WRAP UP" at bounding box center [85, 65] width 129 height 89
click at [182, 109] on link "link to CRM" at bounding box center [187, 113] width 38 height 9
drag, startPoint x: 108, startPoint y: 75, endPoint x: 332, endPoint y: 62, distance: 224.5
click at [108, 75] on div "+13473981106 Live | 00:56 ALL TASKS ALL TASKS ACTIVE TASKS TASKS IN WRAP UP" at bounding box center [85, 65] width 129 height 89
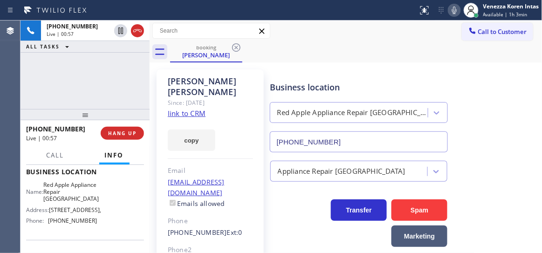
click at [454, 14] on icon at bounding box center [454, 10] width 5 height 7
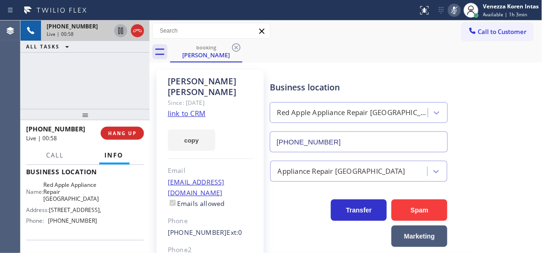
click at [119, 30] on icon at bounding box center [120, 30] width 11 height 11
drag, startPoint x: 79, startPoint y: 75, endPoint x: 228, endPoint y: 0, distance: 166.6
click at [79, 75] on div "+13473981106 Live | 01:19 ALL TASKS ALL TASKS ACTIVE TASKS TASKS IN WRAP UP" at bounding box center [85, 65] width 129 height 89
click at [373, 57] on div "booking Jonathan Gomez" at bounding box center [356, 51] width 372 height 21
click at [121, 33] on icon at bounding box center [120, 31] width 7 height 7
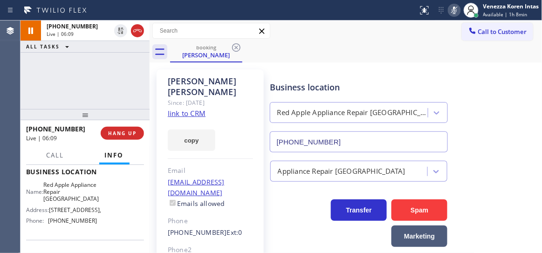
click at [458, 10] on icon at bounding box center [454, 10] width 11 height 11
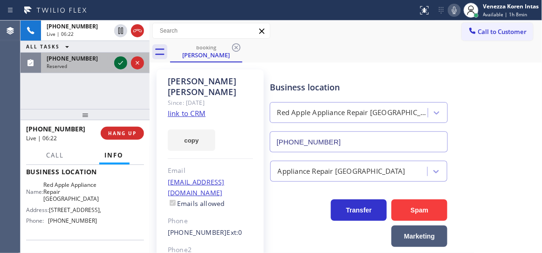
click at [118, 62] on icon at bounding box center [120, 62] width 11 height 11
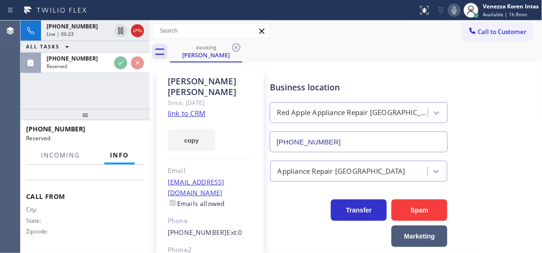
scroll to position [203, 0]
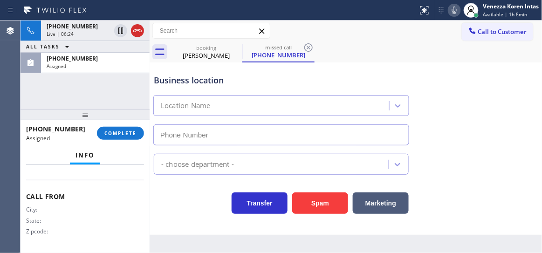
type input "(816) 867-0858"
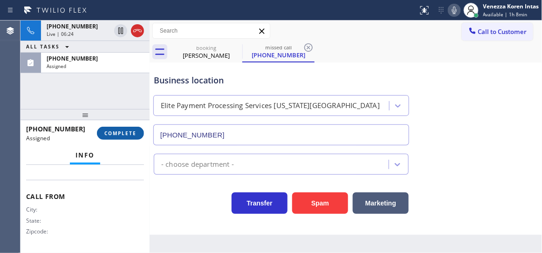
click at [128, 129] on button "COMPLETE" at bounding box center [120, 133] width 47 height 13
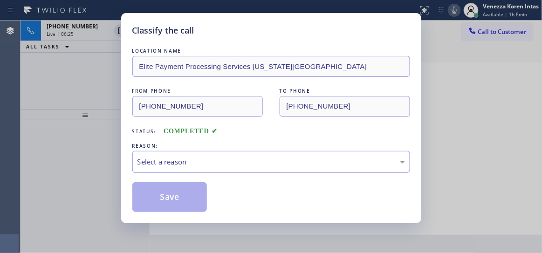
drag, startPoint x: 200, startPoint y: 162, endPoint x: 200, endPoint y: 167, distance: 4.7
click at [200, 163] on div "Select a reason" at bounding box center [272, 162] width 268 height 11
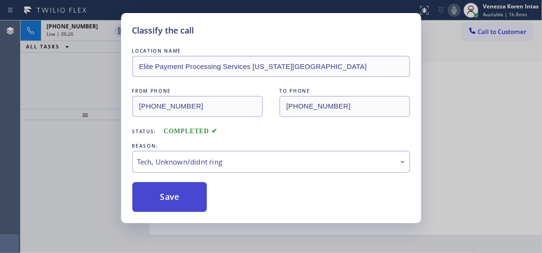
click at [175, 209] on button "Save" at bounding box center [169, 197] width 75 height 30
type input "(631) 402-9345"
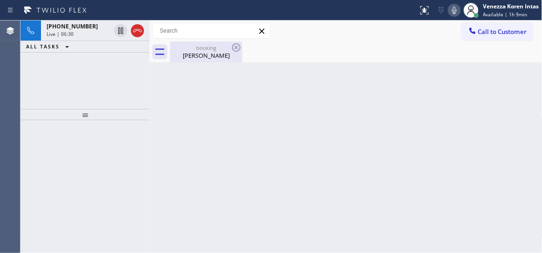
drag, startPoint x: 176, startPoint y: 54, endPoint x: 175, endPoint y: 61, distance: 7.0
click at [176, 54] on div "Jonathan Gomez" at bounding box center [206, 55] width 70 height 8
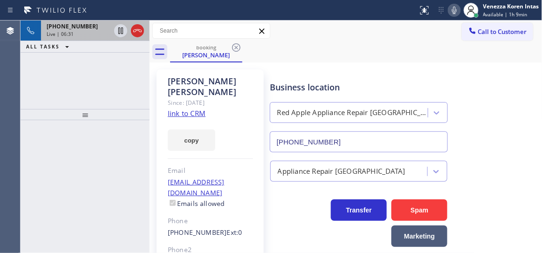
drag, startPoint x: 62, startPoint y: 32, endPoint x: 75, endPoint y: 34, distance: 13.7
click at [62, 32] on span "Live | 06:31" at bounding box center [60, 34] width 27 height 7
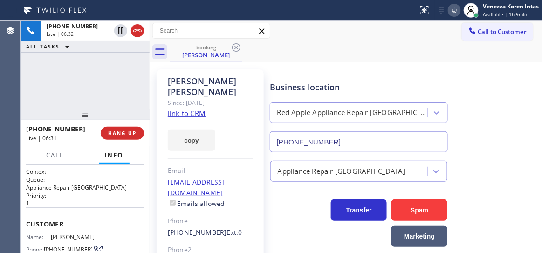
click at [249, 86] on div "Jonathan Gomez" at bounding box center [210, 86] width 85 height 21
click at [258, 119] on div "Jonathan Gomez Since: 20 may 2020 link to CRM copy Email jongc90@gmail.com Emai…" at bounding box center [210, 213] width 107 height 289
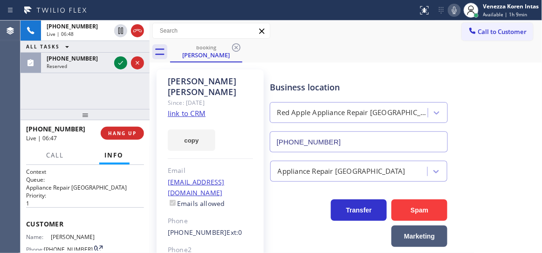
drag, startPoint x: 117, startPoint y: 64, endPoint x: 117, endPoint y: 105, distance: 40.6
click at [117, 64] on icon at bounding box center [120, 62] width 11 height 11
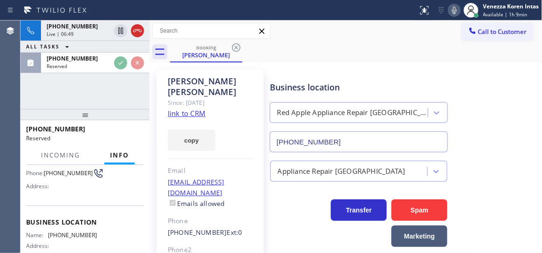
scroll to position [127, 0]
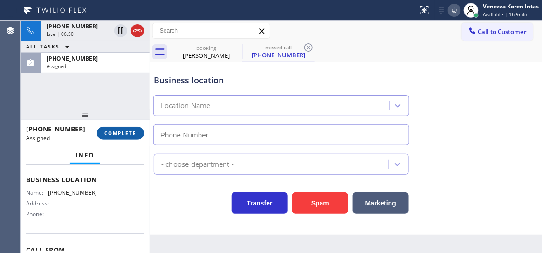
click at [111, 133] on span "COMPLETE" at bounding box center [120, 133] width 32 height 7
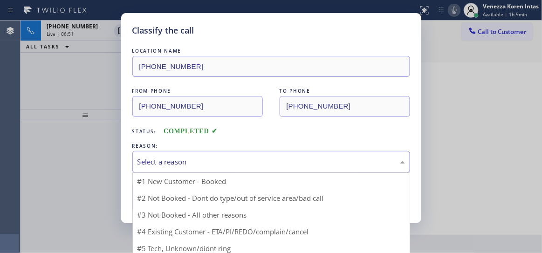
click at [204, 158] on div "Select a reason" at bounding box center [272, 162] width 268 height 11
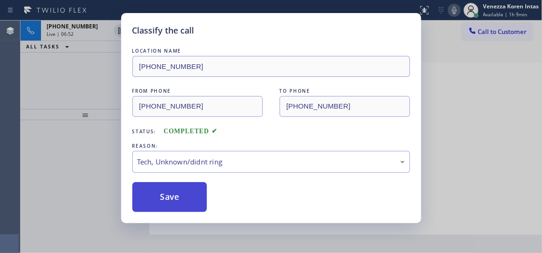
click at [174, 186] on button "Save" at bounding box center [169, 197] width 75 height 30
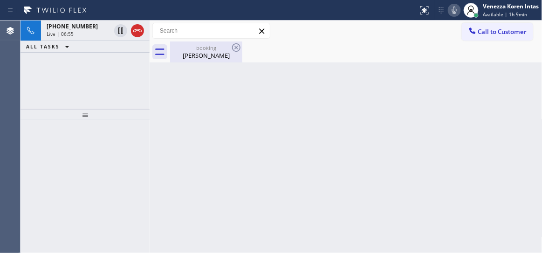
drag, startPoint x: 168, startPoint y: 47, endPoint x: 173, endPoint y: 47, distance: 5.6
click at [168, 47] on div "booking Jonathan Gomez" at bounding box center [346, 51] width 393 height 21
click at [180, 48] on div "booking" at bounding box center [206, 47] width 70 height 7
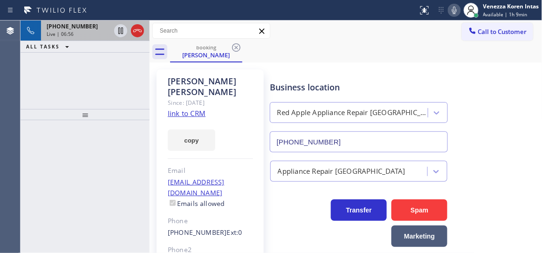
click at [62, 35] on span "Live | 06:56" at bounding box center [60, 34] width 27 height 7
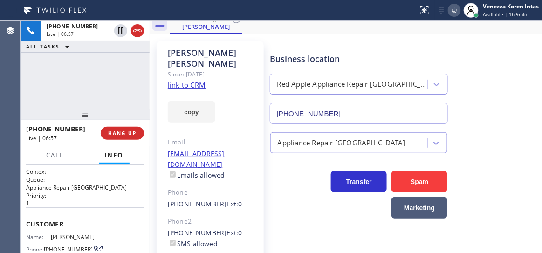
scroll to position [100, 0]
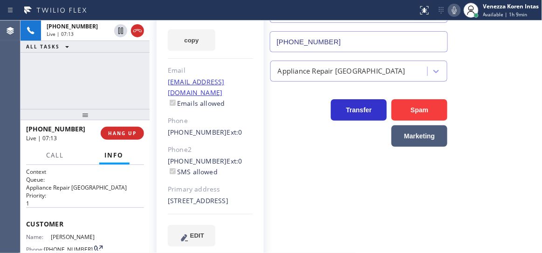
click at [107, 82] on div "+13473981106 Live | 07:13 ALL TASKS ALL TASKS ACTIVE TASKS TASKS IN WRAP UP" at bounding box center [85, 65] width 129 height 89
click at [99, 83] on div "+13473981106 Live | 07:14 ALL TASKS ALL TASKS ACTIVE TASKS TASKS IN WRAP UP" at bounding box center [85, 65] width 129 height 89
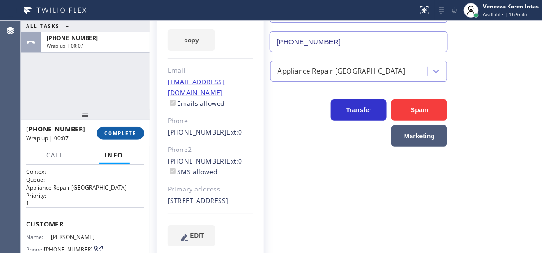
click at [121, 136] on span "COMPLETE" at bounding box center [120, 133] width 32 height 7
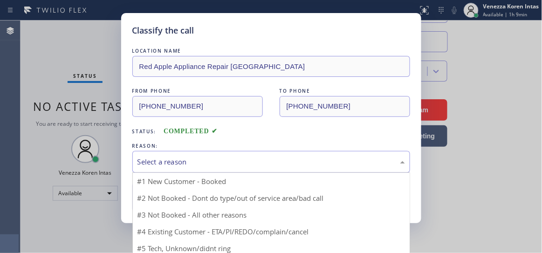
click at [277, 167] on div "Select a reason" at bounding box center [272, 162] width 268 height 11
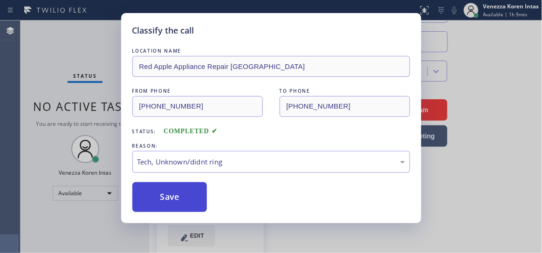
drag, startPoint x: 193, startPoint y: 211, endPoint x: 190, endPoint y: 206, distance: 5.3
click at [193, 210] on button "Save" at bounding box center [169, 197] width 75 height 30
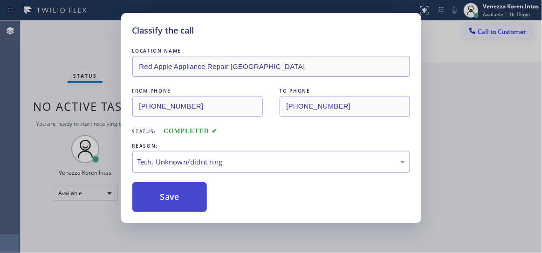
click at [188, 198] on button "Save" at bounding box center [169, 197] width 75 height 30
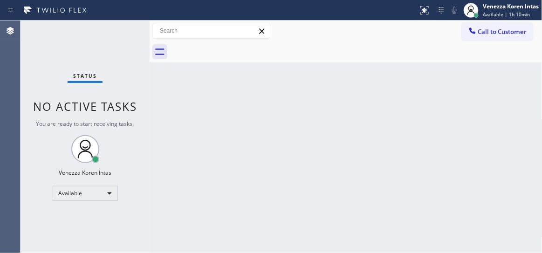
drag, startPoint x: 142, startPoint y: 34, endPoint x: 137, endPoint y: 33, distance: 4.9
click at [141, 34] on div "Status No active tasks You are ready to start receiving tasks. Venezza Koren In…" at bounding box center [85, 137] width 129 height 233
click at [137, 33] on div "Status No active tasks You are ready to start receiving tasks. Venezza Koren In…" at bounding box center [85, 137] width 129 height 233
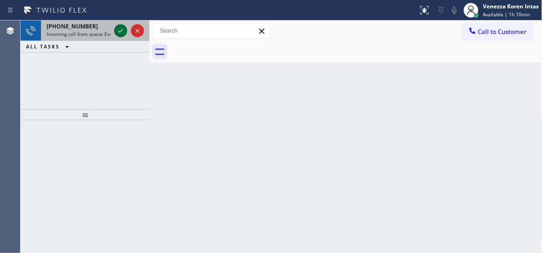
click at [117, 31] on icon at bounding box center [120, 30] width 11 height 11
drag, startPoint x: 114, startPoint y: 30, endPoint x: 118, endPoint y: 30, distance: 4.7
click at [116, 30] on div at bounding box center [129, 31] width 34 height 21
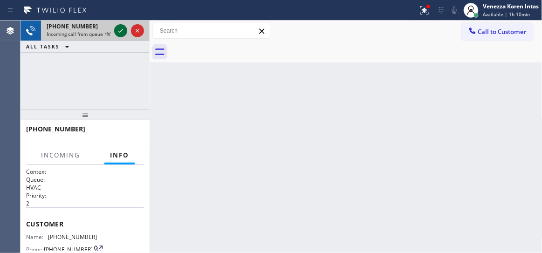
click at [119, 30] on icon at bounding box center [120, 30] width 11 height 11
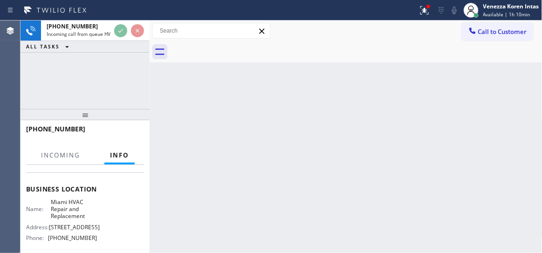
scroll to position [127, 0]
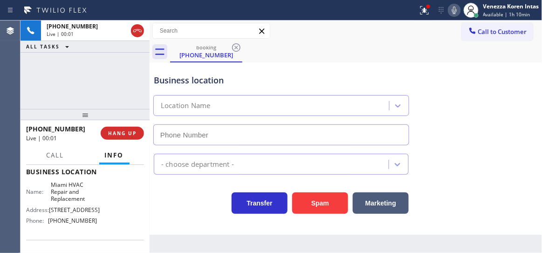
type input "(305) 912-1851"
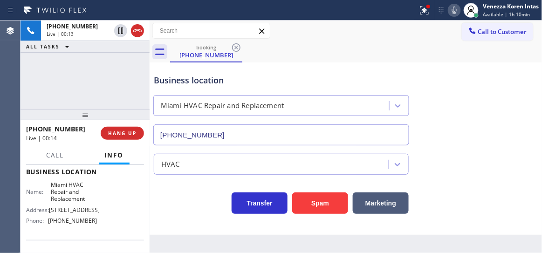
drag, startPoint x: 136, startPoint y: 30, endPoint x: 152, endPoint y: 45, distance: 21.8
click at [136, 30] on icon at bounding box center [137, 30] width 11 height 11
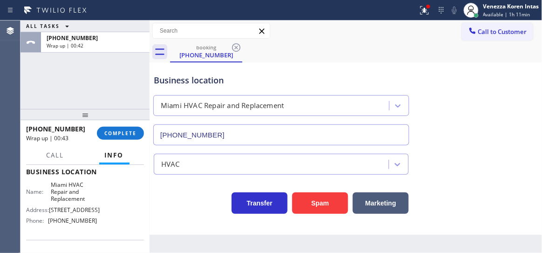
drag, startPoint x: 120, startPoint y: 136, endPoint x: 196, endPoint y: 152, distance: 77.7
click at [121, 136] on span "COMPLETE" at bounding box center [120, 133] width 32 height 7
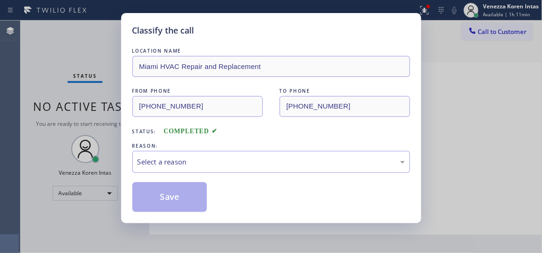
click at [237, 177] on div "LOCATION NAME Miami HVAC Repair and Replacement FROM PHONE (800) 620-6486 TO PH…" at bounding box center [271, 129] width 278 height 166
click at [240, 172] on div "Select a reason" at bounding box center [271, 162] width 278 height 22
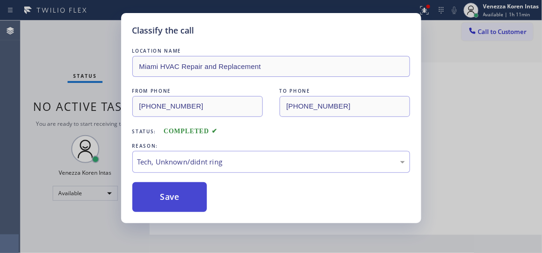
click at [192, 194] on button "Save" at bounding box center [169, 197] width 75 height 30
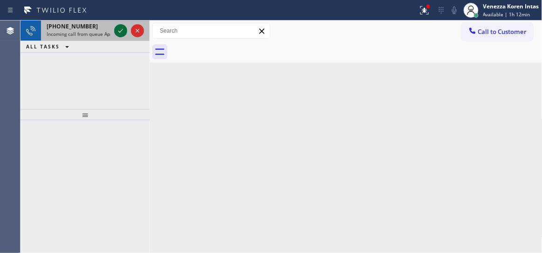
click at [121, 31] on icon at bounding box center [120, 30] width 11 height 11
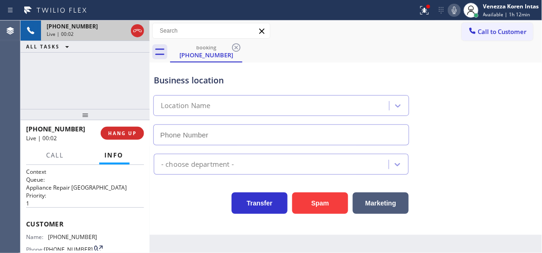
type input "(458) 217-8034"
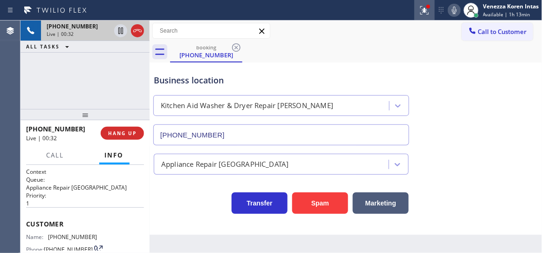
click at [419, 4] on button at bounding box center [424, 10] width 21 height 21
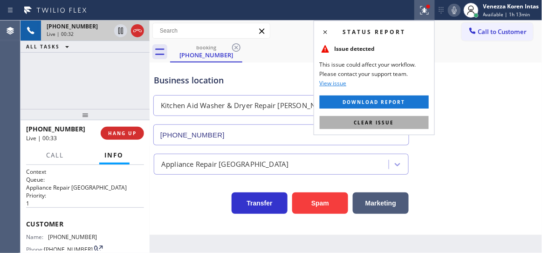
click at [394, 123] on button "Clear issue" at bounding box center [374, 122] width 109 height 13
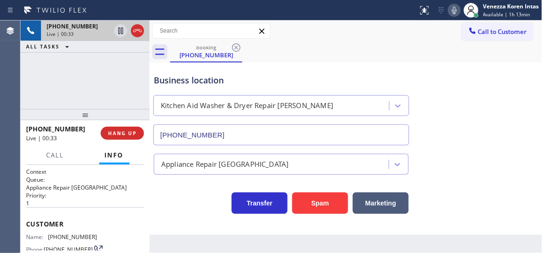
click at [479, 96] on div "Business location Kitchen Aid Washer & Dryer Repair Eugene (458) 217-8034" at bounding box center [346, 103] width 388 height 84
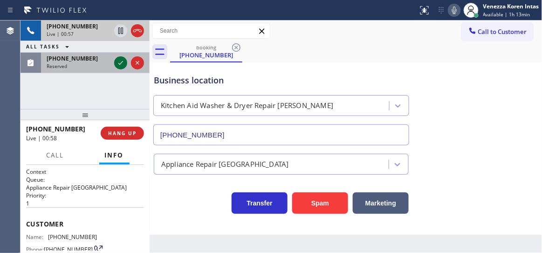
click at [123, 59] on icon at bounding box center [120, 62] width 11 height 11
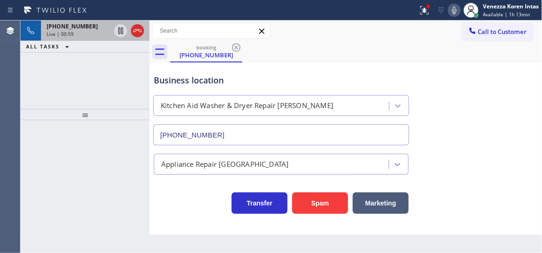
click at [89, 31] on div "Live | 00:59" at bounding box center [79, 34] width 64 height 7
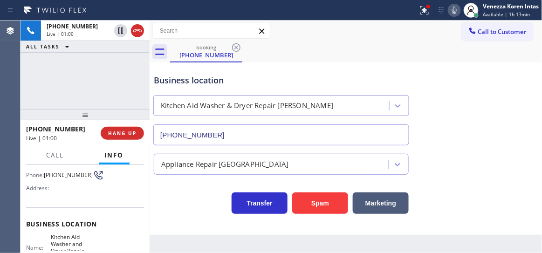
scroll to position [127, 0]
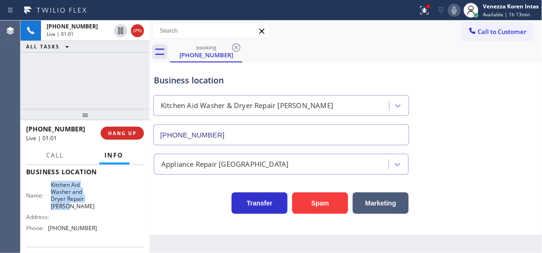
drag, startPoint x: 46, startPoint y: 184, endPoint x: 85, endPoint y: 211, distance: 47.6
click at [85, 210] on div "Name: Kitchen Aid Washer and Dryer Repair Eugene" at bounding box center [61, 195] width 71 height 29
click at [144, 55] on div "+15415548520 Live | 01:11 ALL TASKS ALL TASKS ACTIVE TASKS TASKS IN WRAP UP" at bounding box center [85, 65] width 129 height 89
click at [424, 12] on icon at bounding box center [424, 10] width 11 height 11
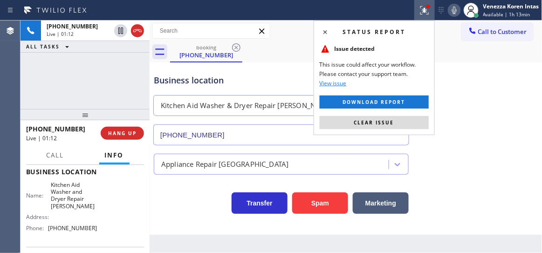
drag, startPoint x: 373, startPoint y: 127, endPoint x: 417, endPoint y: 80, distance: 63.7
click at [372, 127] on button "Clear issue" at bounding box center [374, 122] width 109 height 13
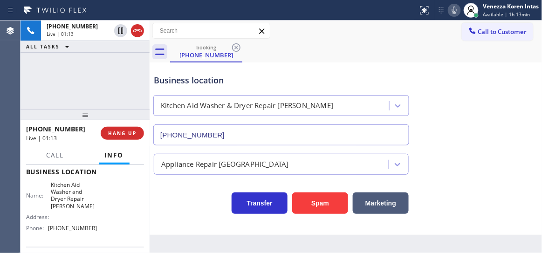
click at [454, 11] on icon at bounding box center [454, 10] width 11 height 11
click at [122, 32] on icon at bounding box center [120, 30] width 11 height 11
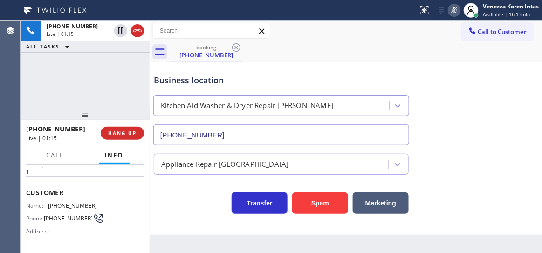
scroll to position [0, 0]
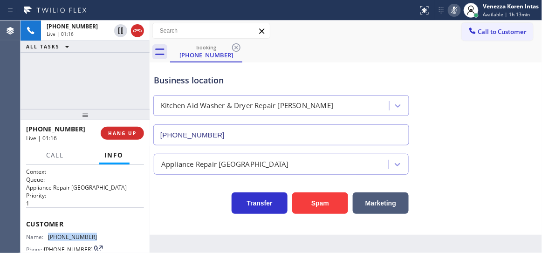
drag, startPoint x: 76, startPoint y: 235, endPoint x: 48, endPoint y: 237, distance: 29.0
click at [48, 237] on div "Name: (541) 554-8520 Phone: (541) 554-8520 Address:" at bounding box center [85, 252] width 118 height 37
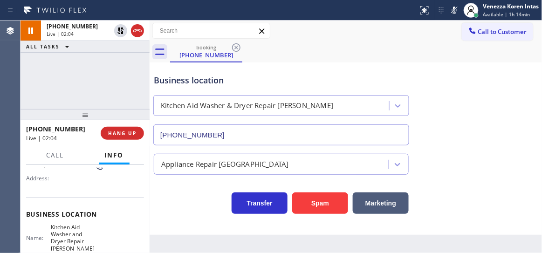
scroll to position [127, 0]
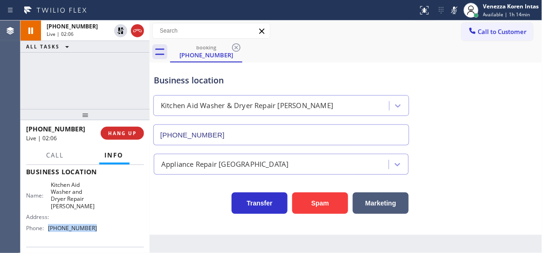
drag, startPoint x: 92, startPoint y: 228, endPoint x: 48, endPoint y: 231, distance: 43.9
click at [48, 231] on div "Phone: [PHONE_NUMBER]" at bounding box center [61, 228] width 71 height 7
drag, startPoint x: 451, startPoint y: 15, endPoint x: 439, endPoint y: 15, distance: 12.1
click at [449, 14] on icon at bounding box center [454, 10] width 11 height 11
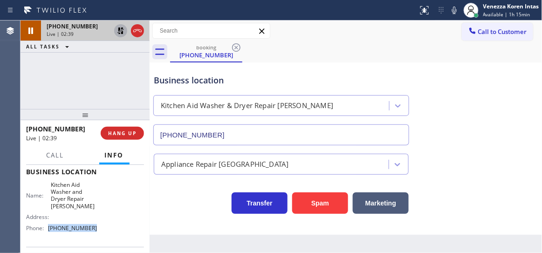
click at [121, 33] on icon at bounding box center [120, 30] width 11 height 11
click at [128, 84] on div "+15415548520 Live | 02:50 ALL TASKS ALL TASKS ACTIVE TASKS TASKS IN WRAP UP" at bounding box center [85, 65] width 129 height 89
click at [219, 87] on div "Business location Kitchen Aid Washer & Dryer Repair Eugene (458) 217-8034" at bounding box center [281, 105] width 259 height 81
drag, startPoint x: 316, startPoint y: 55, endPoint x: 310, endPoint y: 62, distance: 9.3
click at [316, 55] on div "booking (541) 554-8520" at bounding box center [356, 51] width 372 height 21
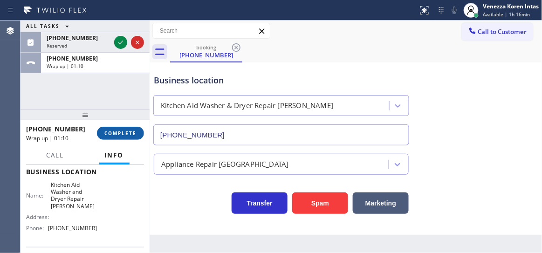
drag, startPoint x: 121, startPoint y: 134, endPoint x: 127, endPoint y: 137, distance: 6.9
click at [121, 134] on span "COMPLETE" at bounding box center [120, 133] width 32 height 7
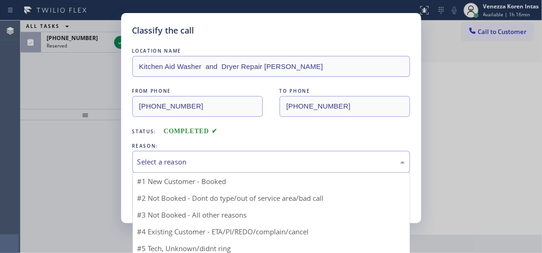
click at [197, 160] on div "Select a reason" at bounding box center [272, 162] width 268 height 11
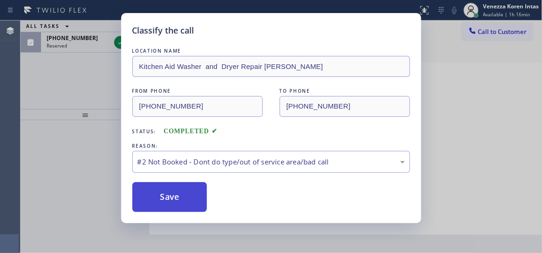
click at [187, 197] on button "Save" at bounding box center [169, 197] width 75 height 30
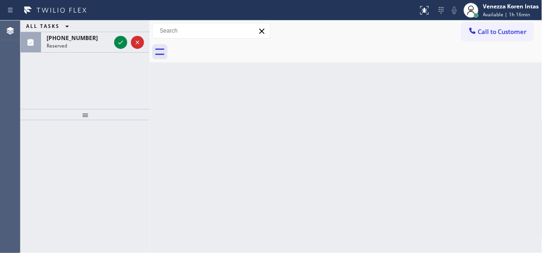
click at [119, 41] on icon at bounding box center [120, 42] width 11 height 11
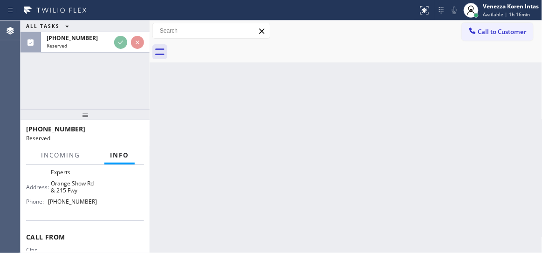
scroll to position [162, 0]
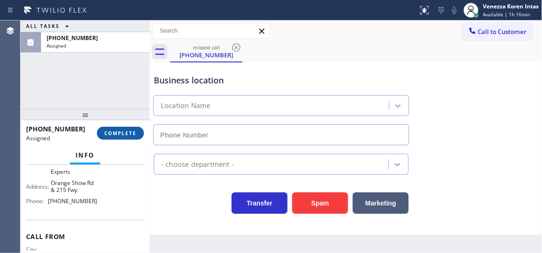
type input "(909) 345-8043"
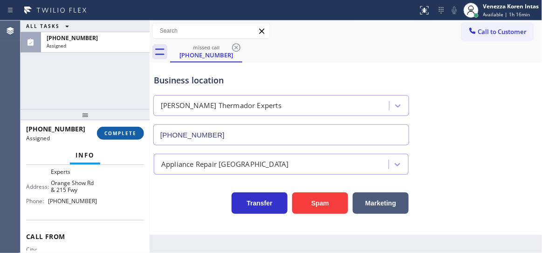
click at [128, 129] on button "COMPLETE" at bounding box center [120, 133] width 47 height 13
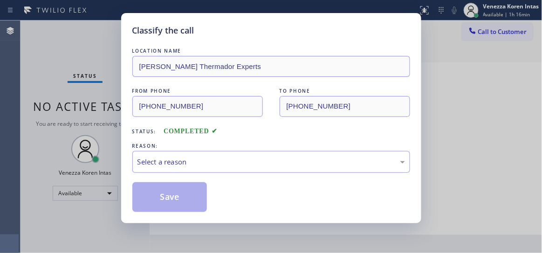
drag, startPoint x: 213, startPoint y: 154, endPoint x: 209, endPoint y: 161, distance: 8.2
click at [209, 158] on div "Select a reason" at bounding box center [272, 162] width 268 height 11
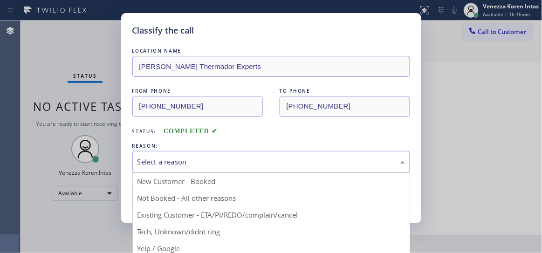
drag, startPoint x: 217, startPoint y: 230, endPoint x: 189, endPoint y: 208, distance: 35.2
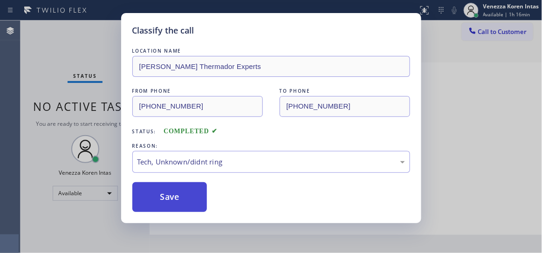
click at [184, 187] on button "Save" at bounding box center [169, 197] width 75 height 30
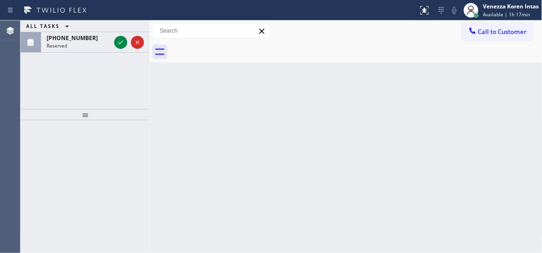
click at [229, 134] on div "Back to Dashboard Change Sender ID Customers Technicians Select a contact Outbo…" at bounding box center [346, 137] width 393 height 233
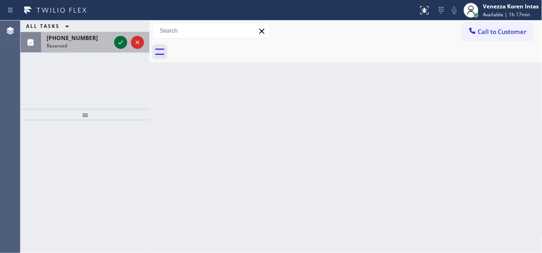
click at [121, 43] on icon at bounding box center [120, 42] width 11 height 11
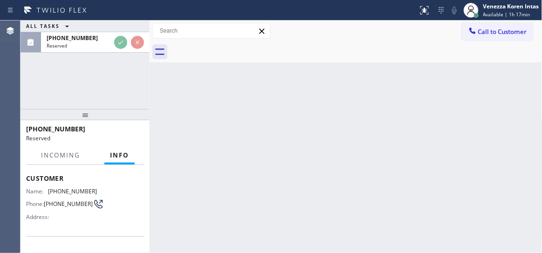
scroll to position [84, 0]
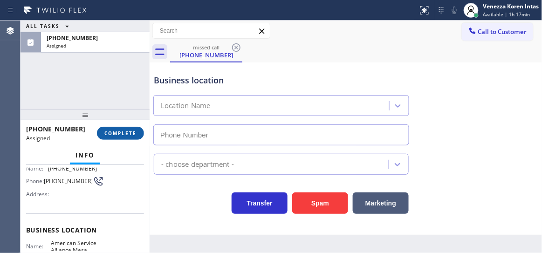
click at [131, 131] on span "COMPLETE" at bounding box center [120, 133] width 32 height 7
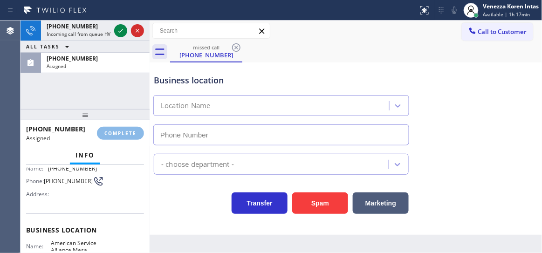
type input "(480) 257-7701"
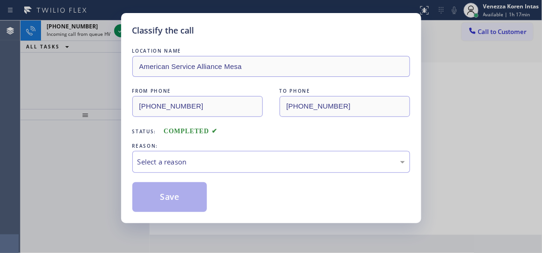
click at [237, 175] on div "LOCATION NAME American Service Alliance Mesa FROM PHONE (480) 251-2110 TO PHONE…" at bounding box center [271, 129] width 278 height 166
drag, startPoint x: 220, startPoint y: 175, endPoint x: 218, endPoint y: 191, distance: 15.5
click at [222, 172] on div "LOCATION NAME American Service Alliance Mesa FROM PHONE (480) 251-2110 TO PHONE…" at bounding box center [271, 129] width 278 height 166
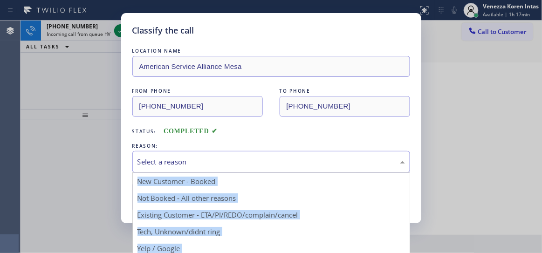
click at [219, 168] on div "Select a reason" at bounding box center [271, 162] width 278 height 22
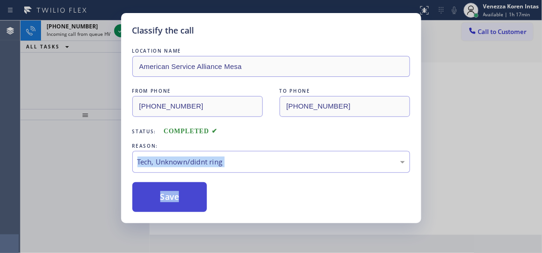
click at [188, 202] on button "Save" at bounding box center [169, 197] width 75 height 30
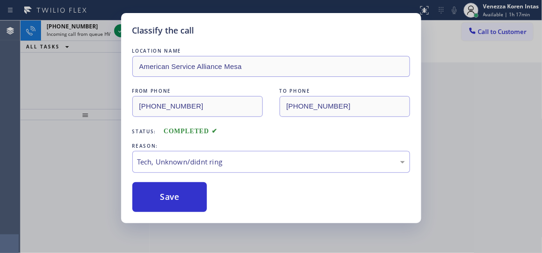
click at [297, 133] on div "Status: COMPLETED" at bounding box center [271, 129] width 278 height 15
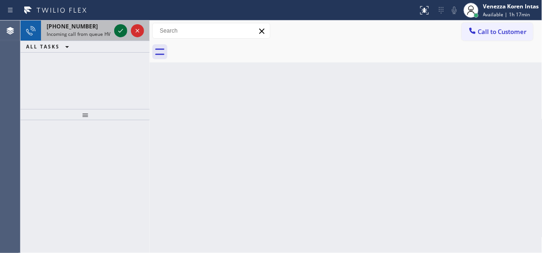
click at [118, 31] on icon at bounding box center [120, 31] width 5 height 4
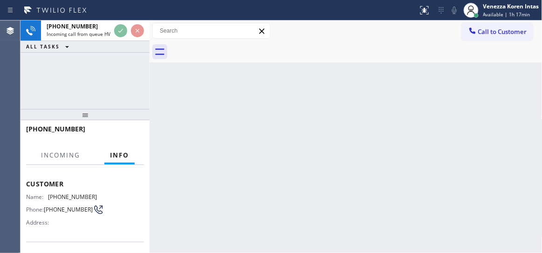
scroll to position [84, 0]
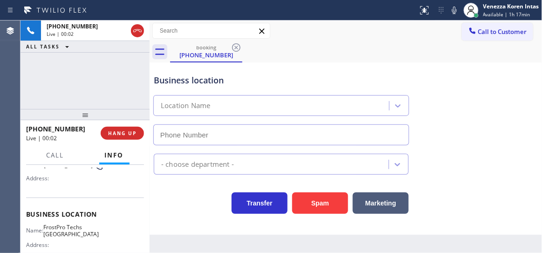
type input "(561) 375-2438"
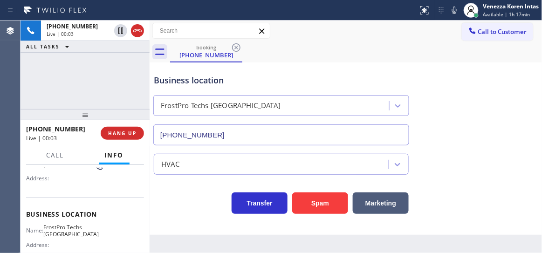
click at [134, 124] on div "+15612092241 Live | 00:03 HANG UP" at bounding box center [85, 133] width 118 height 24
click at [134, 130] on button "HANG UP" at bounding box center [122, 133] width 43 height 13
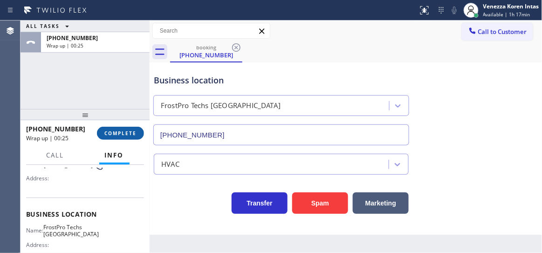
click at [134, 130] on span "COMPLETE" at bounding box center [120, 133] width 32 height 7
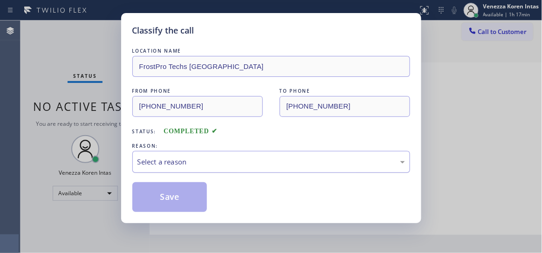
click at [213, 166] on div "Select a reason" at bounding box center [272, 162] width 268 height 11
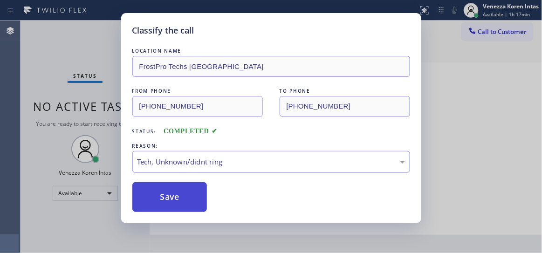
click at [191, 201] on button "Save" at bounding box center [169, 197] width 75 height 30
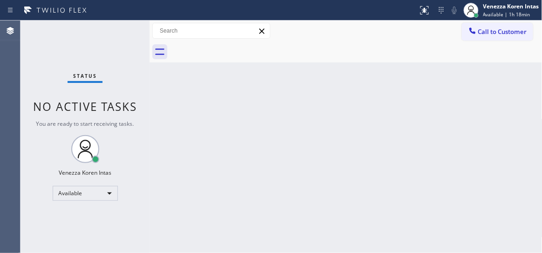
click at [137, 28] on div "Status No active tasks You are ready to start receiving tasks. Venezza Koren In…" at bounding box center [85, 137] width 129 height 233
click at [110, 38] on div "Status No active tasks You are ready to start receiving tasks. Venezza Koren In…" at bounding box center [85, 137] width 129 height 233
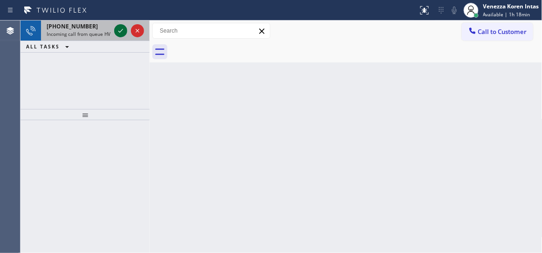
click at [119, 31] on icon at bounding box center [120, 31] width 5 height 4
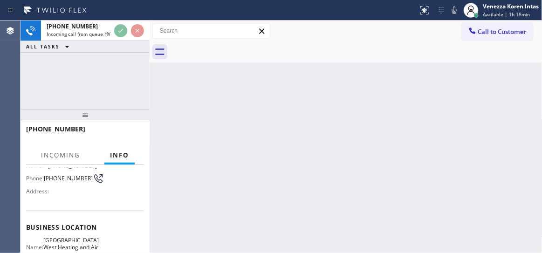
scroll to position [84, 0]
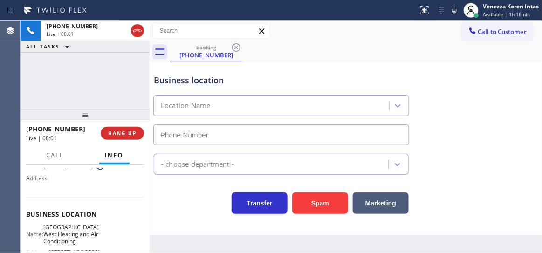
type input "(323) 310-0529"
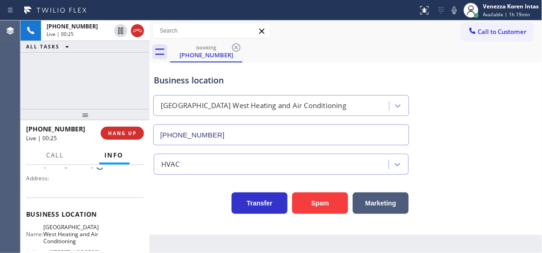
drag, startPoint x: 135, startPoint y: 32, endPoint x: 146, endPoint y: 68, distance: 37.1
click at [135, 32] on icon at bounding box center [137, 30] width 11 height 11
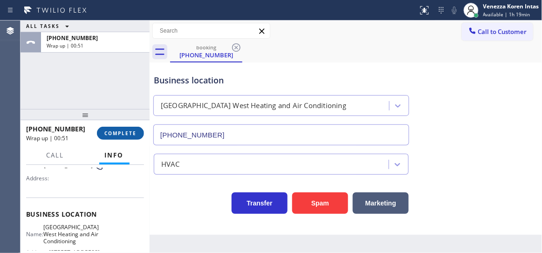
click at [131, 136] on span "COMPLETE" at bounding box center [120, 133] width 32 height 7
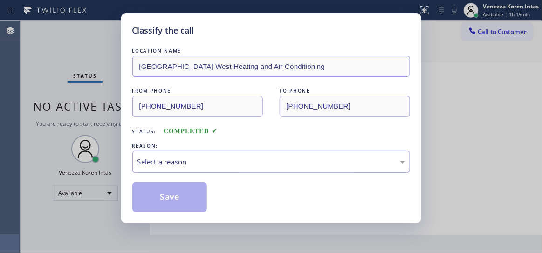
drag, startPoint x: 227, startPoint y: 157, endPoint x: 224, endPoint y: 170, distance: 12.9
click at [227, 157] on div "Select a reason" at bounding box center [272, 162] width 268 height 11
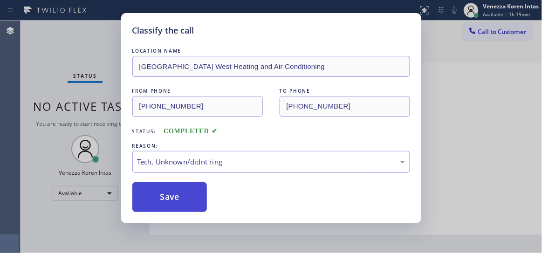
click at [203, 206] on button "Save" at bounding box center [169, 197] width 75 height 30
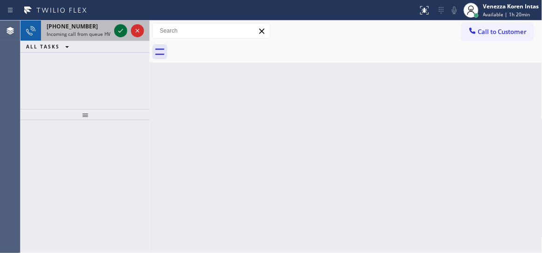
click at [124, 35] on icon at bounding box center [120, 30] width 11 height 11
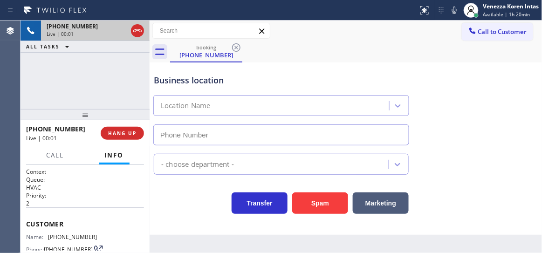
type input "(949) 687-3772"
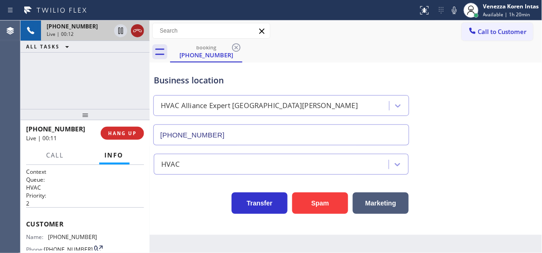
click at [132, 30] on icon at bounding box center [137, 30] width 11 height 11
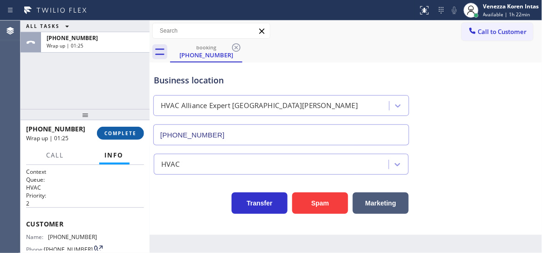
click at [114, 129] on button "COMPLETE" at bounding box center [120, 133] width 47 height 13
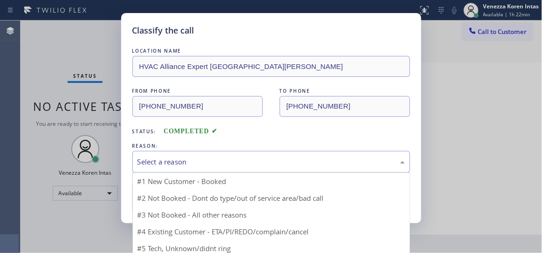
click at [231, 161] on div "Select a reason" at bounding box center [272, 162] width 268 height 11
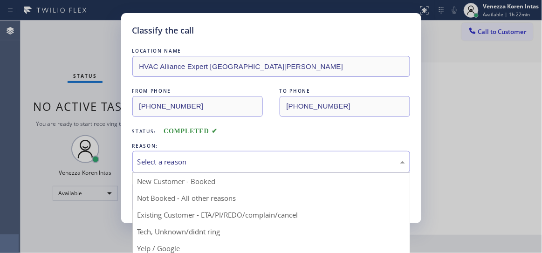
drag, startPoint x: 198, startPoint y: 234, endPoint x: 185, endPoint y: 210, distance: 27.5
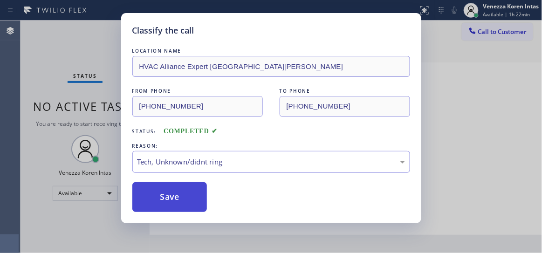
click at [185, 210] on button "Save" at bounding box center [169, 197] width 75 height 30
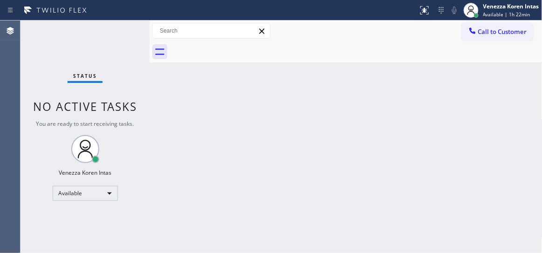
click at [117, 32] on div "Status No active tasks You are ready to start receiving tasks. Venezza Koren In…" at bounding box center [85, 137] width 129 height 233
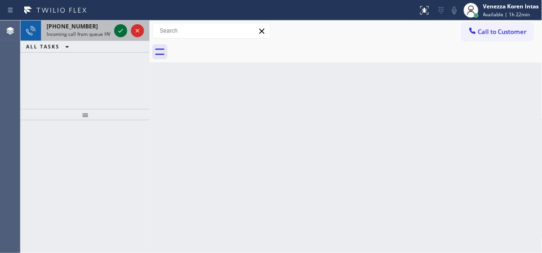
click at [118, 32] on icon at bounding box center [120, 30] width 11 height 11
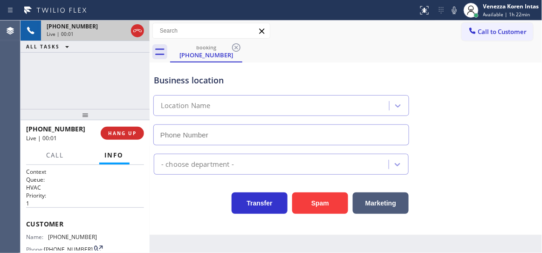
type input "(818) 351-7009"
click at [135, 29] on icon at bounding box center [137, 30] width 8 height 3
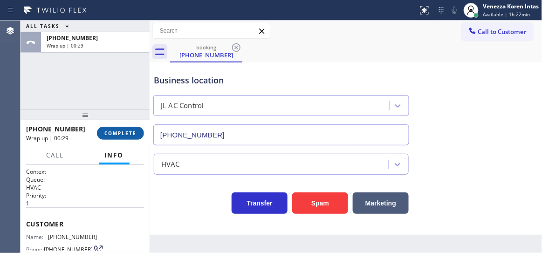
click at [133, 136] on span "COMPLETE" at bounding box center [120, 133] width 32 height 7
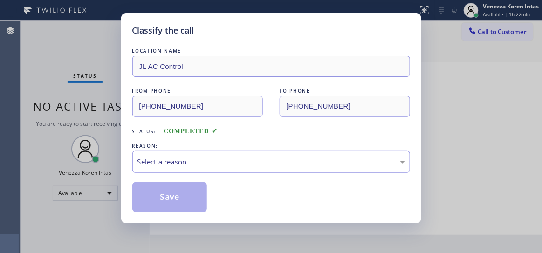
click at [232, 161] on div "Select a reason" at bounding box center [272, 162] width 268 height 11
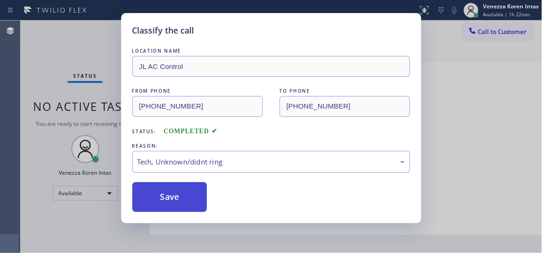
click at [186, 205] on button "Save" at bounding box center [169, 197] width 75 height 30
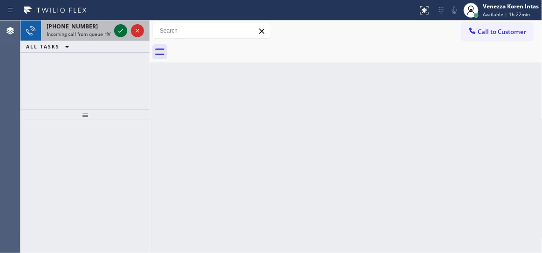
click at [118, 31] on icon at bounding box center [120, 31] width 5 height 4
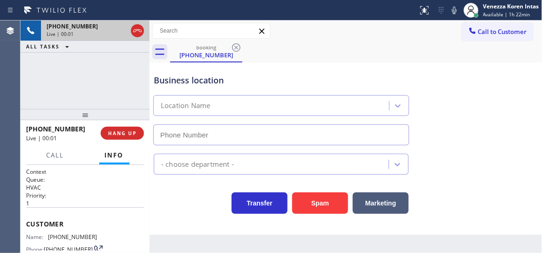
type input "(818) 351-7009"
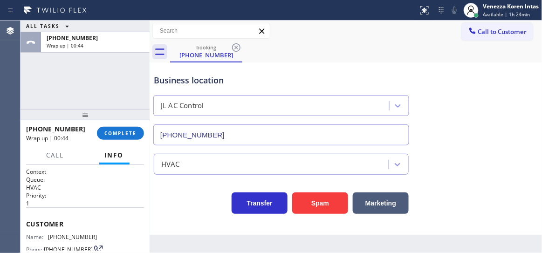
click at [129, 126] on div "+19494361634 Wrap up | 00:44 COMPLETE" at bounding box center [85, 133] width 118 height 24
click at [129, 131] on span "COMPLETE" at bounding box center [120, 133] width 32 height 7
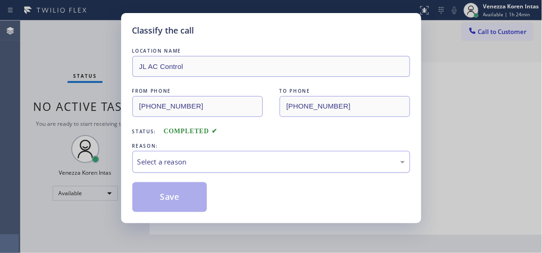
drag, startPoint x: 191, startPoint y: 158, endPoint x: 191, endPoint y: 165, distance: 6.5
click at [191, 158] on div "Select a reason" at bounding box center [272, 162] width 268 height 11
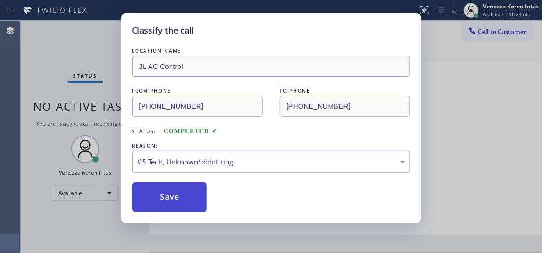
click at [176, 201] on button "Save" at bounding box center [169, 197] width 75 height 30
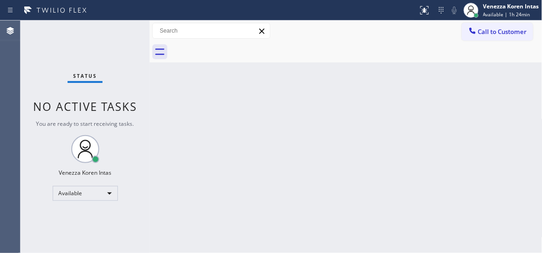
click at [130, 34] on div "Status No active tasks You are ready to start receiving tasks. Venezza Koren In…" at bounding box center [85, 137] width 129 height 233
click at [119, 37] on div "Status No active tasks You are ready to start receiving tasks. Venezza Koren In…" at bounding box center [85, 137] width 129 height 233
click at [119, 33] on div "Status No active tasks You are ready to start receiving tasks. Venezza Koren In…" at bounding box center [85, 137] width 129 height 233
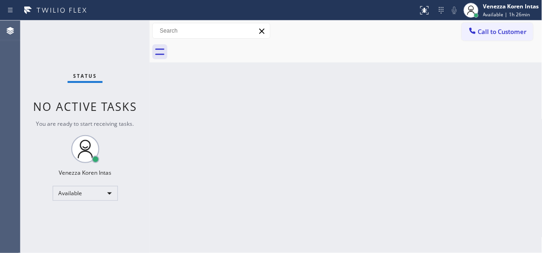
click at [130, 29] on div "Status No active tasks You are ready to start receiving tasks. Venezza Koren In…" at bounding box center [85, 137] width 129 height 233
drag, startPoint x: 112, startPoint y: 25, endPoint x: 134, endPoint y: 31, distance: 23.1
click at [112, 25] on div "Status No active tasks You are ready to start receiving tasks. Venezza Koren In…" at bounding box center [85, 137] width 129 height 233
click at [138, 31] on div "Status No active tasks You are ready to start receiving tasks. Venezza Koren In…" at bounding box center [85, 137] width 129 height 233
click at [126, 32] on div "Status No active tasks You are ready to start receiving tasks. Venezza Koren In…" at bounding box center [85, 137] width 129 height 233
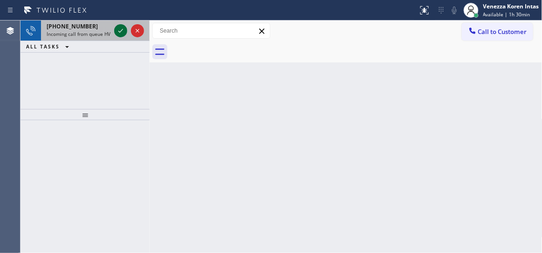
click at [120, 28] on icon at bounding box center [120, 30] width 11 height 11
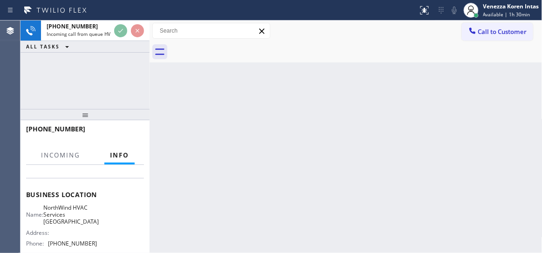
scroll to position [127, 0]
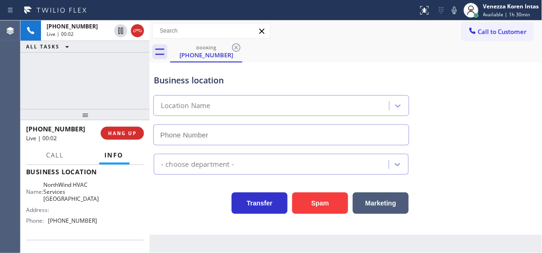
type input "(847) 581-6436"
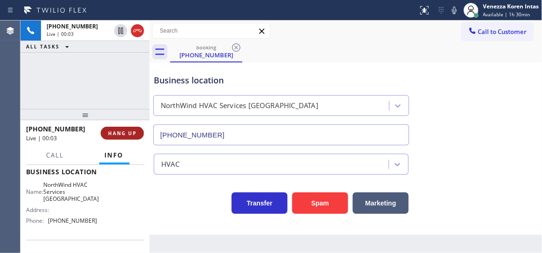
click at [130, 136] on span "HANG UP" at bounding box center [122, 133] width 28 height 7
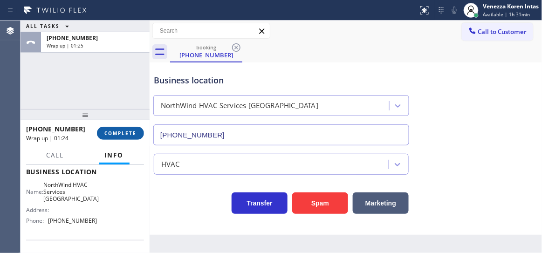
click at [132, 128] on button "COMPLETE" at bounding box center [120, 133] width 47 height 13
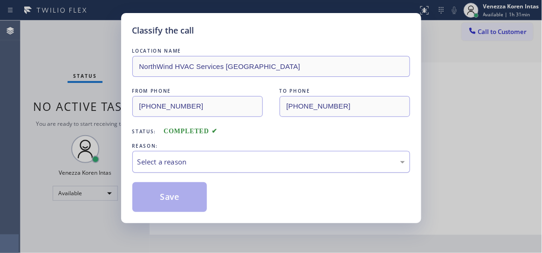
click at [223, 161] on div "Select a reason" at bounding box center [272, 162] width 268 height 11
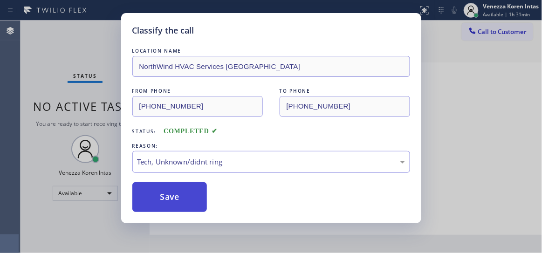
click at [186, 191] on button "Save" at bounding box center [169, 197] width 75 height 30
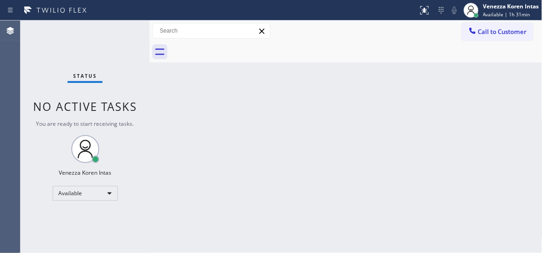
drag, startPoint x: 115, startPoint y: 32, endPoint x: 147, endPoint y: 92, distance: 67.6
click at [115, 32] on div "Status No active tasks You are ready to start receiving tasks. Venezza Koren In…" at bounding box center [85, 137] width 129 height 233
click at [138, 32] on div "Status No active tasks You are ready to start receiving tasks. Venezza Koren In…" at bounding box center [85, 137] width 129 height 233
click at [136, 33] on div "Status No active tasks You are ready to start receiving tasks. Venezza Koren In…" at bounding box center [85, 137] width 129 height 233
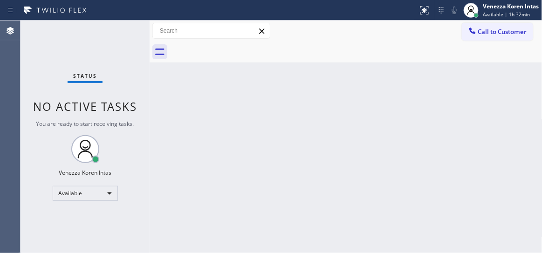
click at [125, 29] on div "Status No active tasks You are ready to start receiving tasks. Venezza Koren In…" at bounding box center [85, 137] width 129 height 233
click at [229, 169] on div "Back to Dashboard Change Sender ID Customers Technicians Select a contact Outbo…" at bounding box center [346, 137] width 393 height 233
click at [103, 33] on div "Status No active tasks You are ready to start receiving tasks. Venezza Koren In…" at bounding box center [85, 137] width 129 height 233
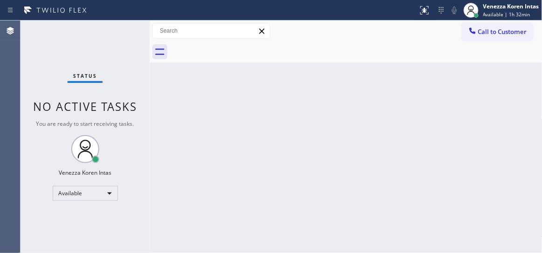
click at [14, 74] on div "Agent Desktop" at bounding box center [10, 137] width 20 height 233
click at [123, 41] on div "Status No active tasks You are ready to start receiving tasks. Venezza Koren In…" at bounding box center [85, 137] width 129 height 233
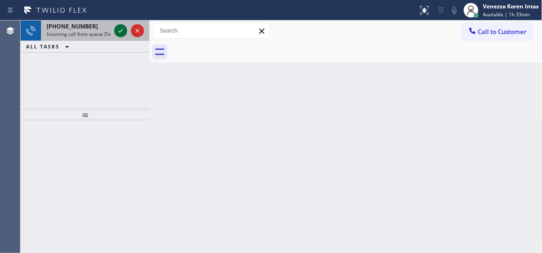
click at [119, 26] on icon at bounding box center [120, 30] width 11 height 11
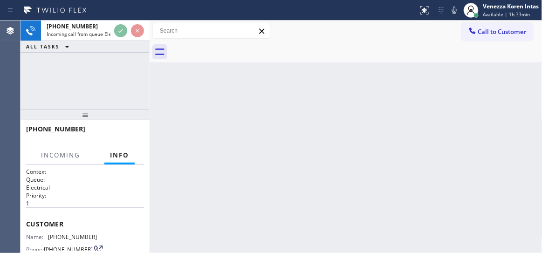
scroll to position [84, 0]
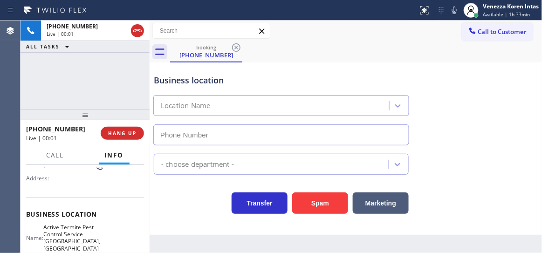
type input "(360) 345-3862"
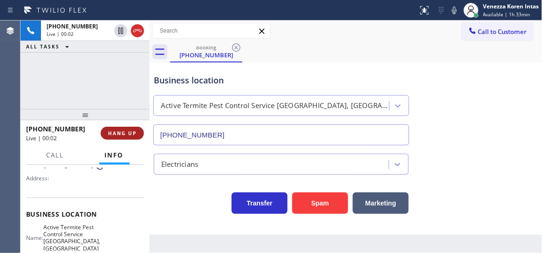
click at [121, 127] on button "HANG UP" at bounding box center [122, 133] width 43 height 13
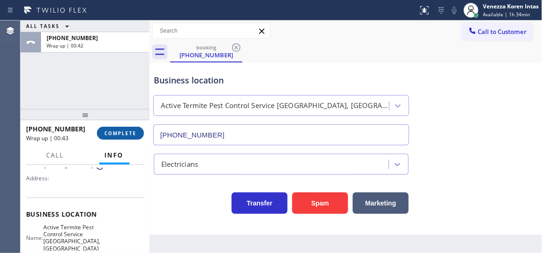
click at [139, 131] on button "COMPLETE" at bounding box center [120, 133] width 47 height 13
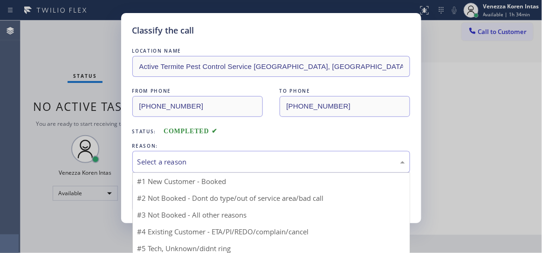
click at [233, 165] on div "Select a reason" at bounding box center [272, 162] width 268 height 11
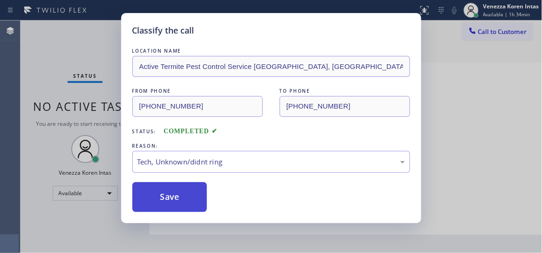
click at [191, 206] on button "Save" at bounding box center [169, 197] width 75 height 30
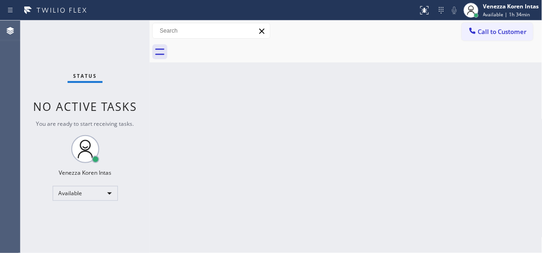
click at [112, 29] on div "Status No active tasks You are ready to start receiving tasks. Venezza Koren In…" at bounding box center [85, 137] width 129 height 233
click at [121, 38] on div "Status No active tasks You are ready to start receiving tasks. Venezza Koren In…" at bounding box center [85, 137] width 129 height 233
drag, startPoint x: 138, startPoint y: 124, endPoint x: 125, endPoint y: 109, distance: 19.2
click at [137, 122] on div "Status No active tasks You are ready to start receiving tasks. Venezza Koren In…" at bounding box center [85, 137] width 129 height 233
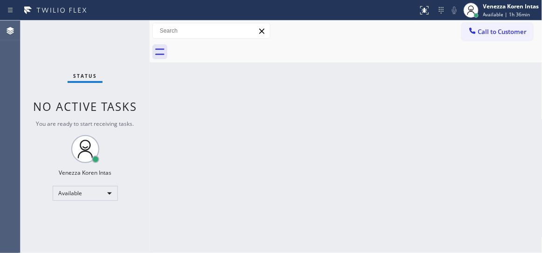
click at [110, 41] on div "Status No active tasks You are ready to start receiving tasks. Venezza Koren In…" at bounding box center [85, 137] width 129 height 233
click at [113, 39] on div "Status No active tasks You are ready to start receiving tasks. Venezza Koren In…" at bounding box center [85, 137] width 129 height 233
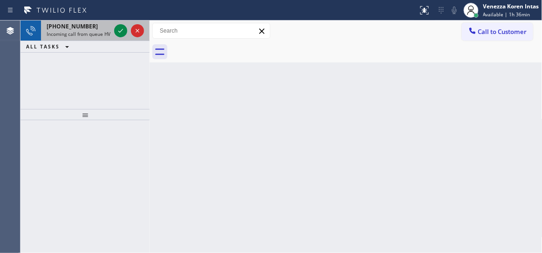
click at [121, 24] on div at bounding box center [129, 31] width 34 height 21
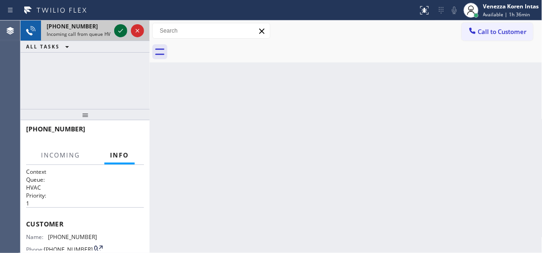
click at [121, 26] on icon at bounding box center [120, 30] width 11 height 11
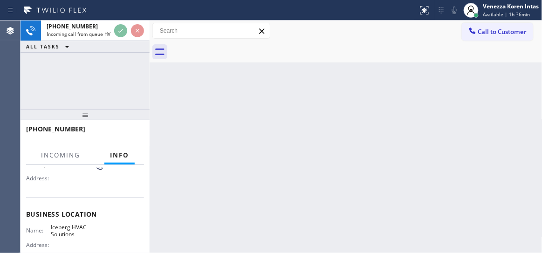
scroll to position [127, 0]
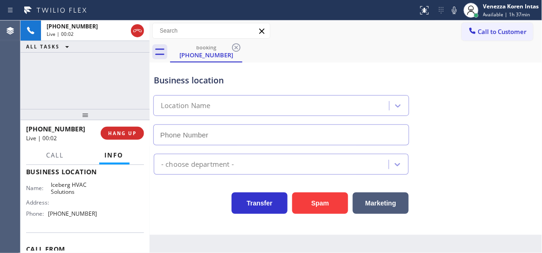
type input "(786) 204-2589"
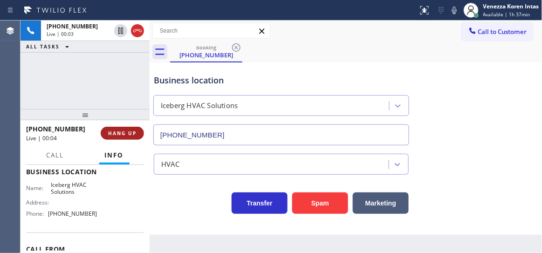
click at [124, 136] on span "HANG UP" at bounding box center [122, 133] width 28 height 7
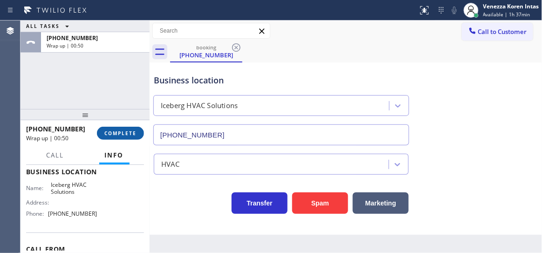
click at [110, 133] on span "COMPLETE" at bounding box center [120, 133] width 32 height 7
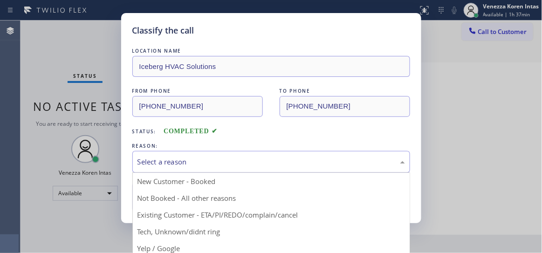
click at [227, 159] on div "Select a reason" at bounding box center [272, 162] width 268 height 11
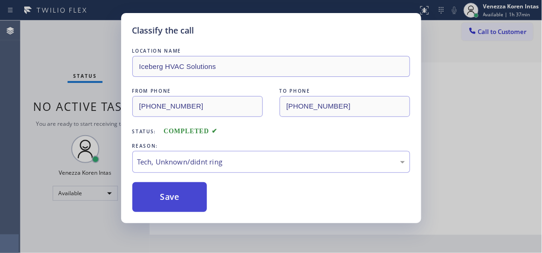
click at [190, 204] on button "Save" at bounding box center [169, 197] width 75 height 30
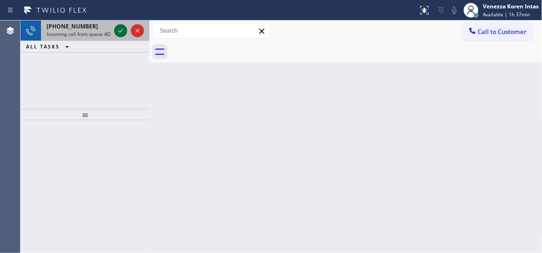
click at [118, 33] on icon at bounding box center [120, 30] width 11 height 11
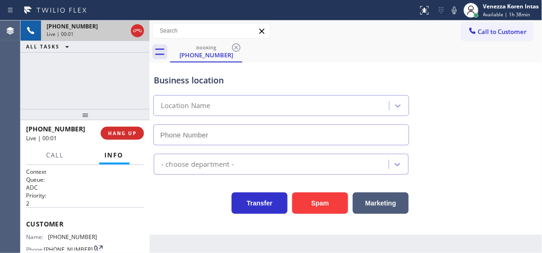
type input "(619) 257-1900"
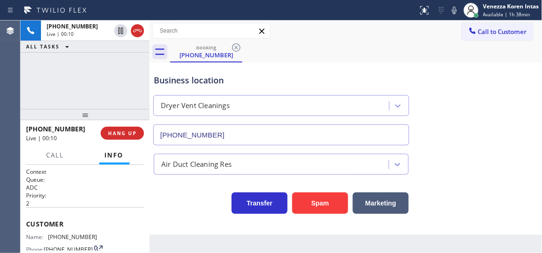
drag, startPoint x: 138, startPoint y: 34, endPoint x: 349, endPoint y: 196, distance: 265.9
click at [139, 36] on icon at bounding box center [137, 30] width 11 height 11
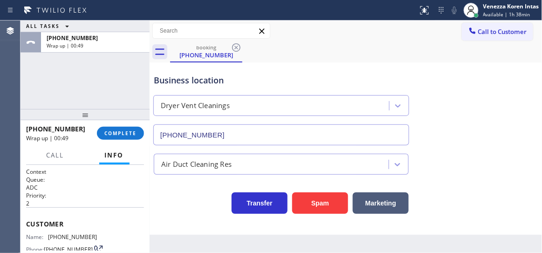
click at [142, 137] on button "COMPLETE" at bounding box center [120, 133] width 47 height 13
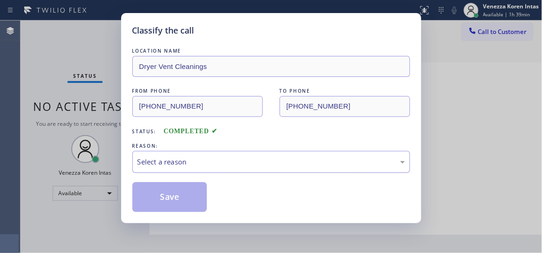
click at [206, 165] on div "Select a reason" at bounding box center [272, 162] width 268 height 11
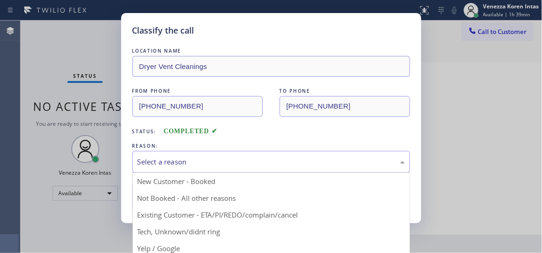
drag, startPoint x: 191, startPoint y: 231, endPoint x: 184, endPoint y: 210, distance: 22.1
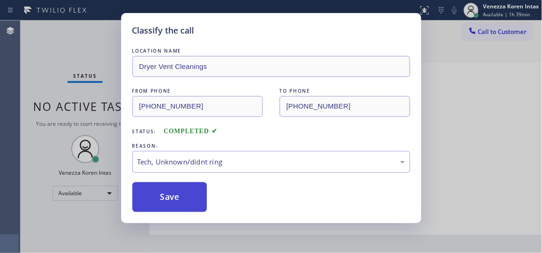
click at [184, 208] on button "Save" at bounding box center [169, 197] width 75 height 30
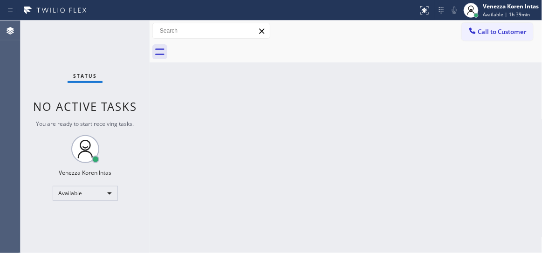
click at [101, 29] on div "Status No active tasks You are ready to start receiving tasks. Venezza Koren In…" at bounding box center [85, 137] width 129 height 233
click at [117, 39] on div "Status No active tasks You are ready to start receiving tasks. Venezza Koren In…" at bounding box center [85, 137] width 129 height 233
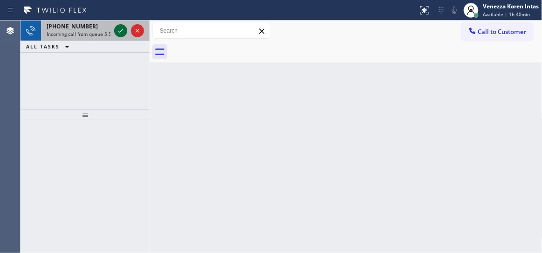
click at [122, 29] on icon at bounding box center [120, 31] width 5 height 4
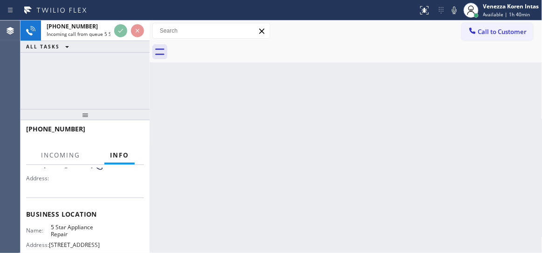
scroll to position [127, 0]
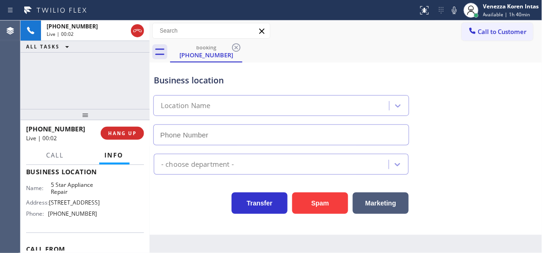
type input "(855) 731-4952"
click at [241, 86] on div "Business location" at bounding box center [281, 80] width 255 height 13
click at [129, 76] on div "+15627137822 Live | 00:23 ALL TASKS ALL TASKS ACTIVE TASKS TASKS IN WRAP UP" at bounding box center [85, 65] width 129 height 89
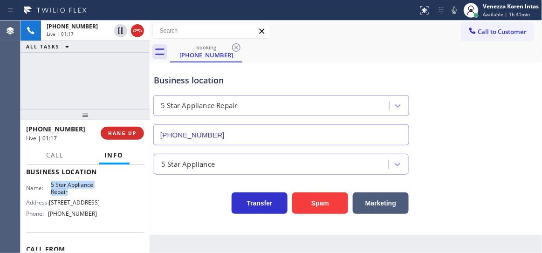
drag, startPoint x: 46, startPoint y: 185, endPoint x: 75, endPoint y: 192, distance: 29.4
click at [75, 192] on div "Name: 5 Star Appliance Repair" at bounding box center [61, 188] width 71 height 14
copy div "5 Star Appliance Repair"
click at [376, 24] on div "Call to Customer Outbound call Location Search location Your caller id phone nu…" at bounding box center [346, 31] width 393 height 16
click at [458, 14] on icon at bounding box center [454, 10] width 11 height 11
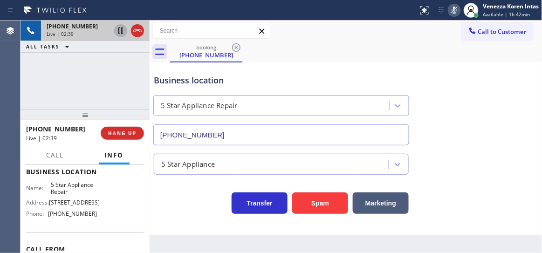
click at [117, 30] on icon at bounding box center [120, 30] width 11 height 11
click at [460, 14] on icon at bounding box center [454, 10] width 11 height 11
click at [122, 29] on icon at bounding box center [120, 30] width 11 height 11
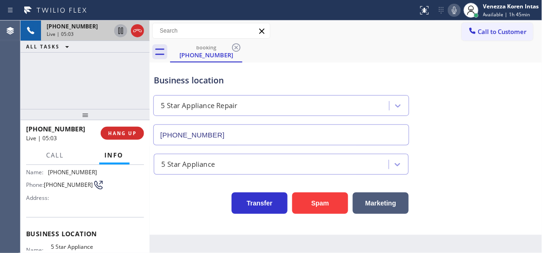
scroll to position [0, 0]
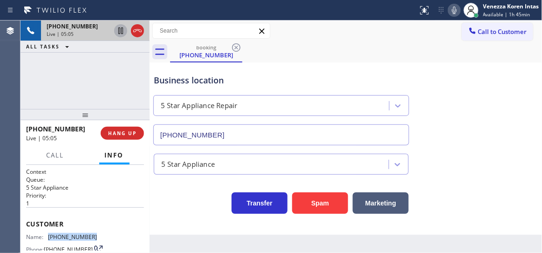
drag, startPoint x: 93, startPoint y: 233, endPoint x: 81, endPoint y: 234, distance: 11.7
click at [50, 235] on span "(562) 713-7822" at bounding box center [72, 237] width 49 height 7
copy span "562) 713-7822"
drag, startPoint x: 327, startPoint y: 63, endPoint x: 314, endPoint y: 2, distance: 62.4
click at [327, 63] on div "Business location 5 Star Appliance Repair (855) 731-4952" at bounding box center [346, 103] width 388 height 84
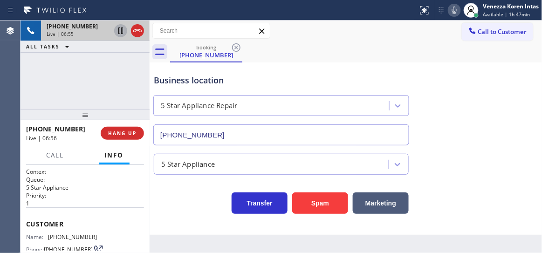
click at [131, 65] on div "+15627137822 Live | 06:55 ALL TASKS ALL TASKS ACTIVE TASKS TASKS IN WRAP UP" at bounding box center [85, 65] width 129 height 89
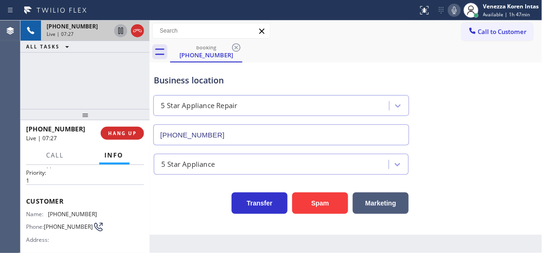
scroll to position [42, 0]
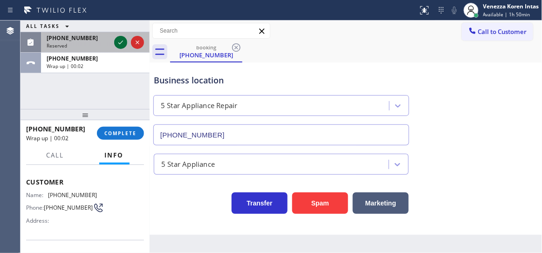
click at [119, 43] on icon at bounding box center [120, 42] width 11 height 11
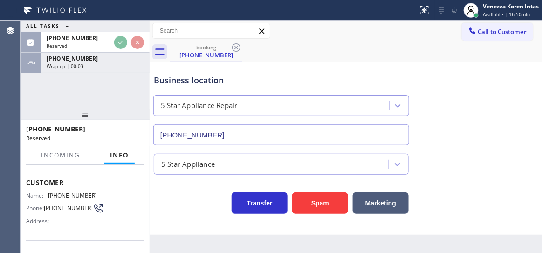
scroll to position [142, 0]
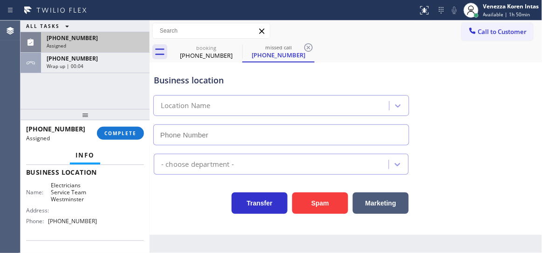
type input "(714) 410-6922"
click at [102, 44] on div "Assigned" at bounding box center [95, 45] width 97 height 7
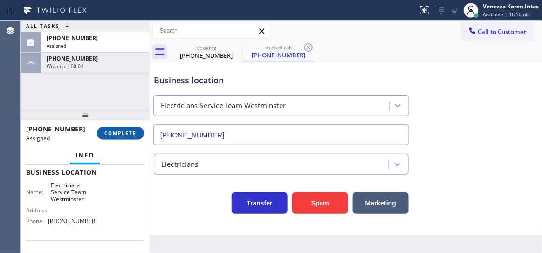
click at [115, 137] on button "COMPLETE" at bounding box center [120, 133] width 47 height 13
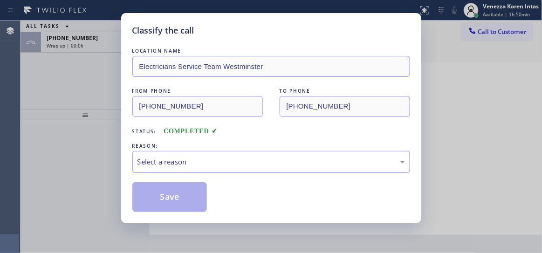
click at [224, 154] on div "Select a reason" at bounding box center [271, 162] width 278 height 22
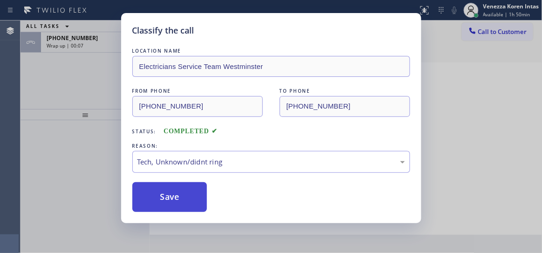
click at [187, 209] on button "Save" at bounding box center [169, 197] width 75 height 30
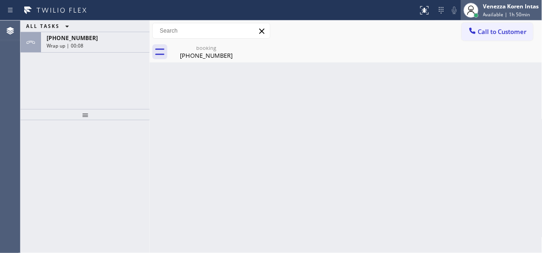
click at [504, 12] on span "Available | 1h 50min" at bounding box center [506, 14] width 47 height 7
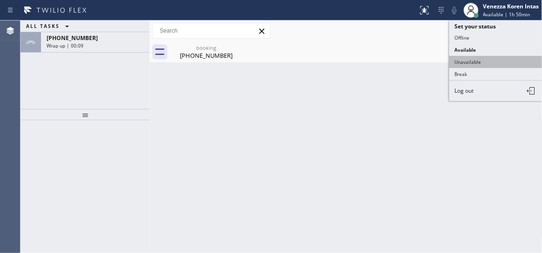
click at [479, 65] on button "Unavailable" at bounding box center [495, 62] width 93 height 12
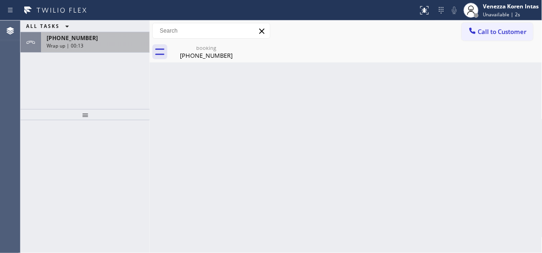
click at [104, 47] on div "Wrap up | 00:13" at bounding box center [95, 45] width 97 height 7
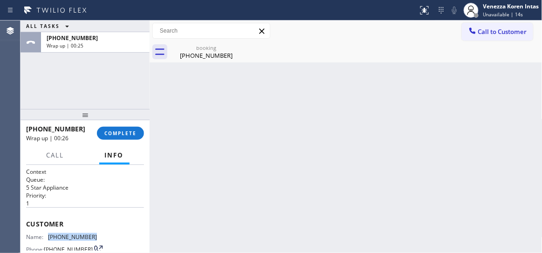
drag, startPoint x: 95, startPoint y: 234, endPoint x: 47, endPoint y: 236, distance: 47.6
click at [47, 236] on div "Name: (562) 713-7822 Phone: (562) 713-7822 Address:" at bounding box center [85, 252] width 118 height 37
copy div "(562) 713-7822"
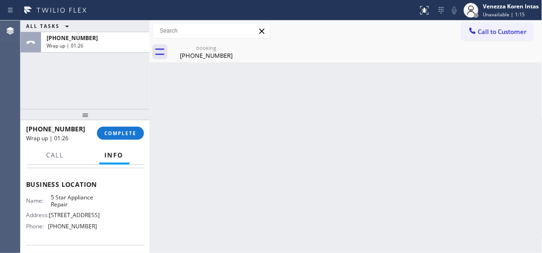
scroll to position [127, 0]
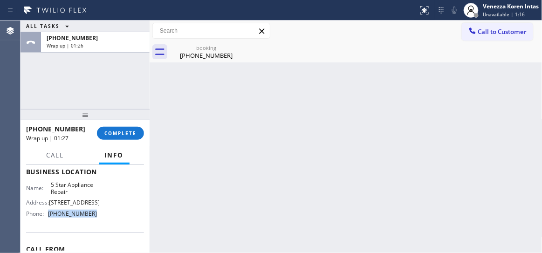
drag, startPoint x: 93, startPoint y: 220, endPoint x: 45, endPoint y: 220, distance: 48.0
click at [45, 220] on div "Name: 5 Star Appliance Repair Address: 510 Foothill Rd Phone: (855) 731-4952" at bounding box center [85, 201] width 118 height 40
copy div "(855) 731-4952"
click at [104, 125] on div "+15627137822 Wrap up | 01:28 COMPLETE" at bounding box center [85, 133] width 118 height 24
drag, startPoint x: 114, startPoint y: 136, endPoint x: 137, endPoint y: 145, distance: 24.7
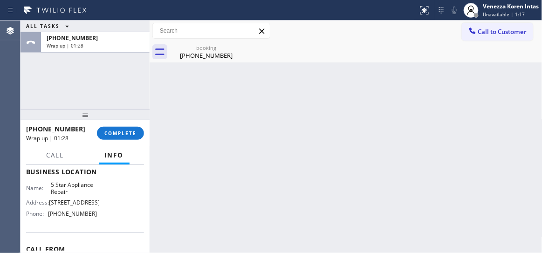
click at [114, 136] on span "COMPLETE" at bounding box center [120, 133] width 32 height 7
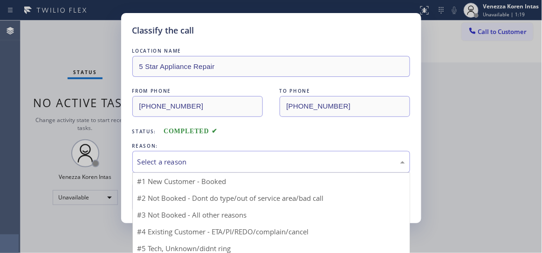
click at [226, 157] on div "Select a reason" at bounding box center [272, 162] width 268 height 11
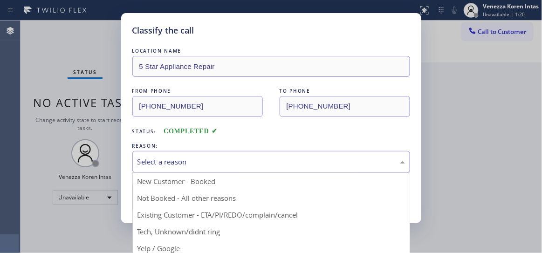
drag, startPoint x: 213, startPoint y: 234, endPoint x: 187, endPoint y: 197, distance: 45.4
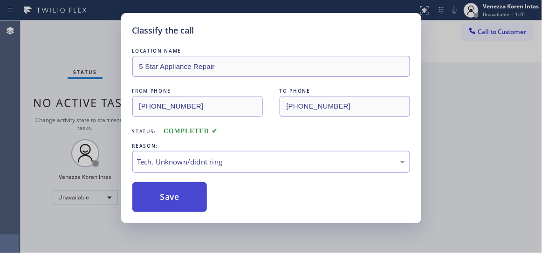
click at [186, 196] on button "Save" at bounding box center [169, 197] width 75 height 30
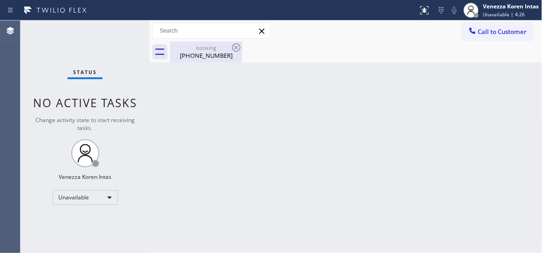
click at [212, 54] on div "(562) 713-7822" at bounding box center [206, 55] width 70 height 8
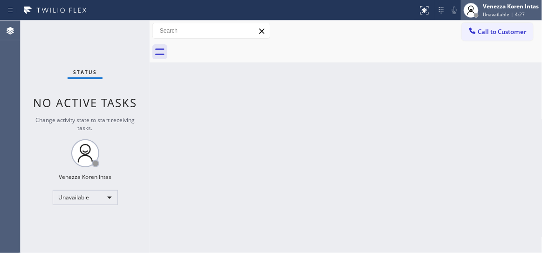
click at [503, 10] on div "Venezza Koren Intas Unavailable | 4:27" at bounding box center [511, 10] width 61 height 16
drag, startPoint x: 167, startPoint y: 133, endPoint x: 247, endPoint y: 141, distance: 80.6
click at [167, 133] on div "Back to Dashboard Change Sender ID Customers Technicians Select a contact Outbo…" at bounding box center [346, 137] width 393 height 233
click at [503, 8] on div "Venezza Koren Intas" at bounding box center [511, 6] width 56 height 8
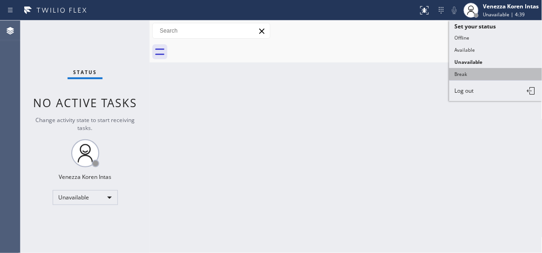
click at [467, 76] on button "Break" at bounding box center [495, 74] width 93 height 12
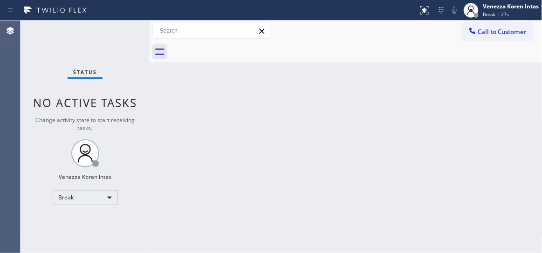
drag, startPoint x: 236, startPoint y: 192, endPoint x: 232, endPoint y: 250, distance: 58.9
click at [234, 193] on div "Back to Dashboard Change Sender ID Customers Technicians Select a contact Outbo…" at bounding box center [346, 137] width 393 height 233
drag, startPoint x: 125, startPoint y: 68, endPoint x: 121, endPoint y: 40, distance: 27.9
click at [125, 68] on div "Status No active tasks Change activity state to start receiving tasks. Venezza …" at bounding box center [85, 137] width 129 height 233
click at [328, 175] on div "Back to Dashboard Change Sender ID Customers Technicians Select a contact Outbo…" at bounding box center [346, 137] width 393 height 233
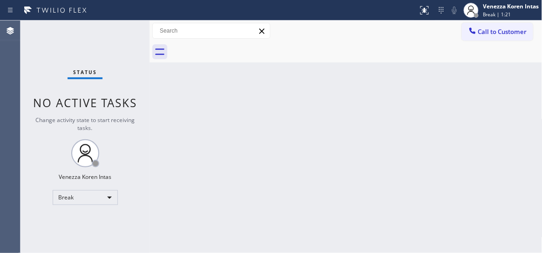
drag, startPoint x: 235, startPoint y: 114, endPoint x: 291, endPoint y: 201, distance: 102.9
click at [235, 114] on div "Back to Dashboard Change Sender ID Customers Technicians Select a contact Outbo…" at bounding box center [346, 137] width 393 height 233
